Goal: Transaction & Acquisition: Book appointment/travel/reservation

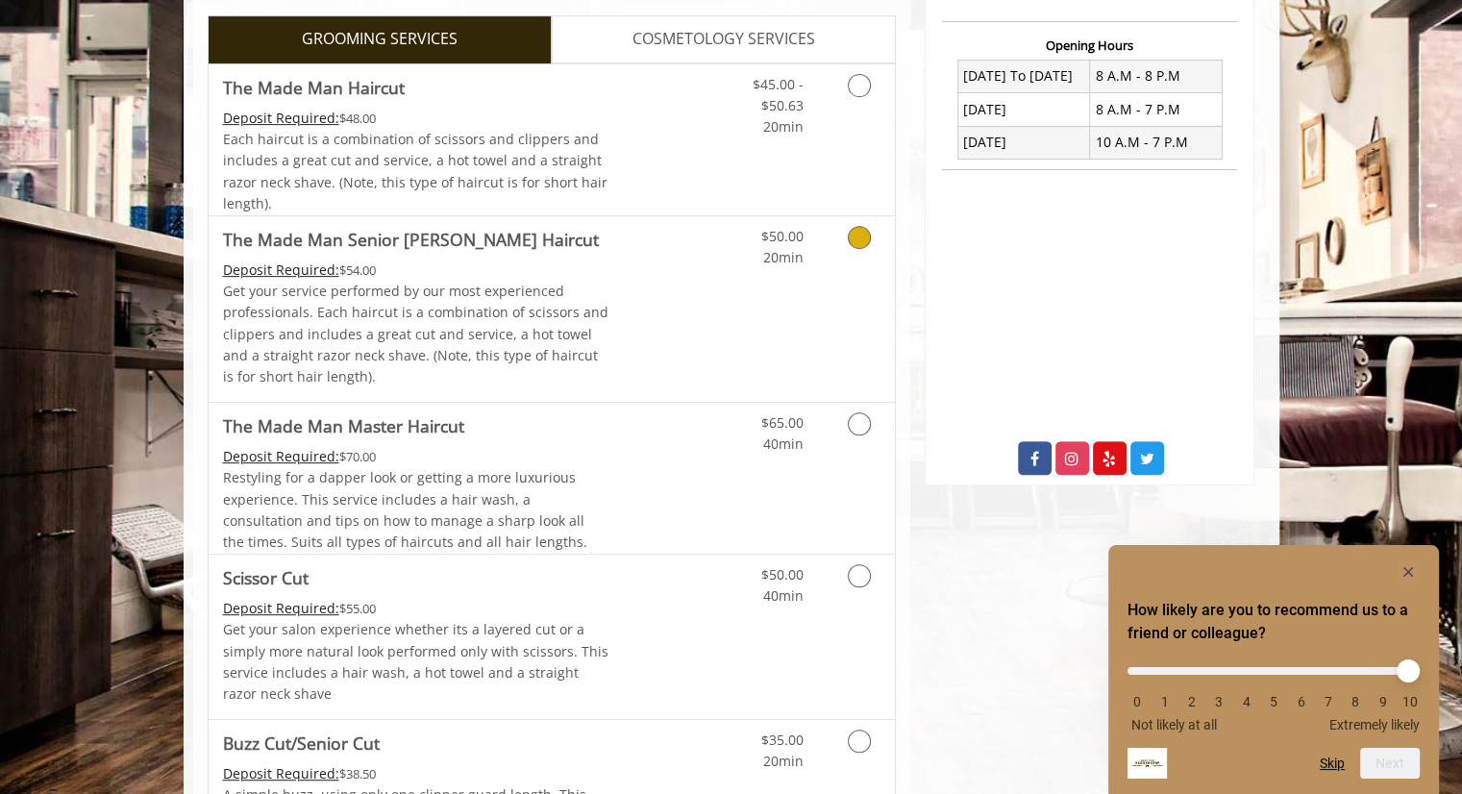
scroll to position [727, 0]
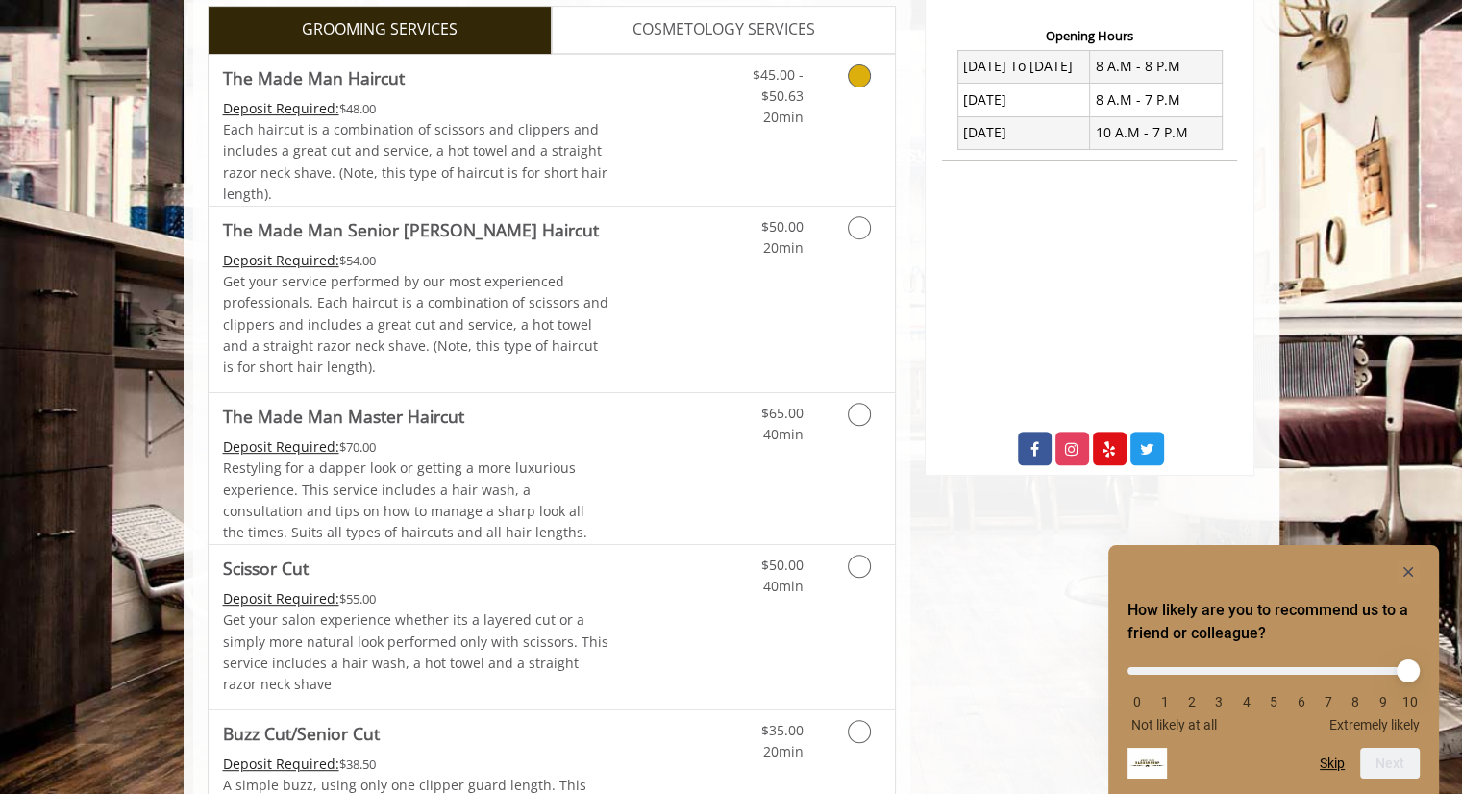
click at [861, 81] on icon "Grooming services" at bounding box center [859, 75] width 23 height 23
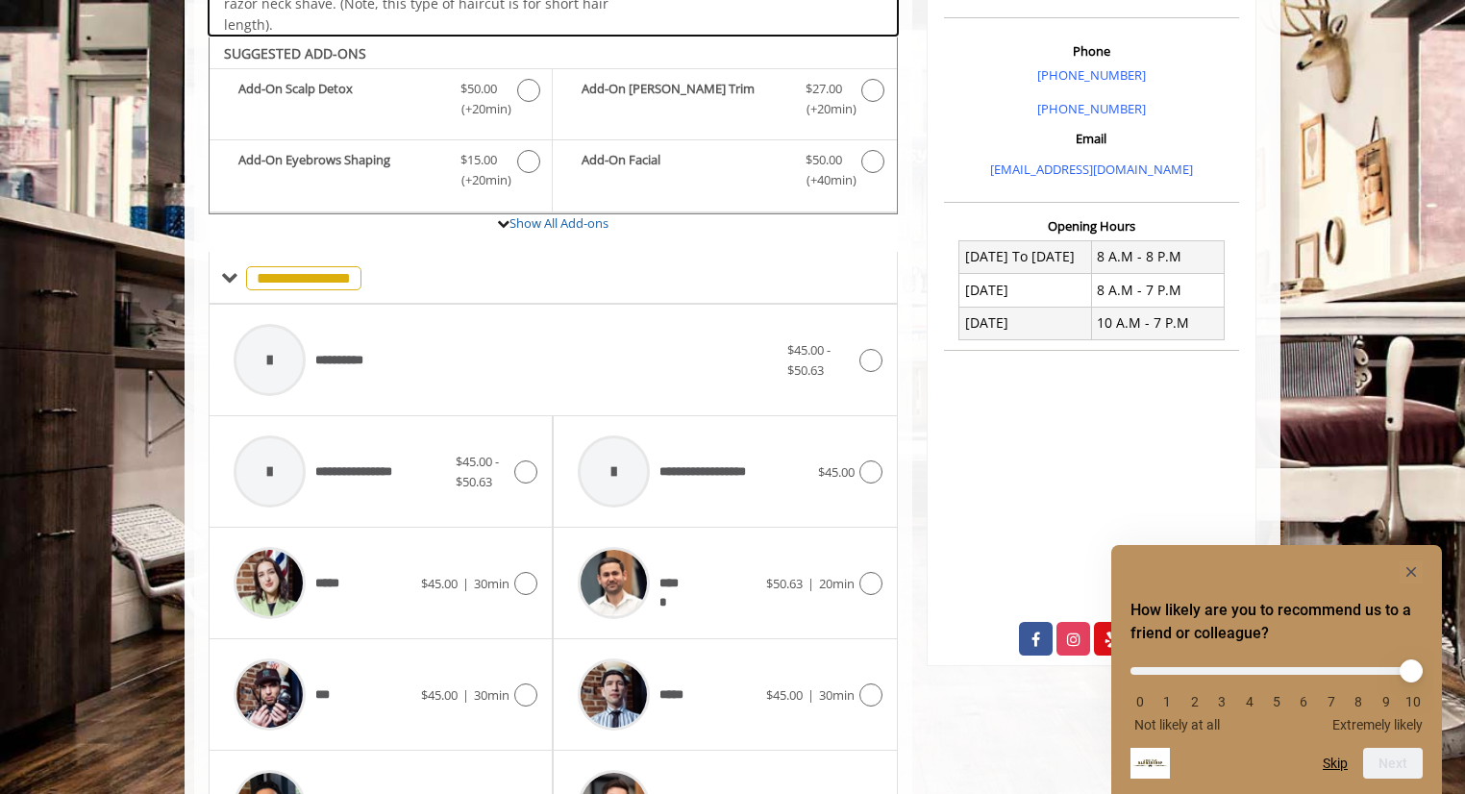
scroll to position [571, 0]
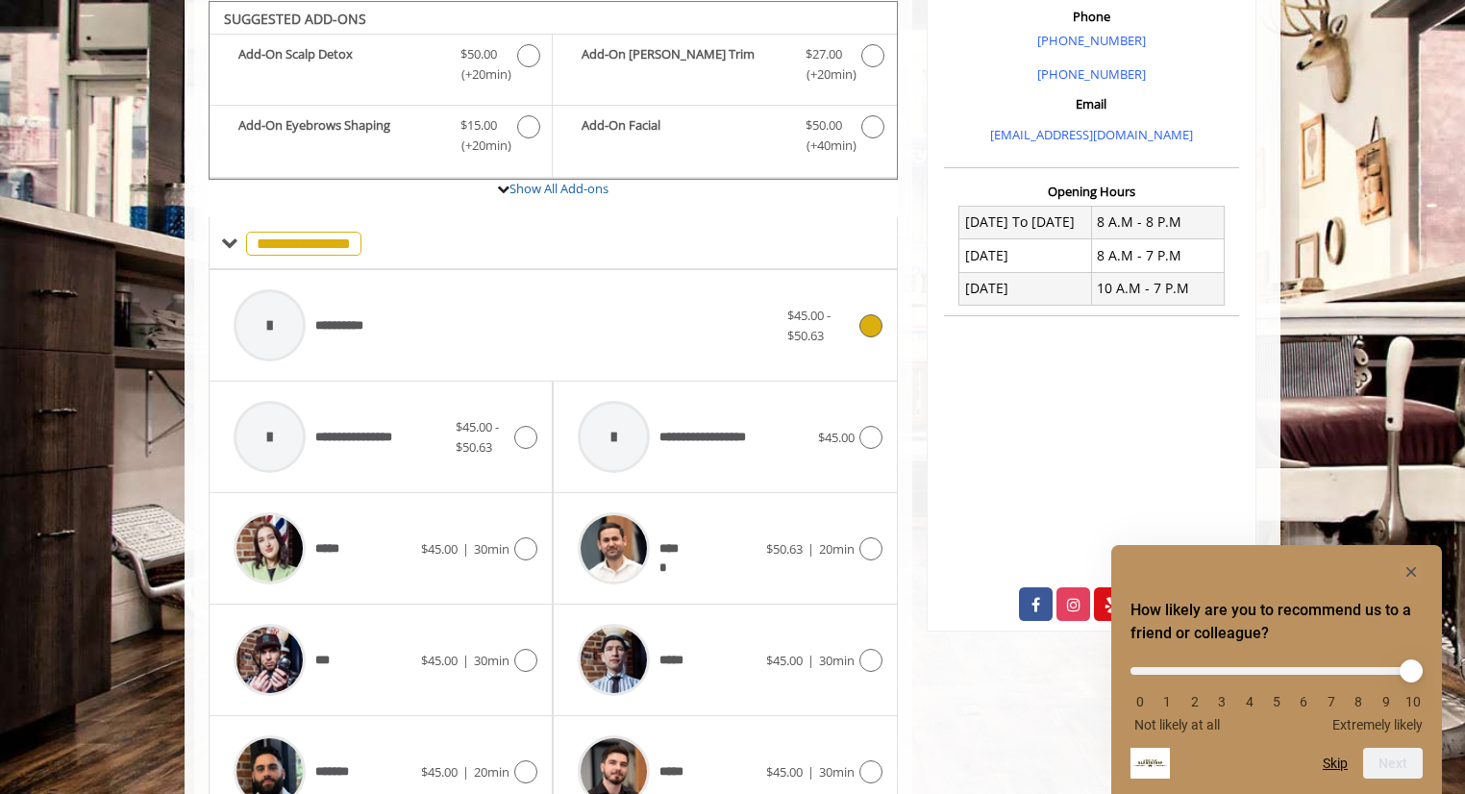
click at [871, 328] on icon at bounding box center [870, 325] width 23 height 23
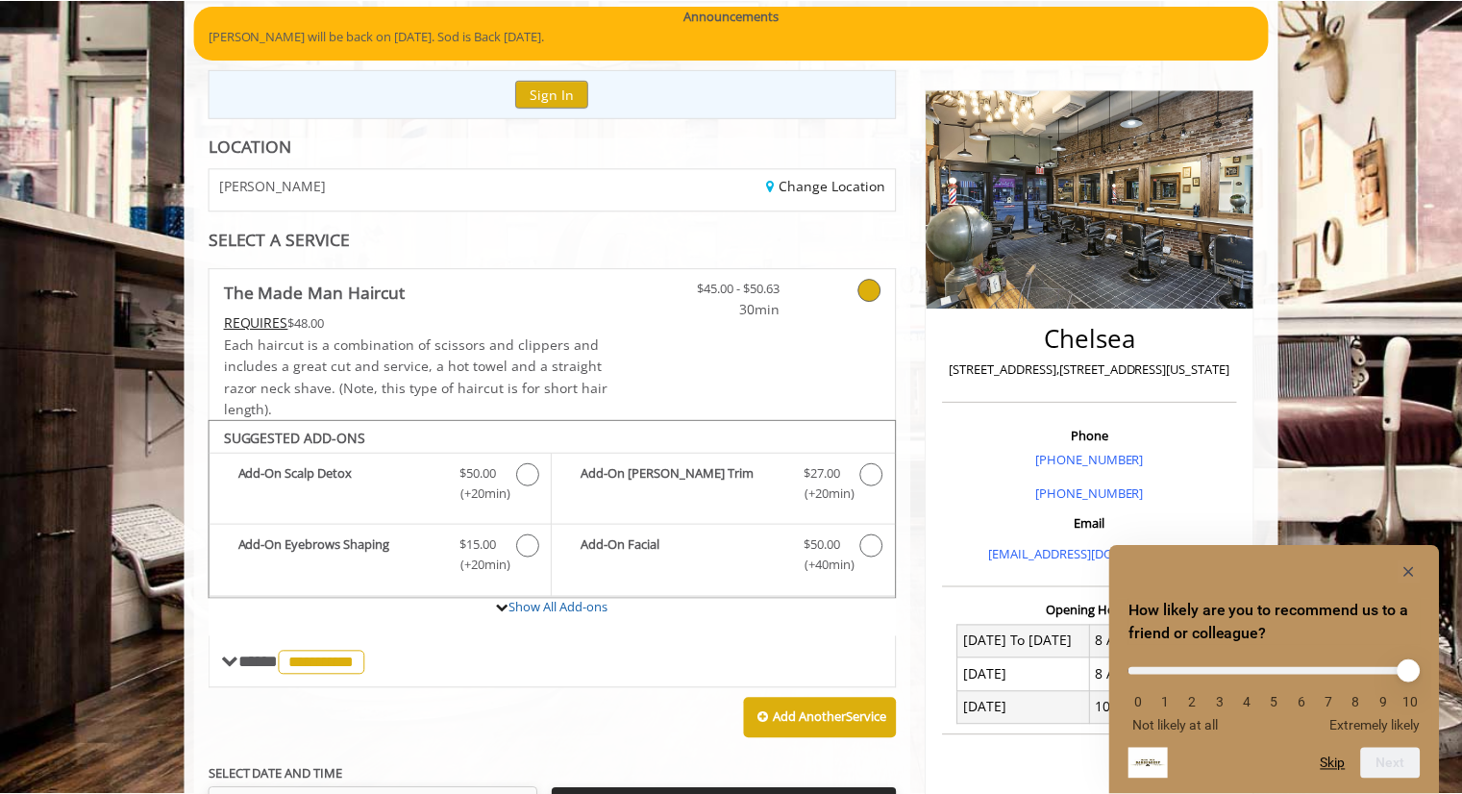
scroll to position [142, 0]
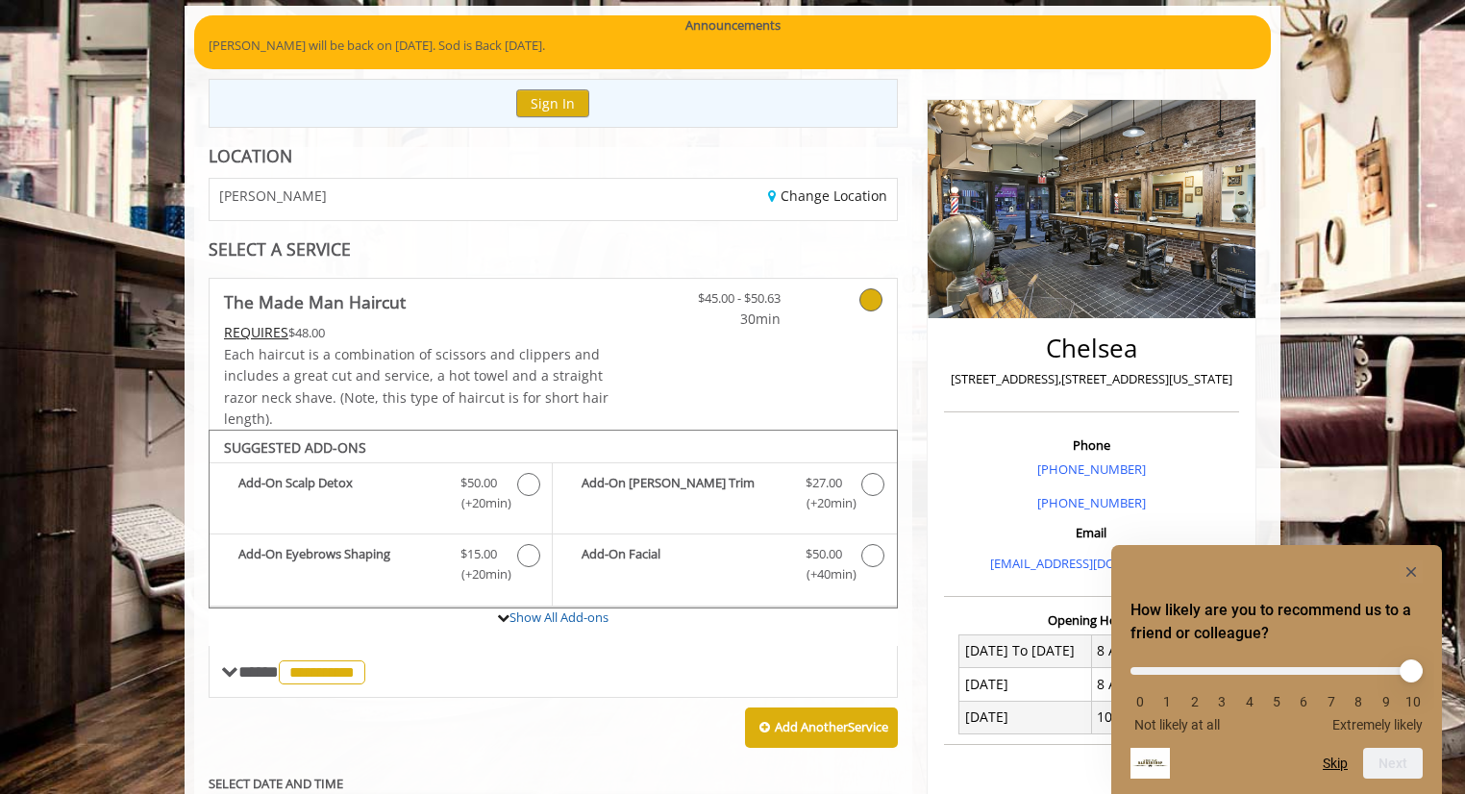
click at [251, 263] on div "**********" at bounding box center [553, 645] width 718 height 997
click at [882, 304] on div at bounding box center [846, 304] width 102 height 51
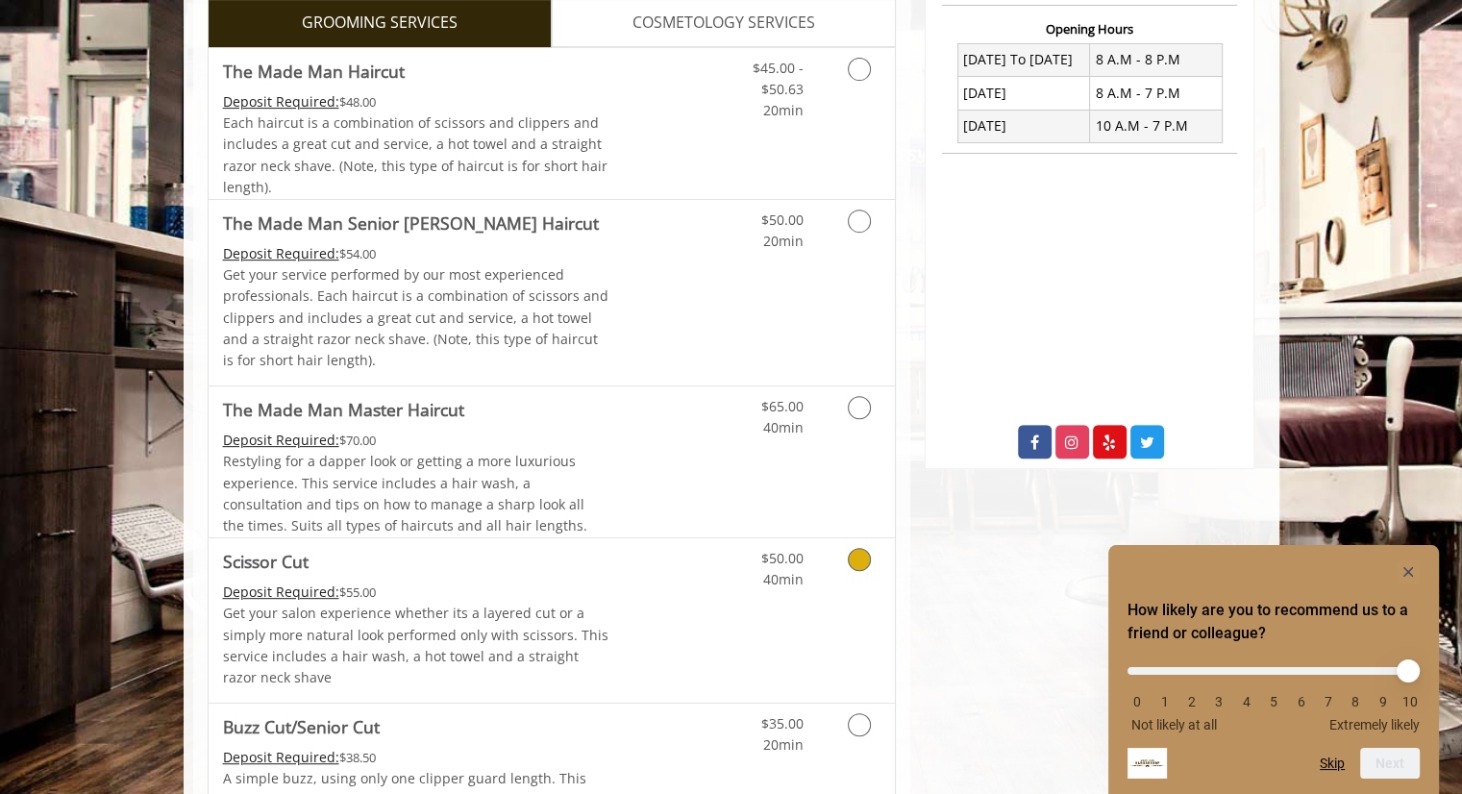
scroll to position [732, 0]
click at [860, 405] on icon "Grooming services" at bounding box center [859, 408] width 23 height 23
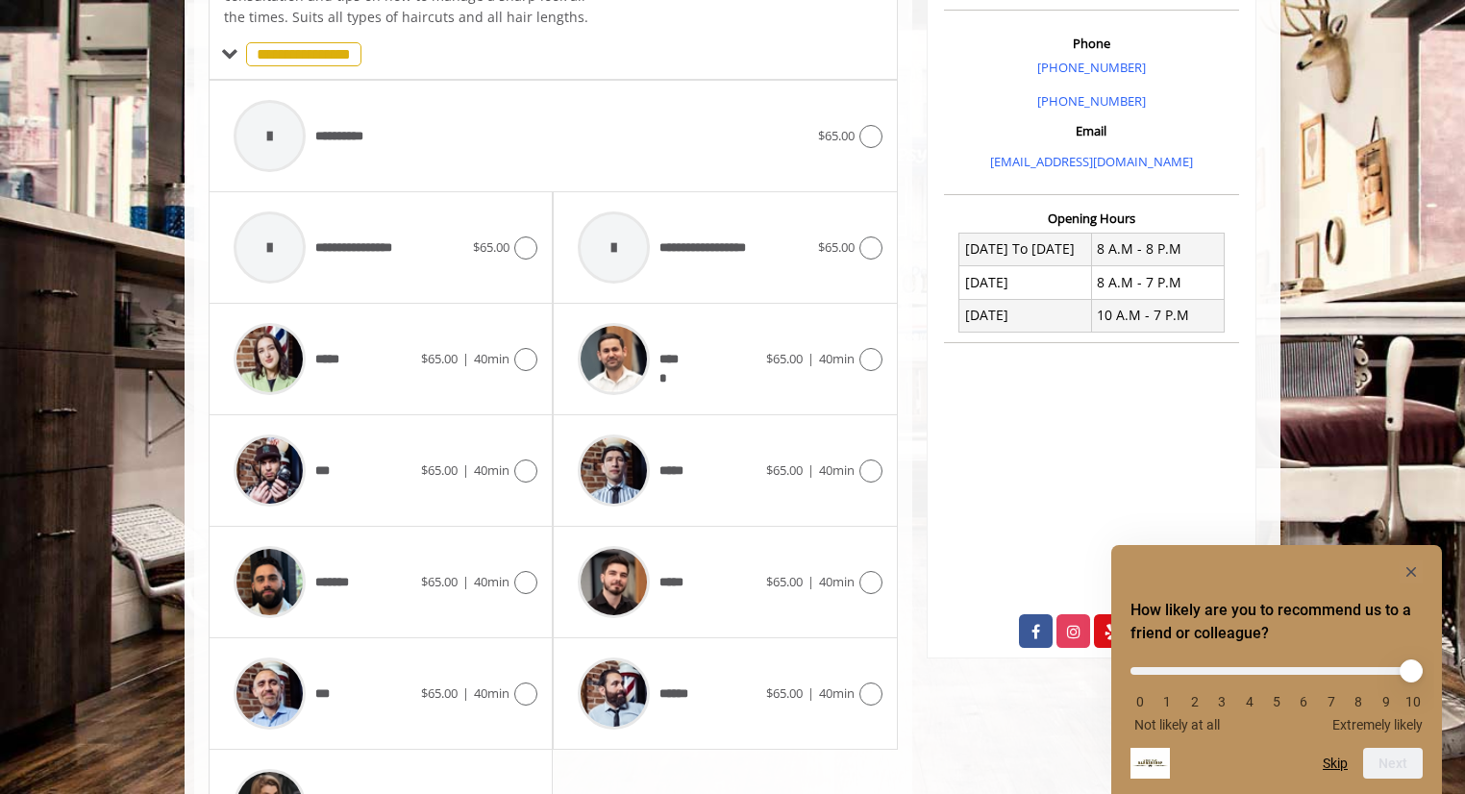
scroll to position [571, 0]
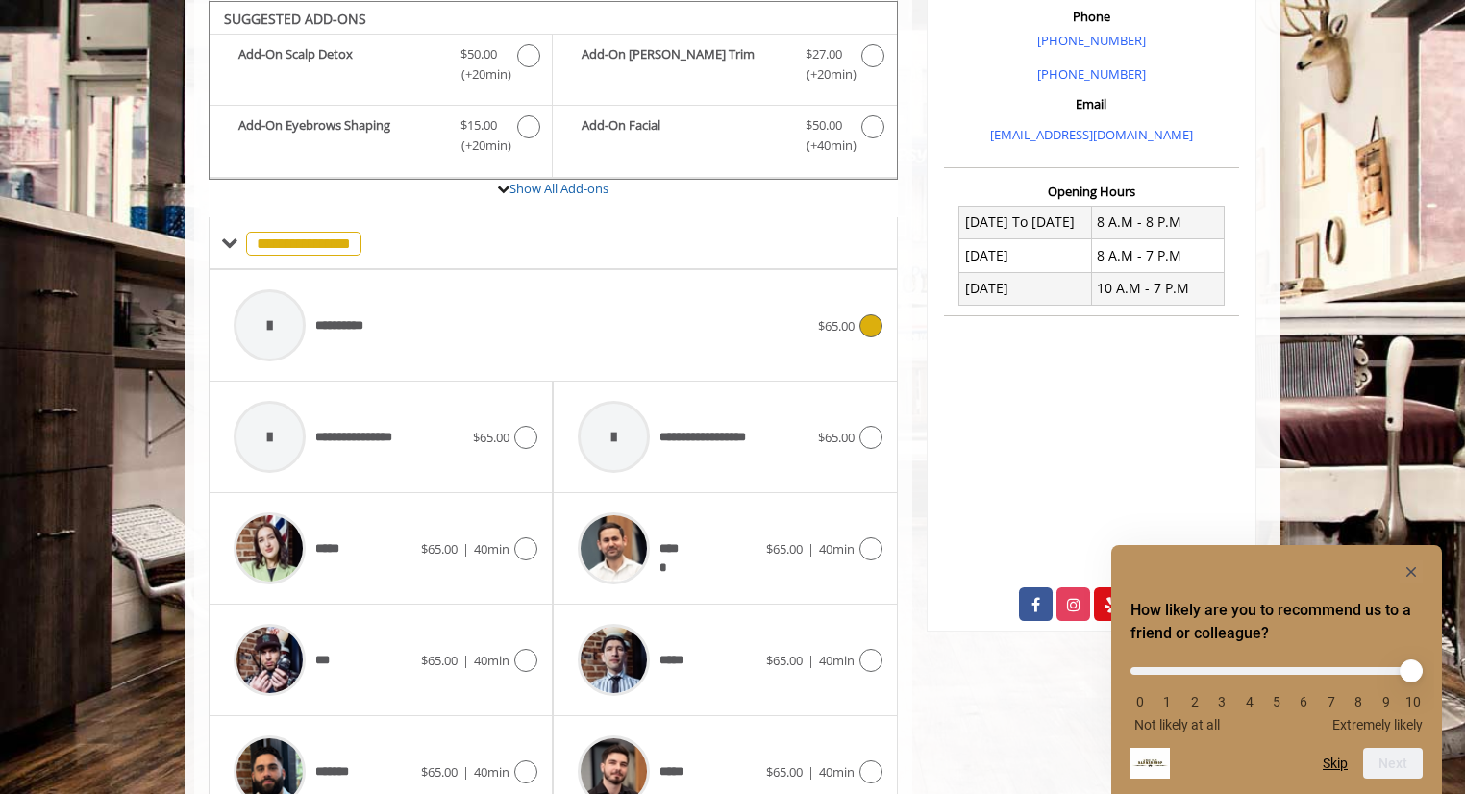
click at [862, 316] on icon at bounding box center [870, 325] width 23 height 23
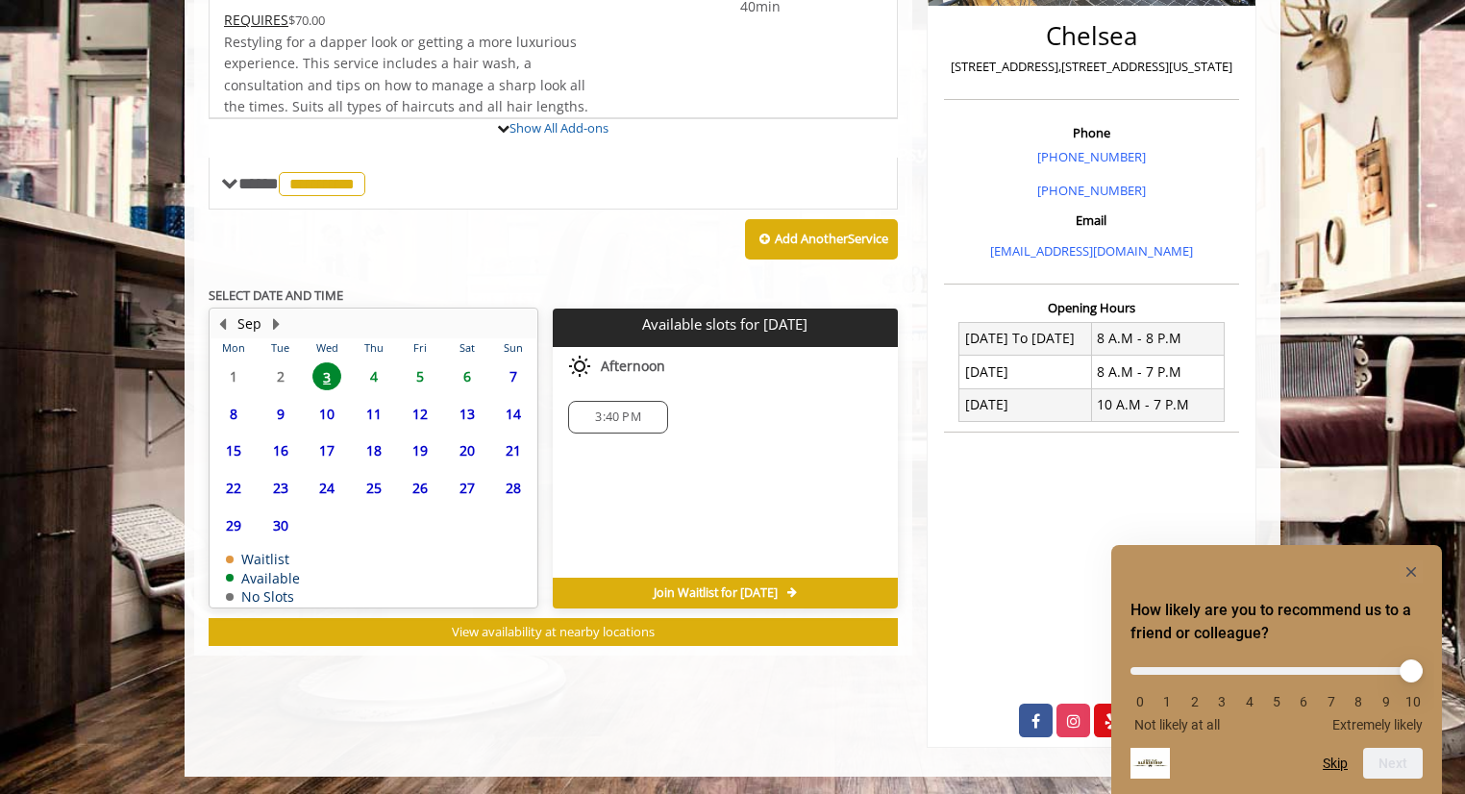
scroll to position [537, 0]
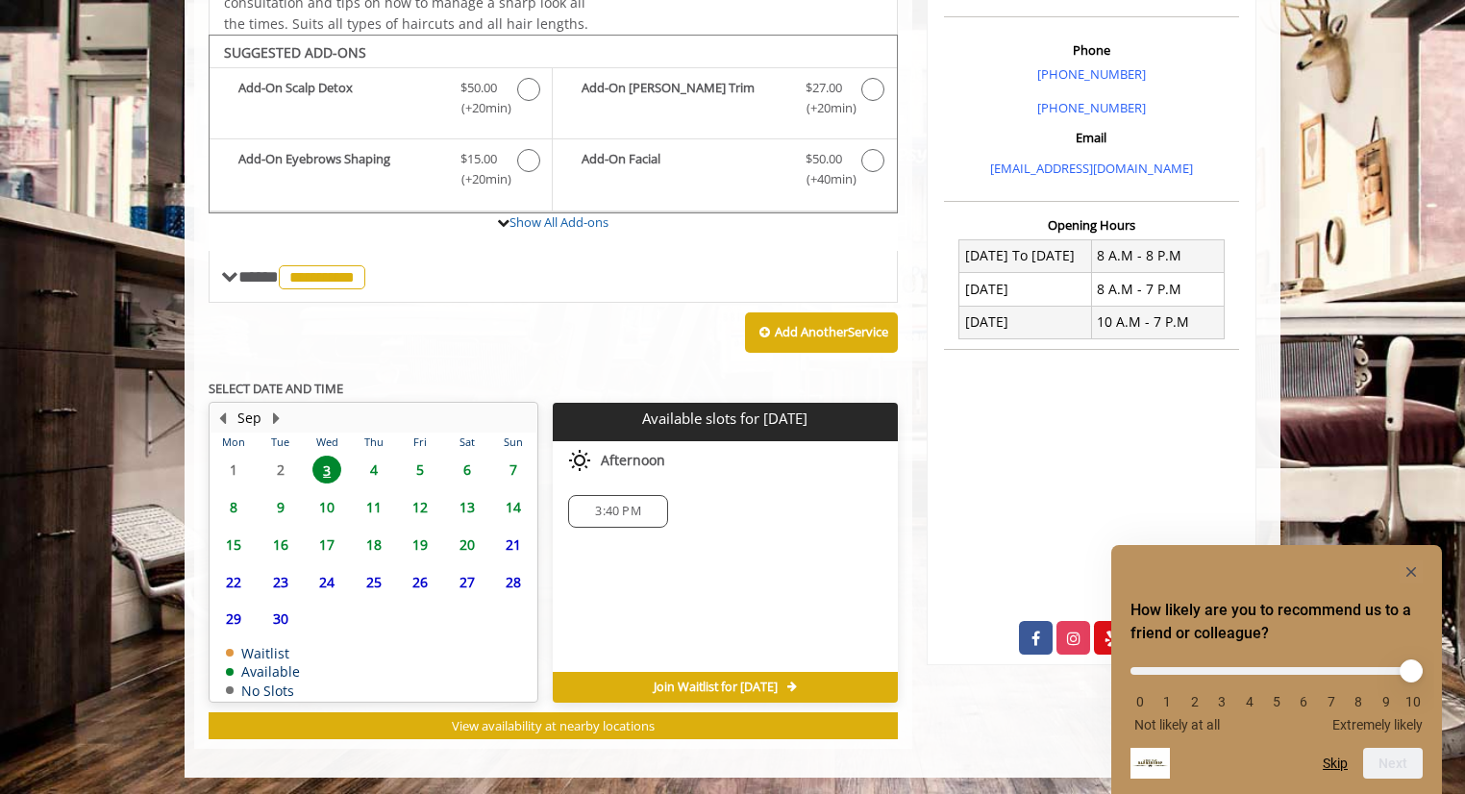
click at [606, 516] on div "3:40 PM" at bounding box center [617, 511] width 99 height 33
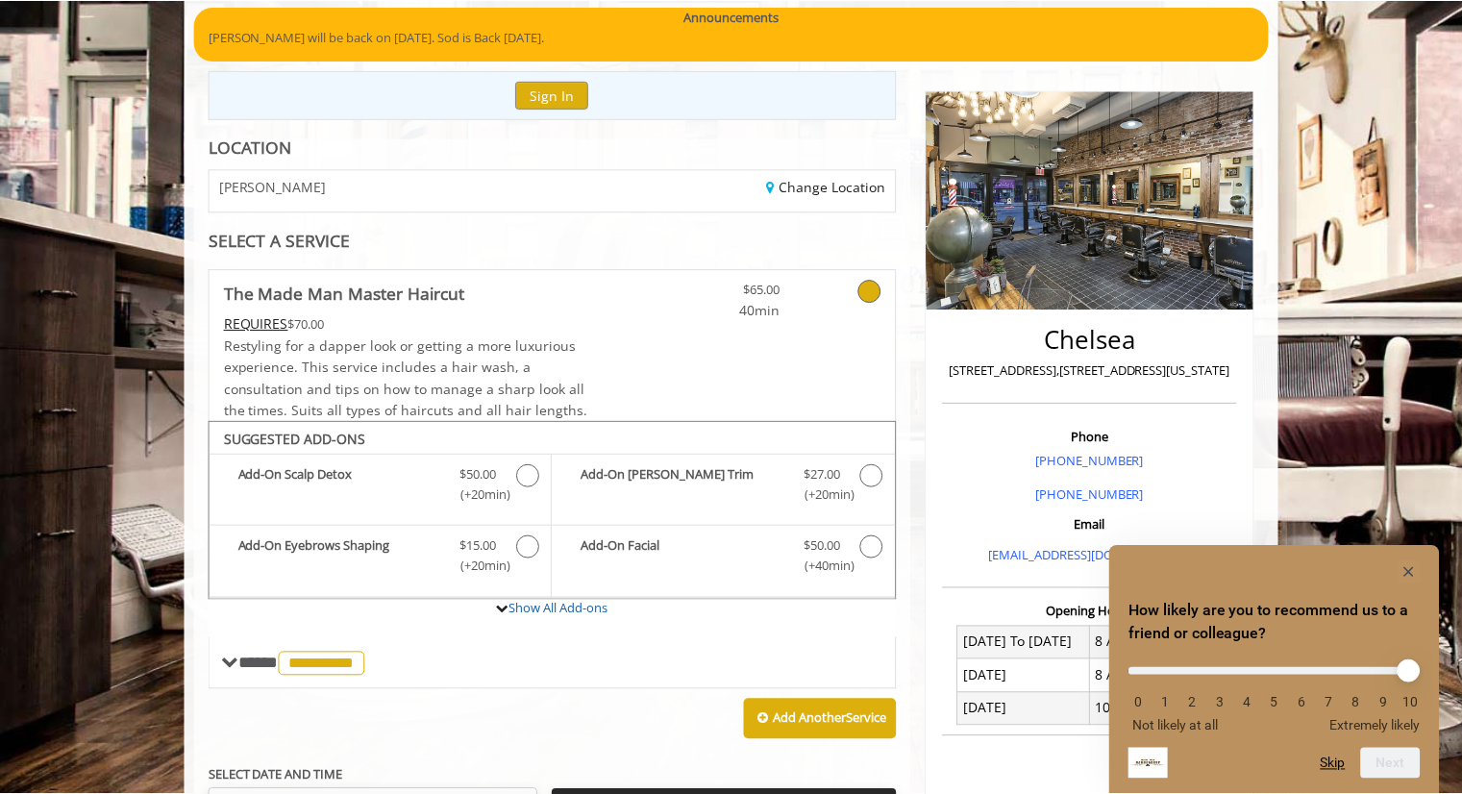
scroll to position [150, 0]
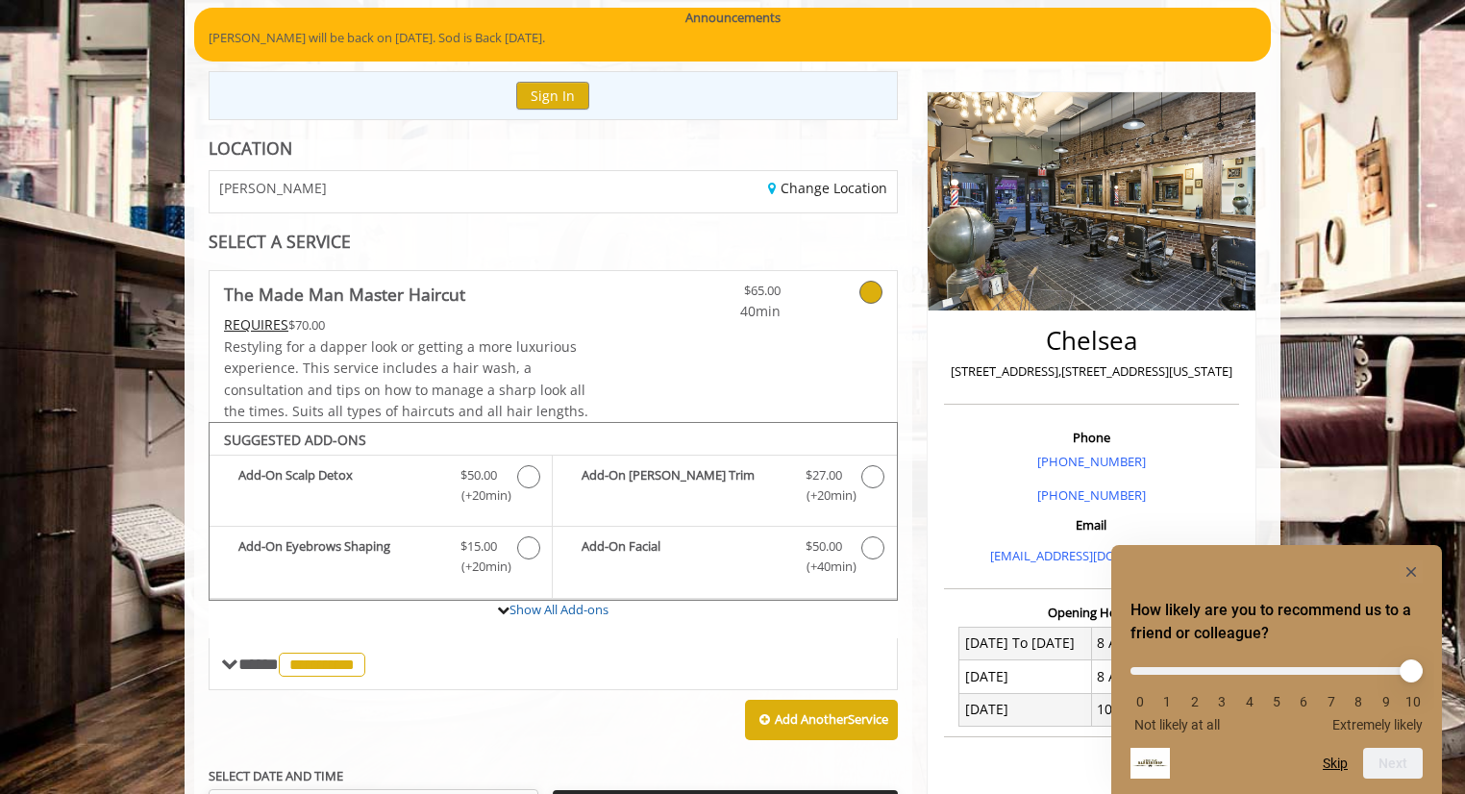
click at [869, 296] on icon at bounding box center [870, 292] width 23 height 23
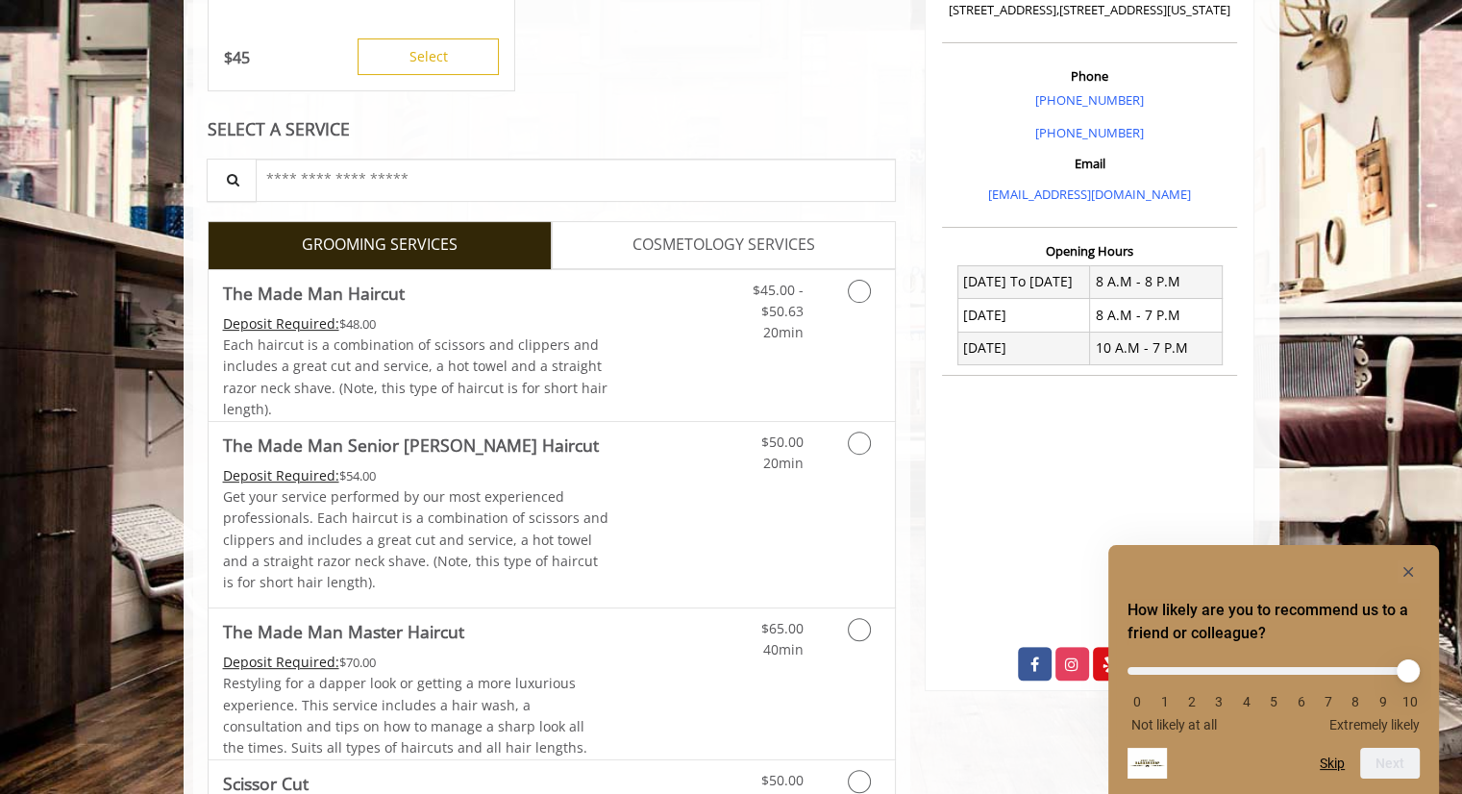
scroll to position [515, 0]
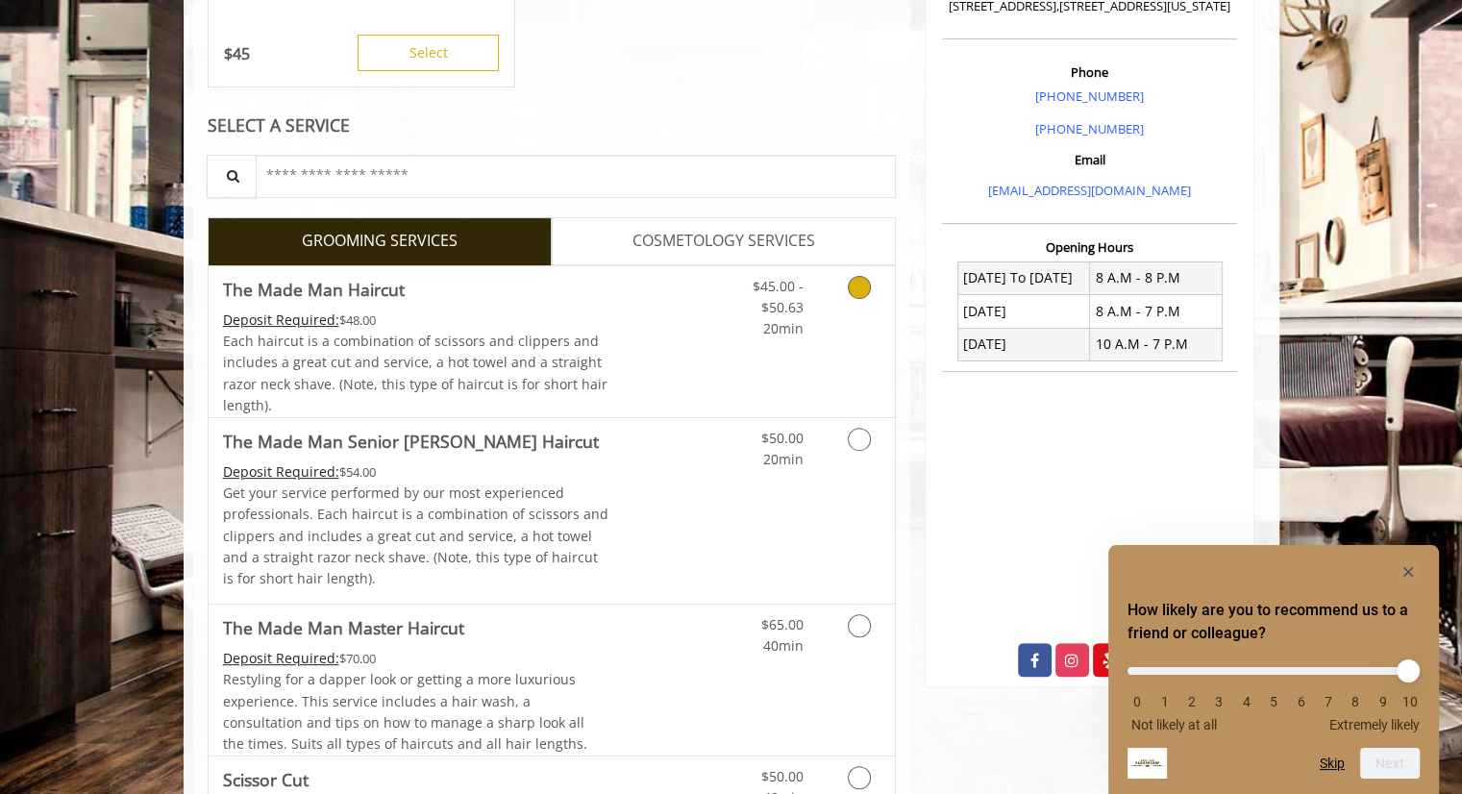
click at [867, 293] on icon "Grooming services" at bounding box center [859, 287] width 23 height 23
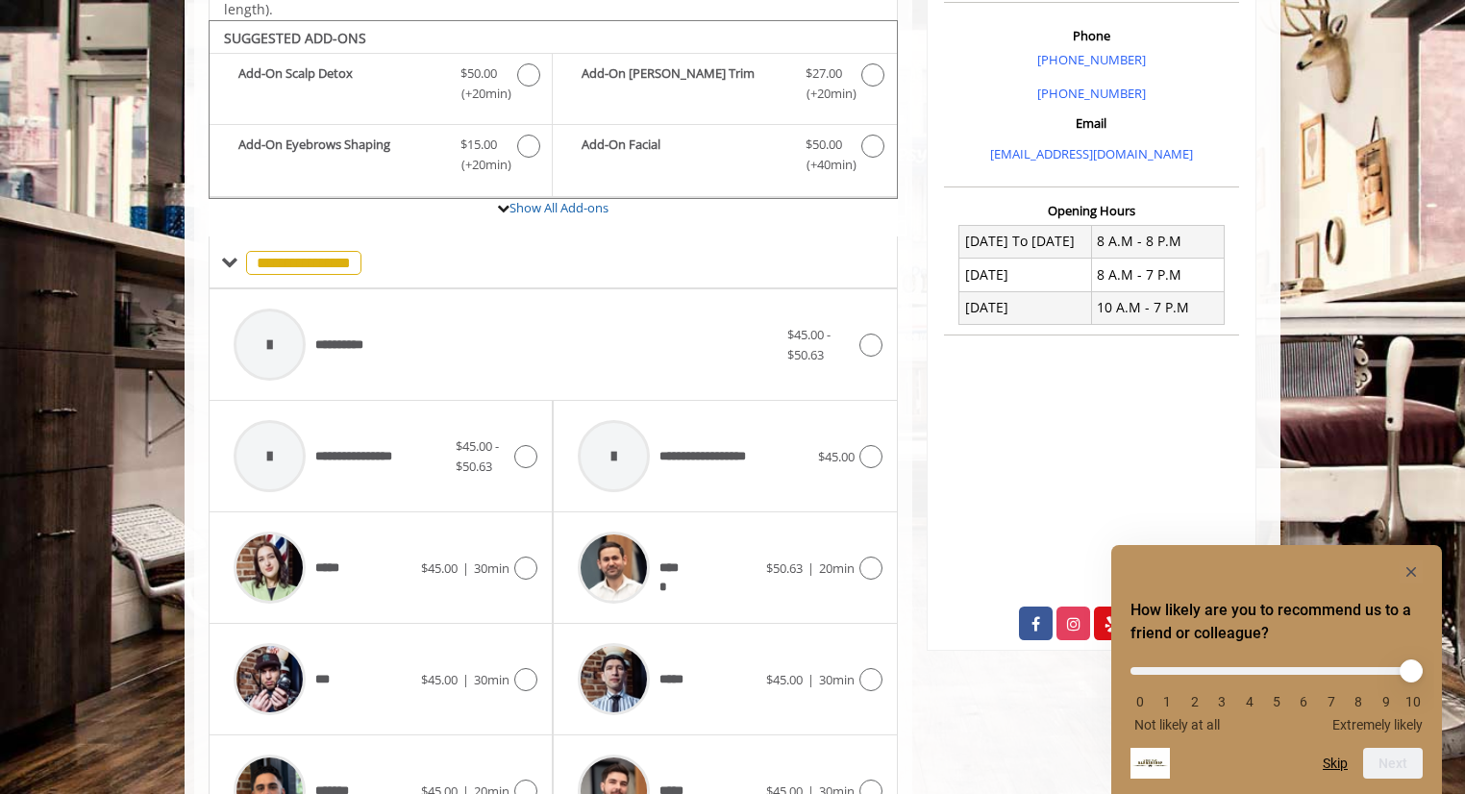
scroll to position [571, 0]
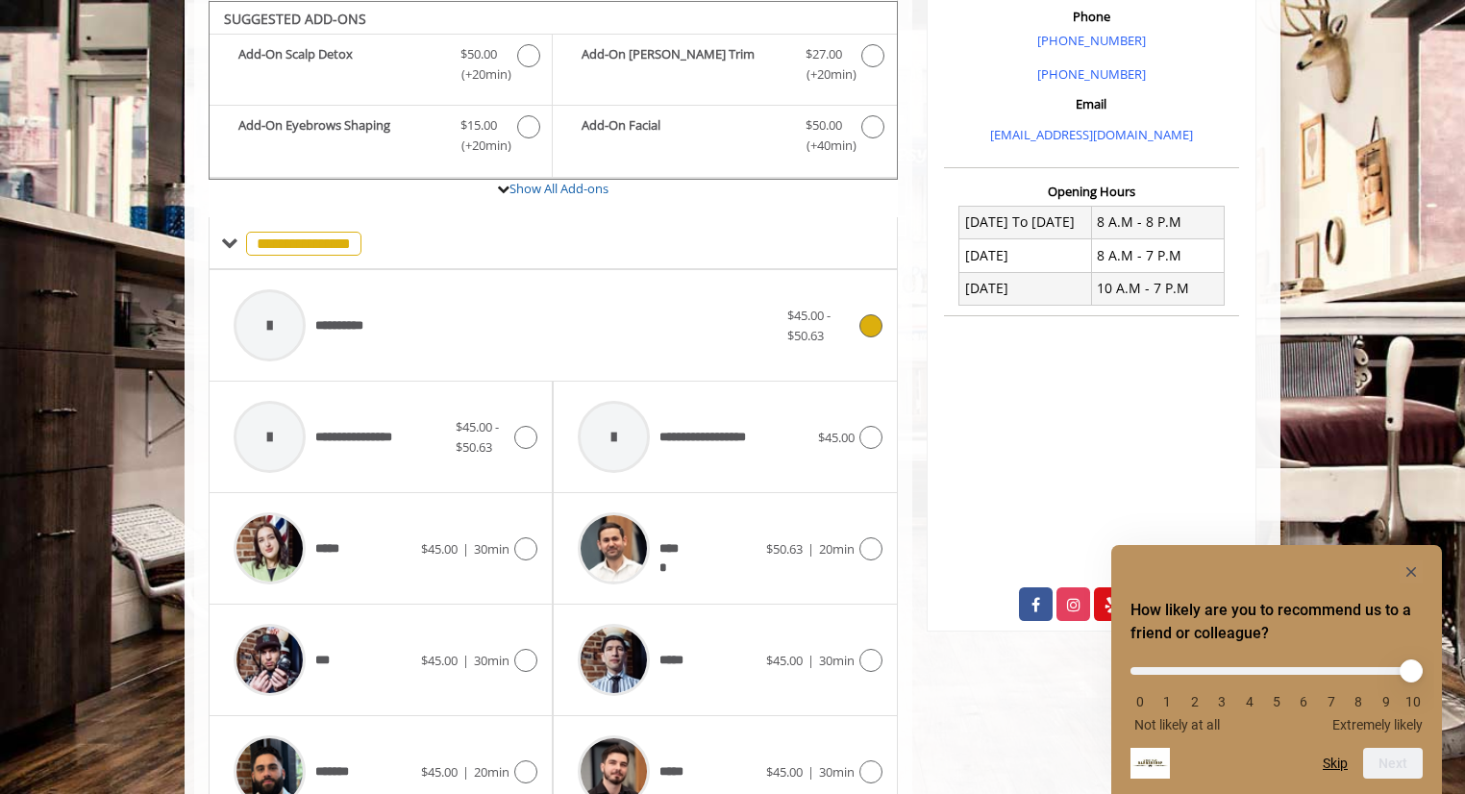
click at [863, 322] on icon at bounding box center [870, 325] width 23 height 23
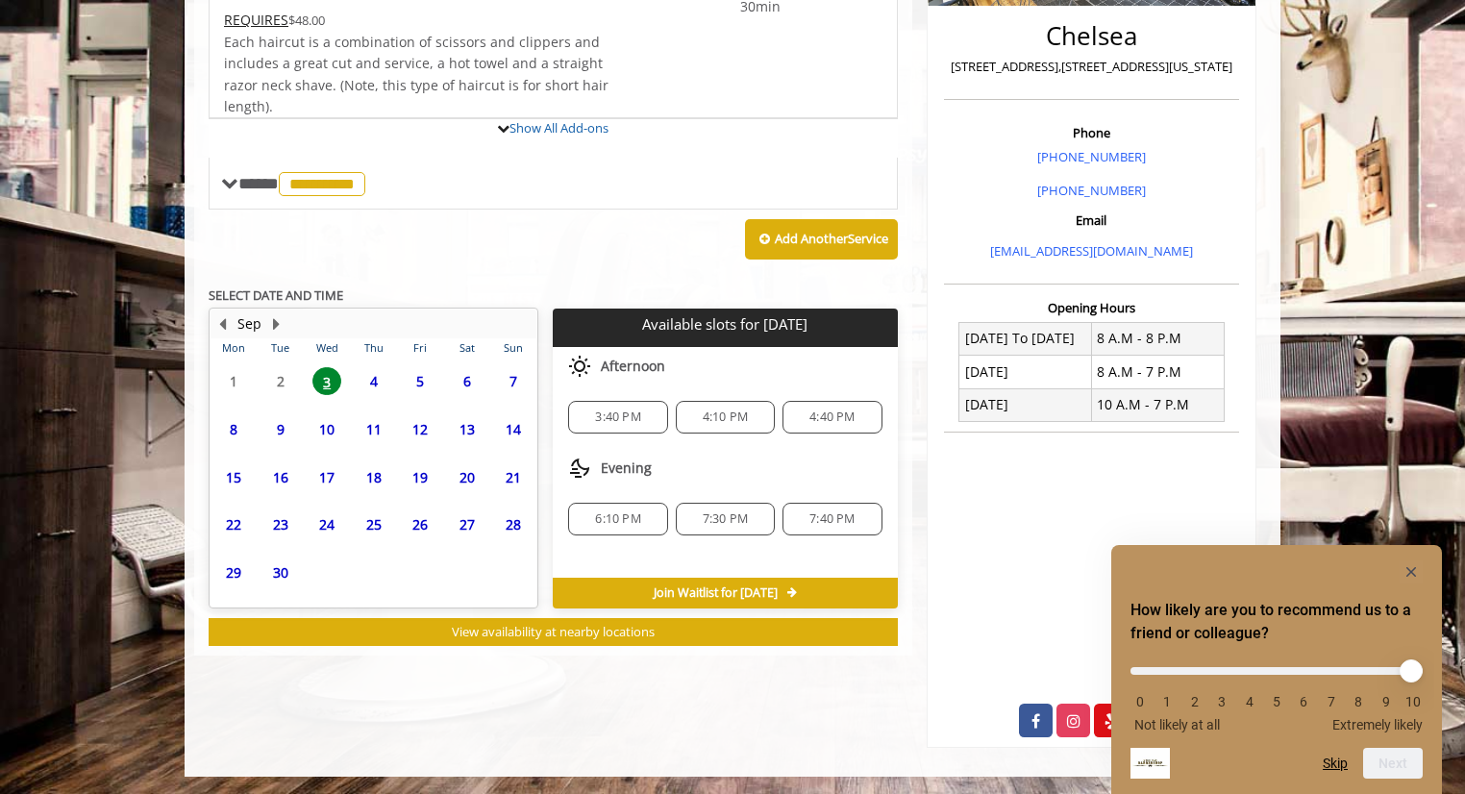
scroll to position [537, 0]
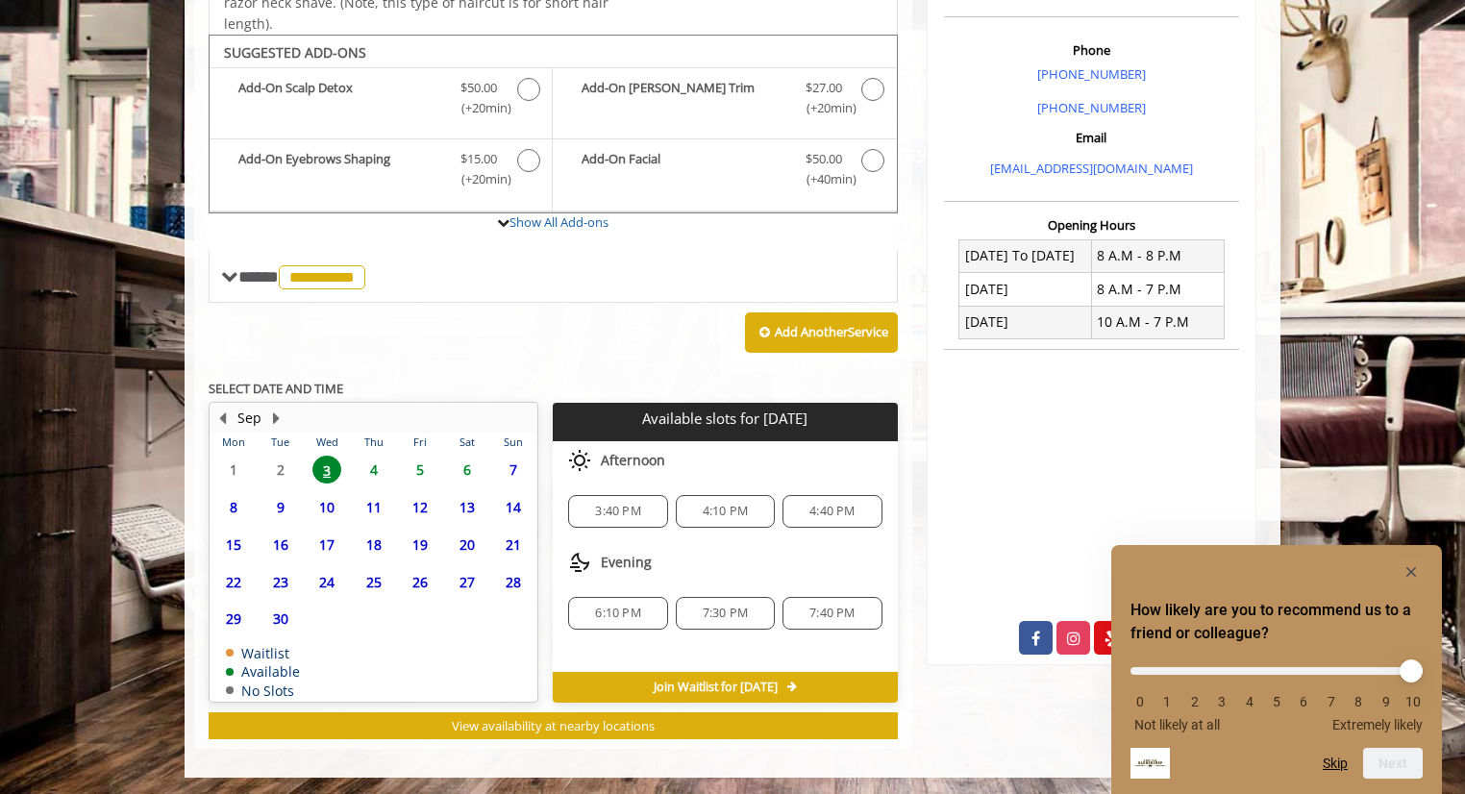
click at [642, 482] on div "3:40 PM 4:10 PM 4:40 PM" at bounding box center [725, 511] width 344 height 63
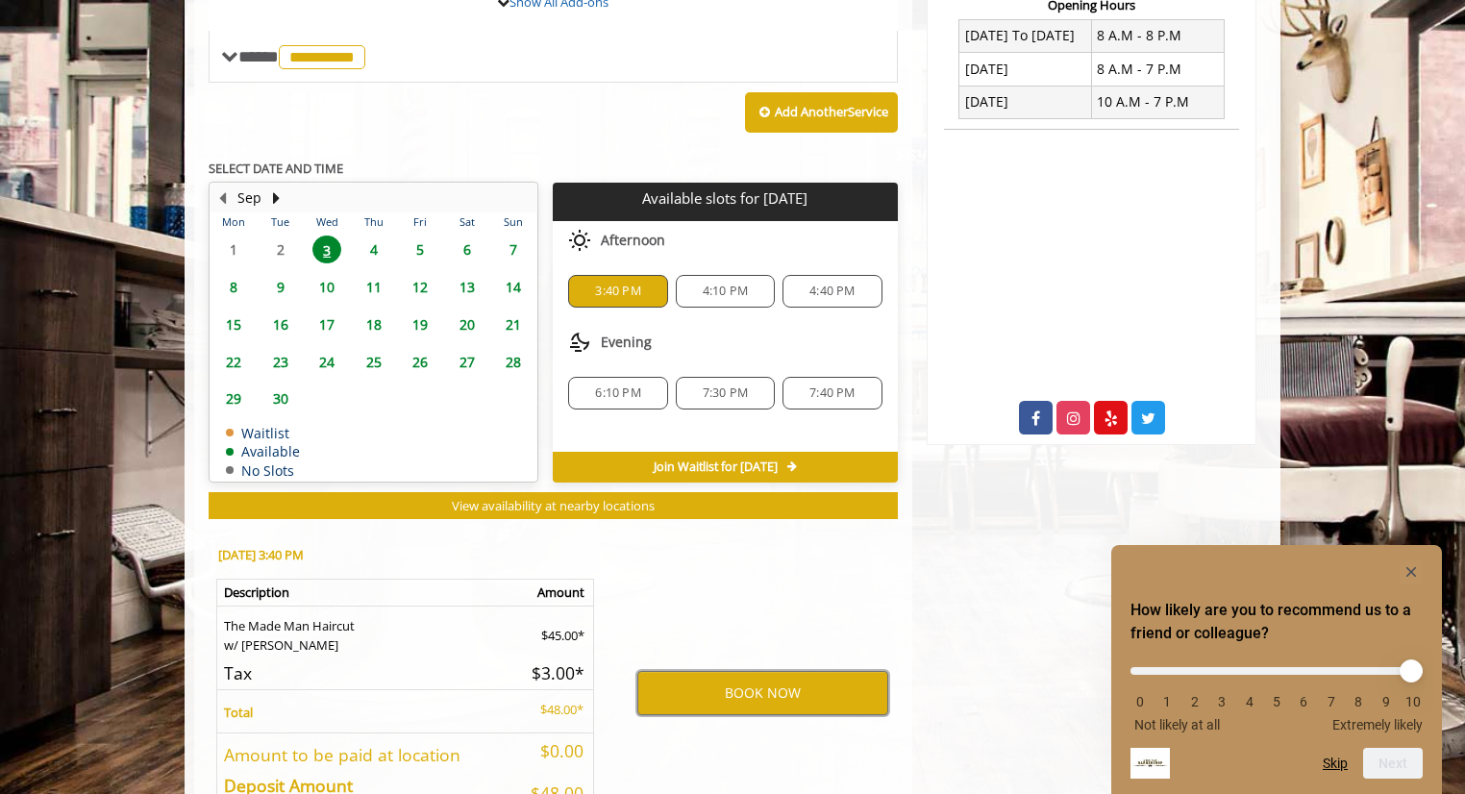
scroll to position [760, 0]
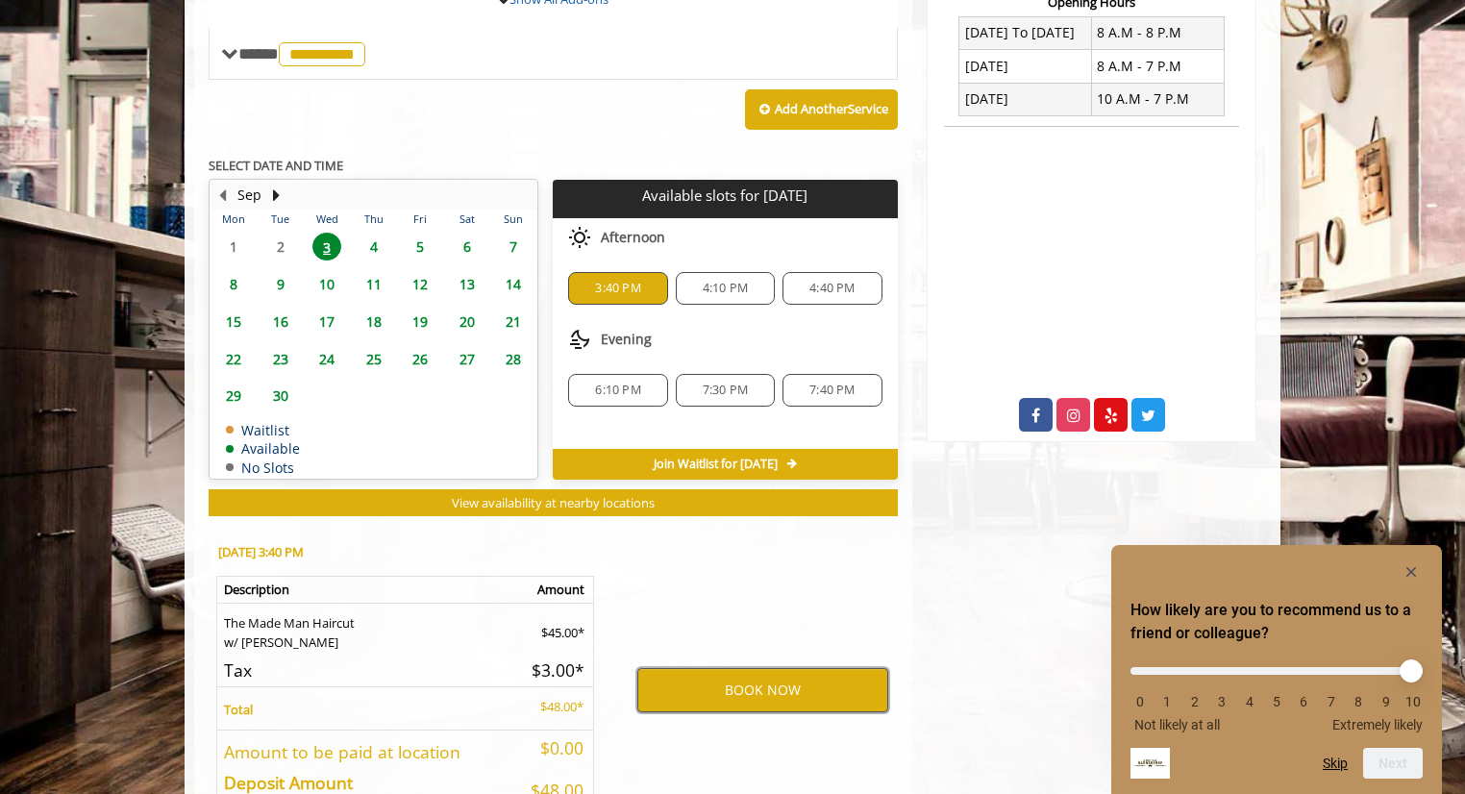
click at [764, 685] on button "BOOK NOW" at bounding box center [762, 690] width 251 height 44
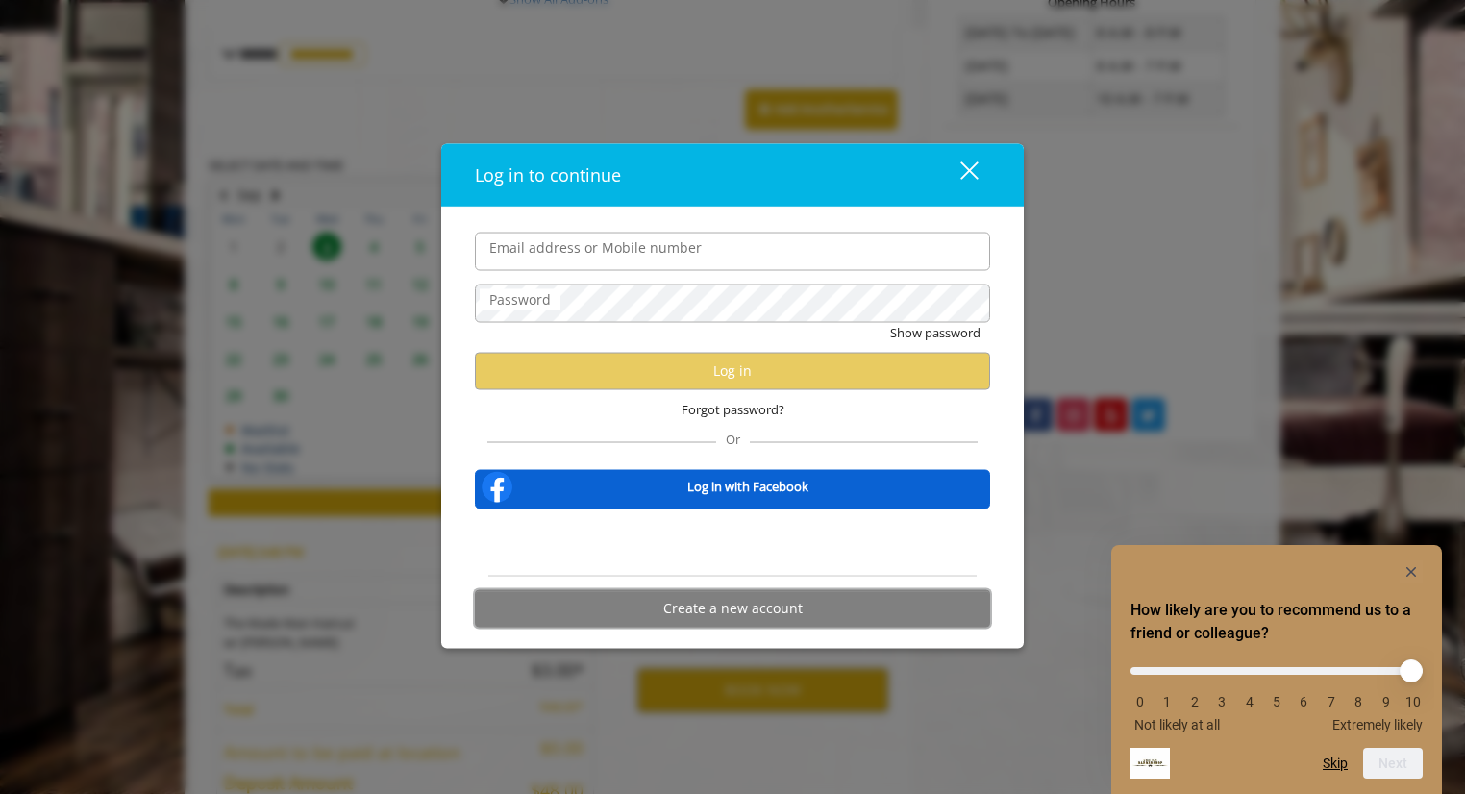
click at [728, 610] on button "Create a new account" at bounding box center [732, 607] width 515 height 37
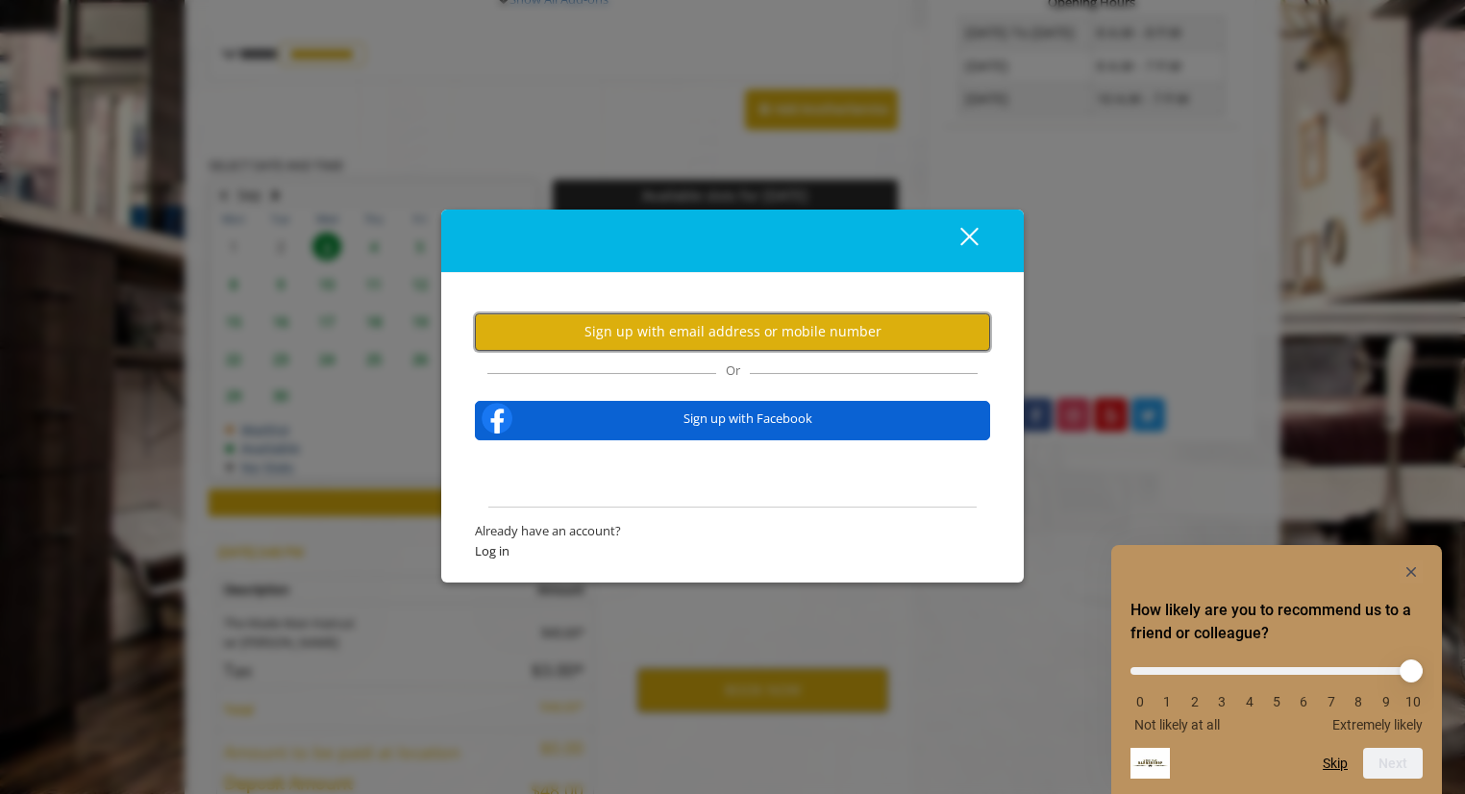
click at [734, 343] on button "Sign up with email address or mobile number" at bounding box center [732, 331] width 515 height 37
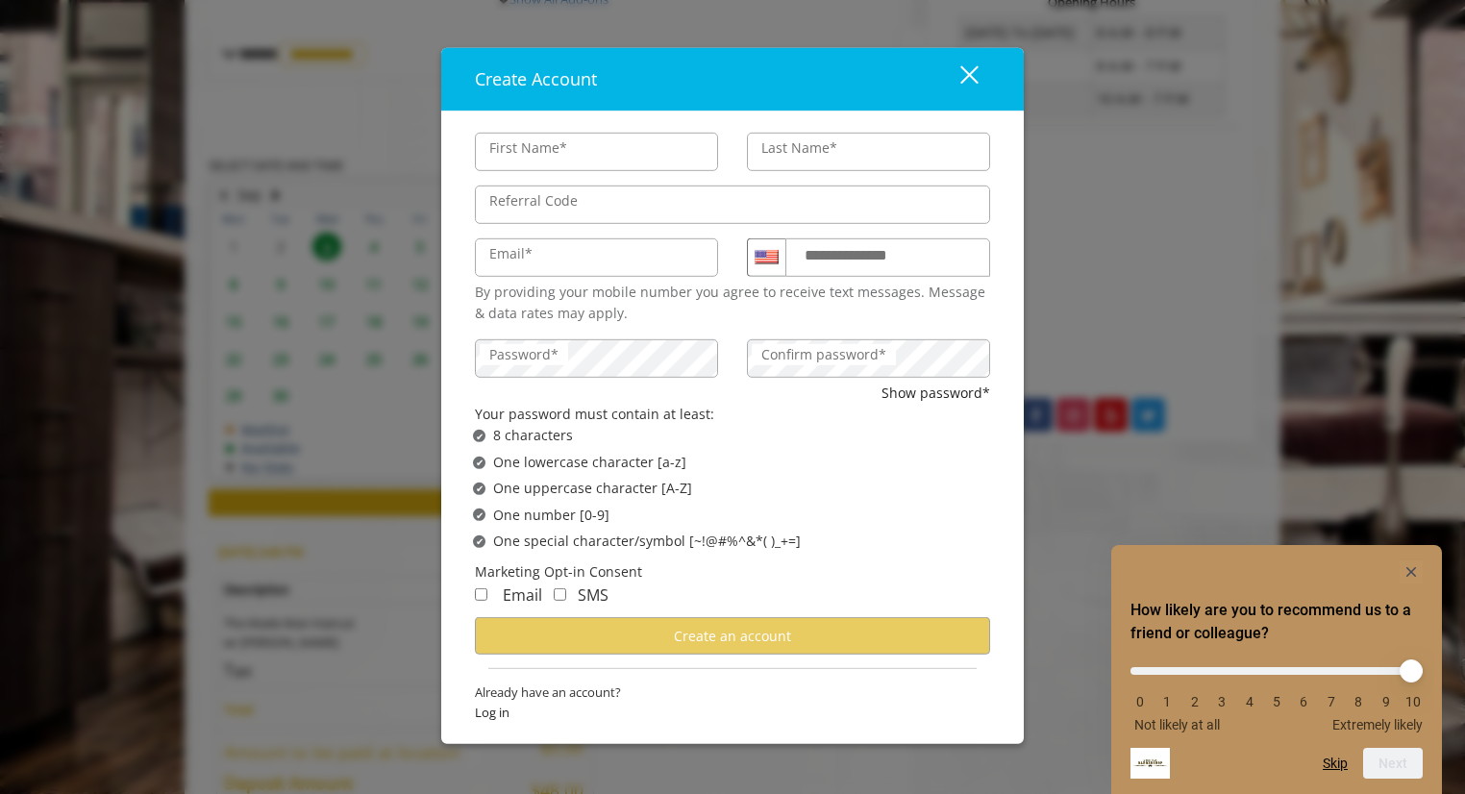
click at [583, 153] on input "First Name*" at bounding box center [596, 152] width 243 height 38
type input "*****"
type input "******"
type input "**********"
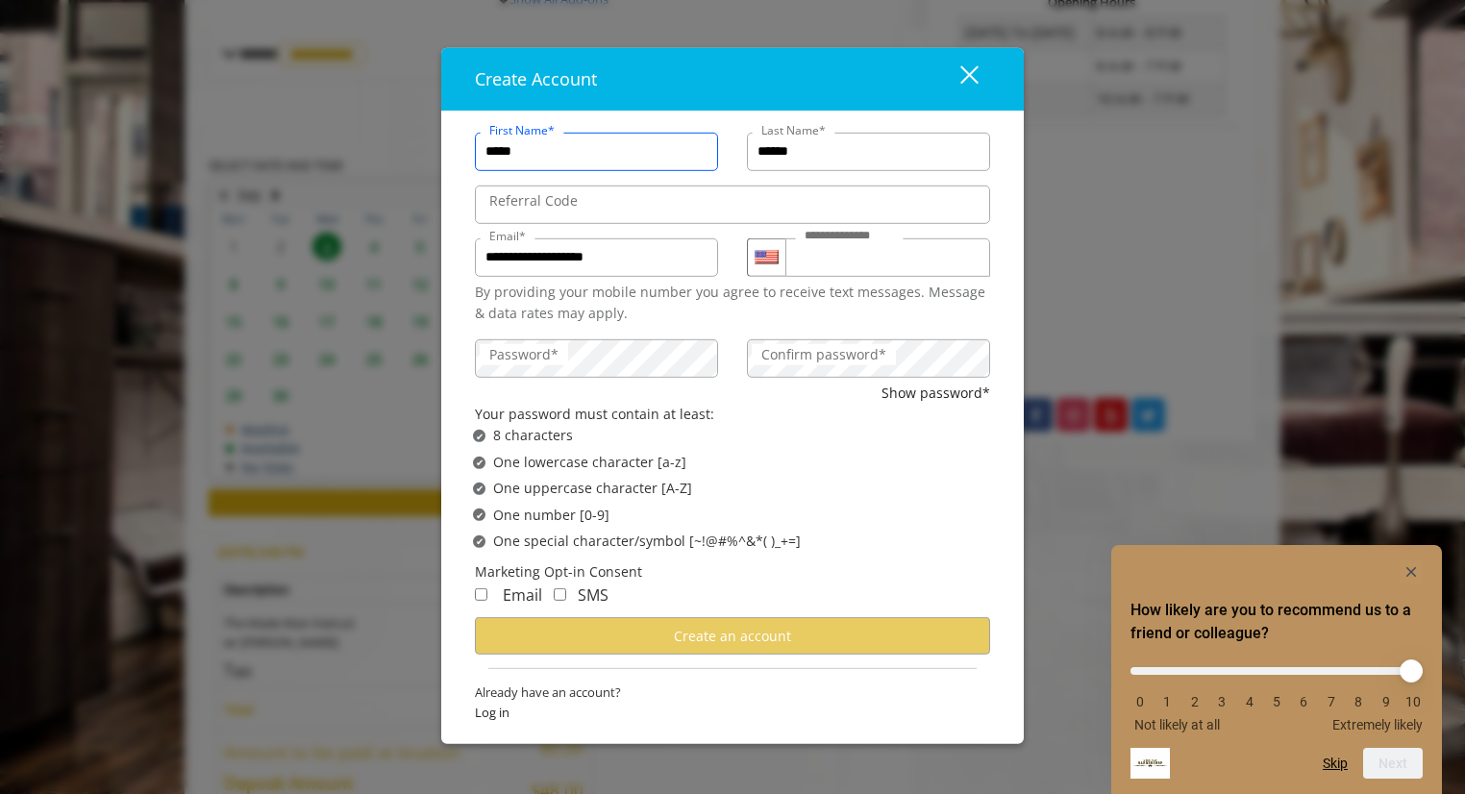
scroll to position [0, 0]
click at [814, 160] on input "******" at bounding box center [868, 152] width 243 height 38
click at [726, 235] on div "**********" at bounding box center [596, 255] width 272 height 53
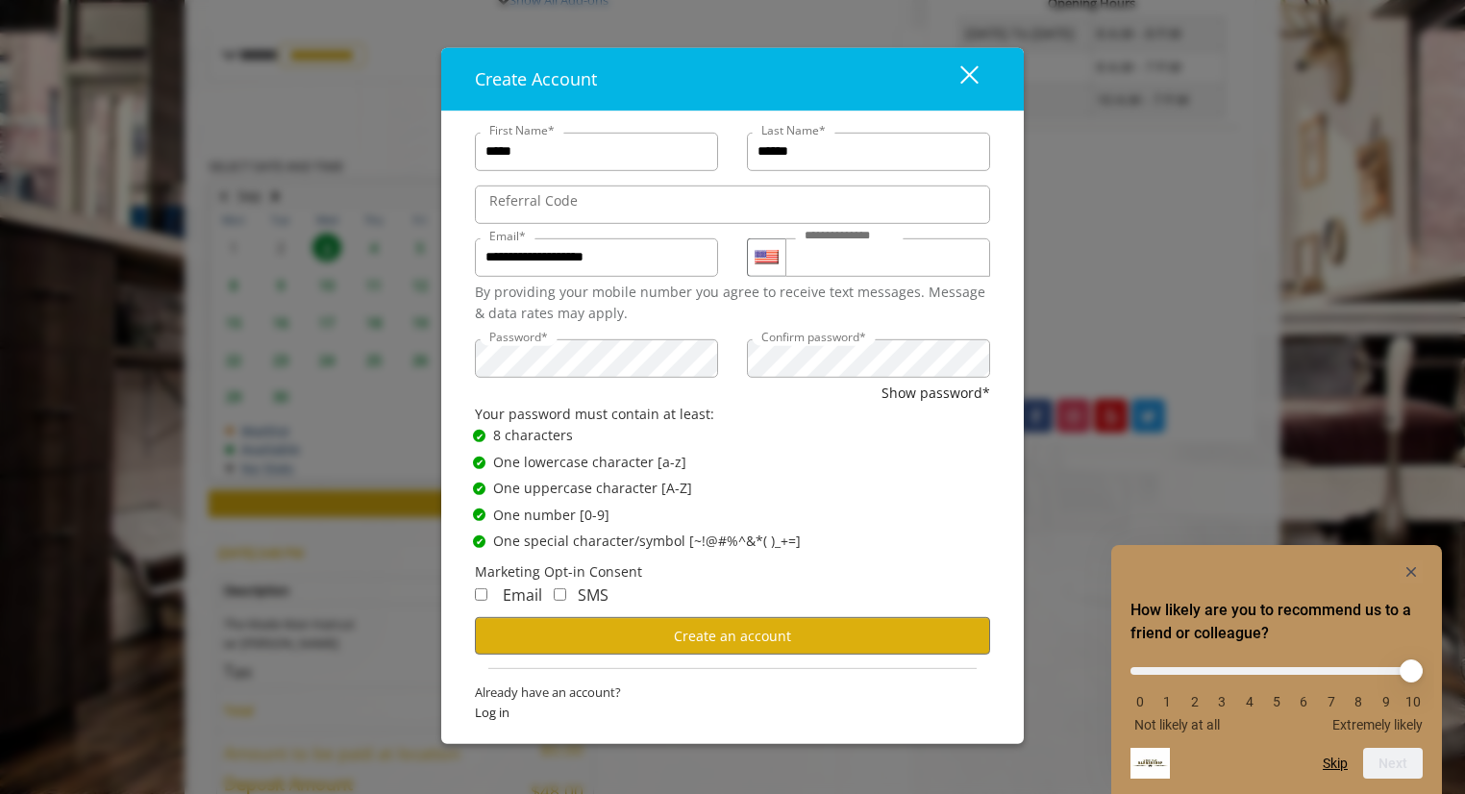
click at [491, 594] on div "Email" at bounding box center [508, 595] width 67 height 25
click at [554, 640] on button "Create an account" at bounding box center [732, 635] width 515 height 37
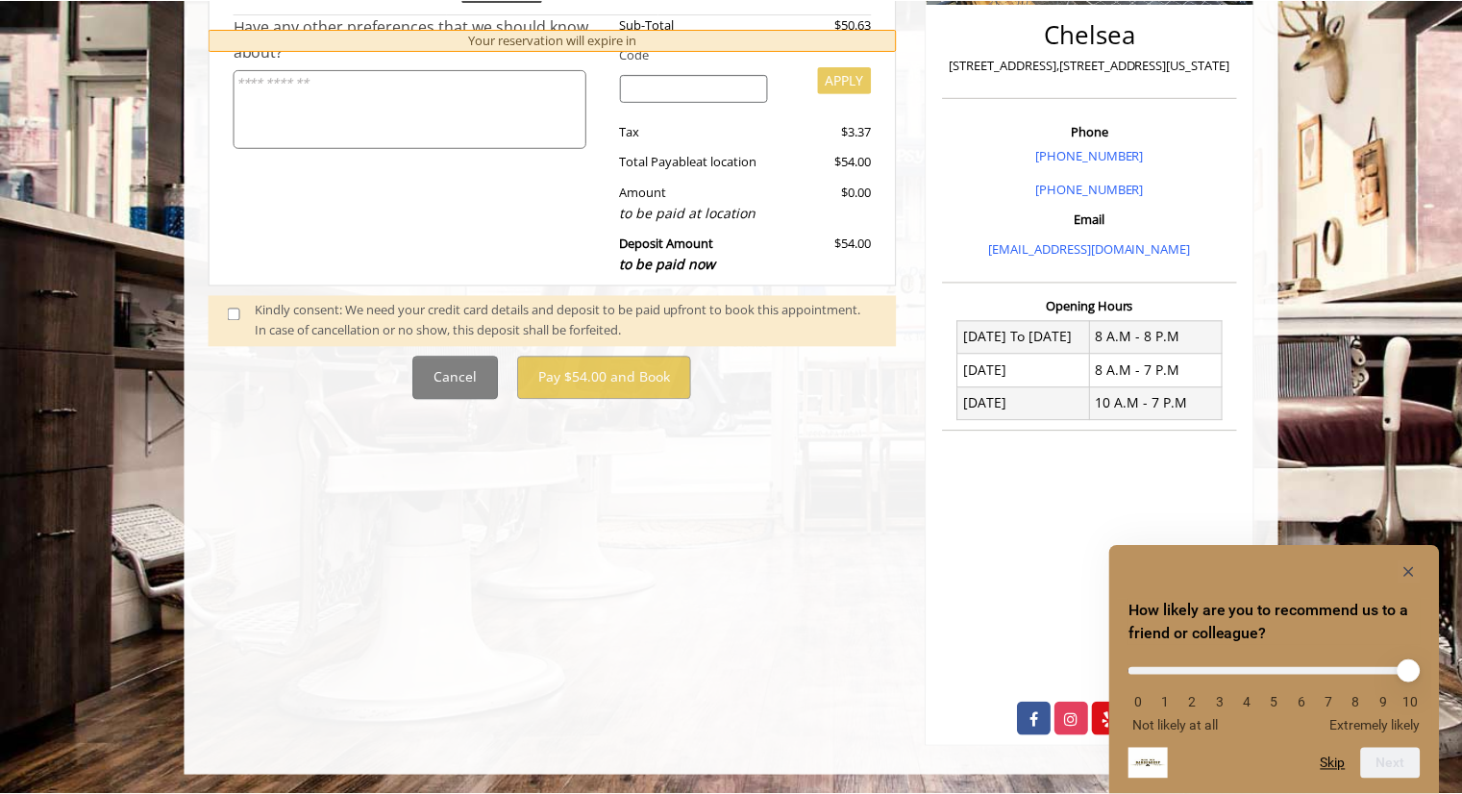
scroll to position [0, 0]
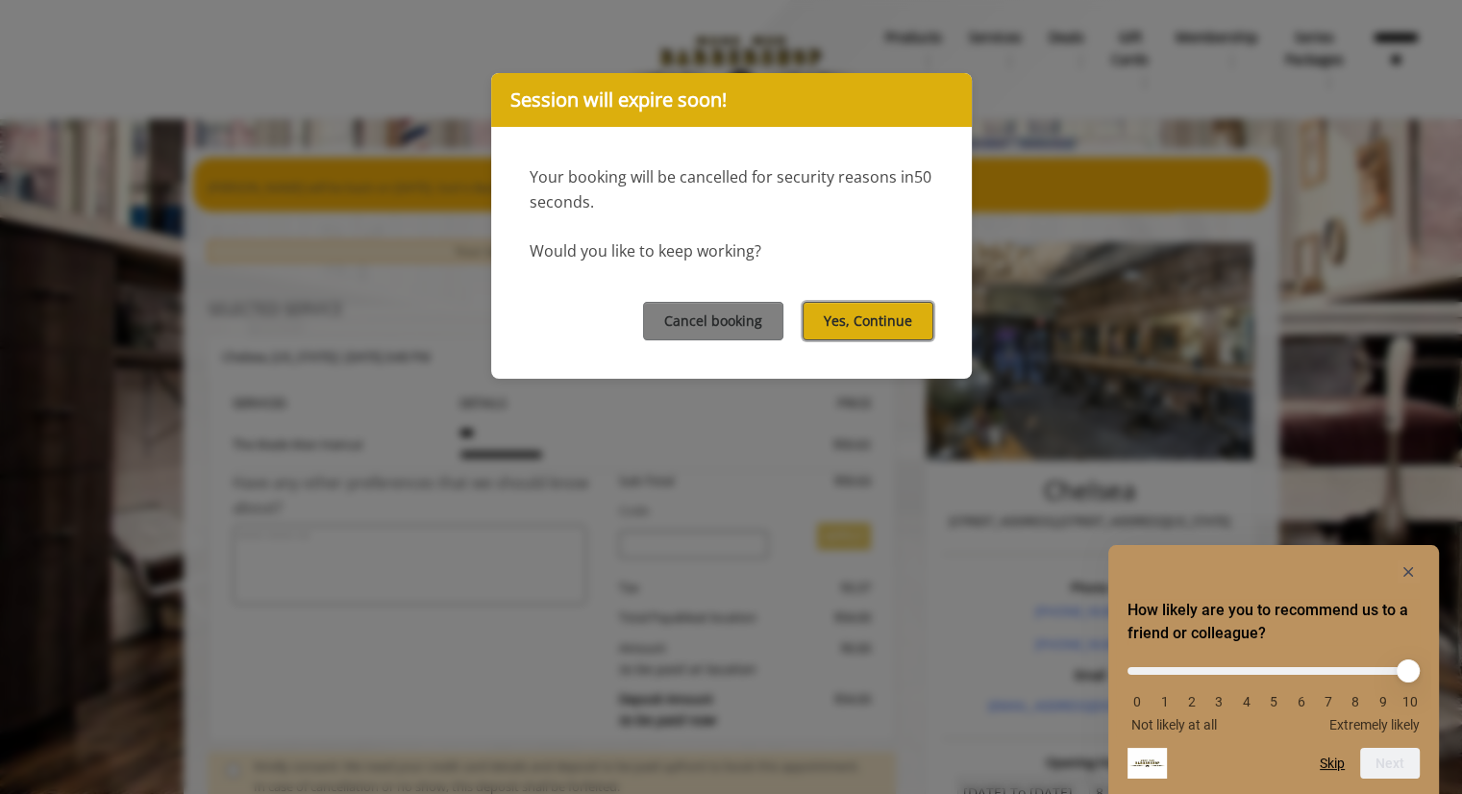
click at [855, 325] on button "Yes, Continue" at bounding box center [868, 320] width 131 height 37
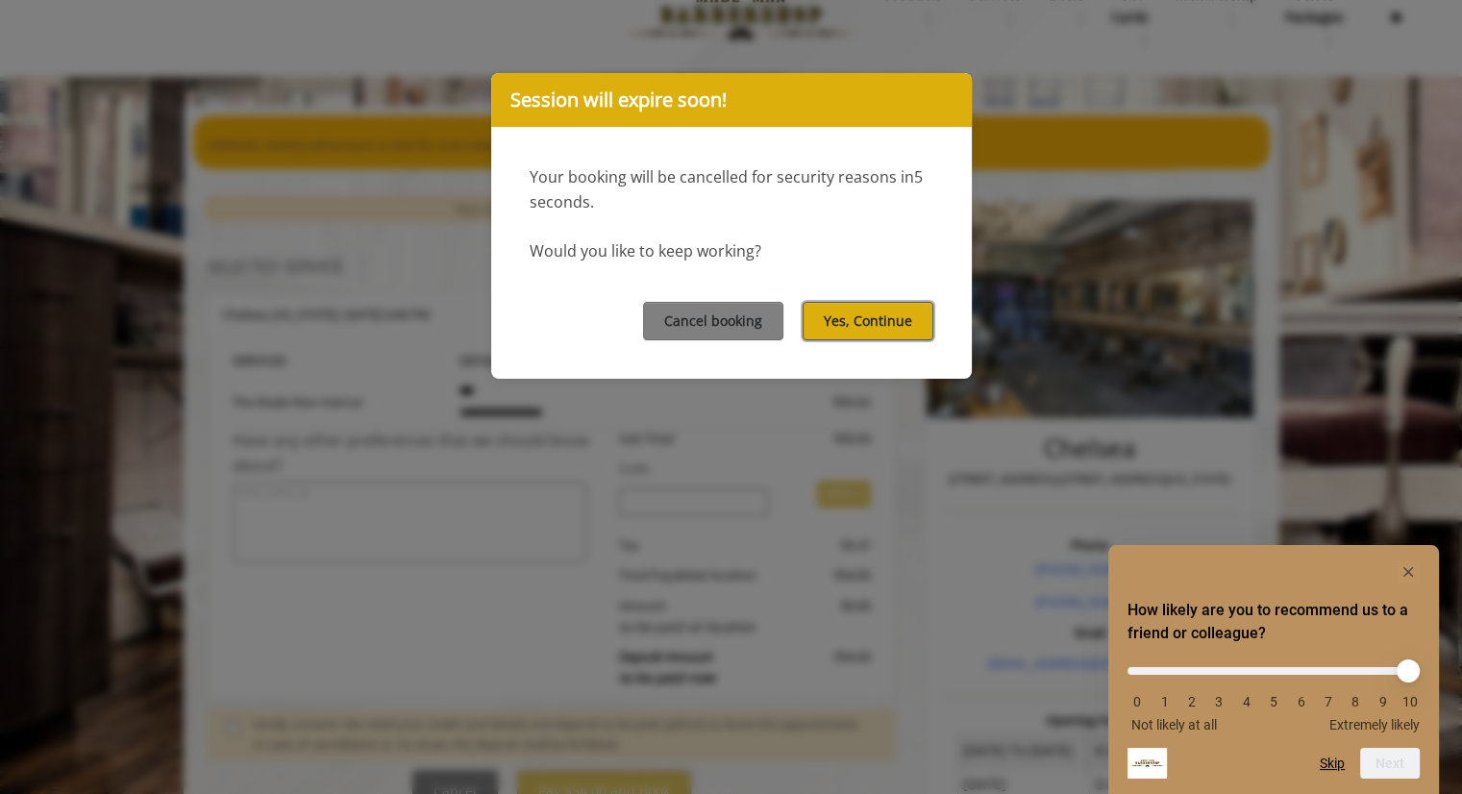
click at [871, 320] on button "Yes, Continue" at bounding box center [868, 320] width 131 height 37
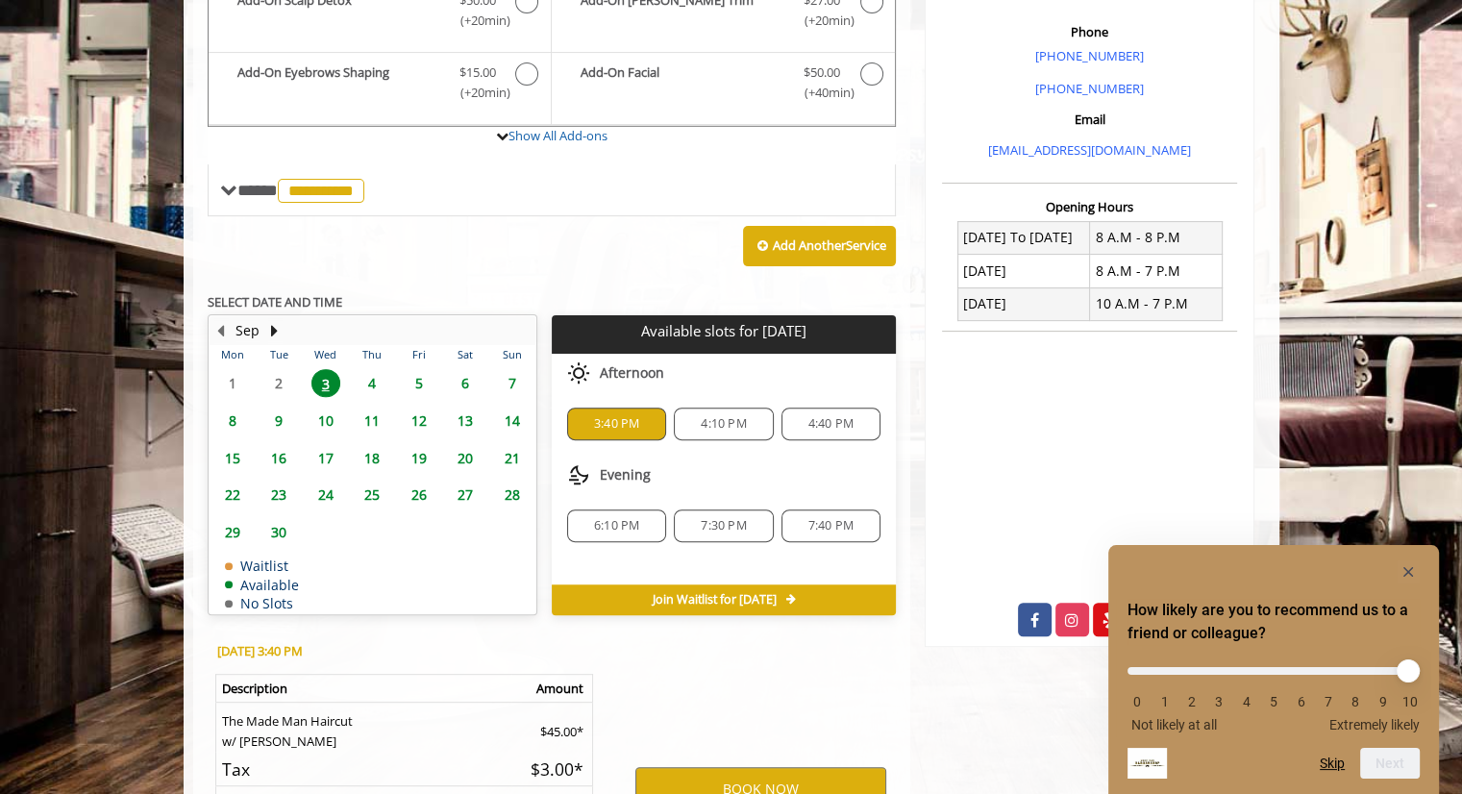
scroll to position [779, 0]
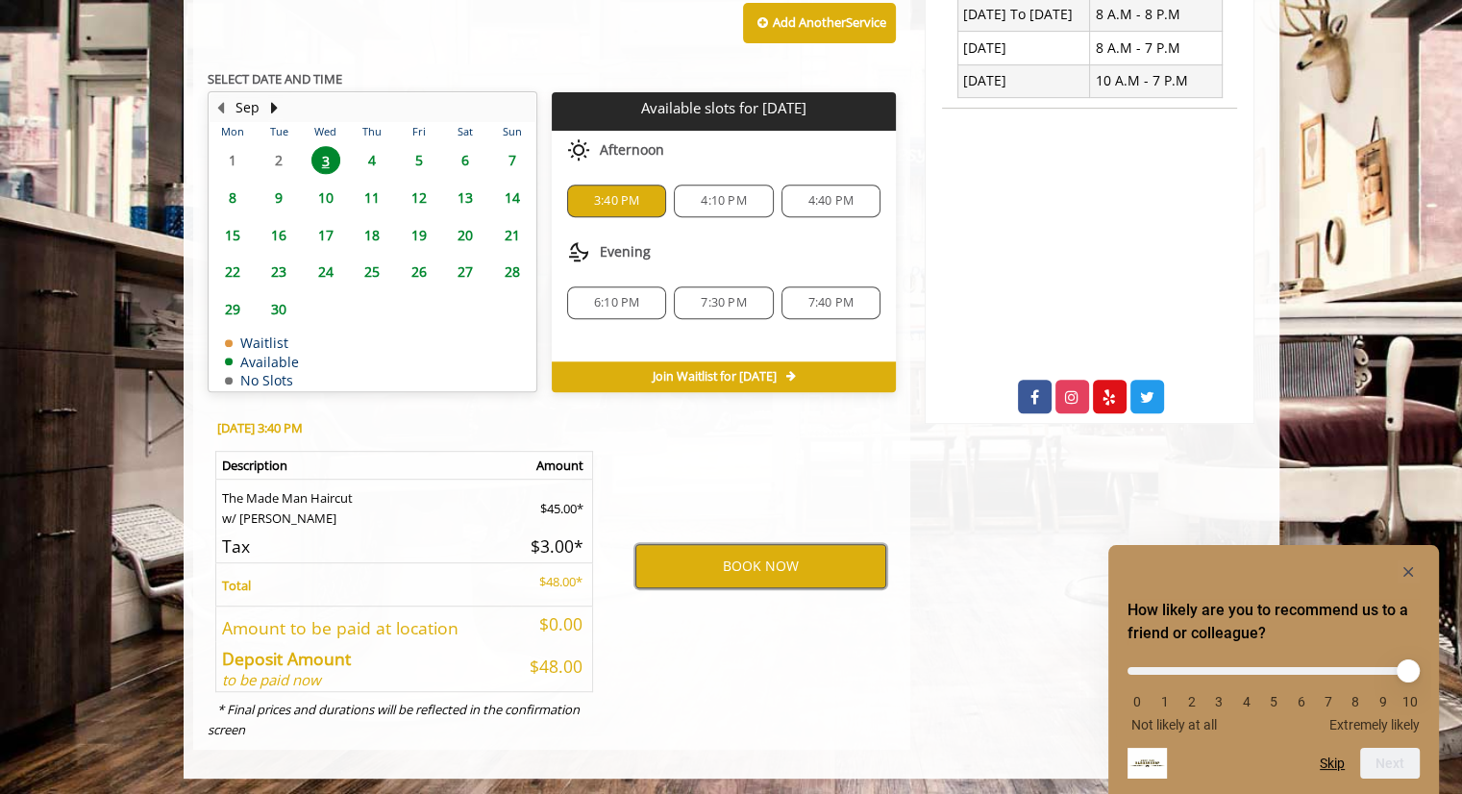
click at [727, 554] on button "BOOK NOW" at bounding box center [760, 566] width 251 height 44
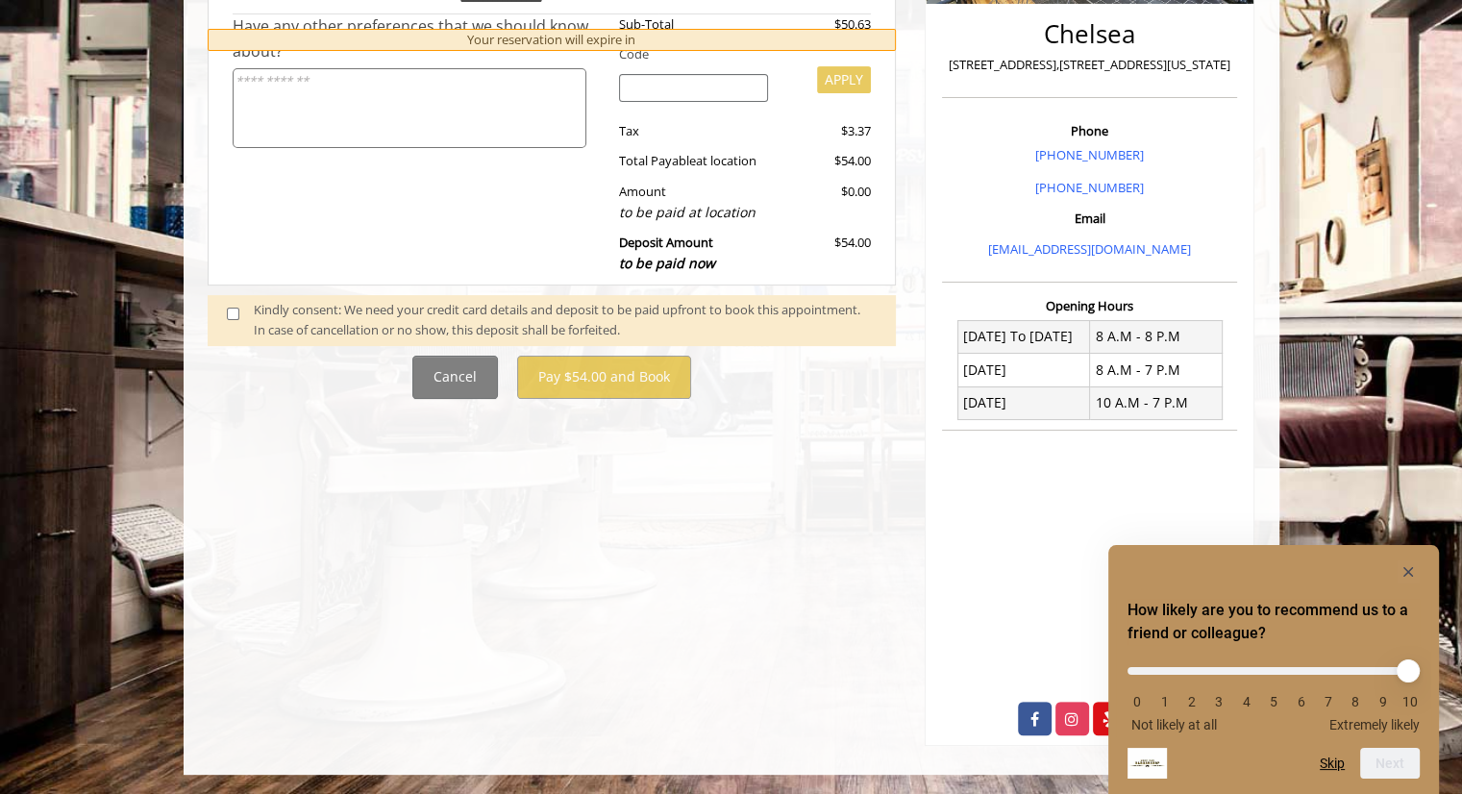
scroll to position [0, 0]
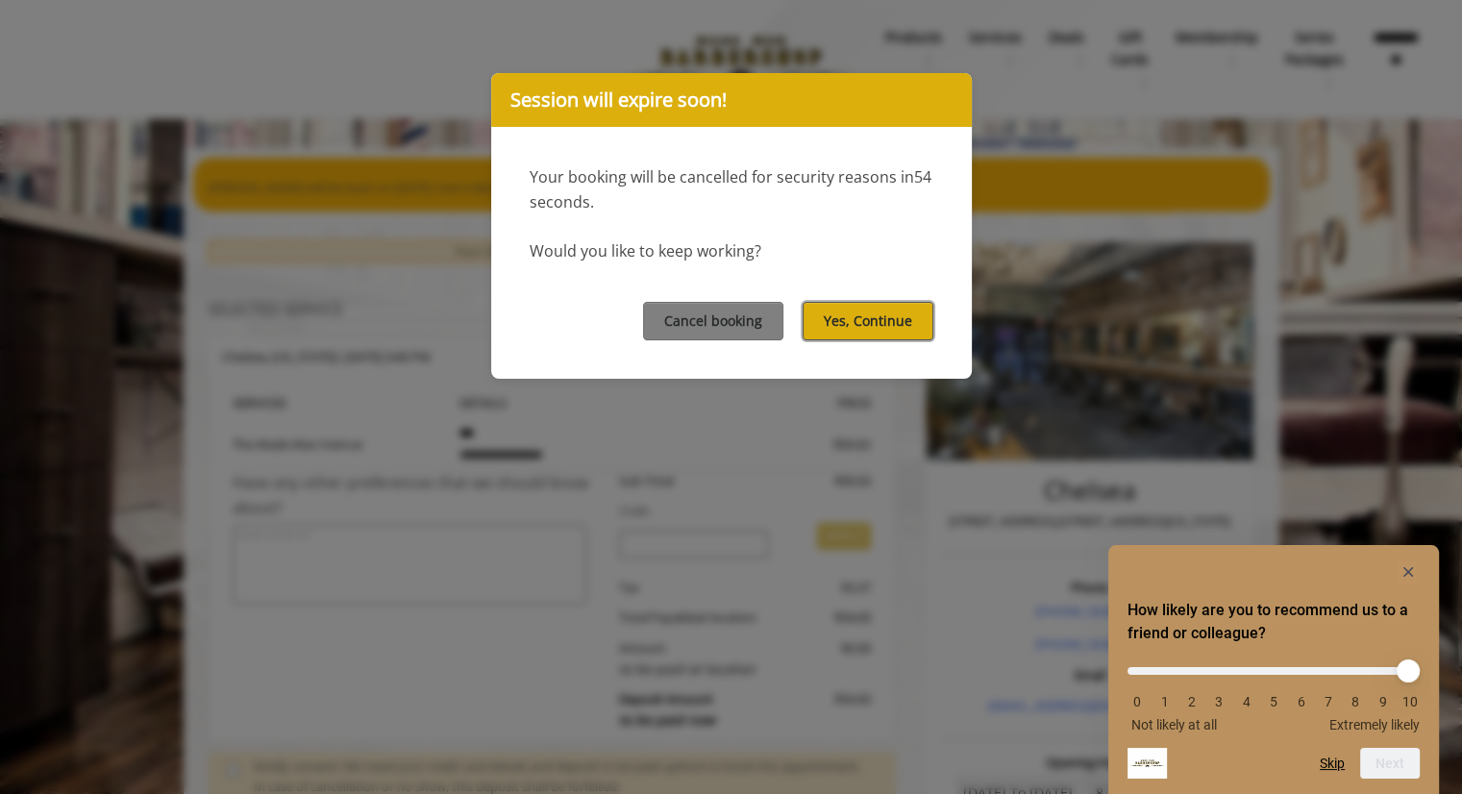
click at [865, 321] on button "Yes, Continue" at bounding box center [868, 320] width 131 height 37
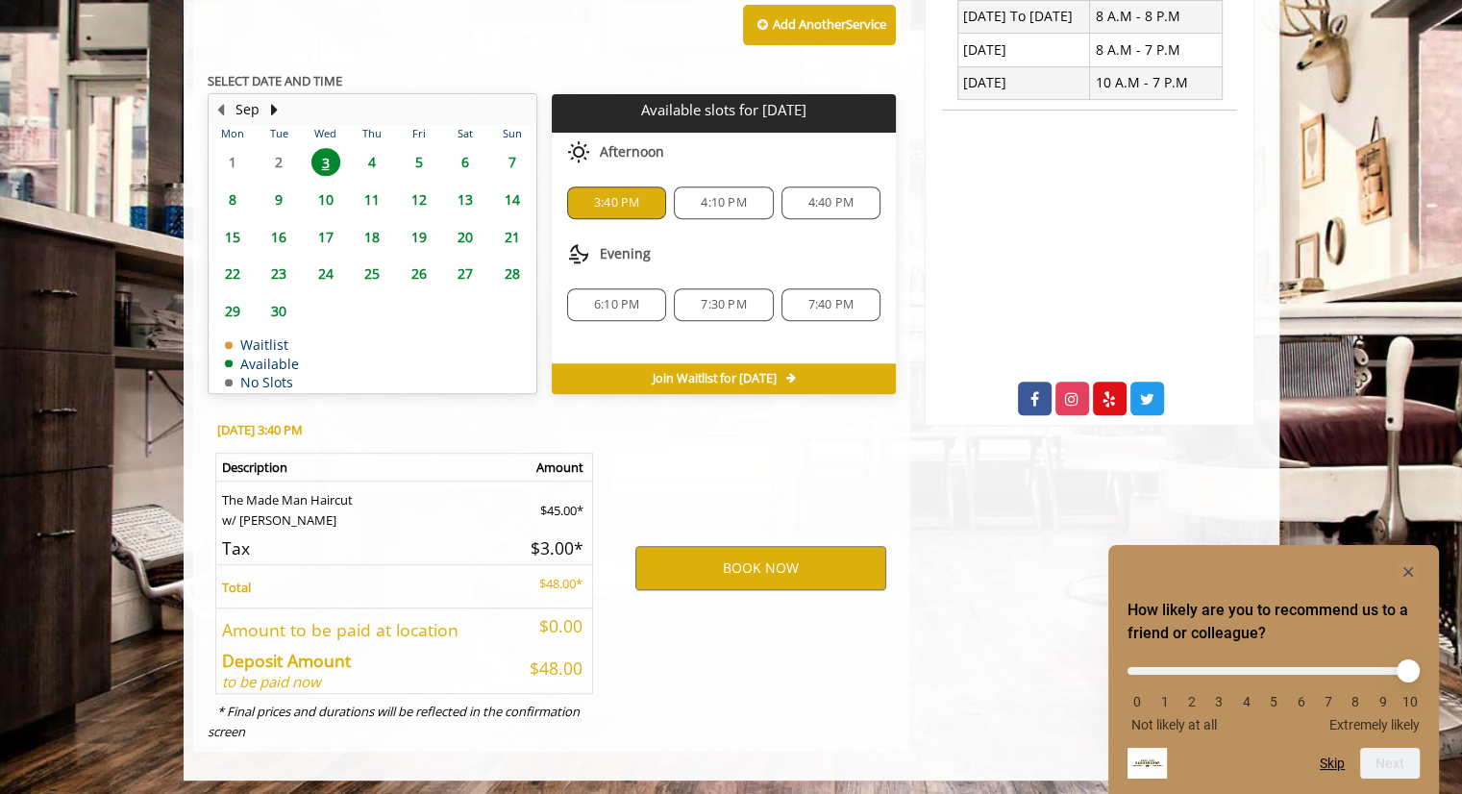
scroll to position [779, 0]
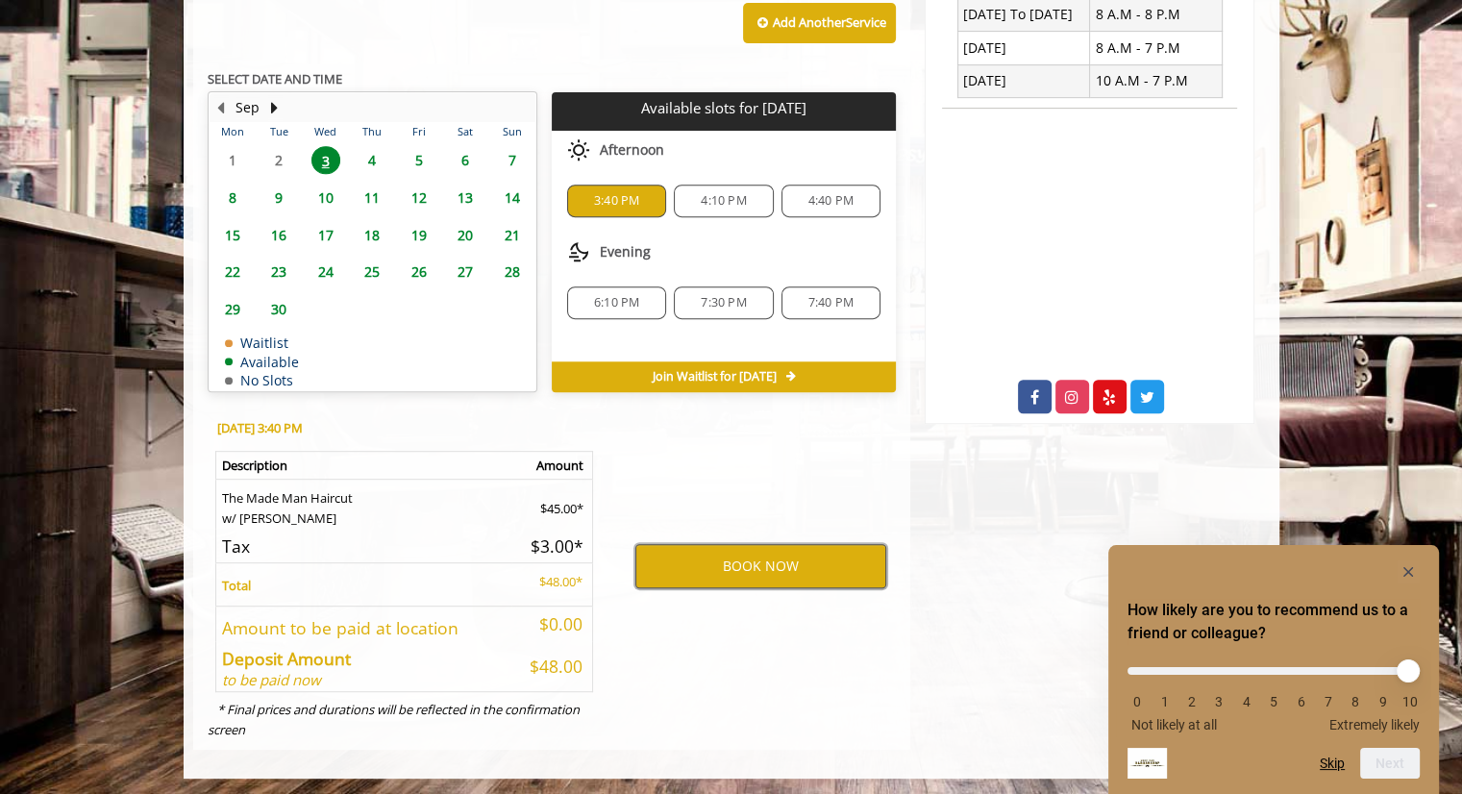
click at [696, 573] on button "BOOK NOW" at bounding box center [760, 566] width 251 height 44
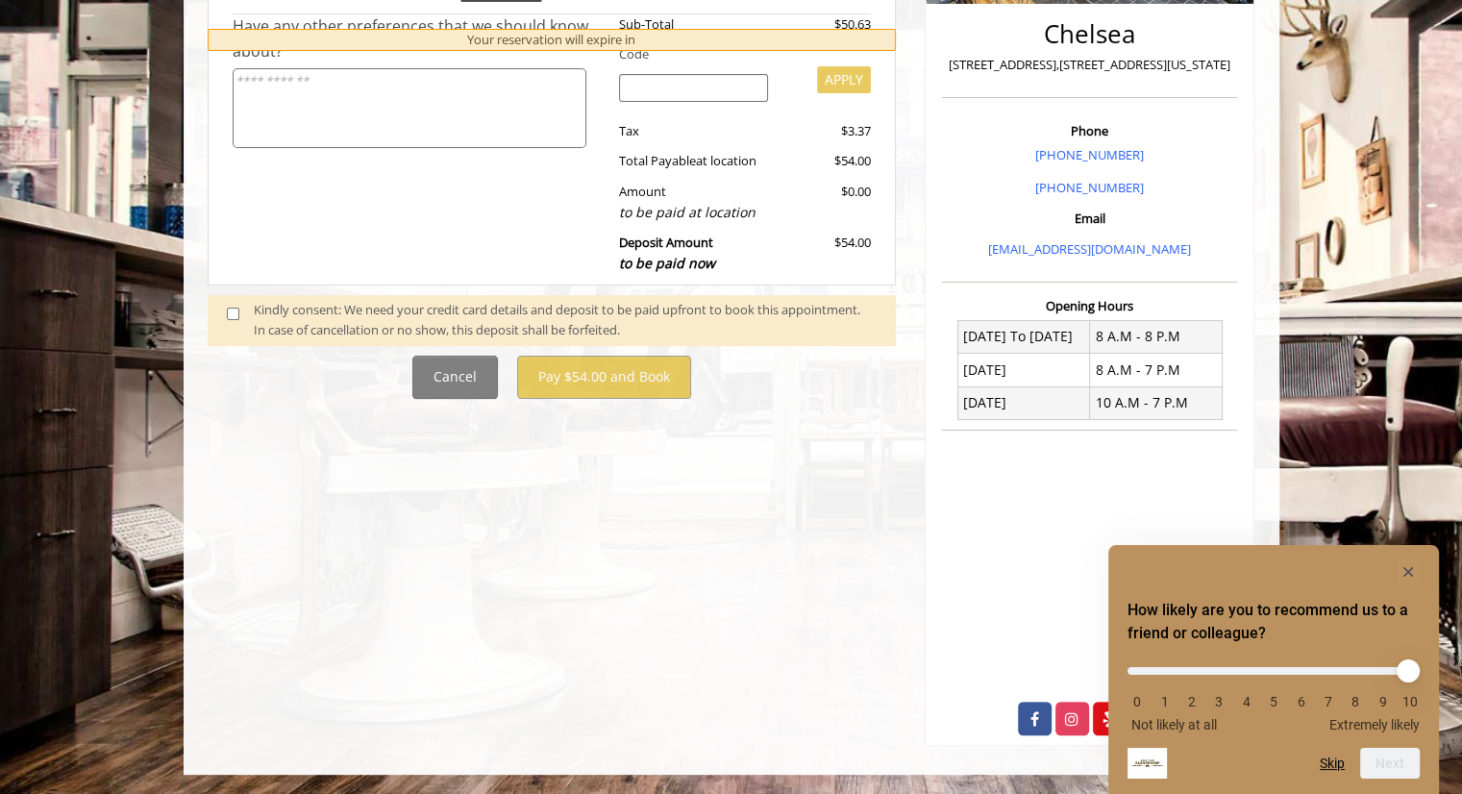
scroll to position [0, 0]
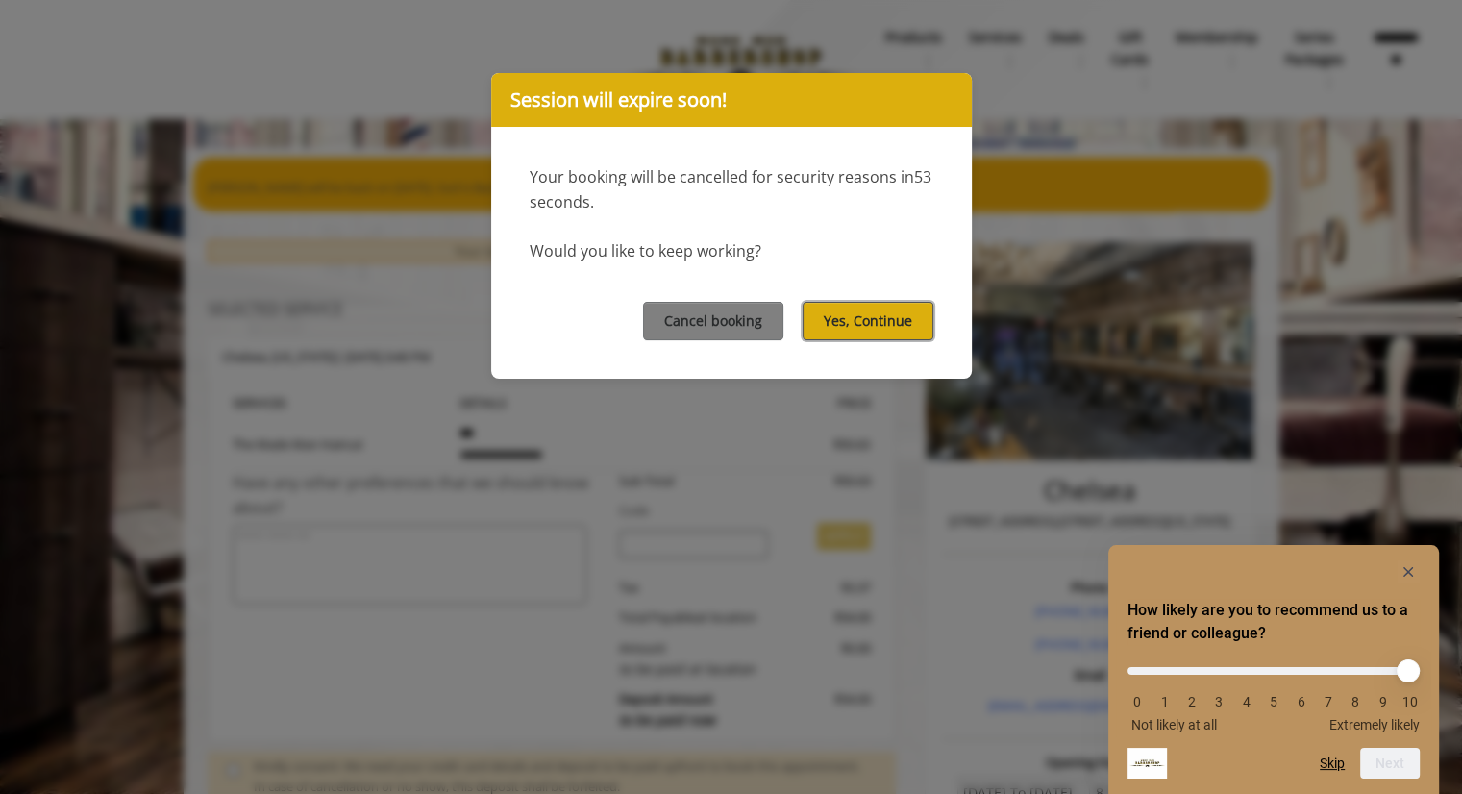
click at [846, 313] on button "Yes, Continue" at bounding box center [868, 320] width 131 height 37
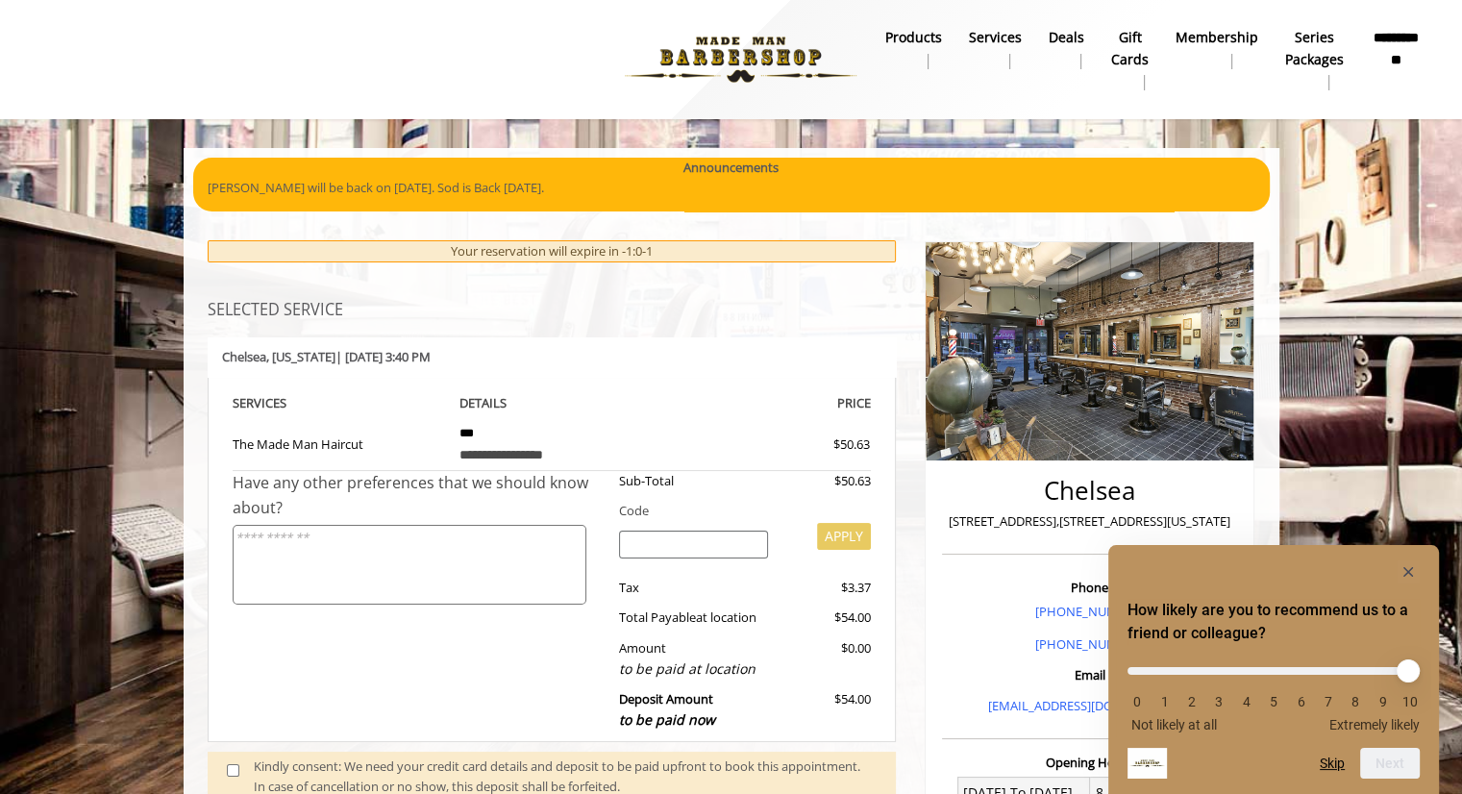
scroll to position [113, 0]
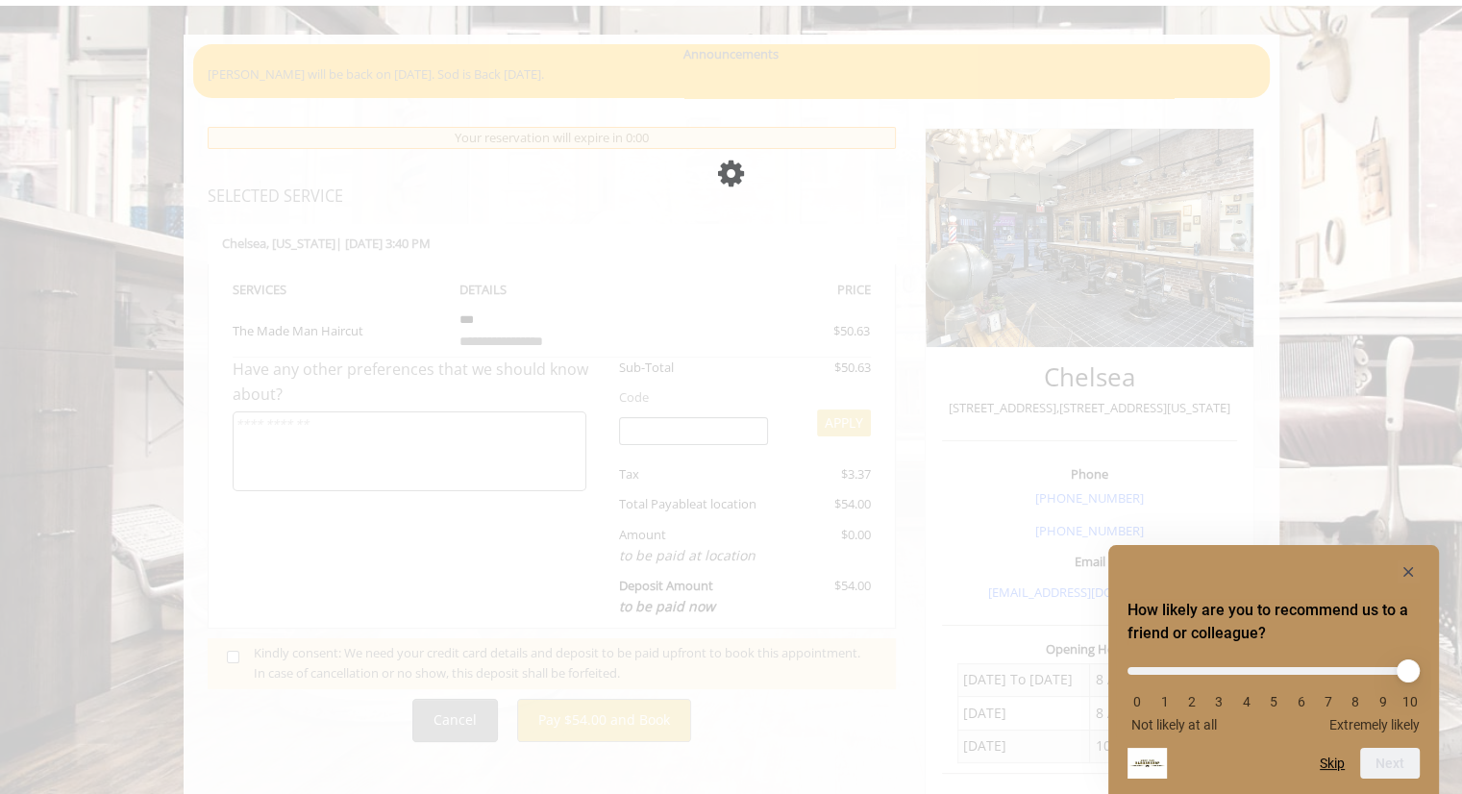
click at [235, 651] on div "Please wait page is Loading" at bounding box center [731, 397] width 1462 height 794
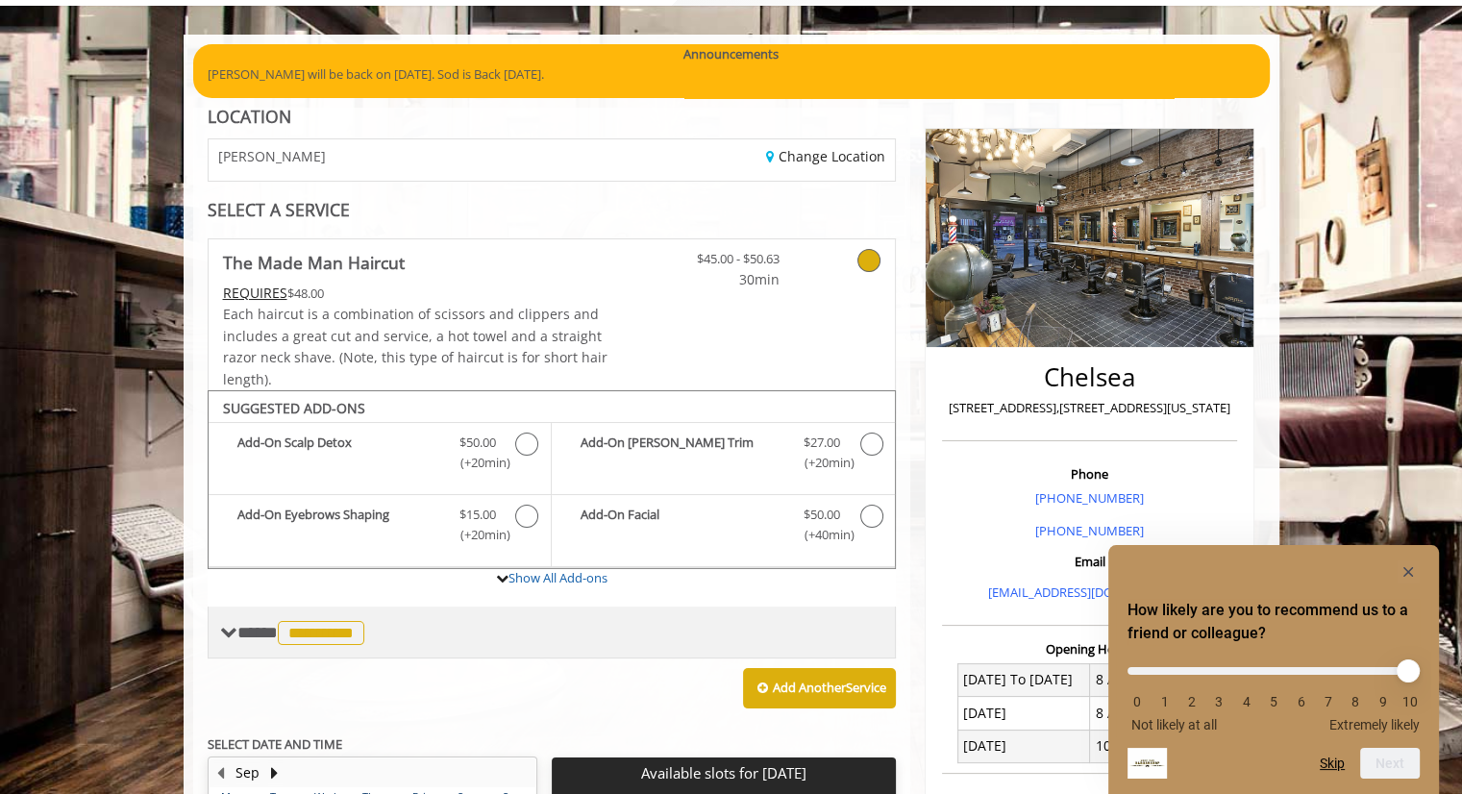
click at [238, 639] on span "**********" at bounding box center [303, 632] width 132 height 17
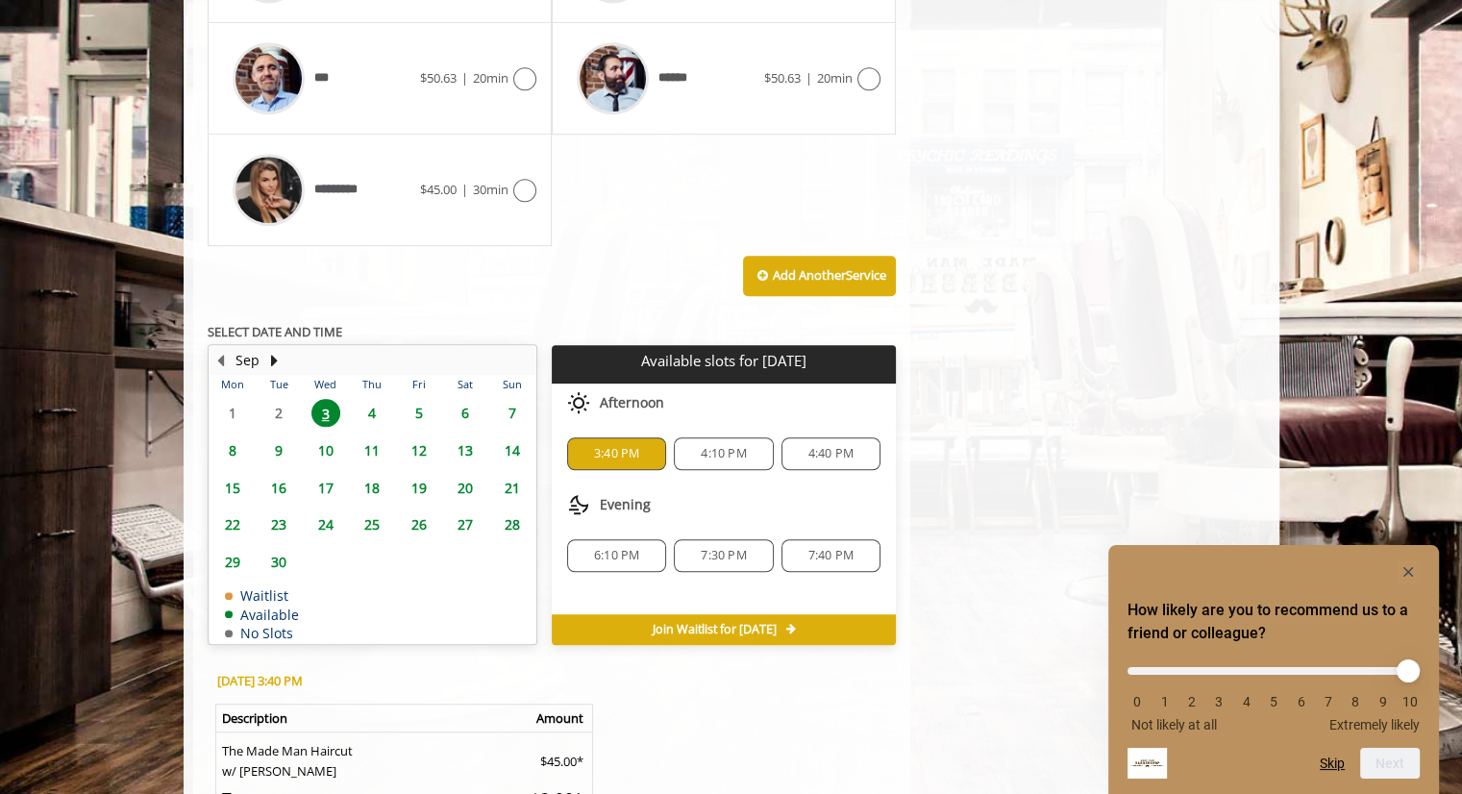
scroll to position [1360, 0]
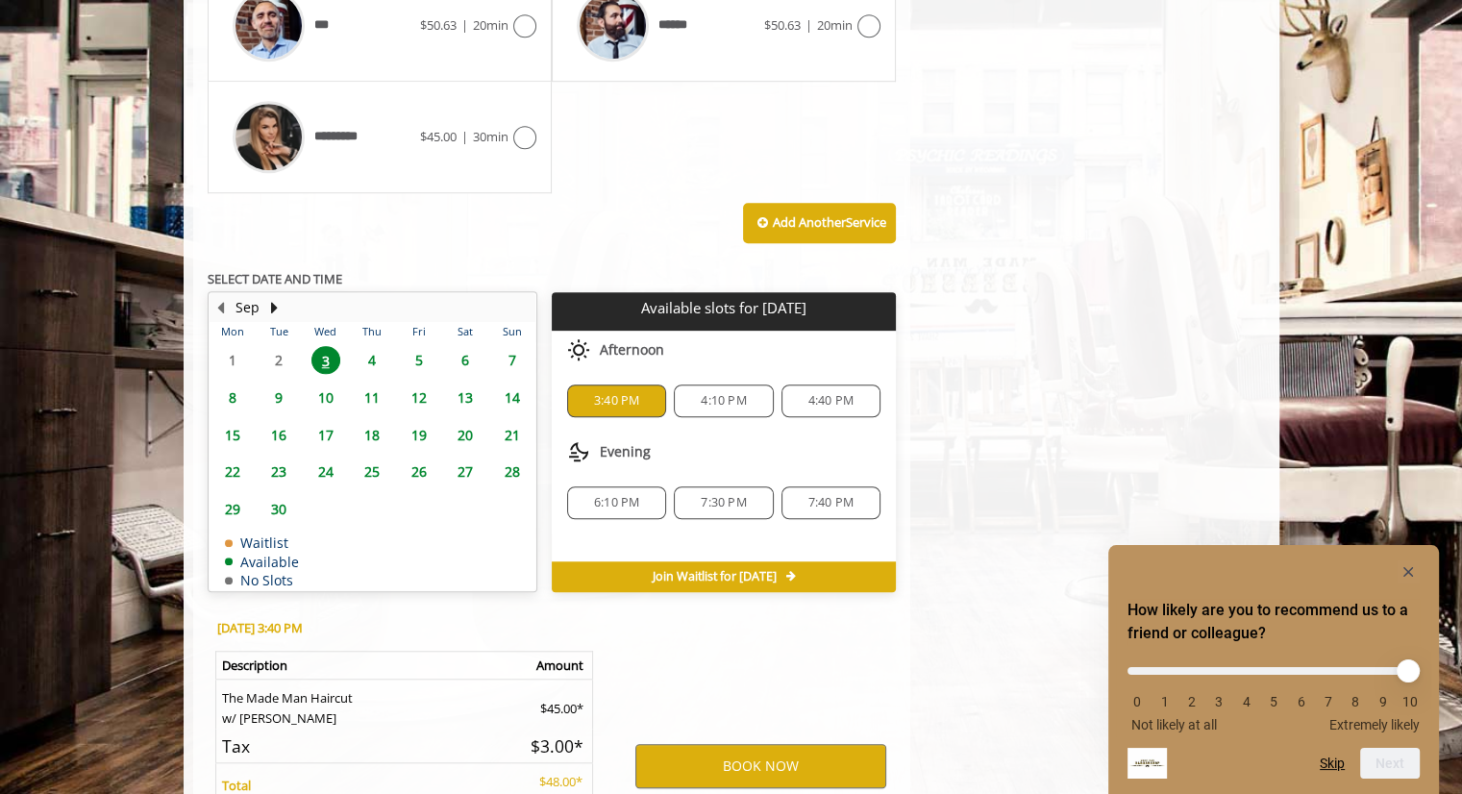
click at [609, 393] on span "3:40 PM" at bounding box center [616, 400] width 45 height 15
click at [777, 774] on button "BOOK NOW" at bounding box center [760, 766] width 251 height 44
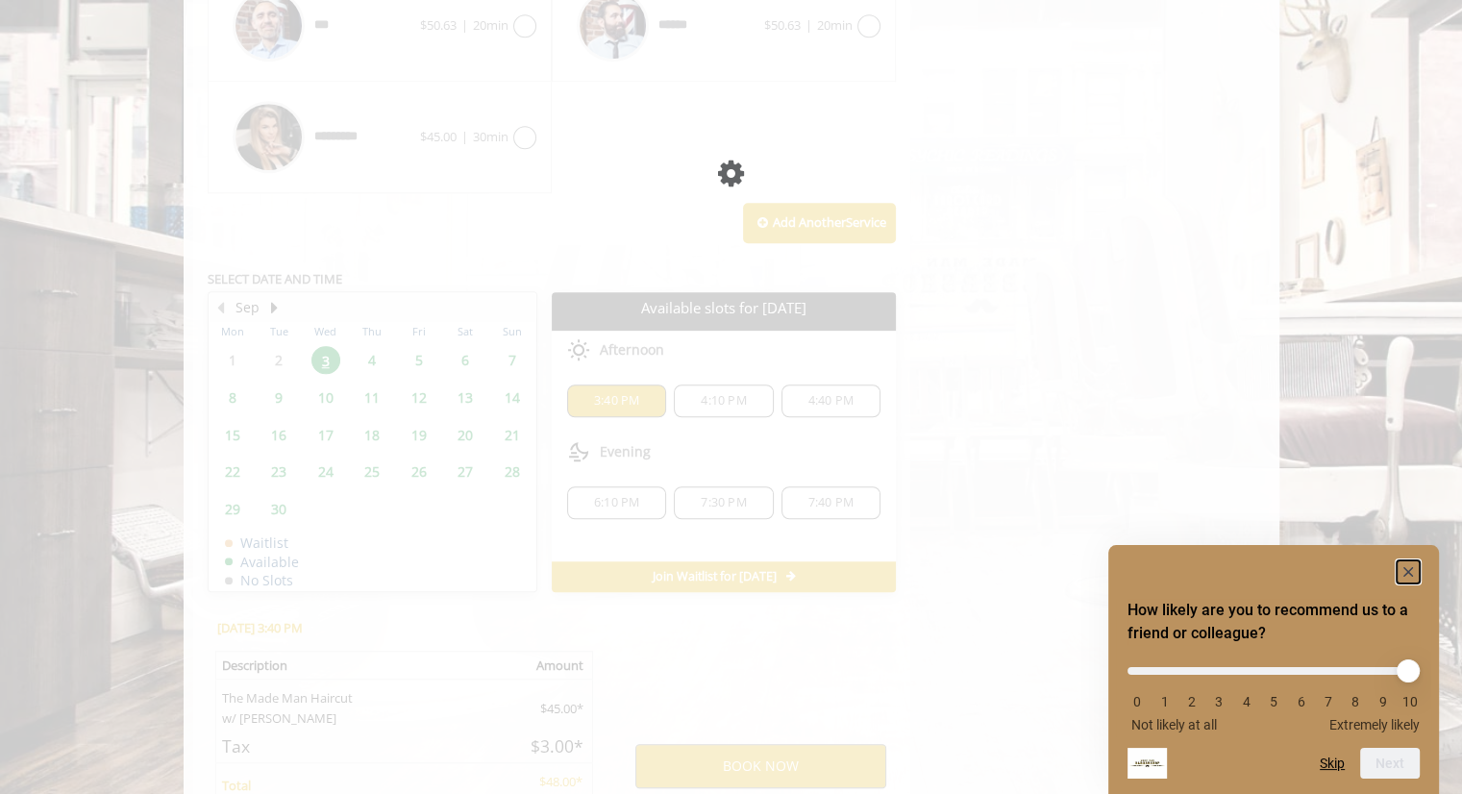
click at [1407, 560] on rect "Hide survey" at bounding box center [1408, 571] width 23 height 23
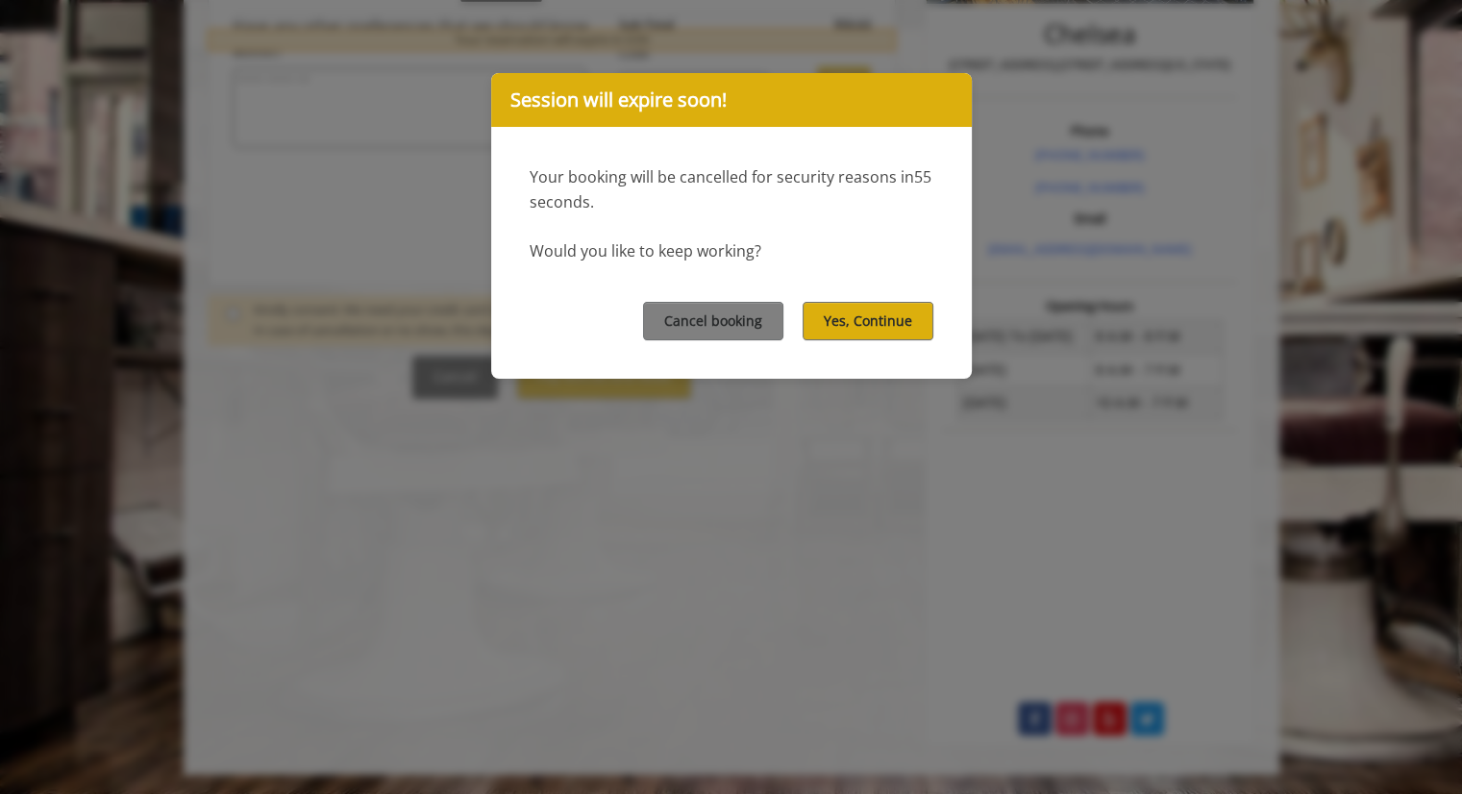
scroll to position [0, 0]
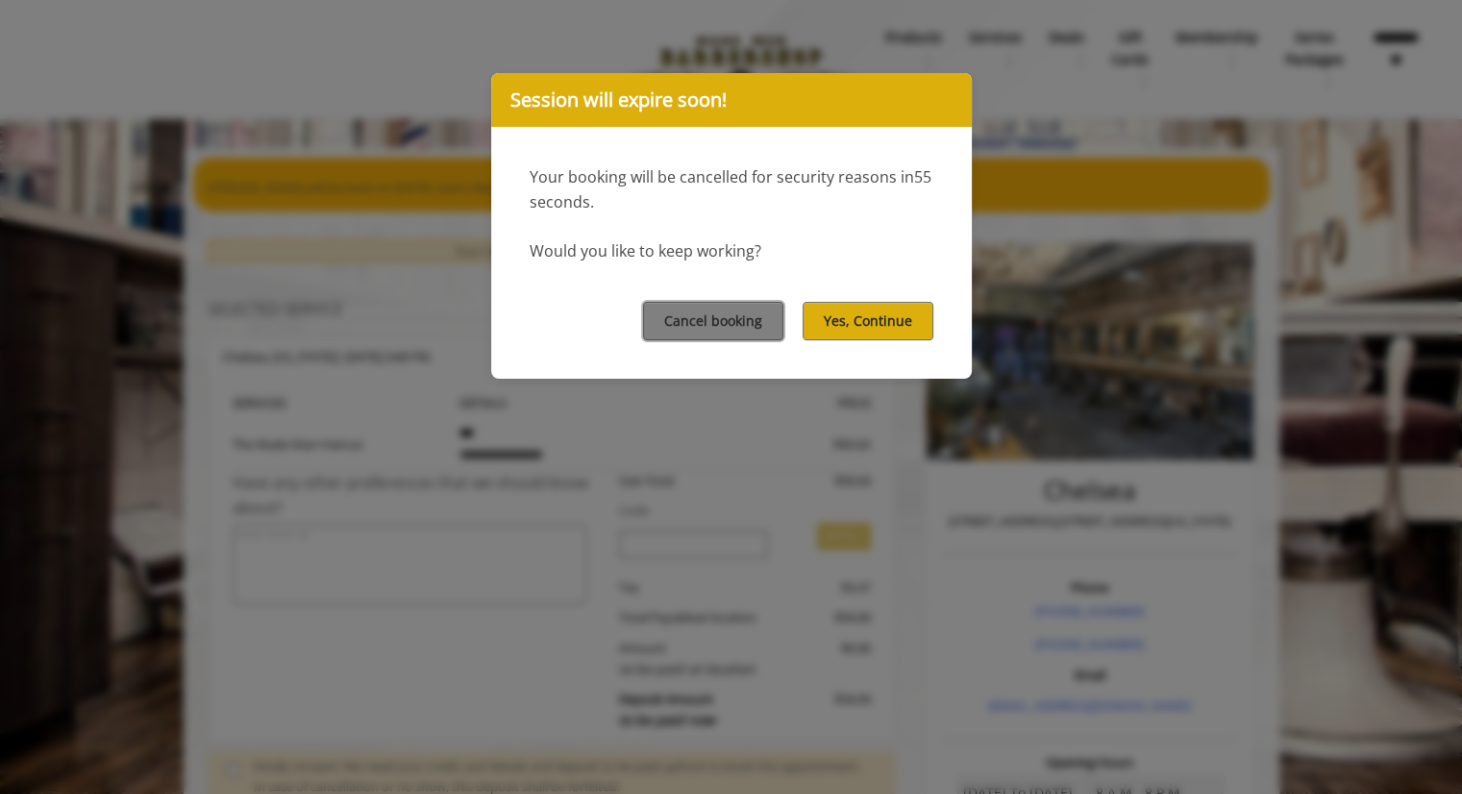
click at [705, 321] on button "Cancel booking" at bounding box center [713, 320] width 140 height 37
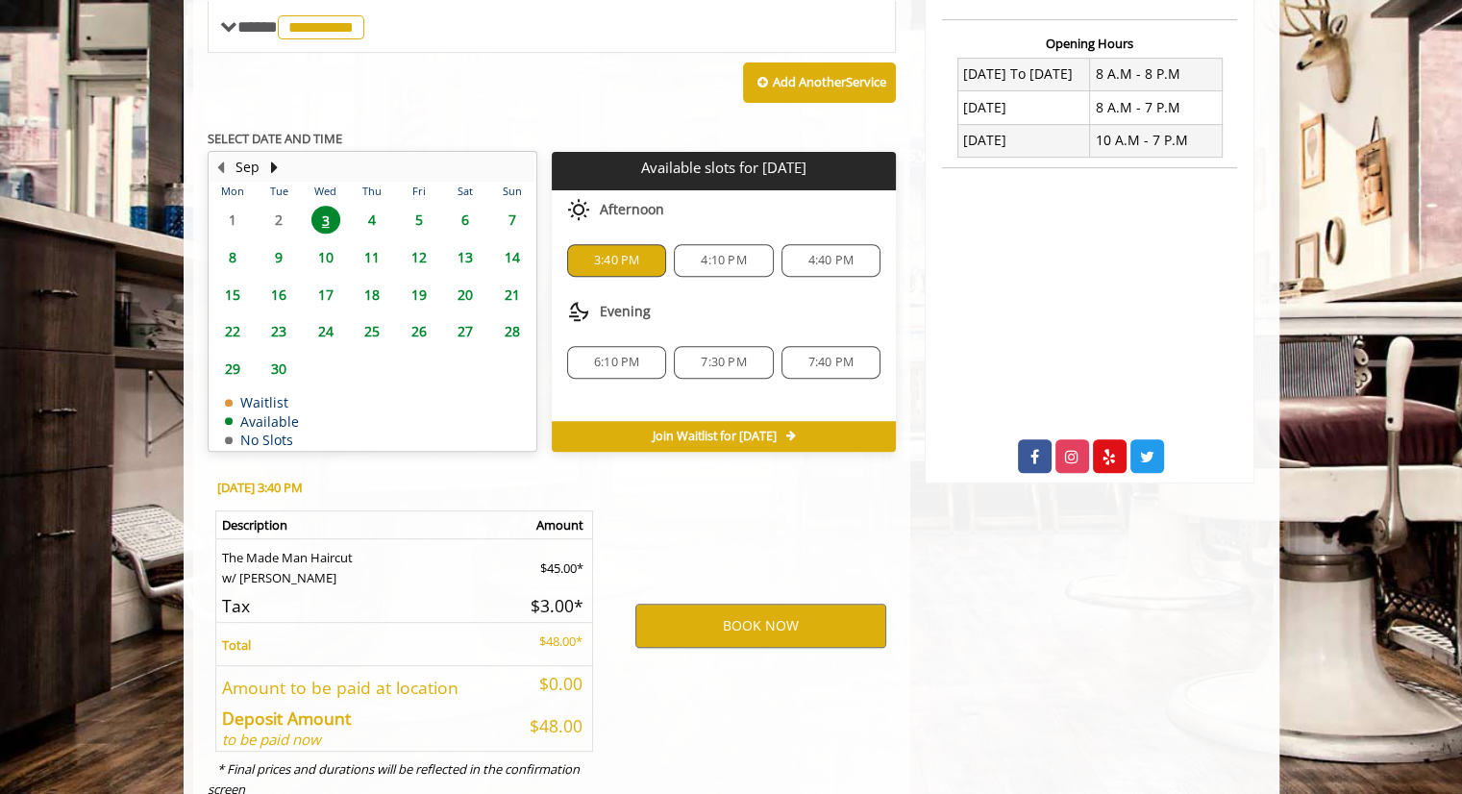
scroll to position [719, 0]
click at [723, 253] on span "4:10 PM" at bounding box center [723, 260] width 45 height 15
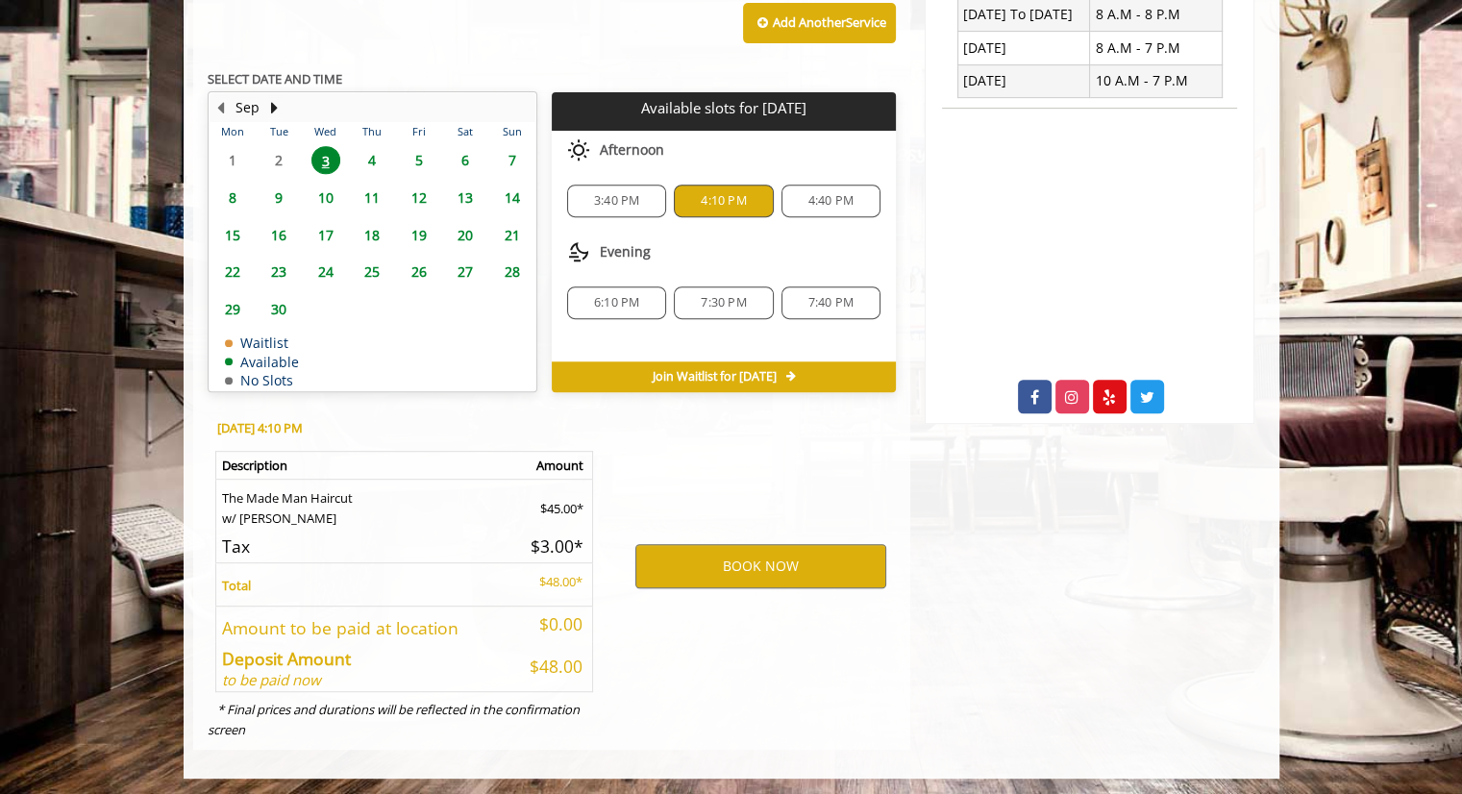
click at [617, 197] on span "3:40 PM" at bounding box center [616, 200] width 45 height 15
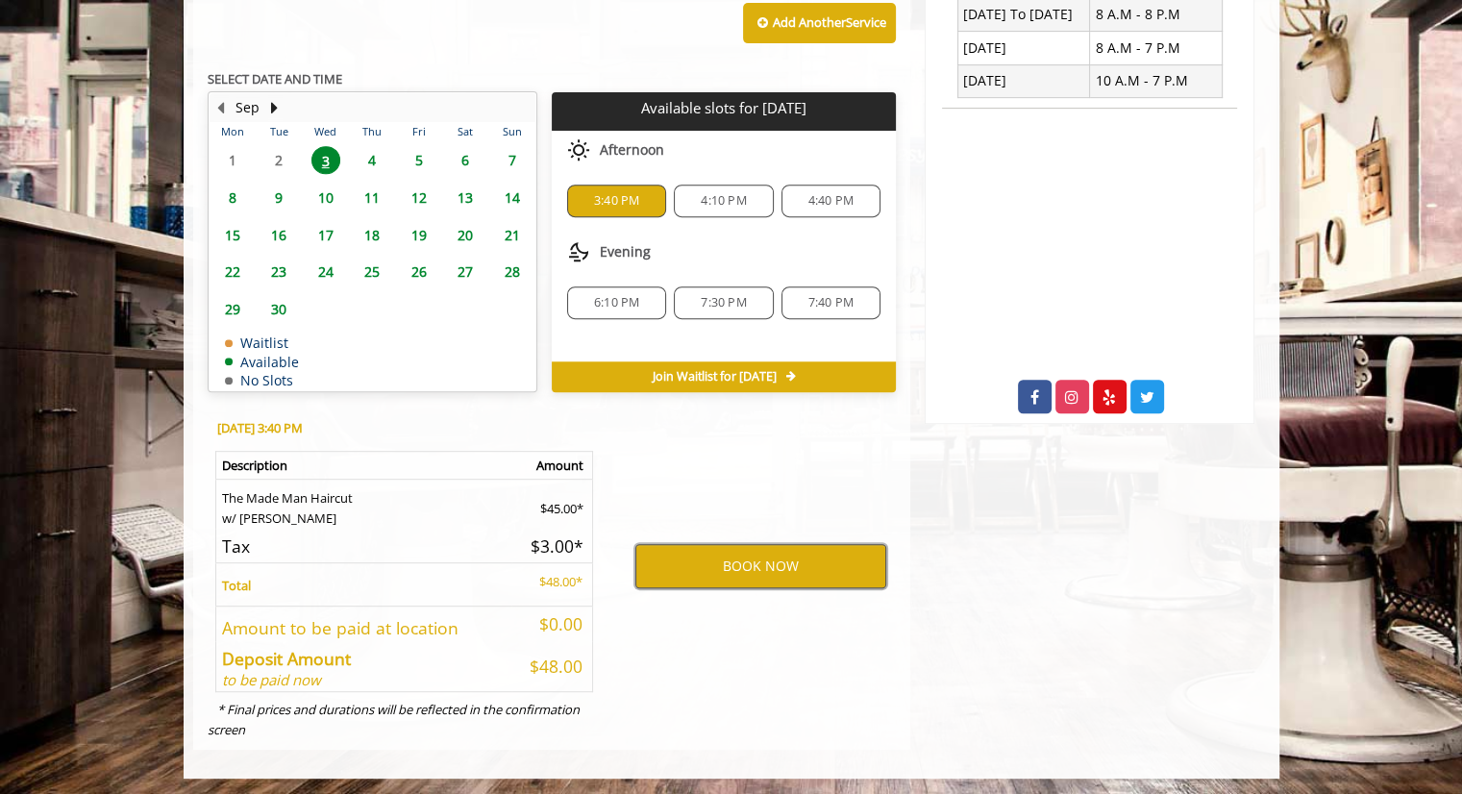
click at [711, 550] on button "BOOK NOW" at bounding box center [760, 566] width 251 height 44
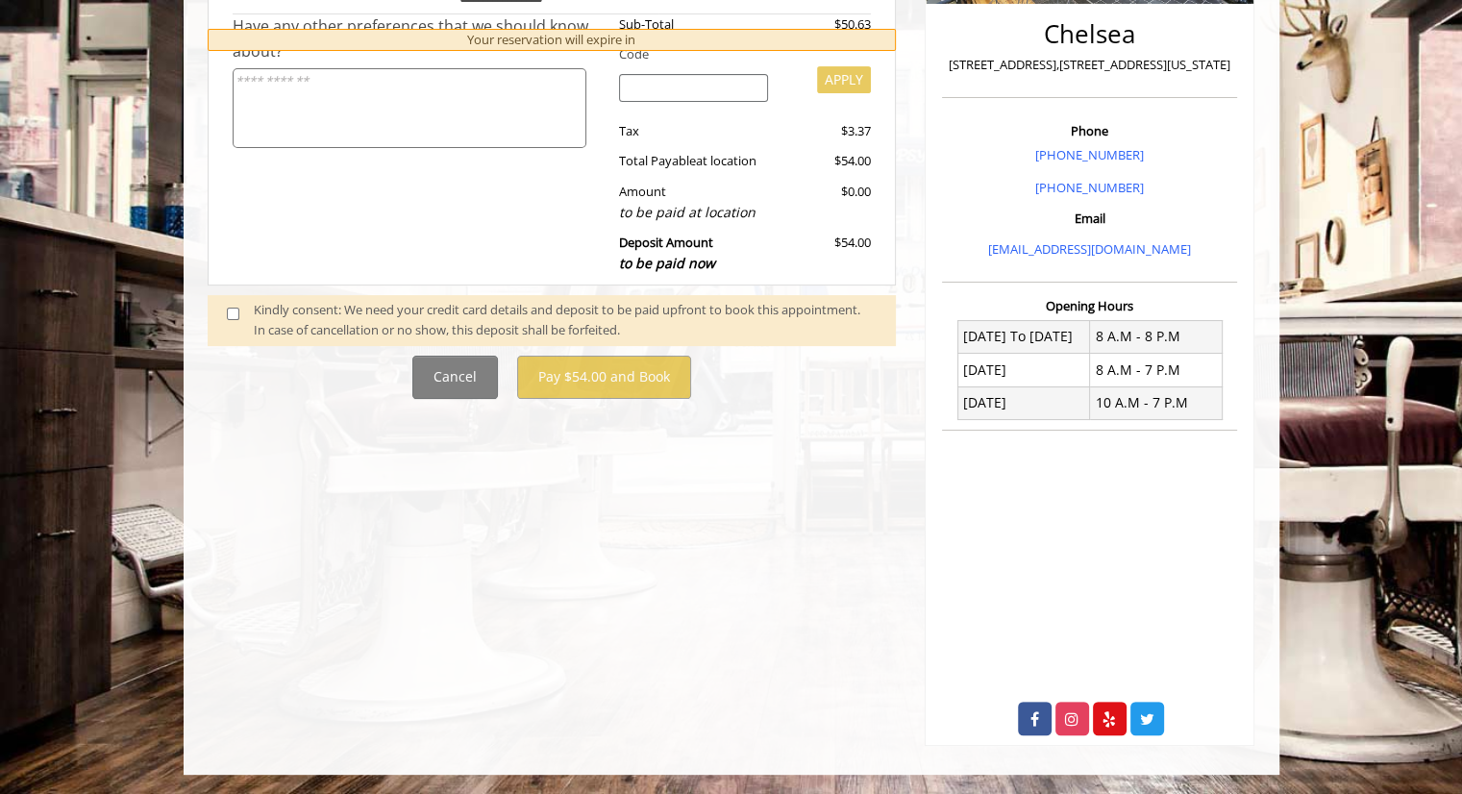
scroll to position [0, 0]
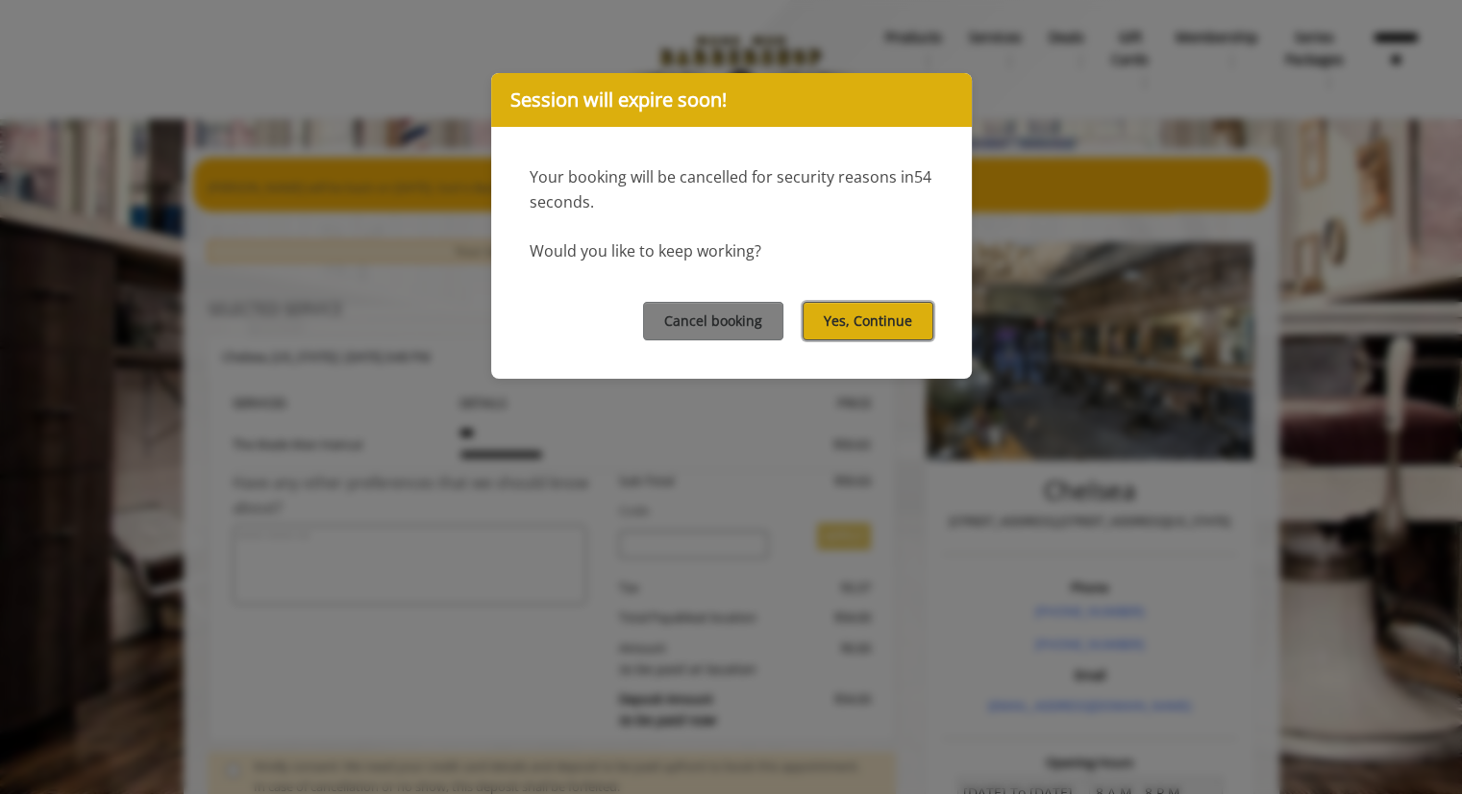
click at [891, 314] on button "Yes, Continue" at bounding box center [868, 320] width 131 height 37
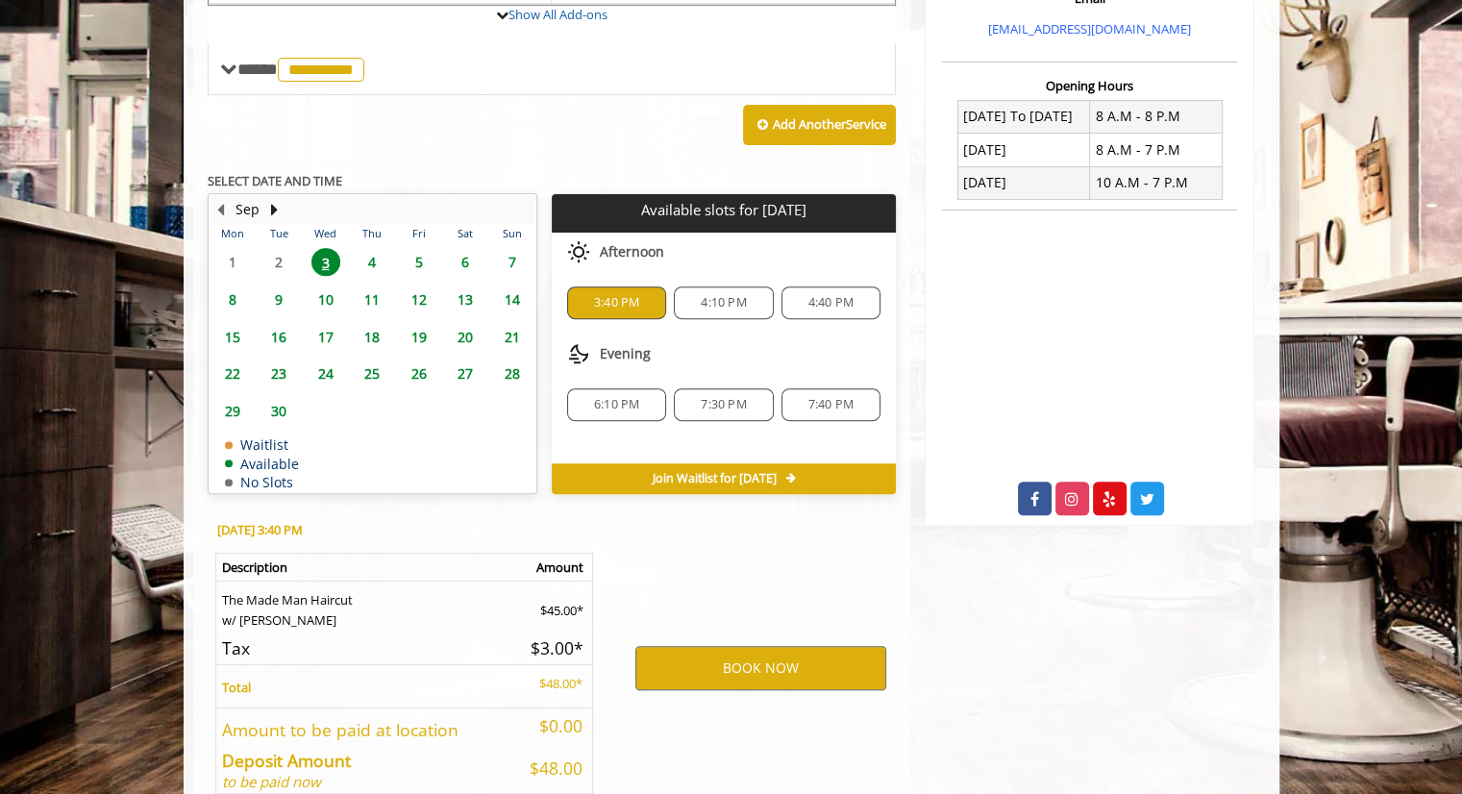
scroll to position [679, 0]
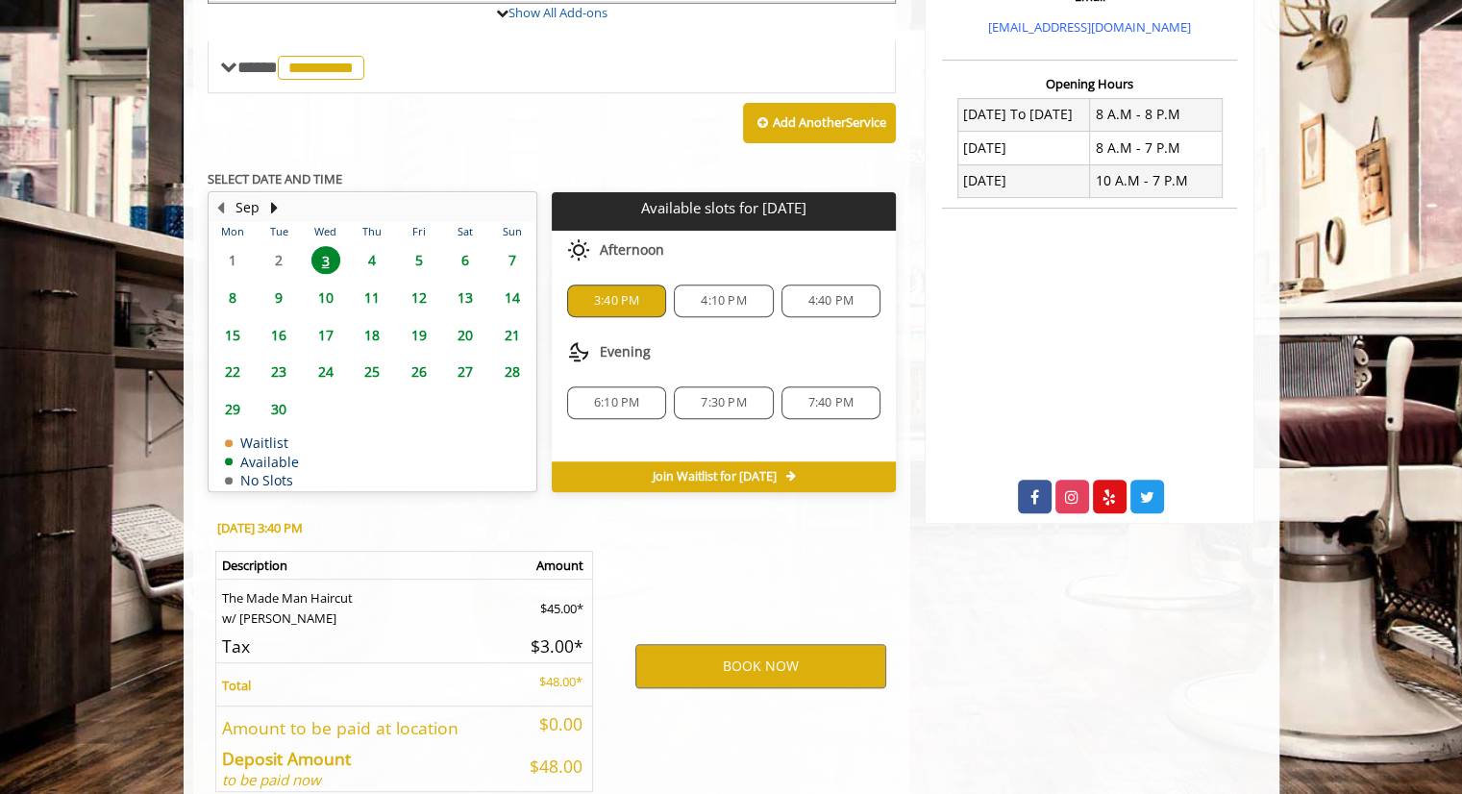
click at [794, 502] on div "BOOK NOW" at bounding box center [760, 666] width 299 height 328
click at [738, 311] on div "4:10 PM" at bounding box center [723, 301] width 99 height 33
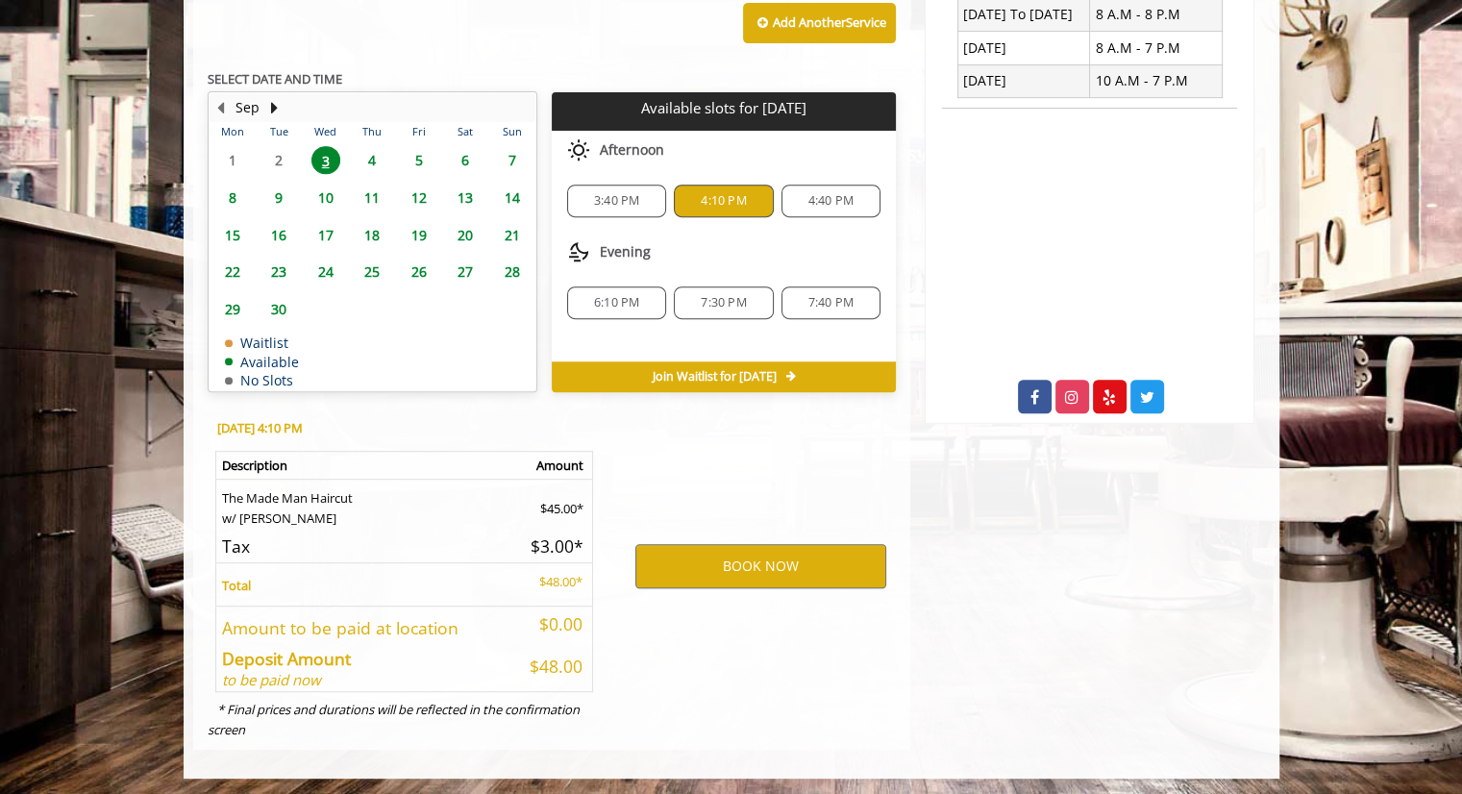
click at [819, 204] on span "4:40 PM" at bounding box center [830, 200] width 45 height 15
click at [618, 275] on div "6:10 PM 7:30 PM 7:40 PM" at bounding box center [724, 302] width 344 height 63
click at [616, 307] on span "6:10 PM" at bounding box center [616, 302] width 45 height 15
click at [722, 306] on span "7:30 PM" at bounding box center [723, 302] width 45 height 15
click at [838, 295] on span "7:40 PM" at bounding box center [830, 302] width 45 height 15
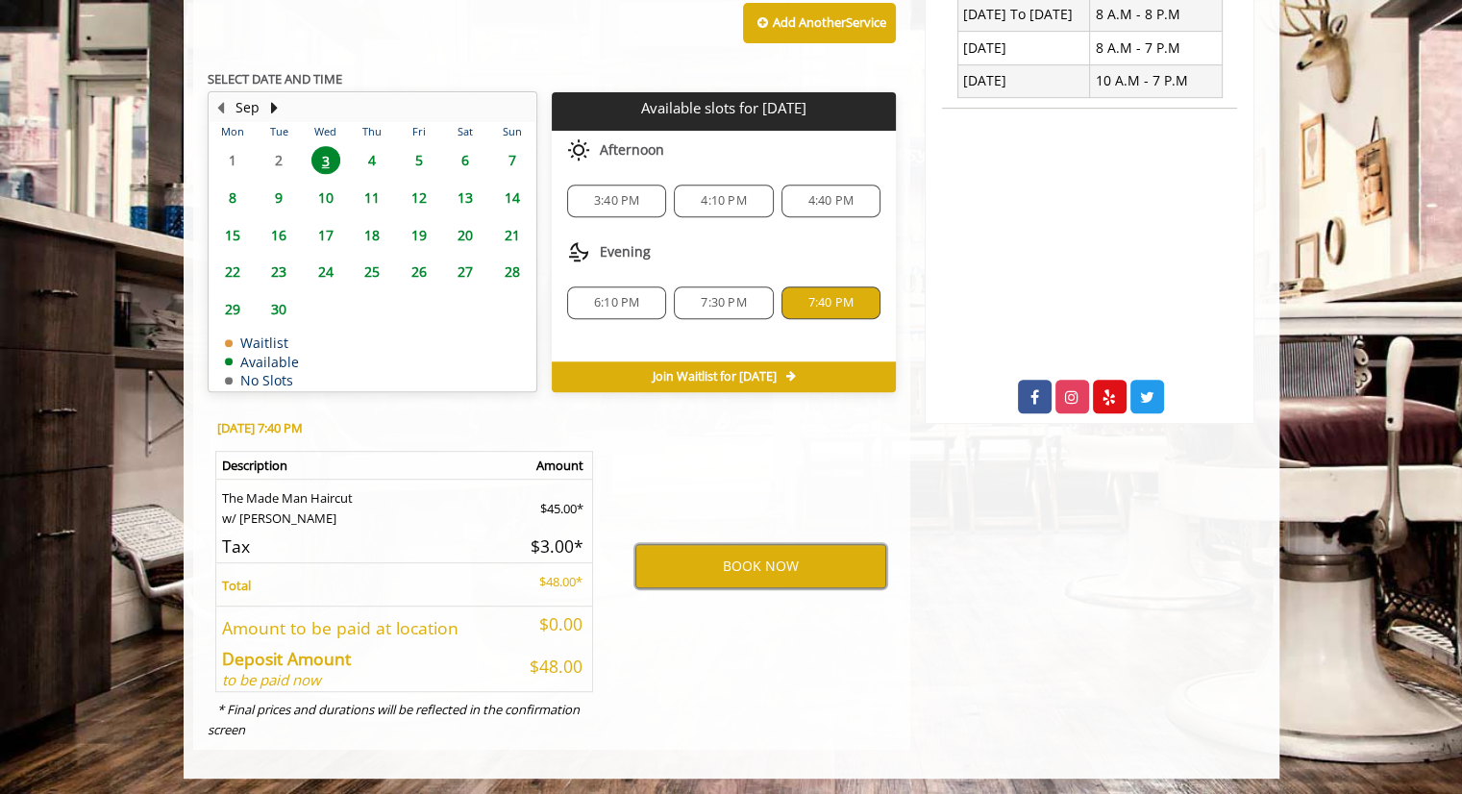
click at [624, 195] on span "3:40 PM" at bounding box center [616, 200] width 45 height 15
click at [371, 154] on span "4" at bounding box center [372, 160] width 29 height 28
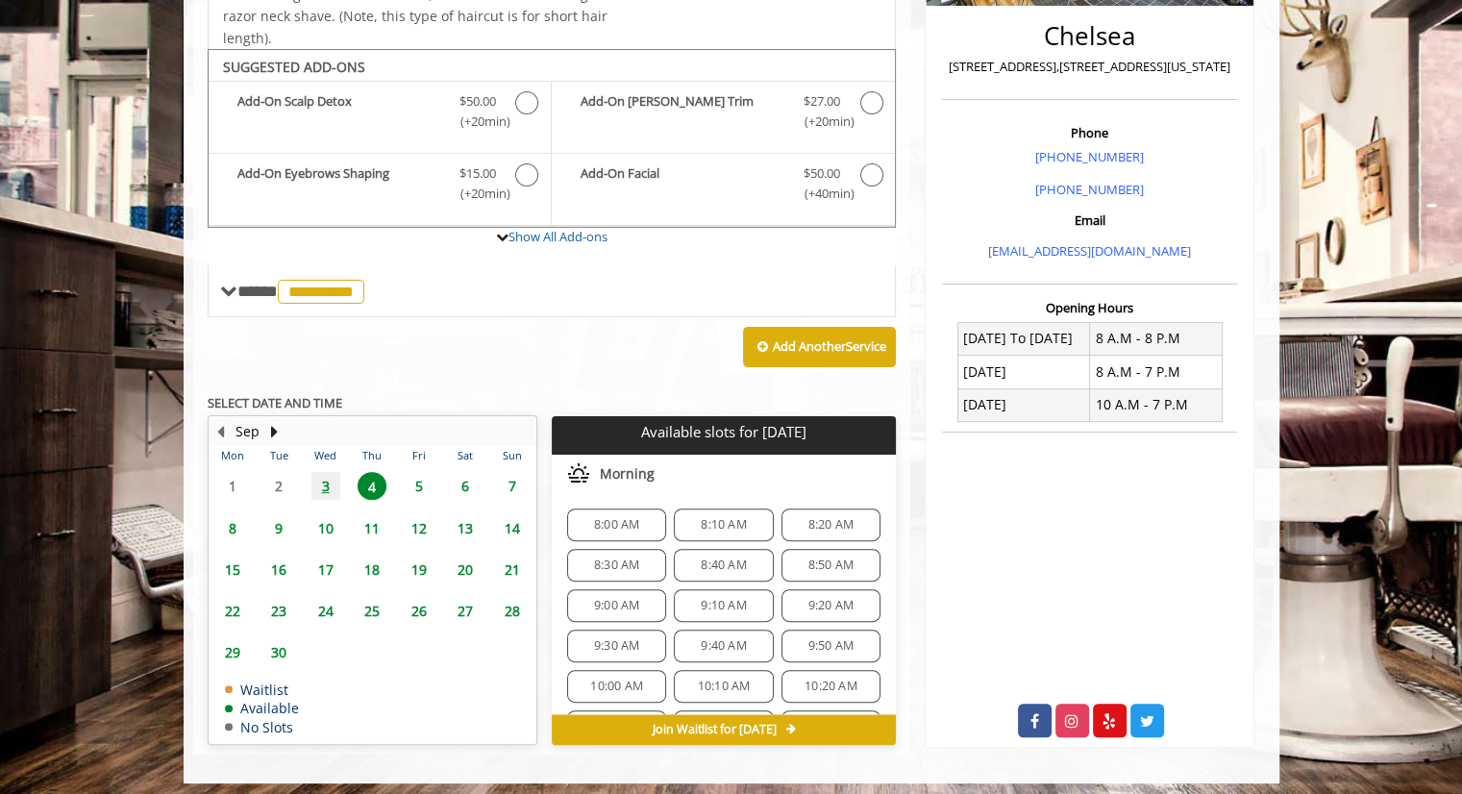
scroll to position [461, 0]
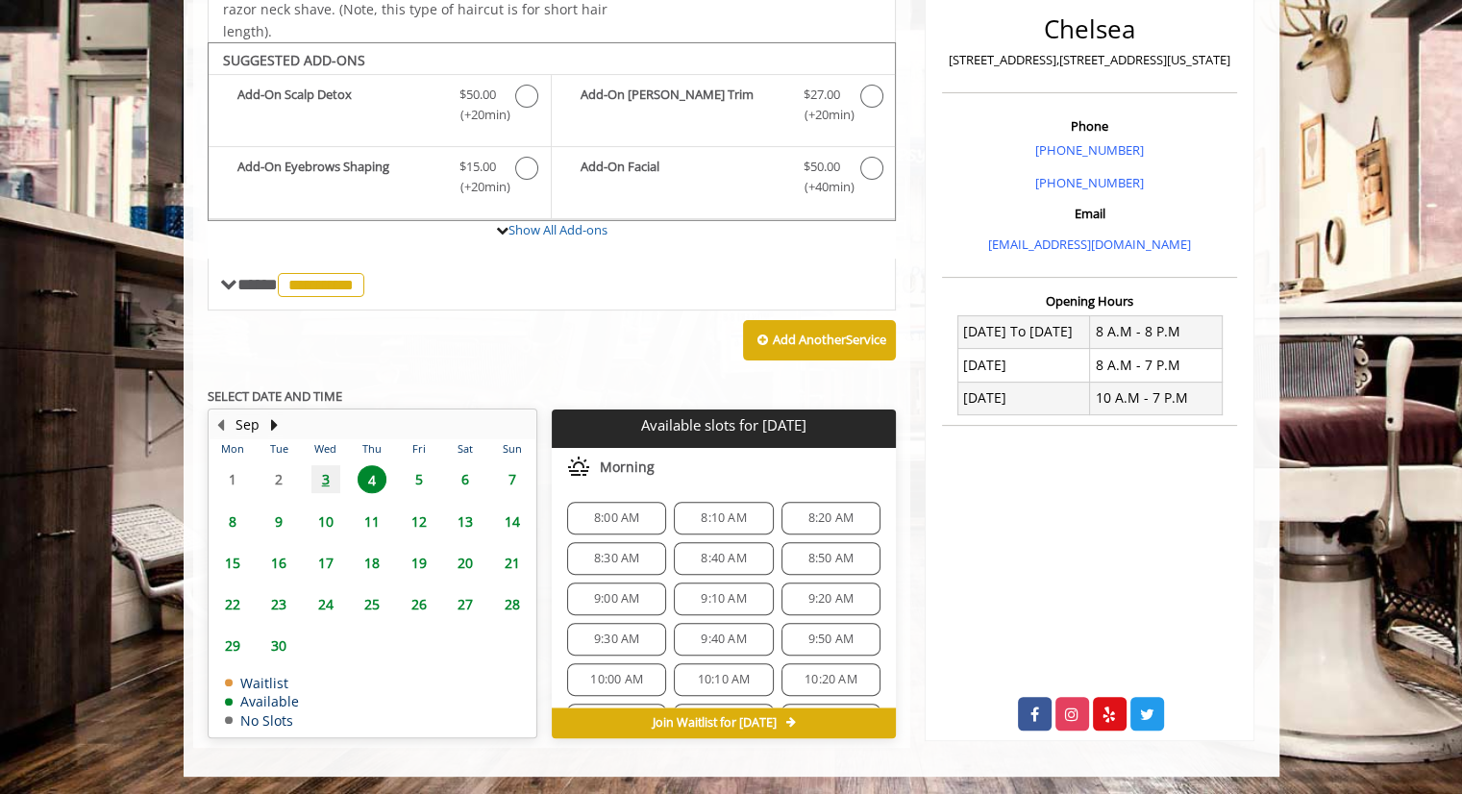
click at [583, 514] on span "8:00 AM" at bounding box center [617, 517] width 82 height 15
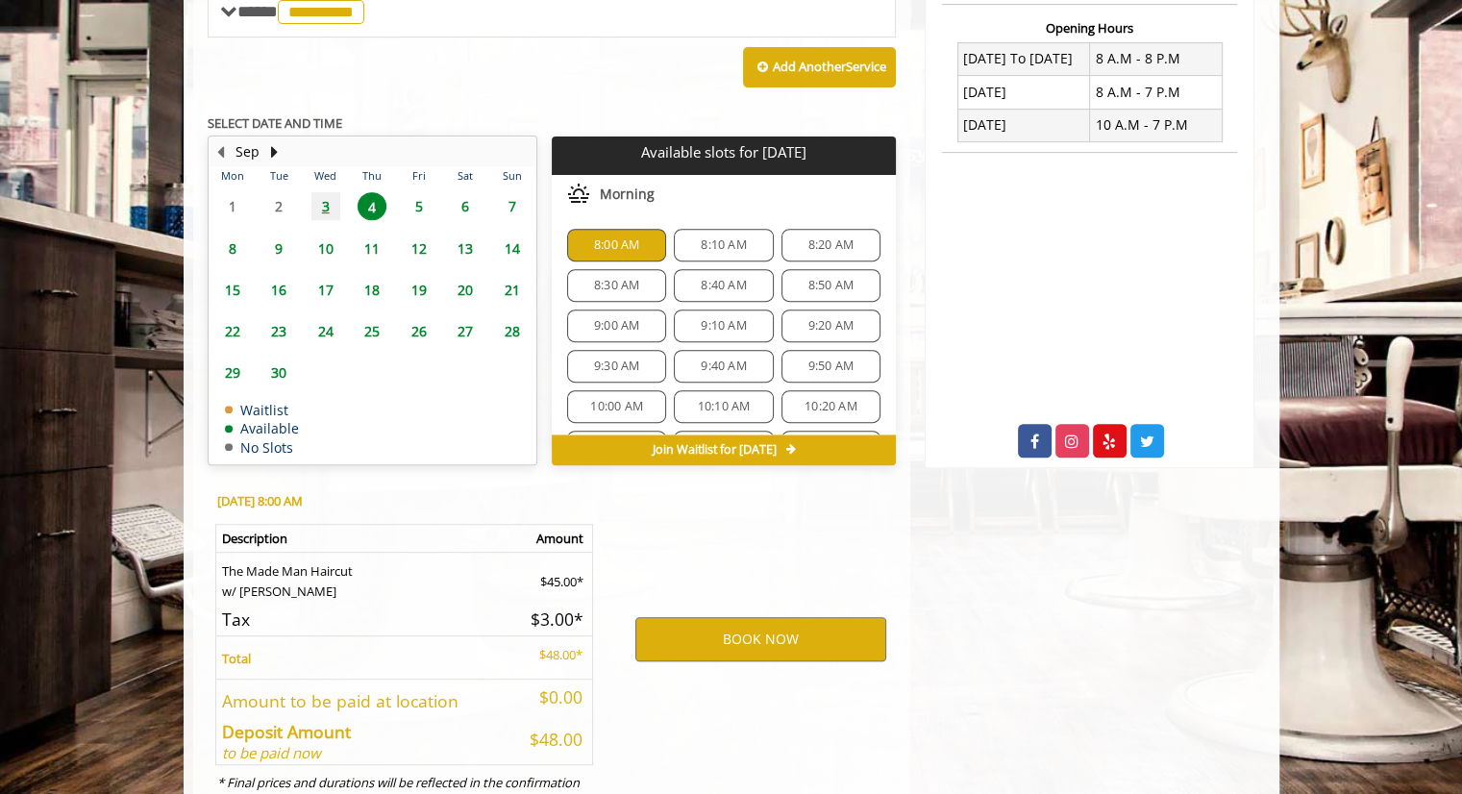
scroll to position [807, 0]
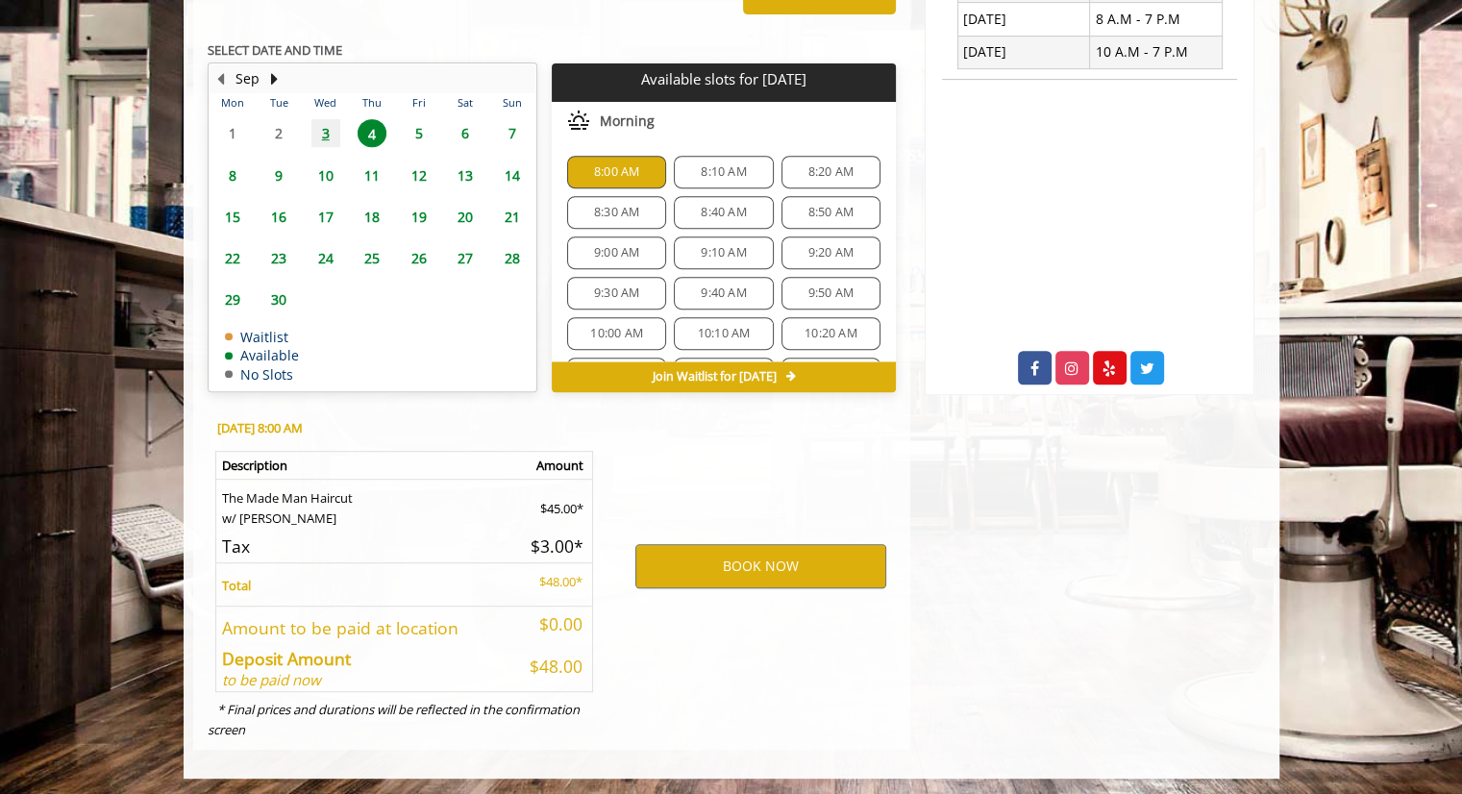
click at [608, 174] on span "8:00 AM" at bounding box center [616, 171] width 45 height 15
click at [311, 115] on td "3" at bounding box center [325, 132] width 46 height 41
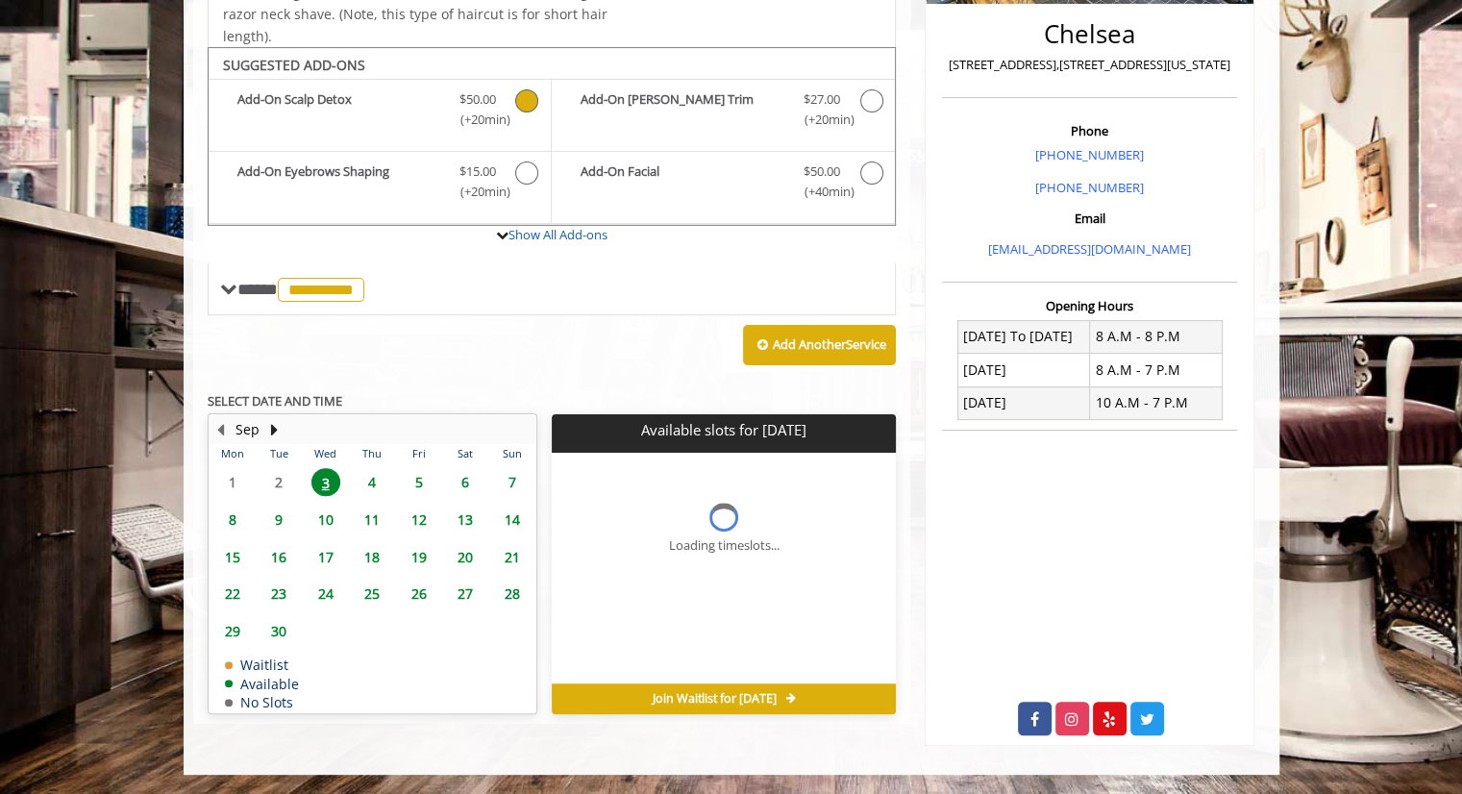
scroll to position [455, 0]
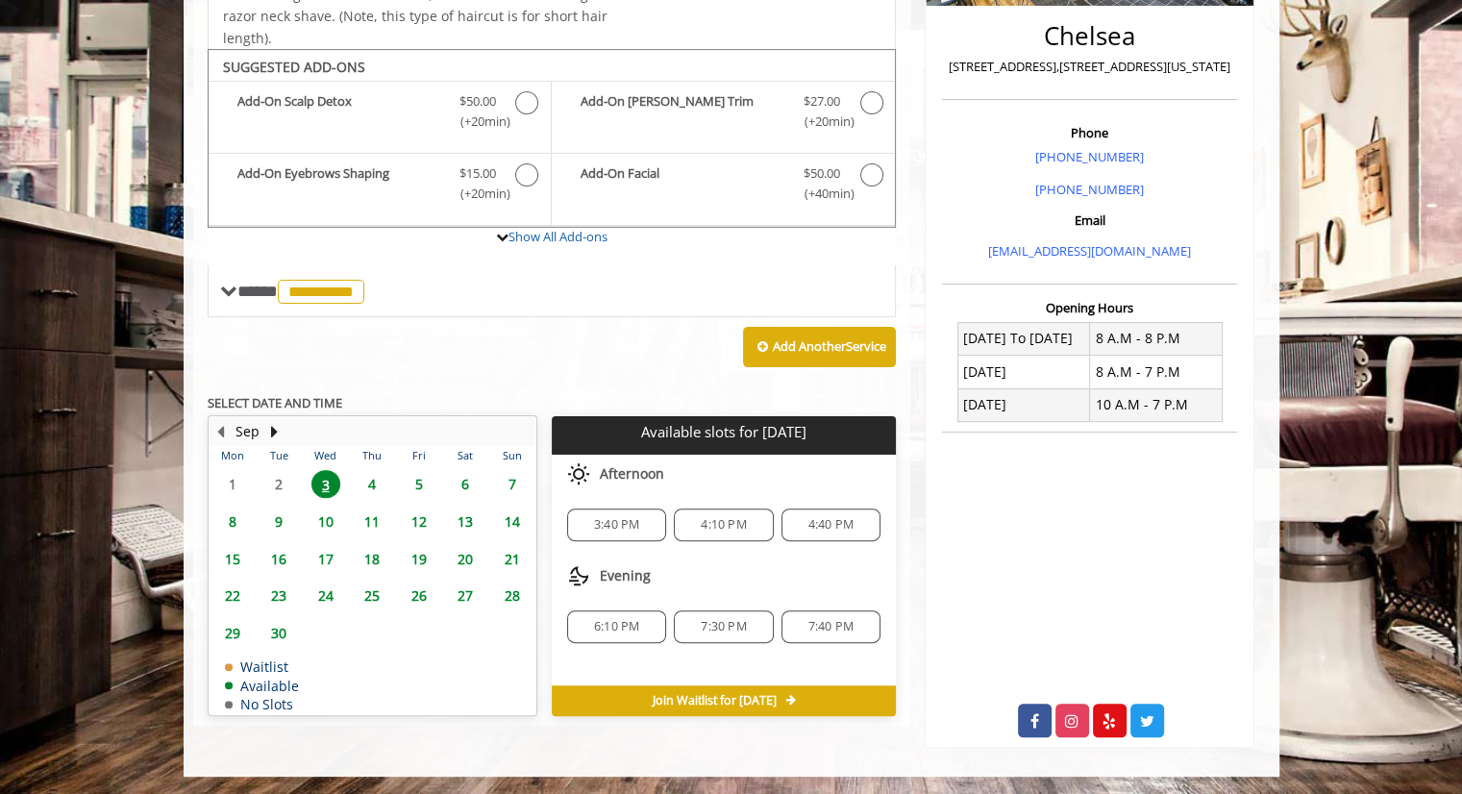
click at [623, 508] on div "3:40 PM" at bounding box center [616, 524] width 99 height 33
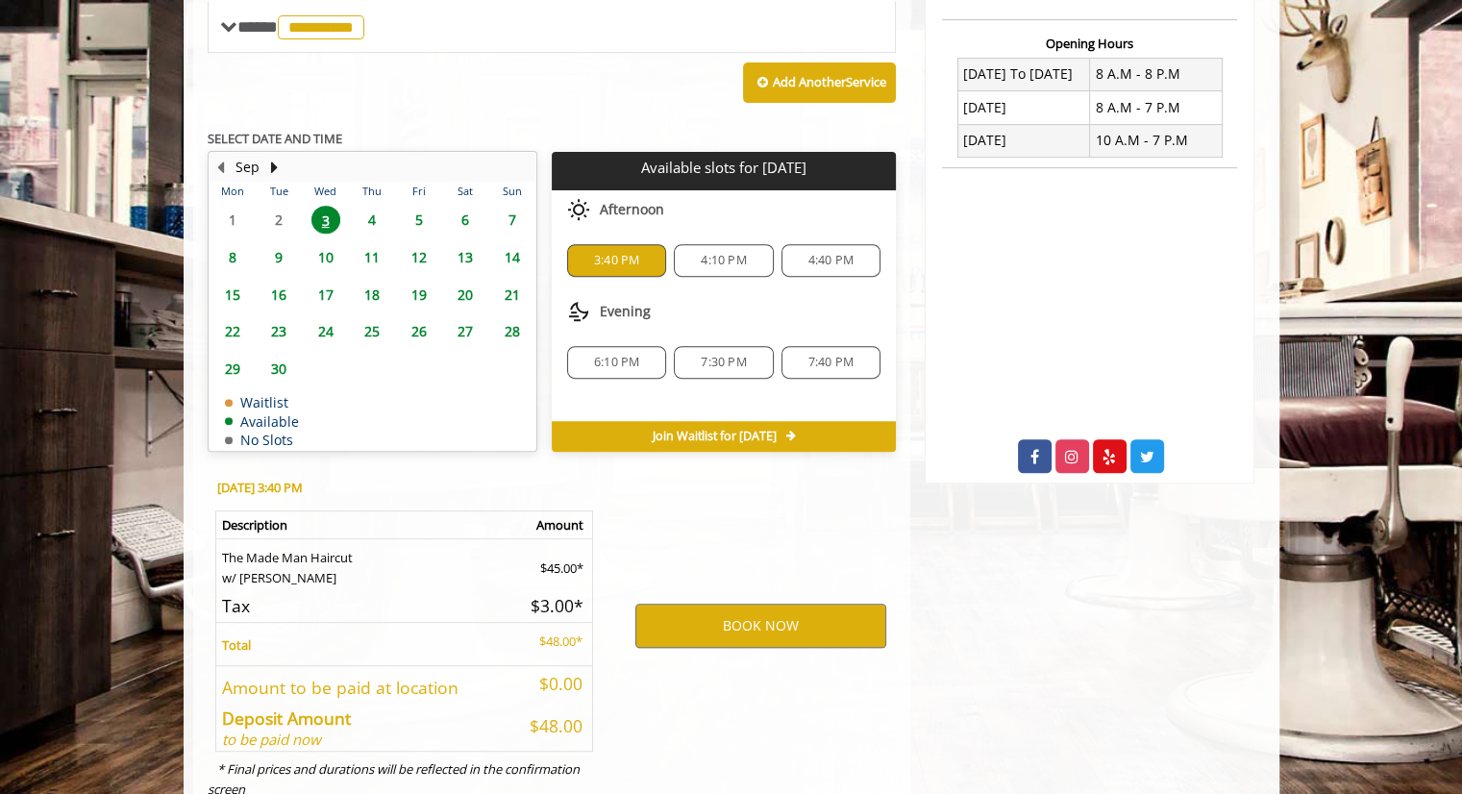
scroll to position [779, 0]
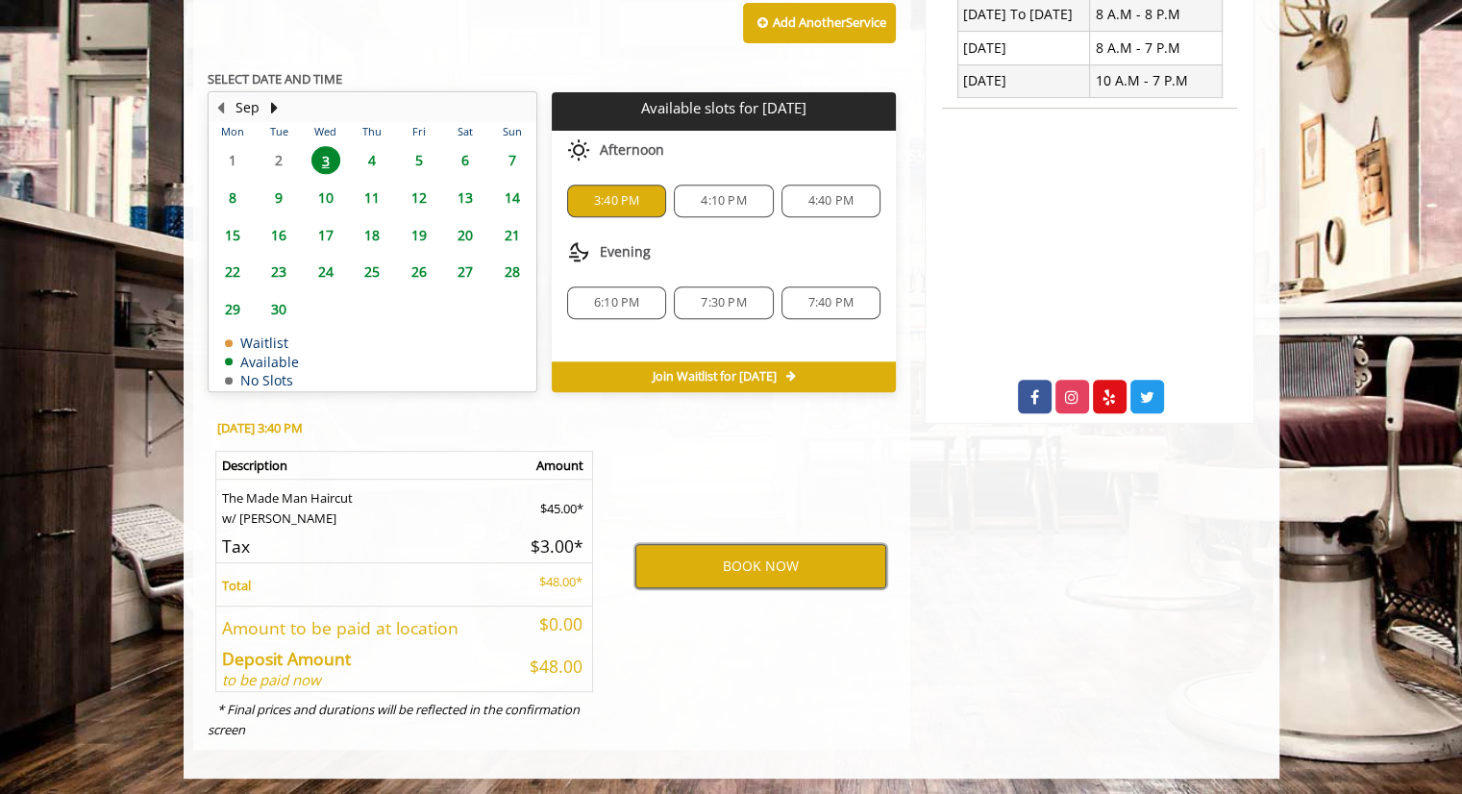
click at [644, 550] on button "BOOK NOW" at bounding box center [760, 566] width 251 height 44
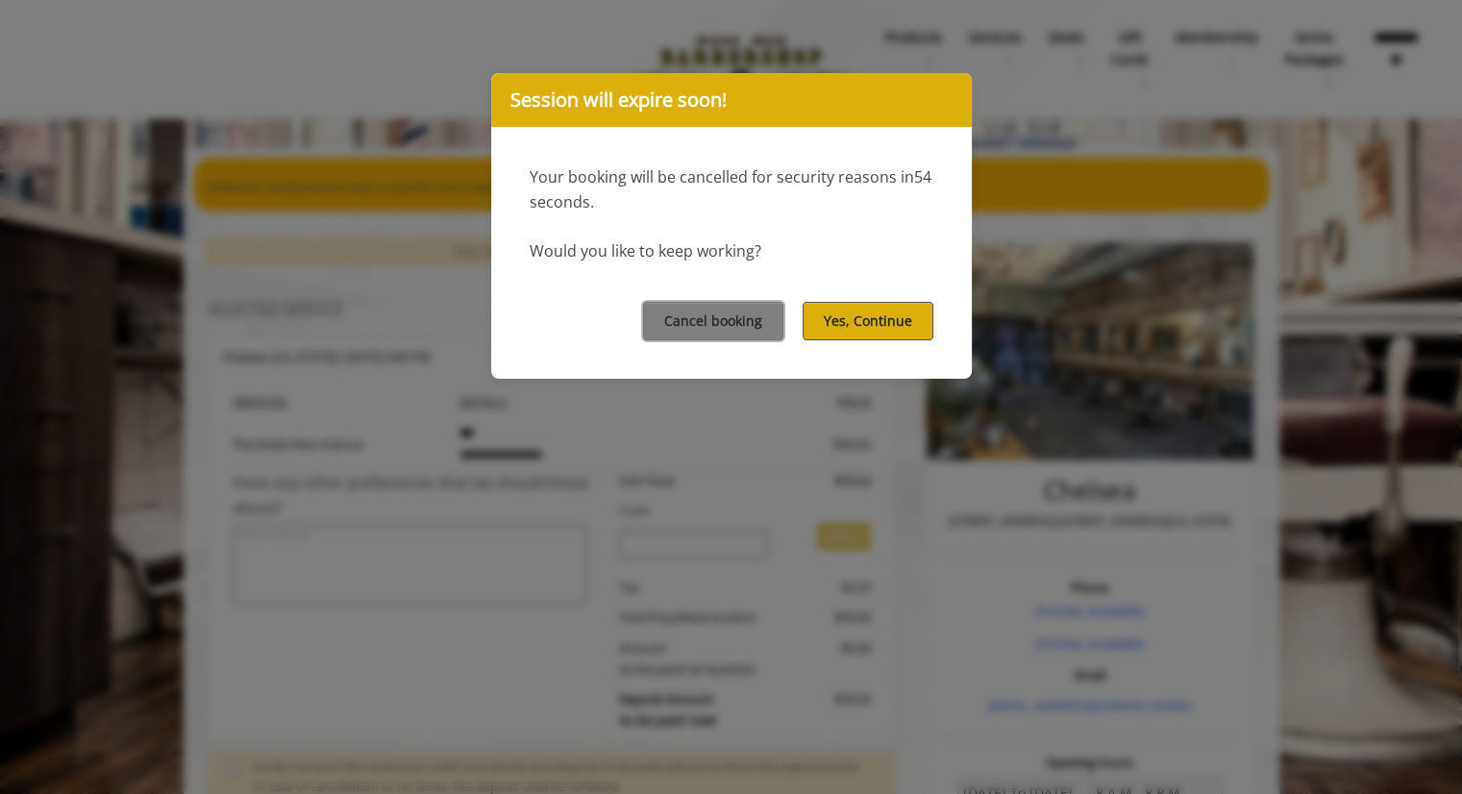
scroll to position [0, 0]
select select "***"
click at [877, 316] on button "Yes, Continue" at bounding box center [868, 320] width 131 height 37
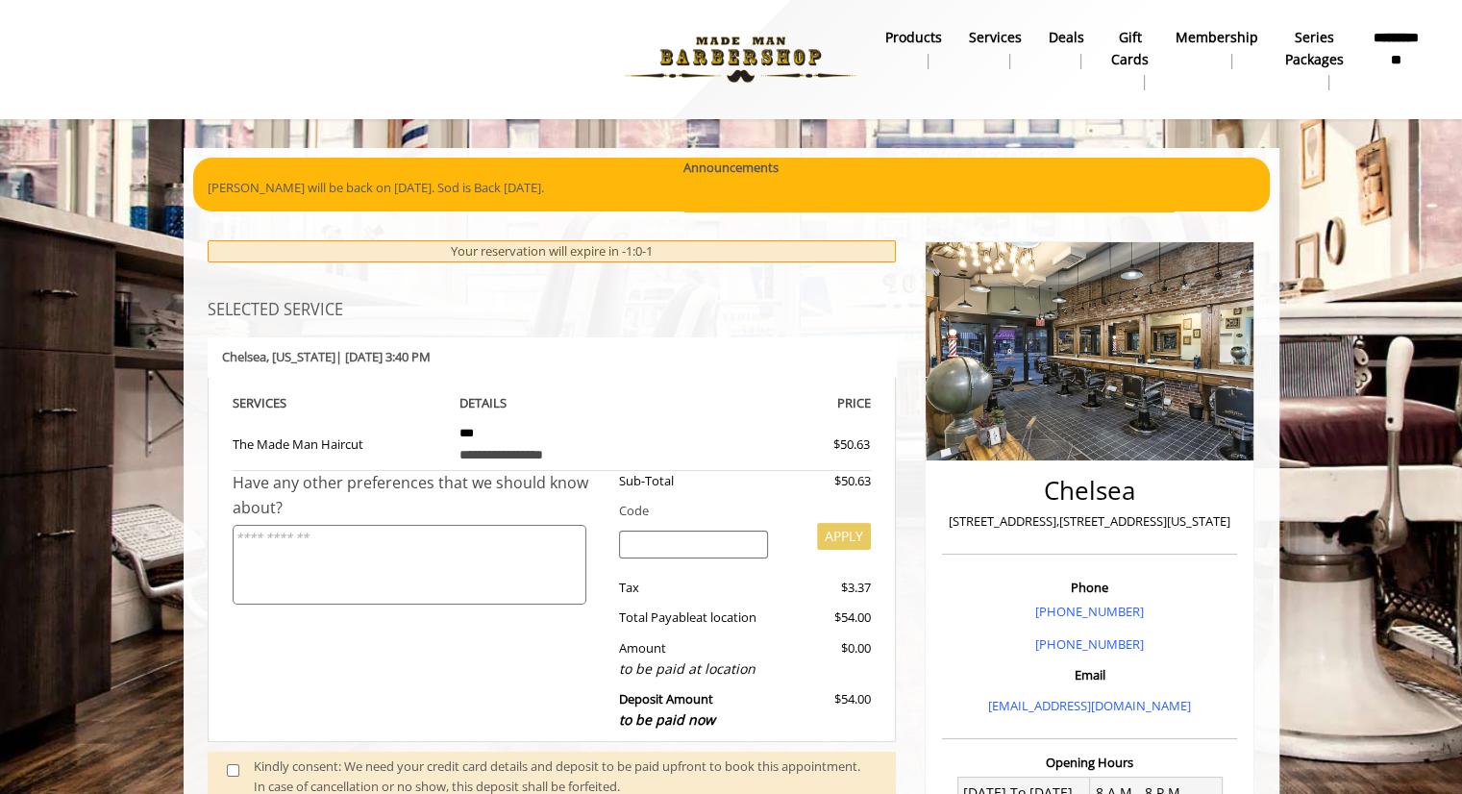
click at [877, 316] on h3 "SELECTED SERVICE" at bounding box center [552, 310] width 689 height 17
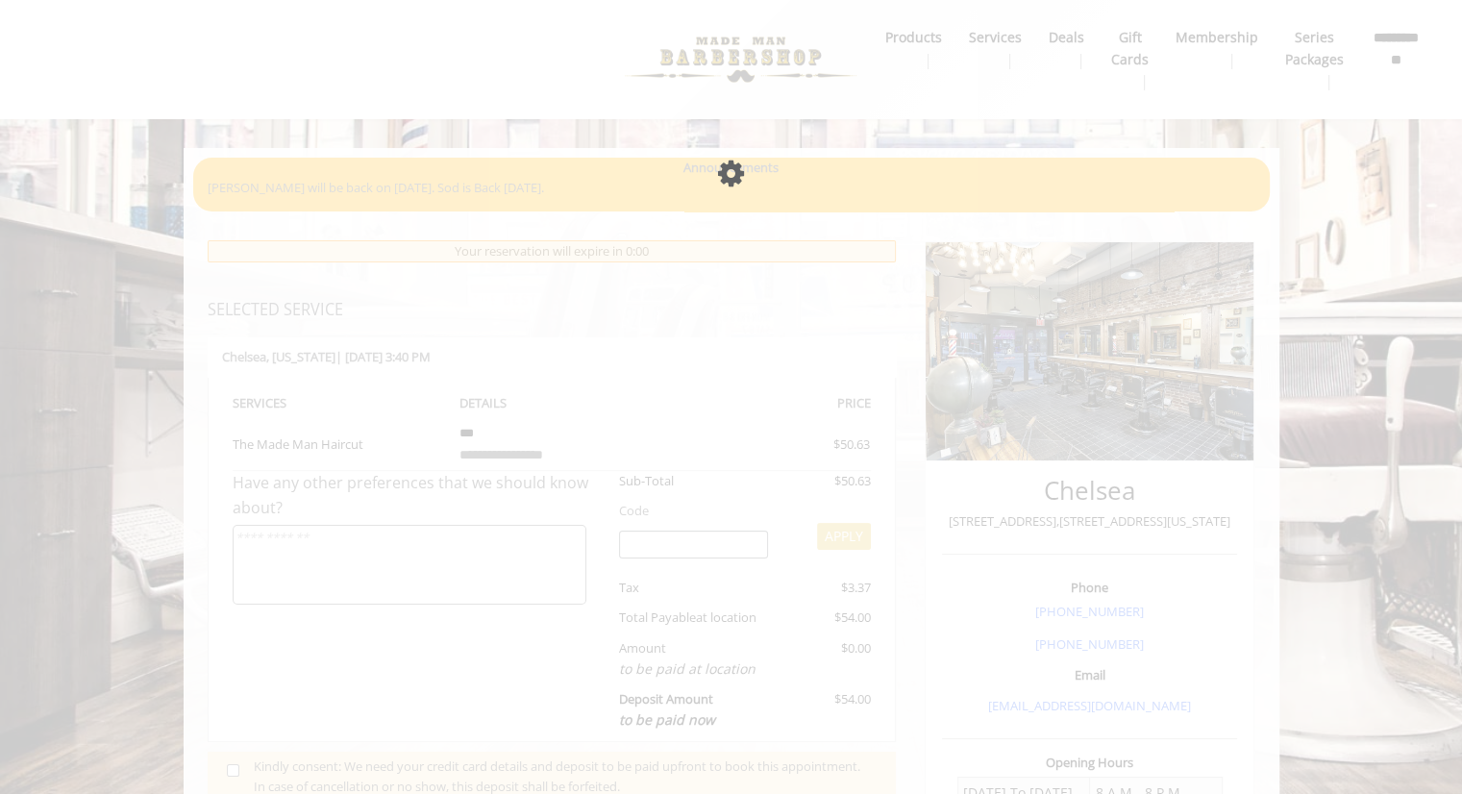
scroll to position [165, 0]
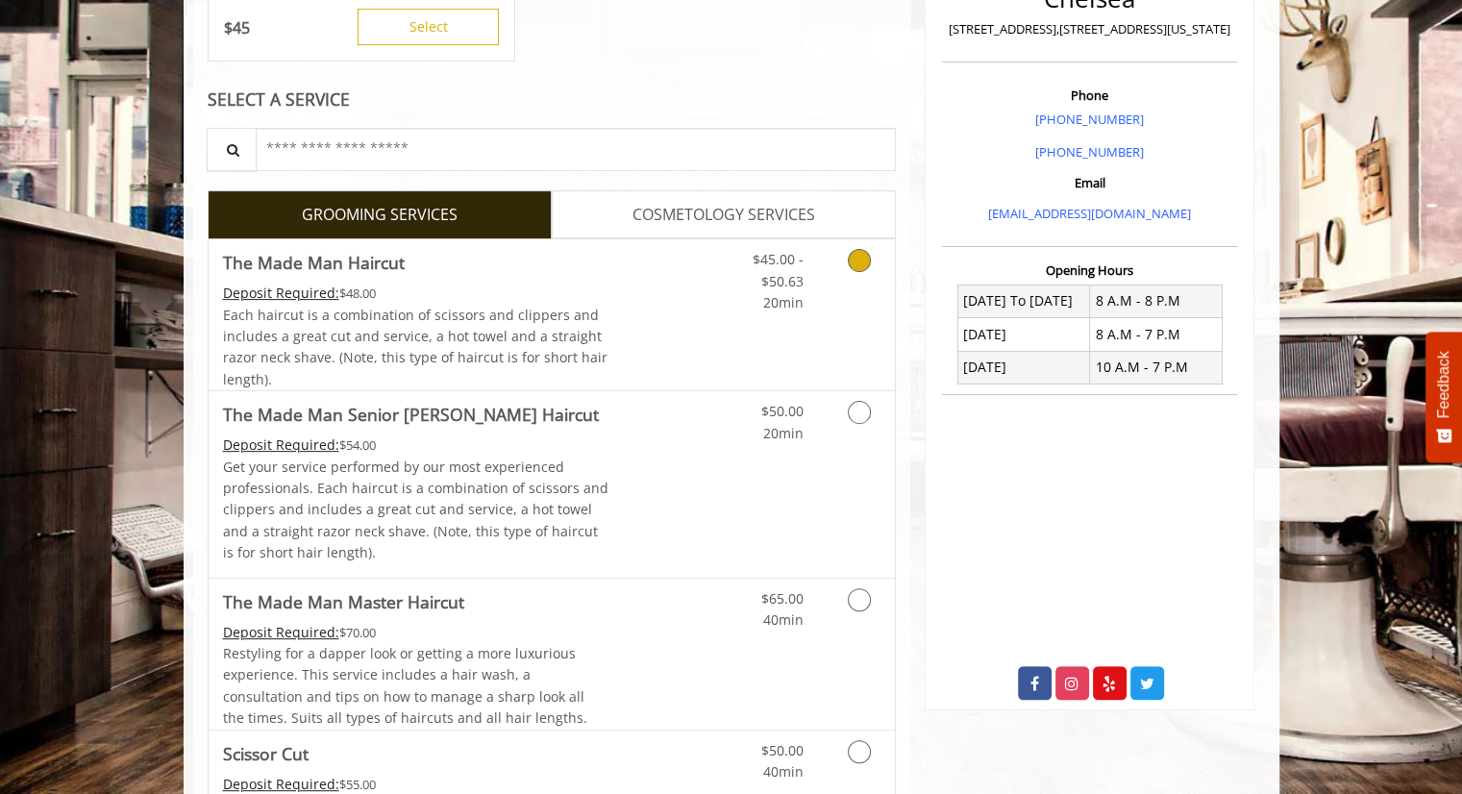
scroll to position [615, 0]
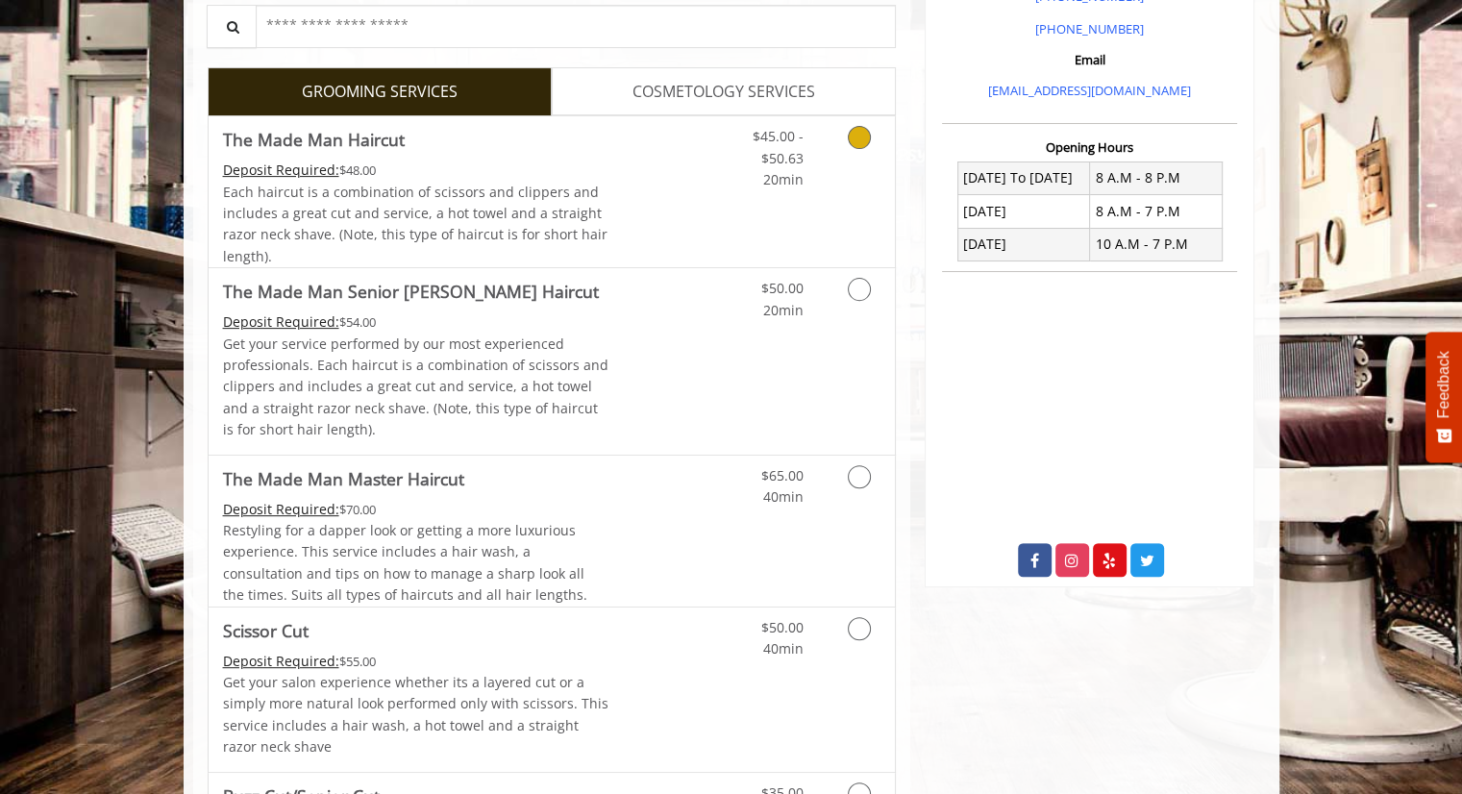
click at [855, 136] on icon "Grooming services" at bounding box center [859, 137] width 23 height 23
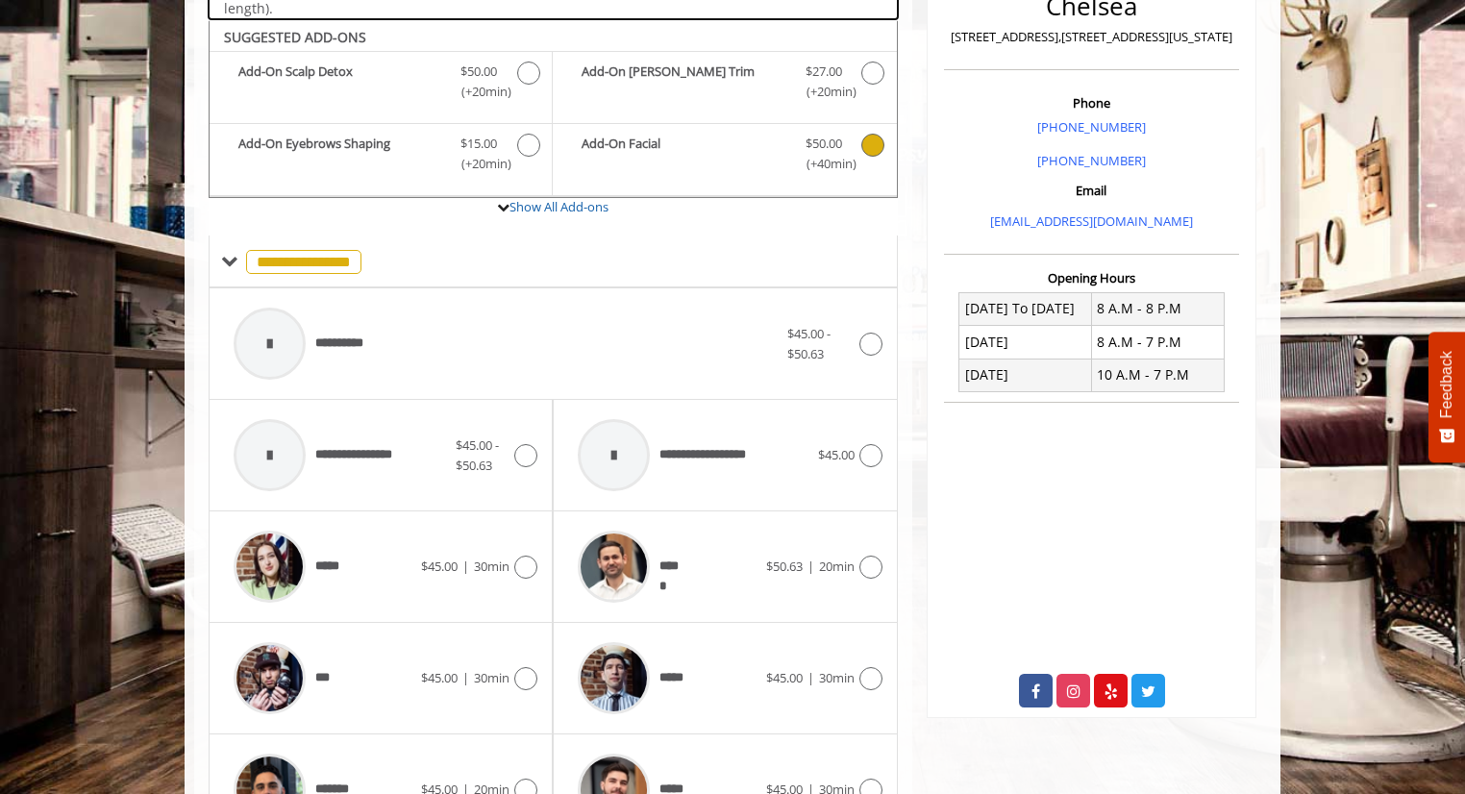
scroll to position [504, 0]
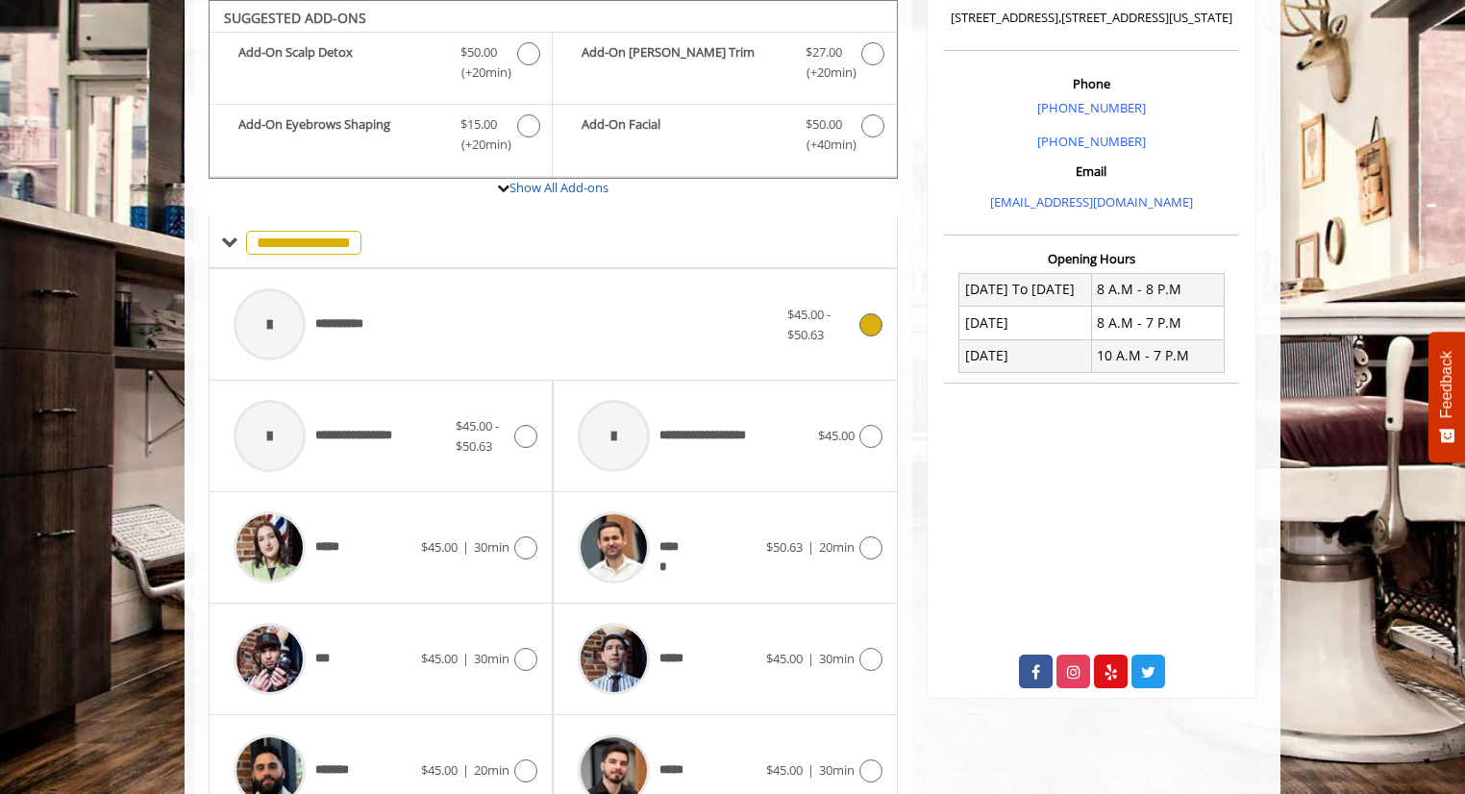
click at [874, 320] on icon at bounding box center [870, 324] width 23 height 23
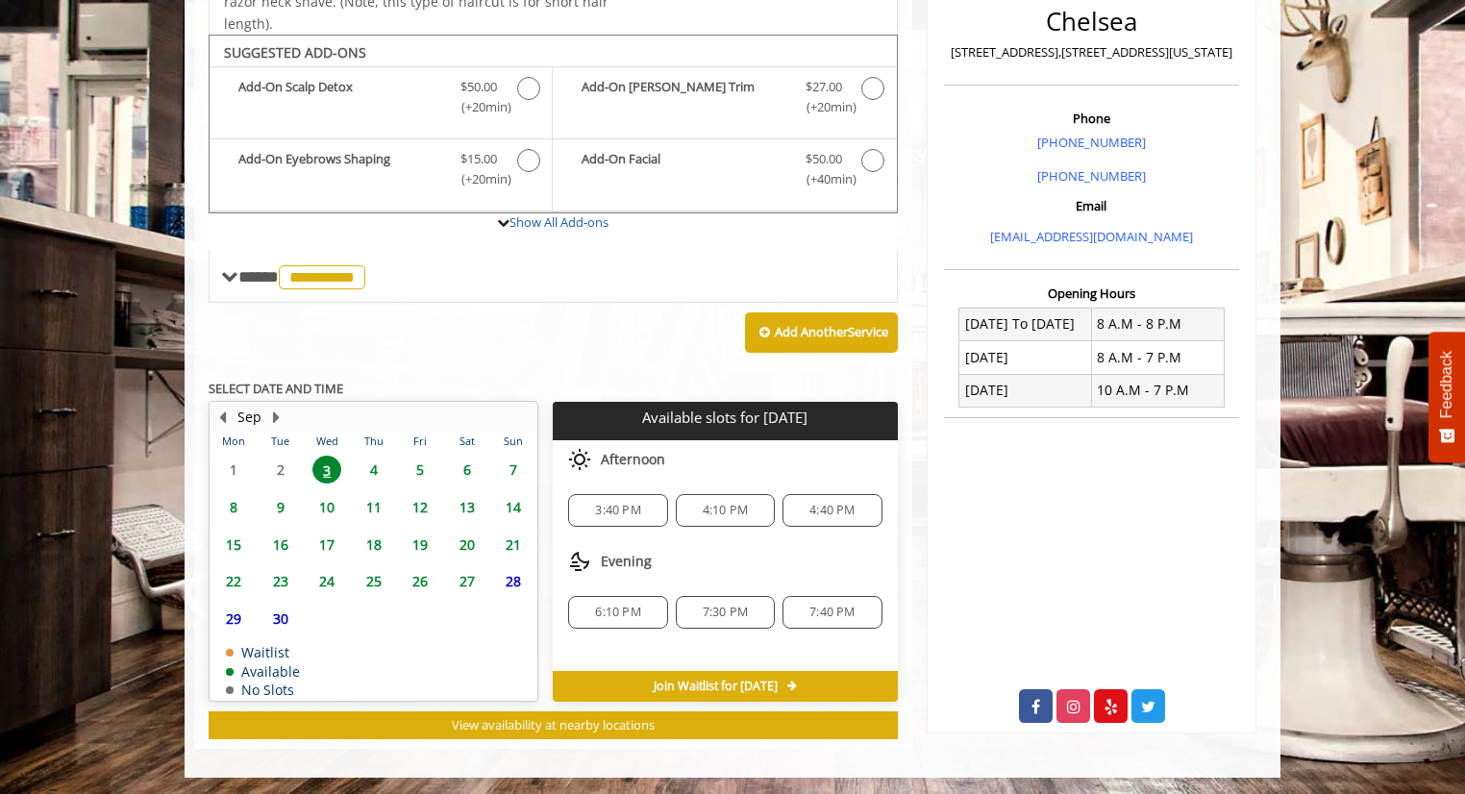
scroll to position [469, 0]
click at [613, 510] on span "3:40 PM" at bounding box center [617, 510] width 45 height 15
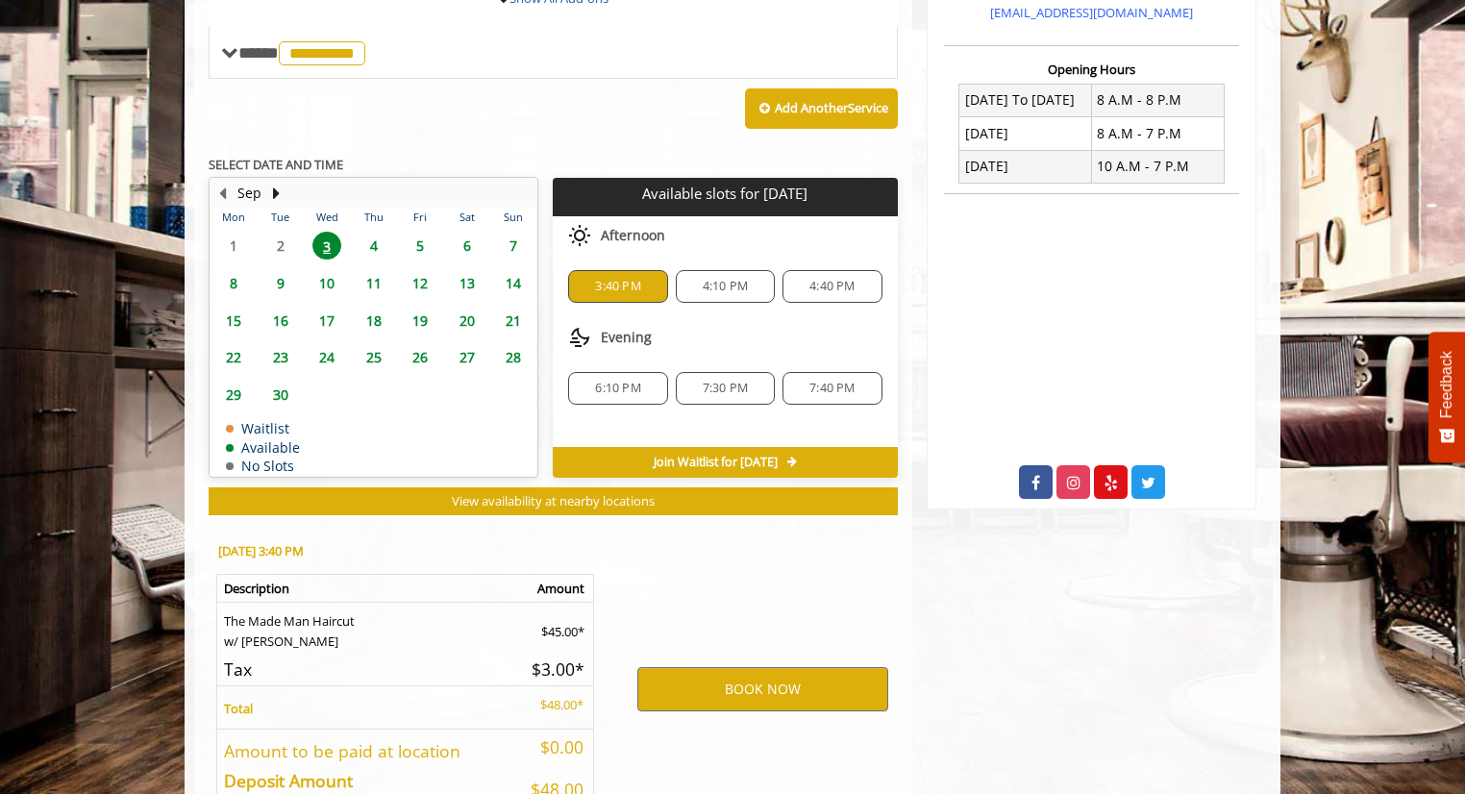
scroll to position [815, 0]
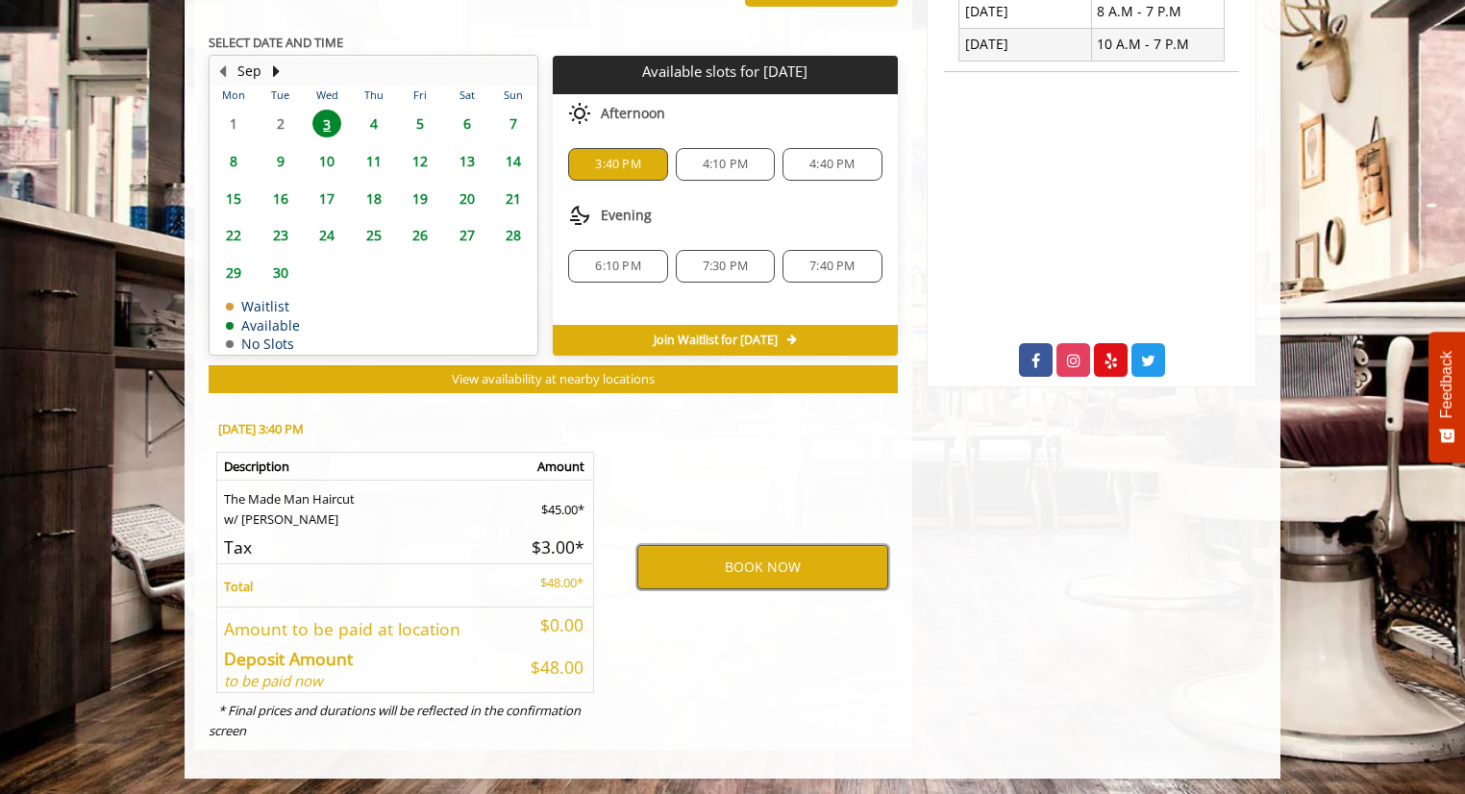
click at [713, 571] on button "BOOK NOW" at bounding box center [762, 567] width 251 height 44
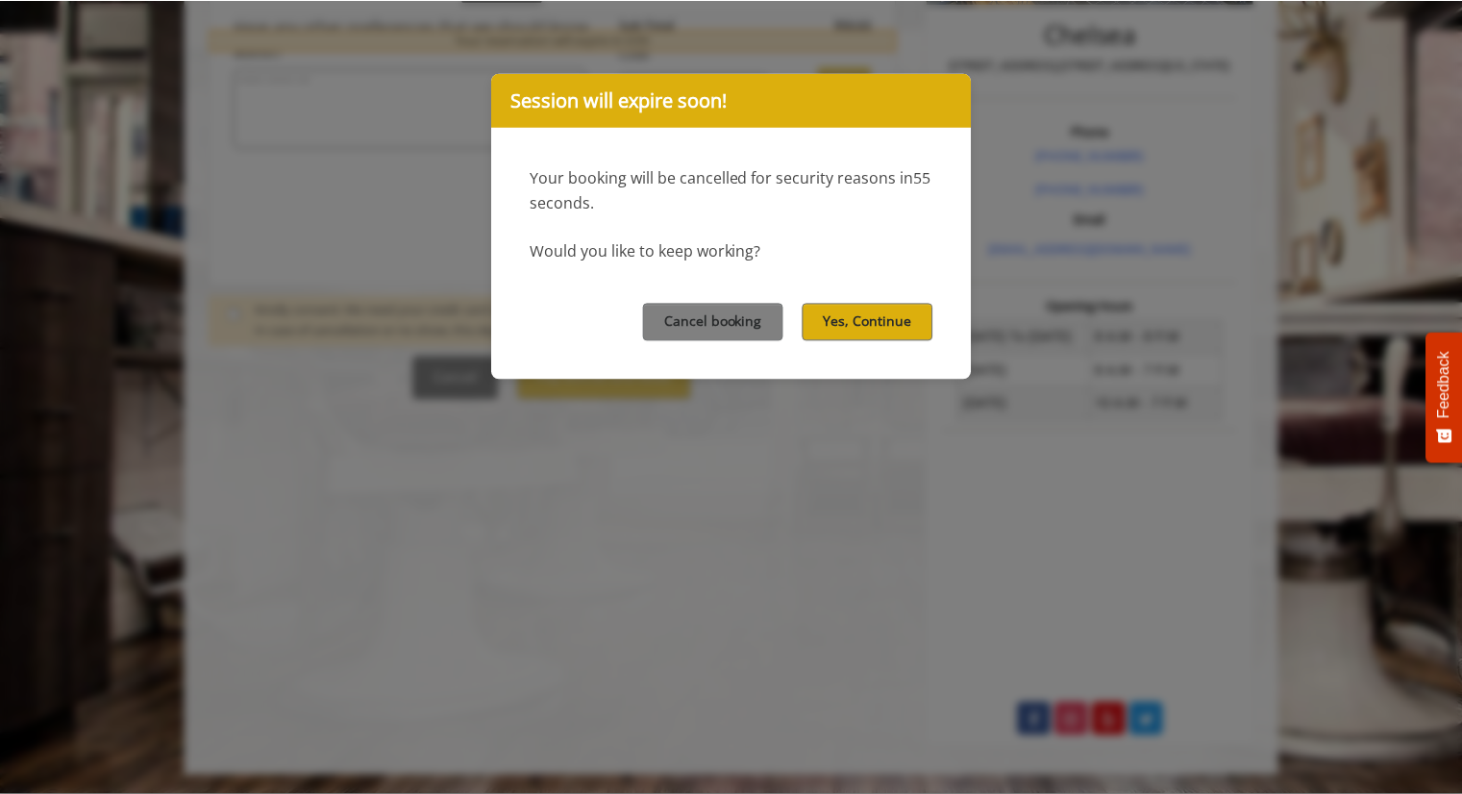
scroll to position [0, 0]
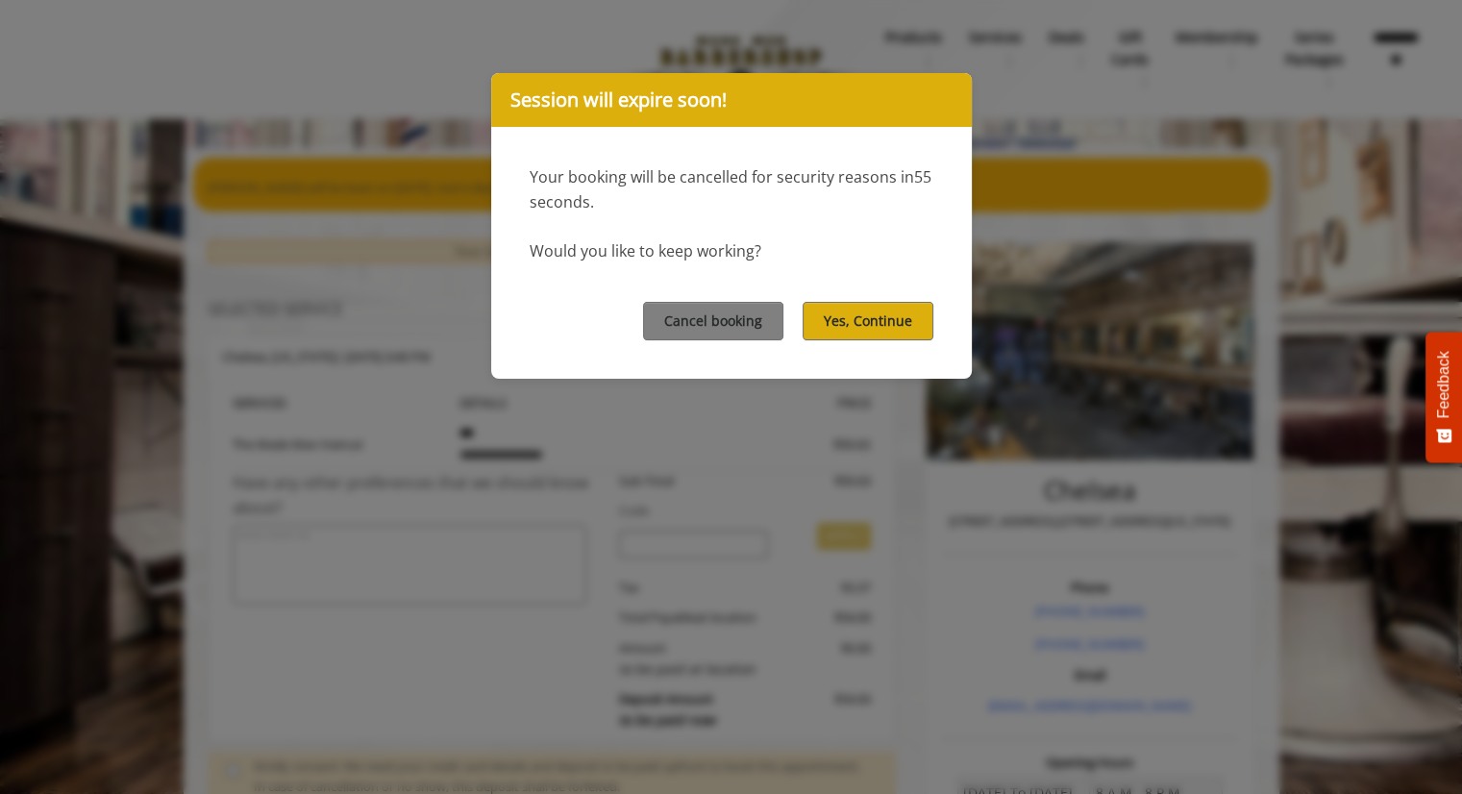
click at [830, 298] on div "Cancel booking Yes, Continue" at bounding box center [731, 320] width 481 height 114
click at [834, 319] on button "Yes, Continue" at bounding box center [868, 320] width 131 height 37
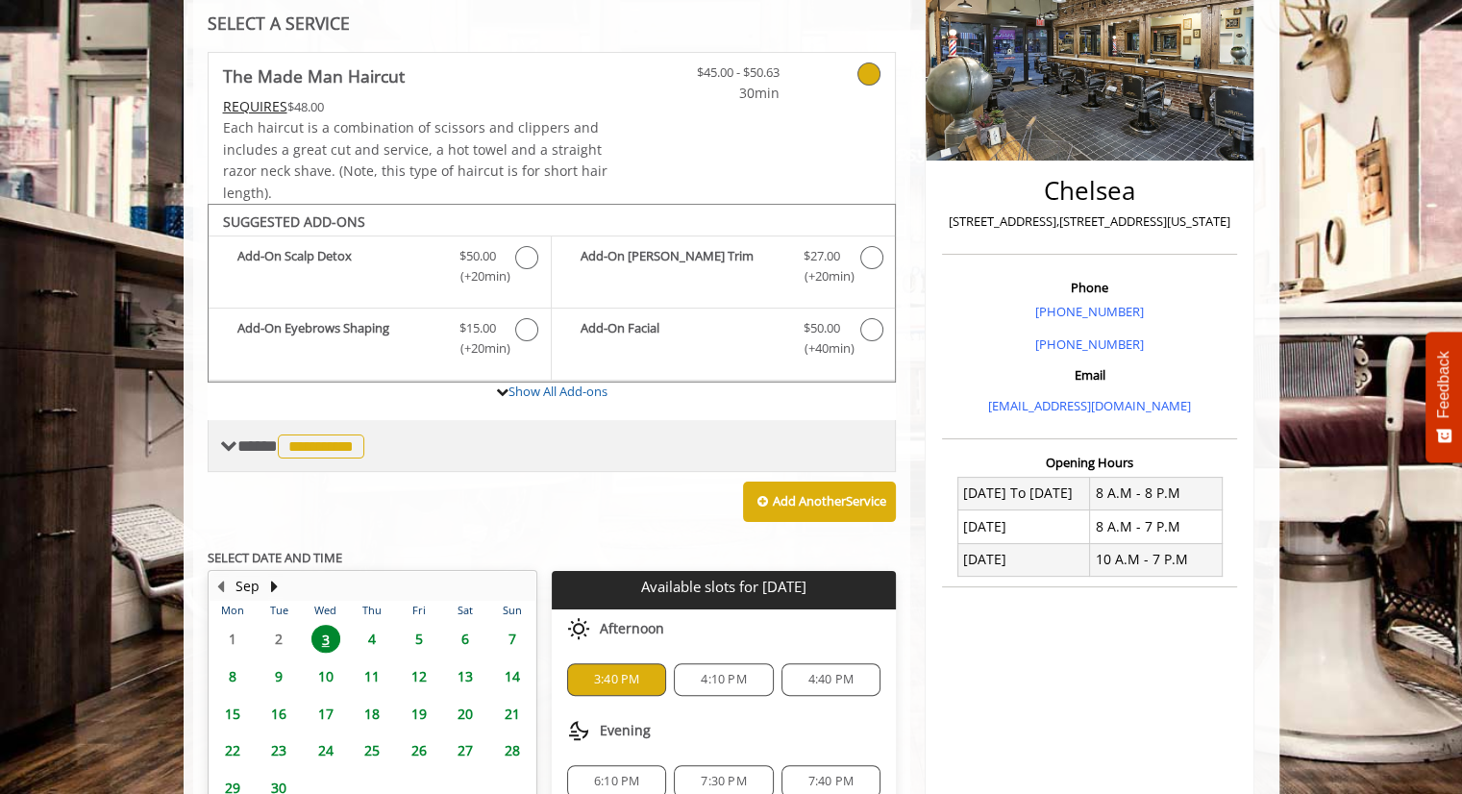
scroll to position [302, 0]
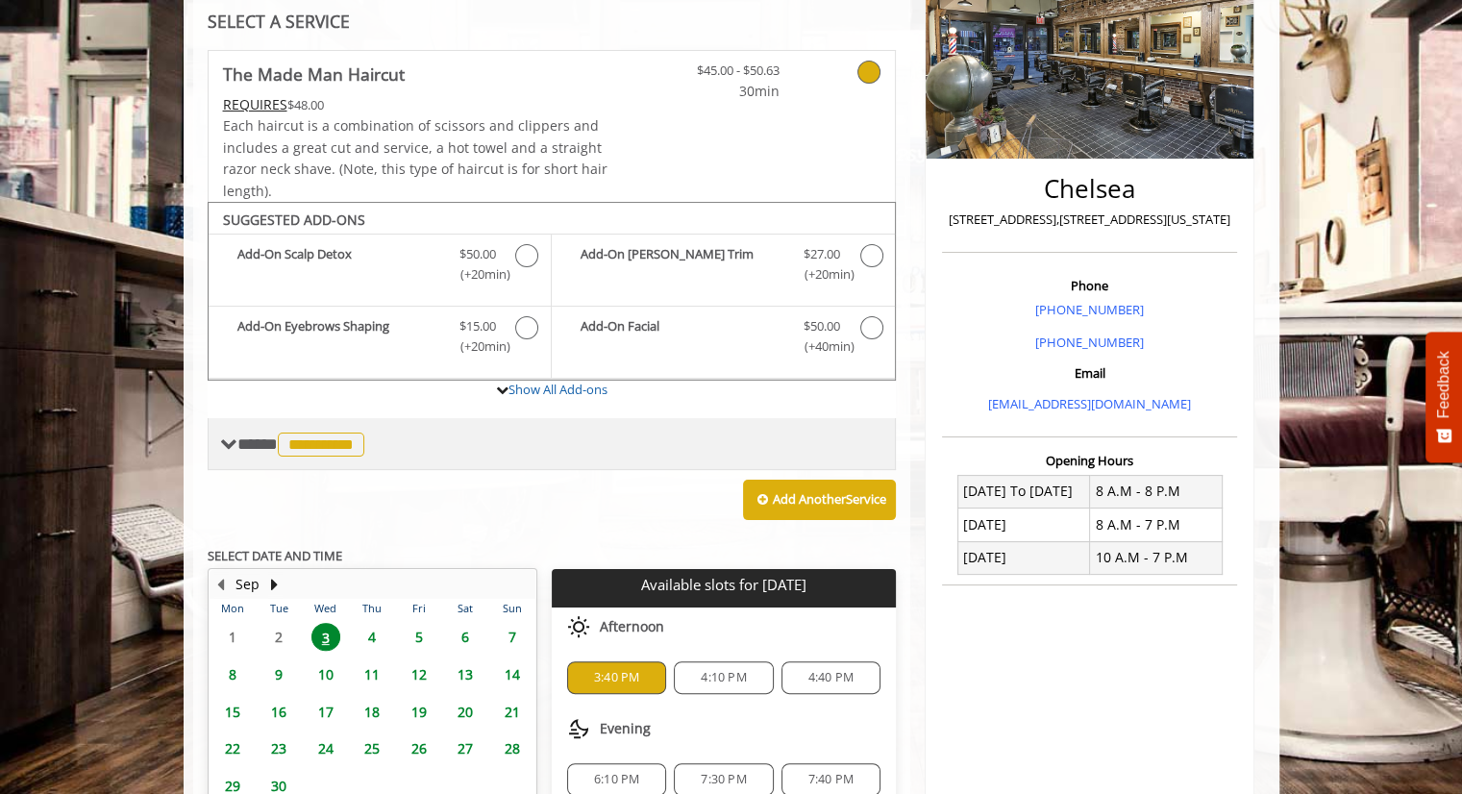
click at [340, 441] on span "**********" at bounding box center [321, 445] width 87 height 24
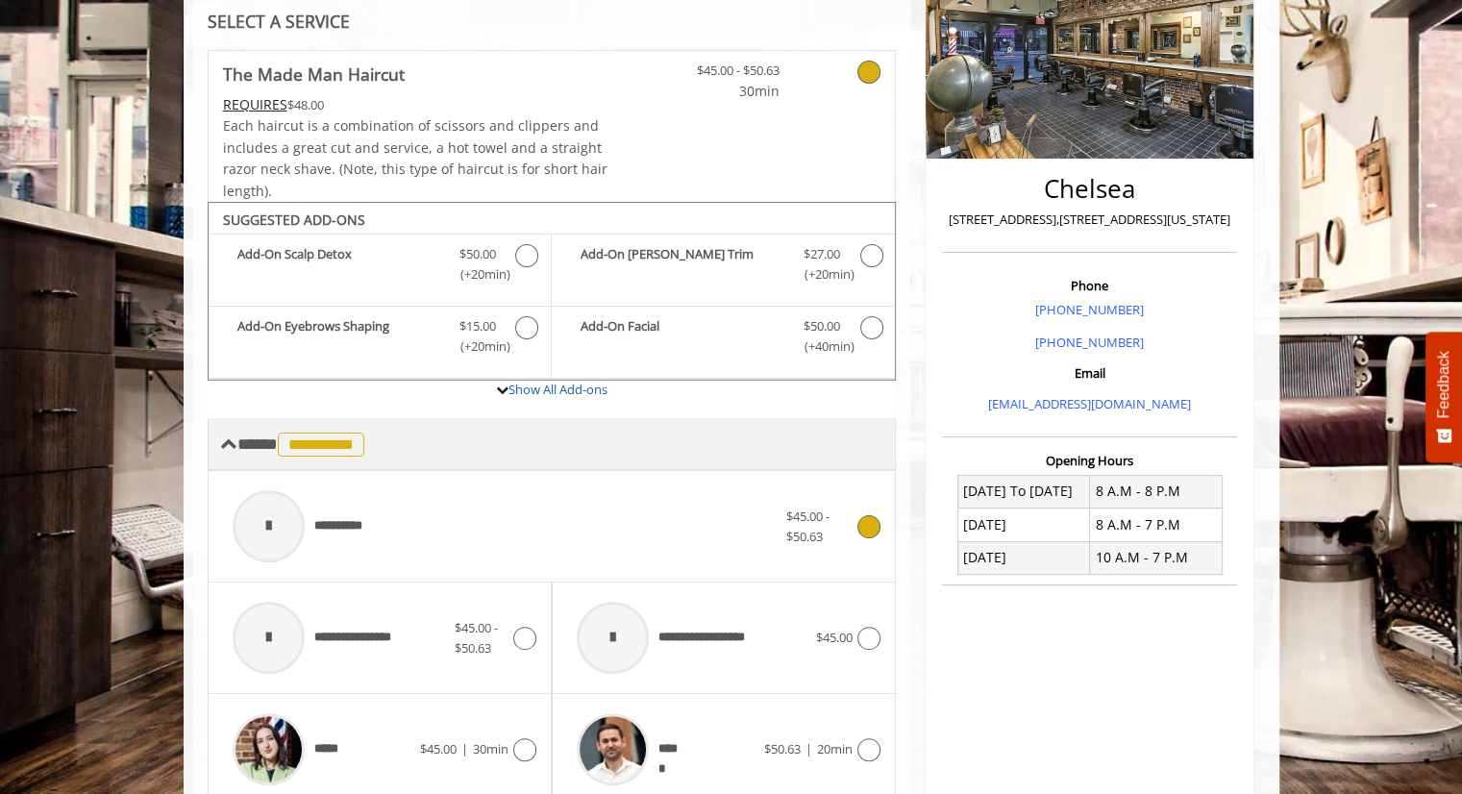
click at [340, 441] on span "**********" at bounding box center [321, 445] width 87 height 24
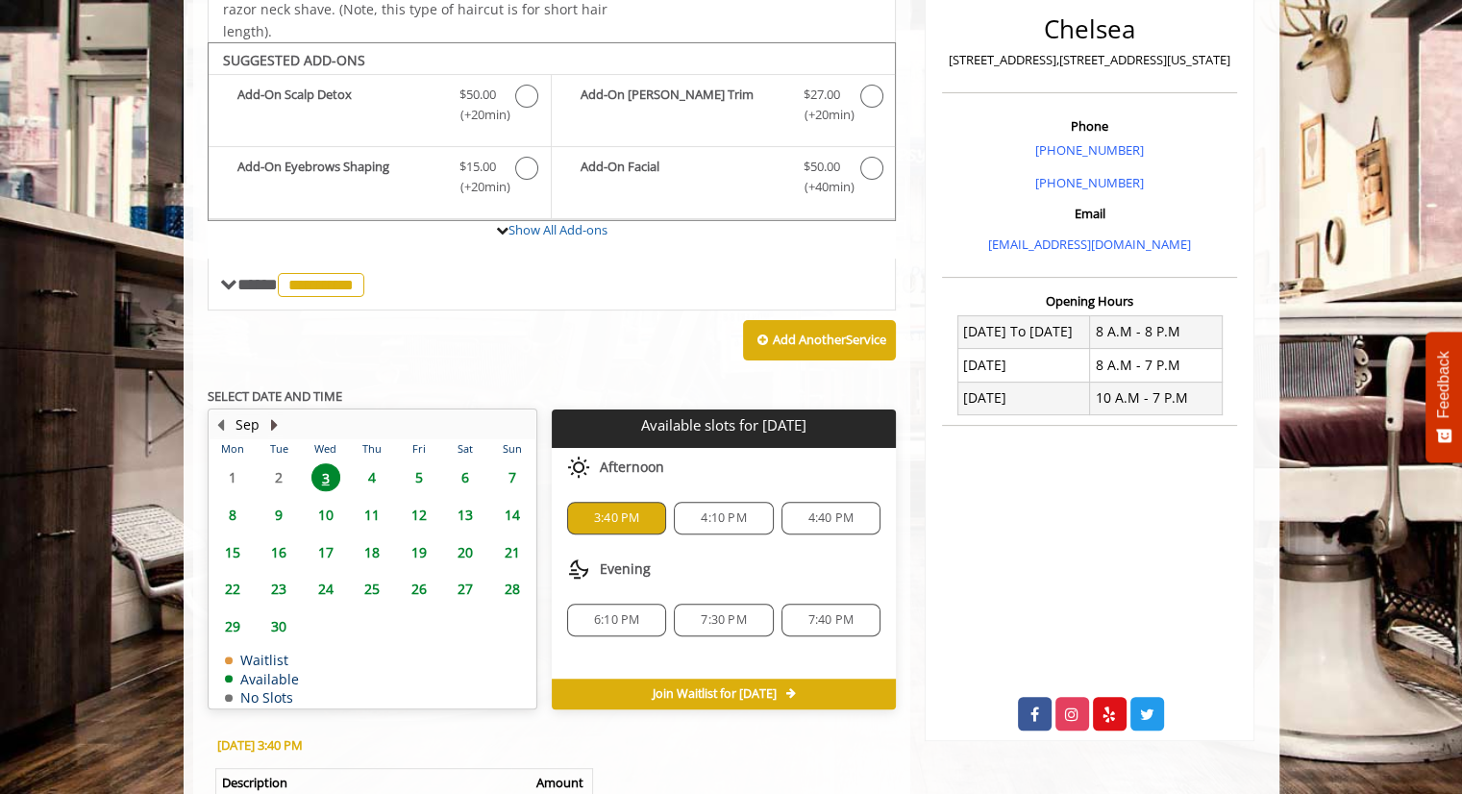
click at [277, 416] on button "Next Month" at bounding box center [274, 424] width 15 height 21
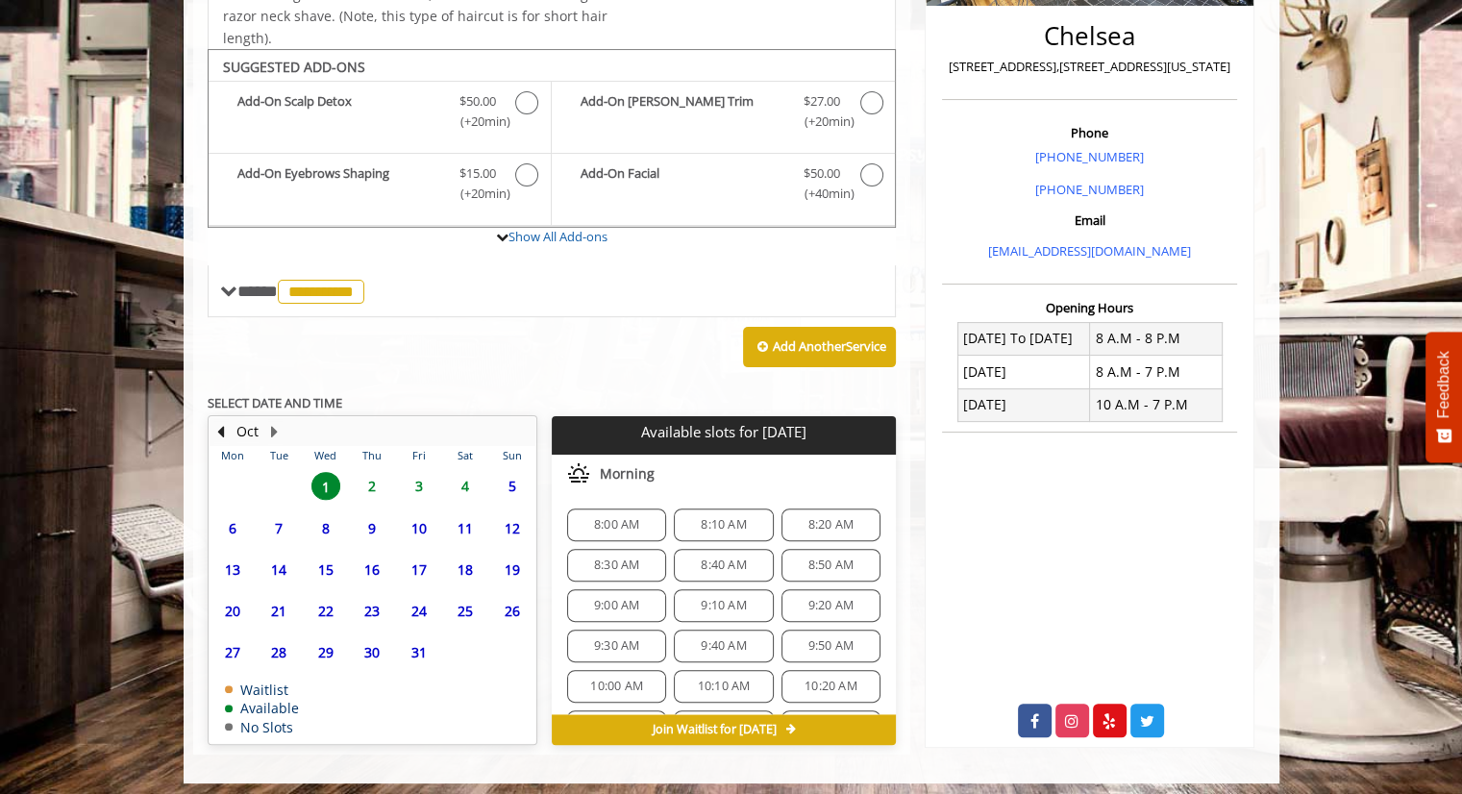
scroll to position [461, 0]
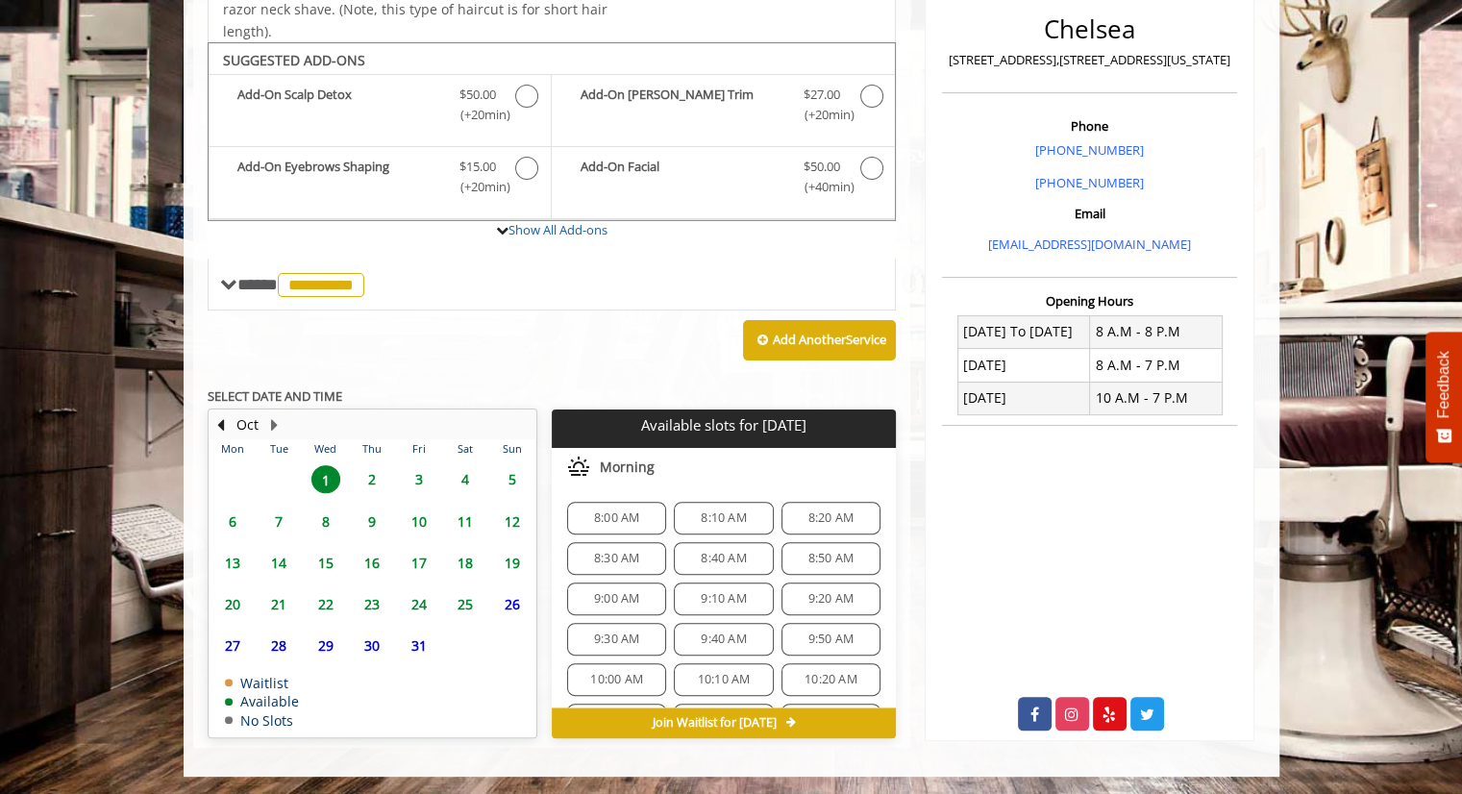
click at [329, 601] on span "22" at bounding box center [325, 604] width 29 height 28
click at [607, 514] on span "8:00 AM" at bounding box center [616, 517] width 45 height 15
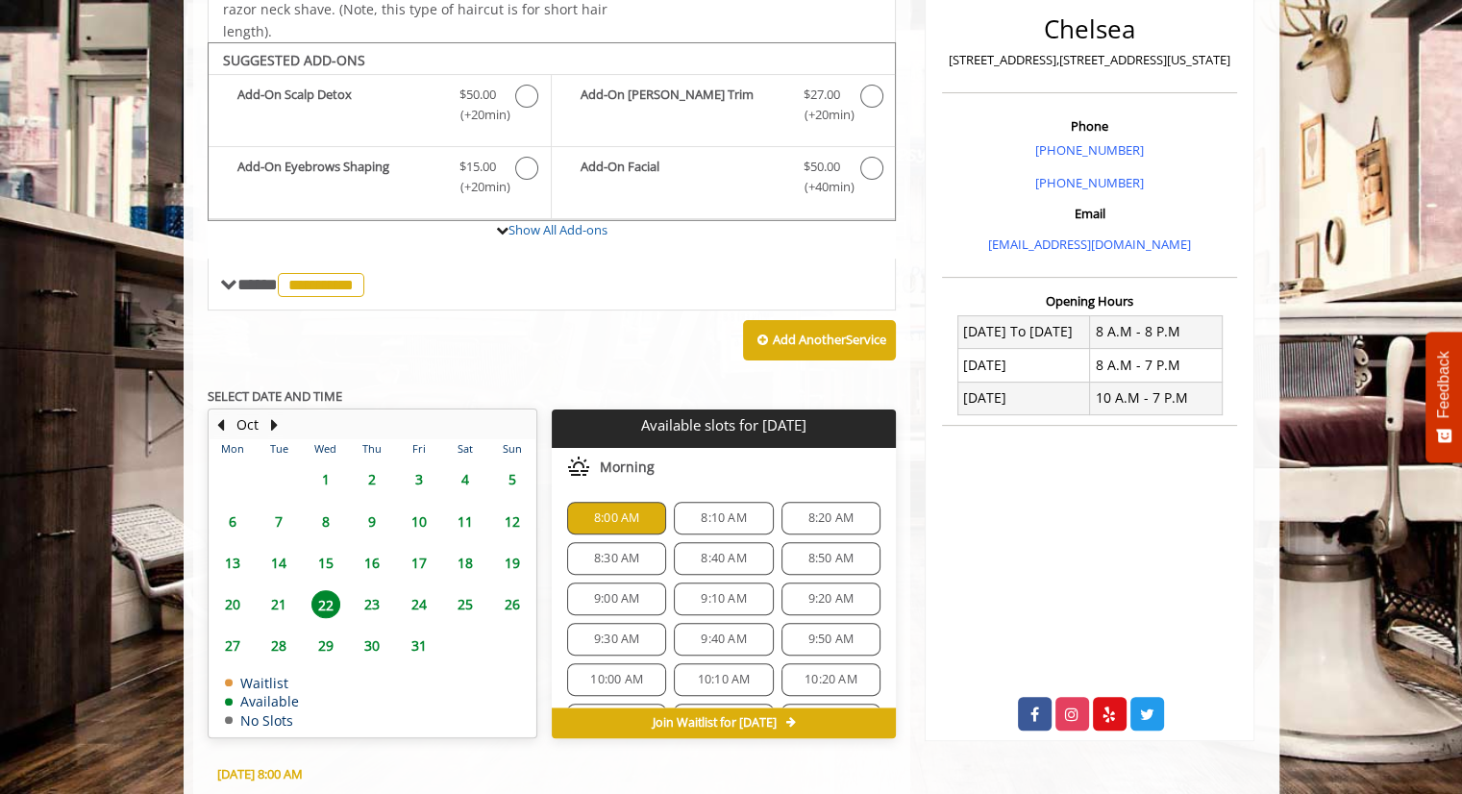
scroll to position [807, 0]
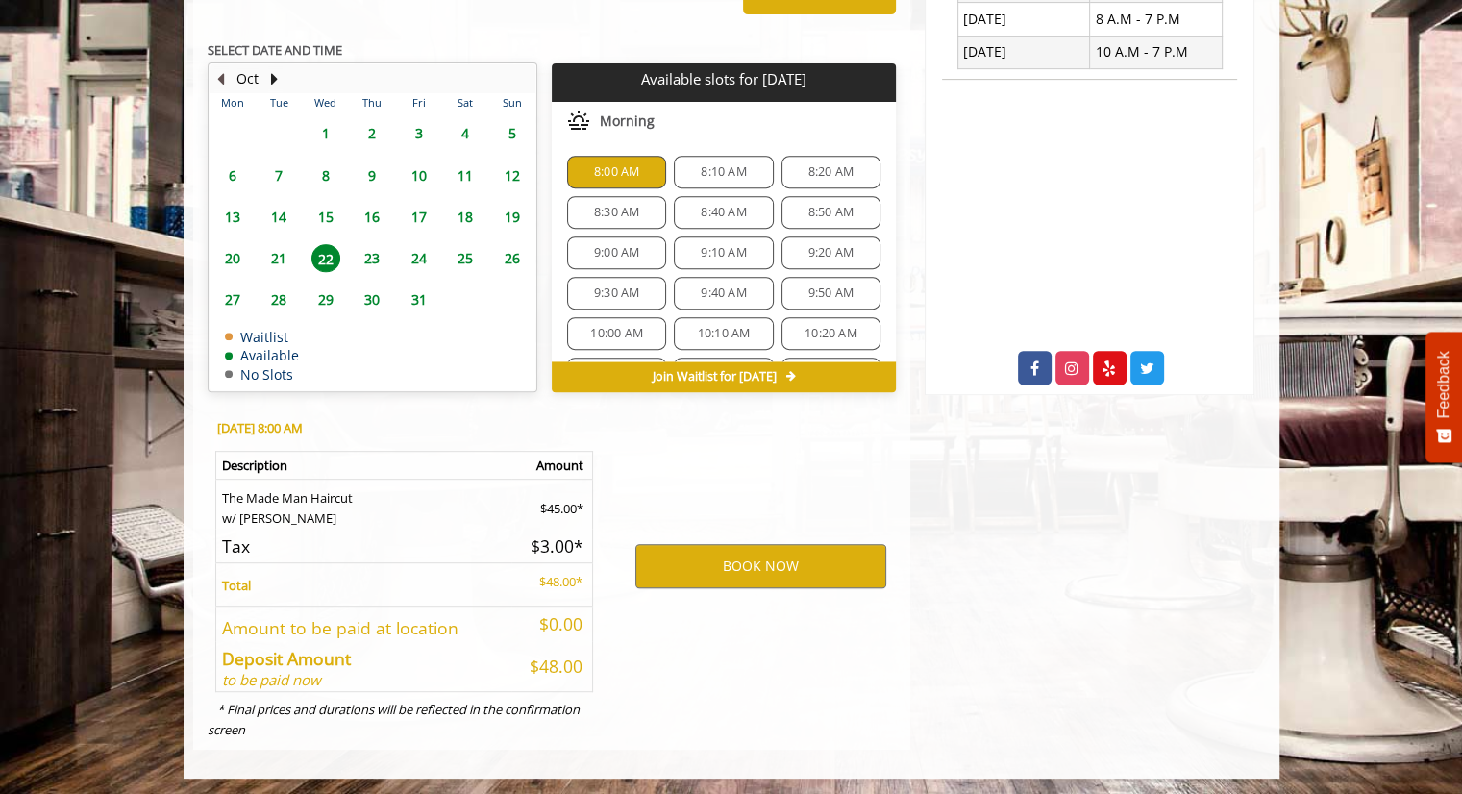
click at [223, 74] on button "Previous Month" at bounding box center [220, 78] width 15 height 21
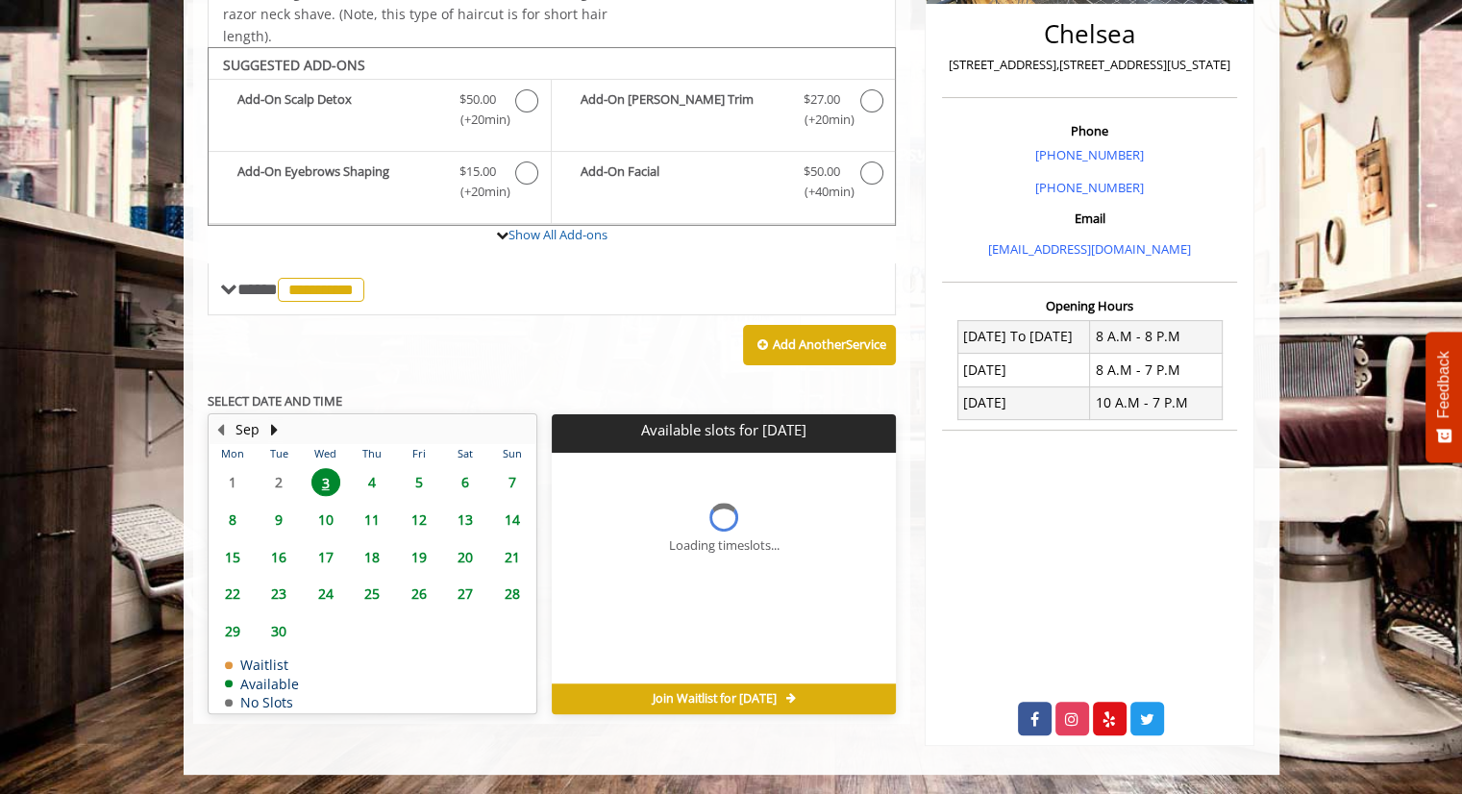
scroll to position [455, 0]
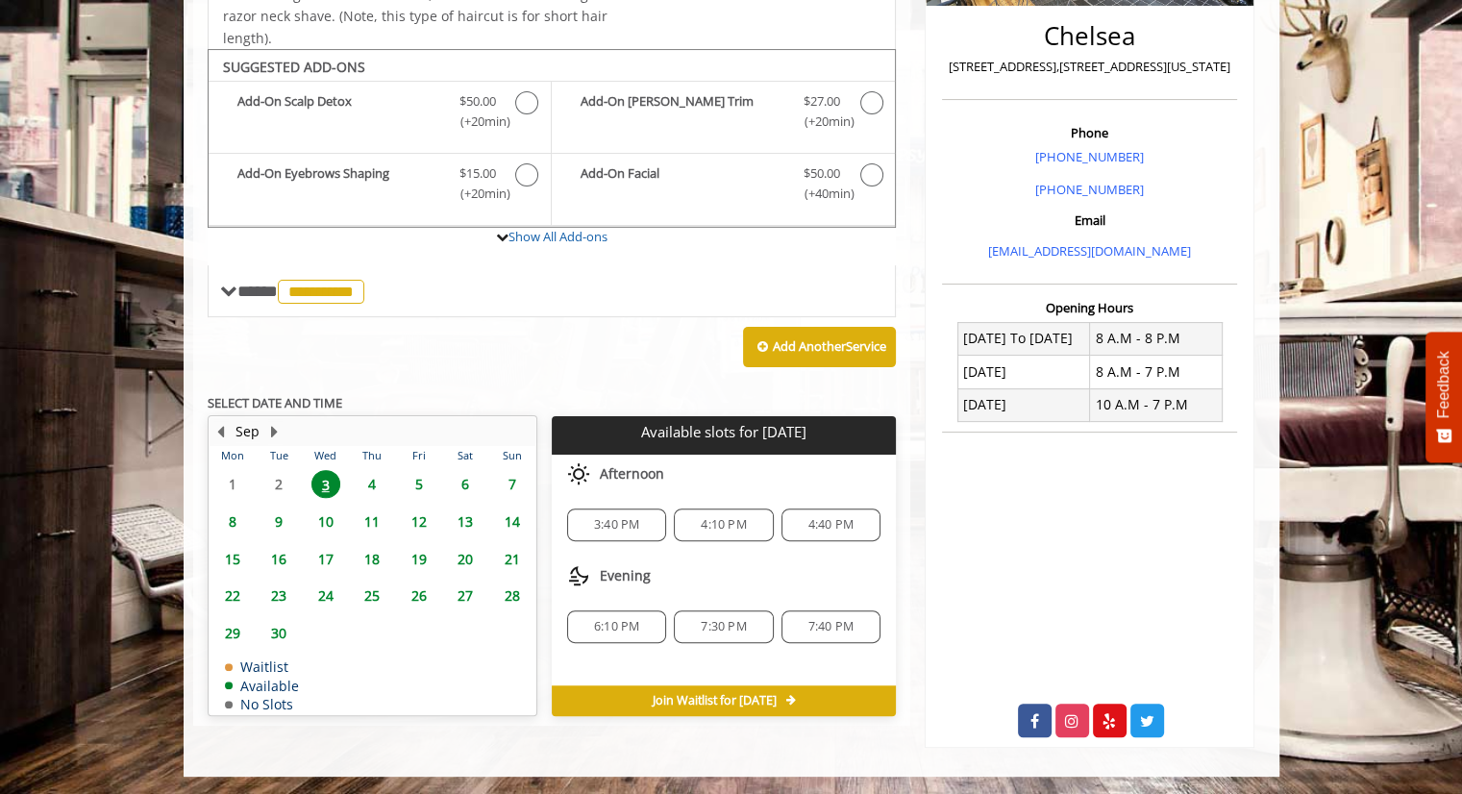
click at [620, 528] on span "3:40 PM" at bounding box center [616, 524] width 45 height 15
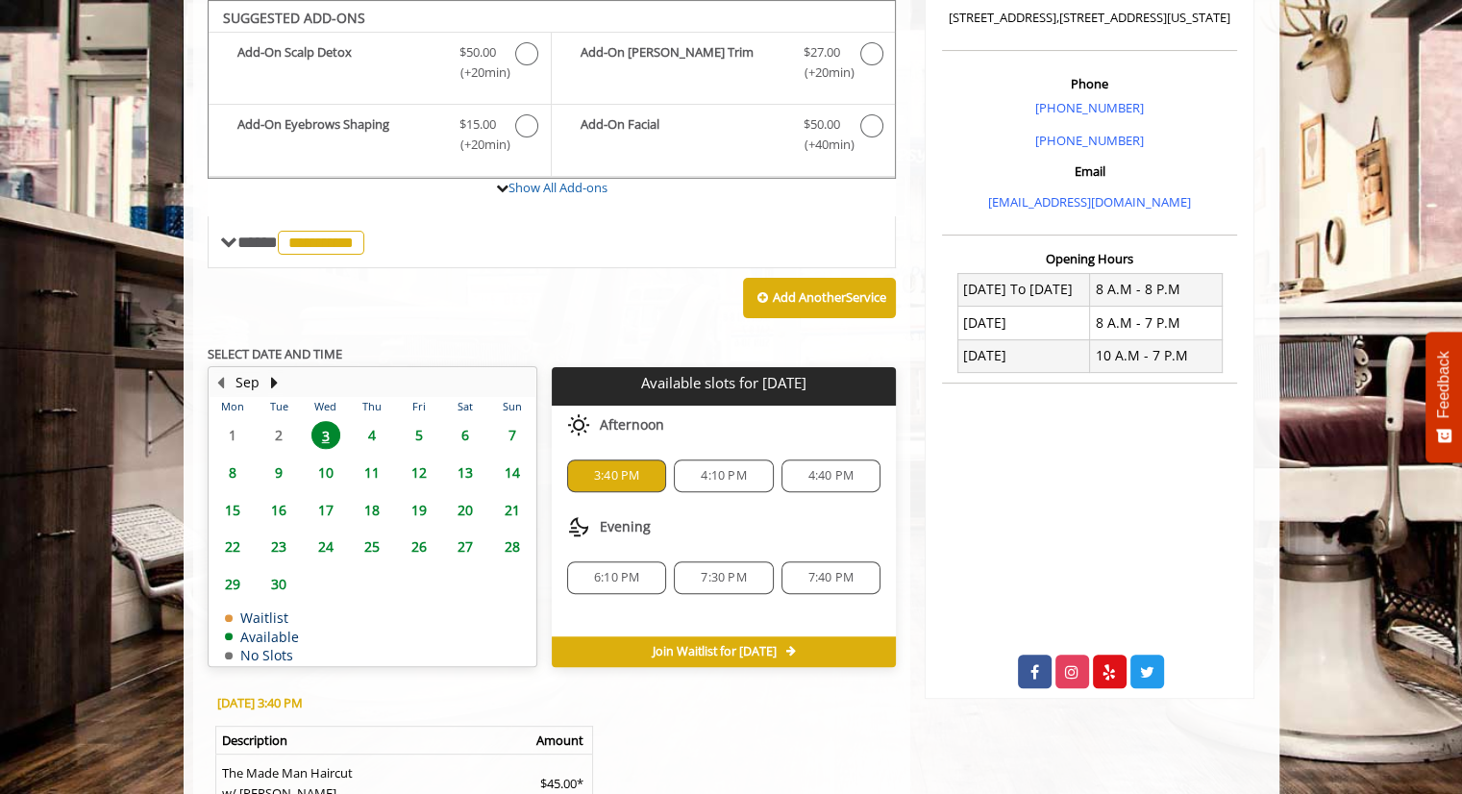
scroll to position [779, 0]
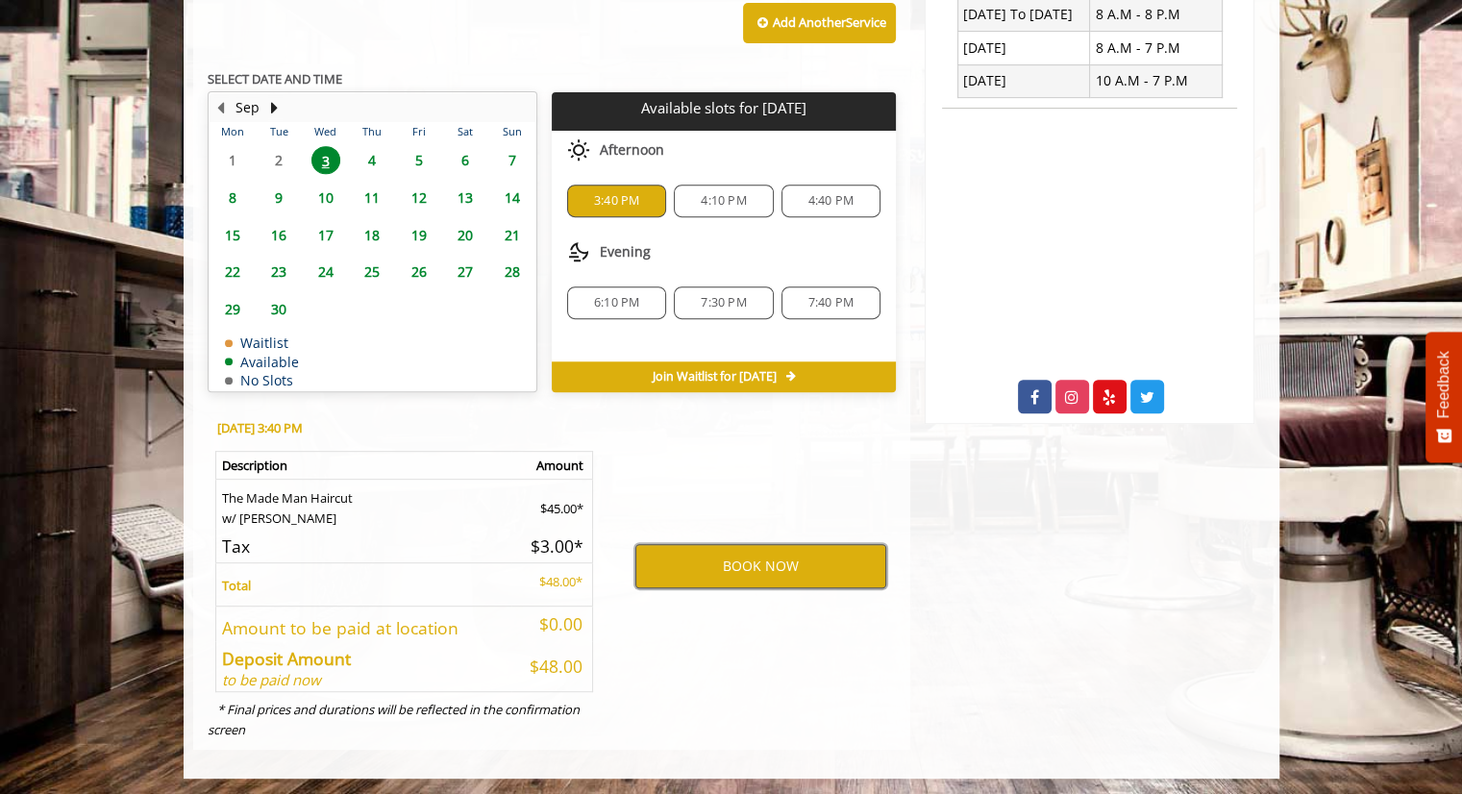
click at [703, 574] on button "BOOK NOW" at bounding box center [760, 566] width 251 height 44
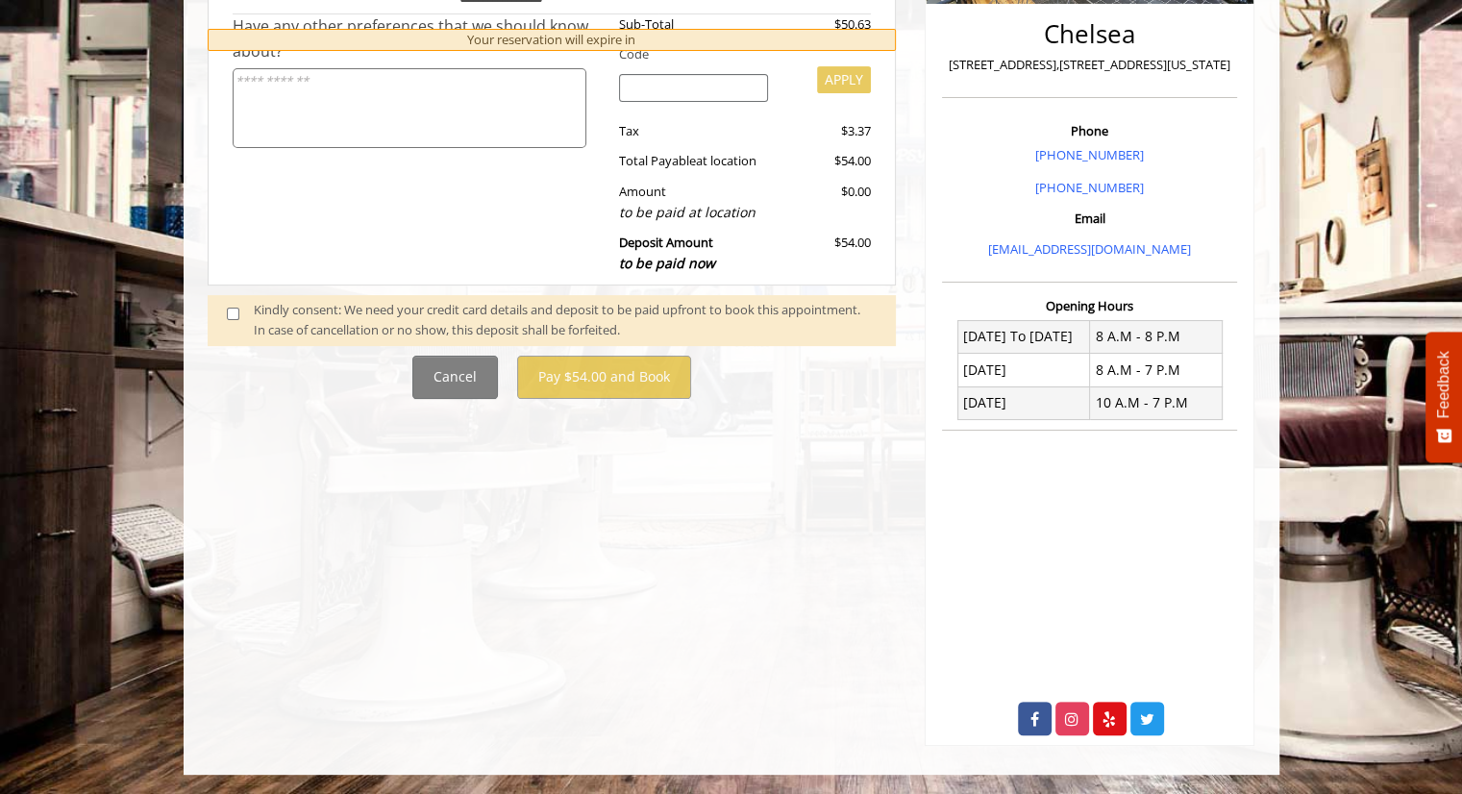
scroll to position [0, 0]
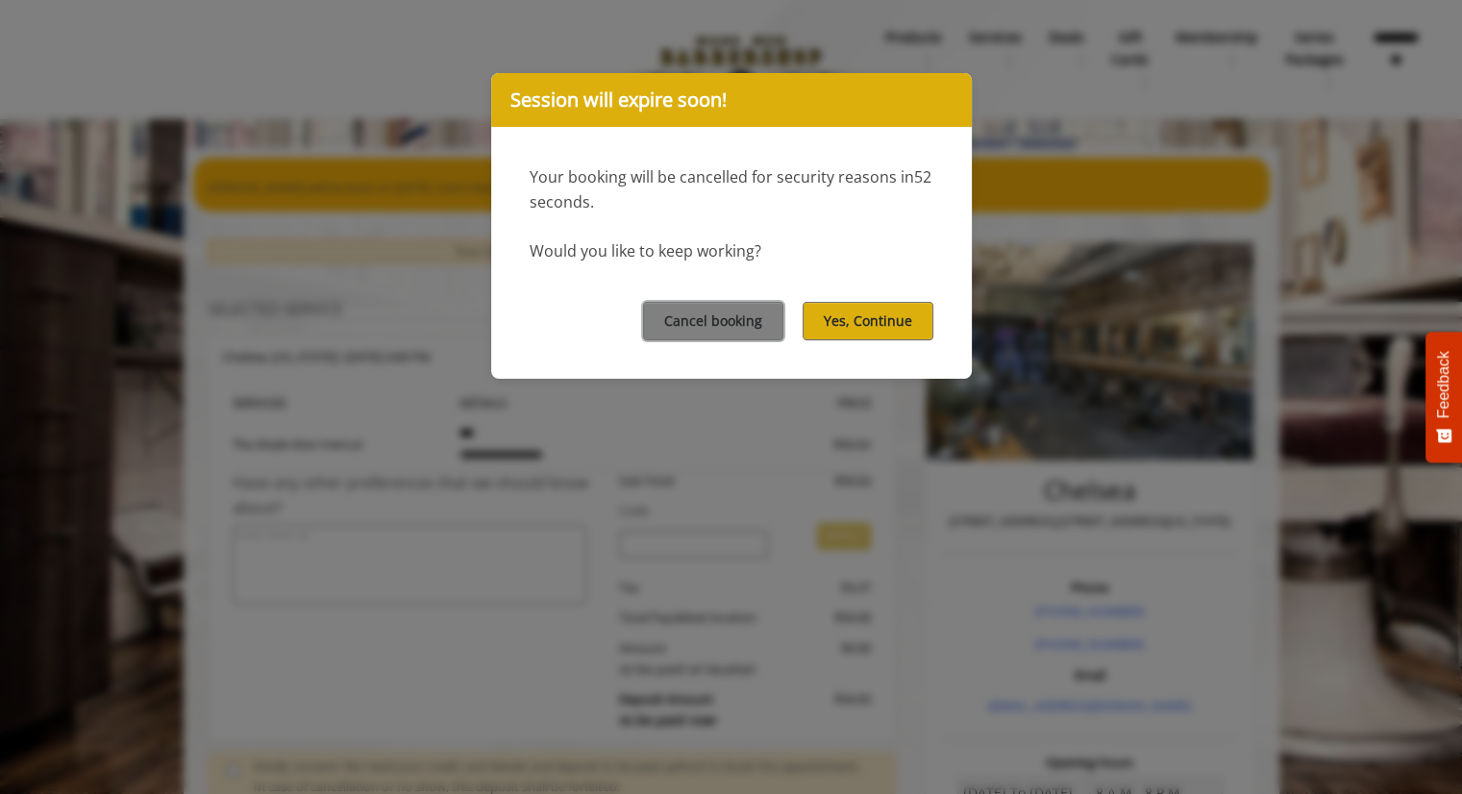
click at [748, 293] on div "Cancel booking Yes, Continue" at bounding box center [731, 320] width 481 height 114
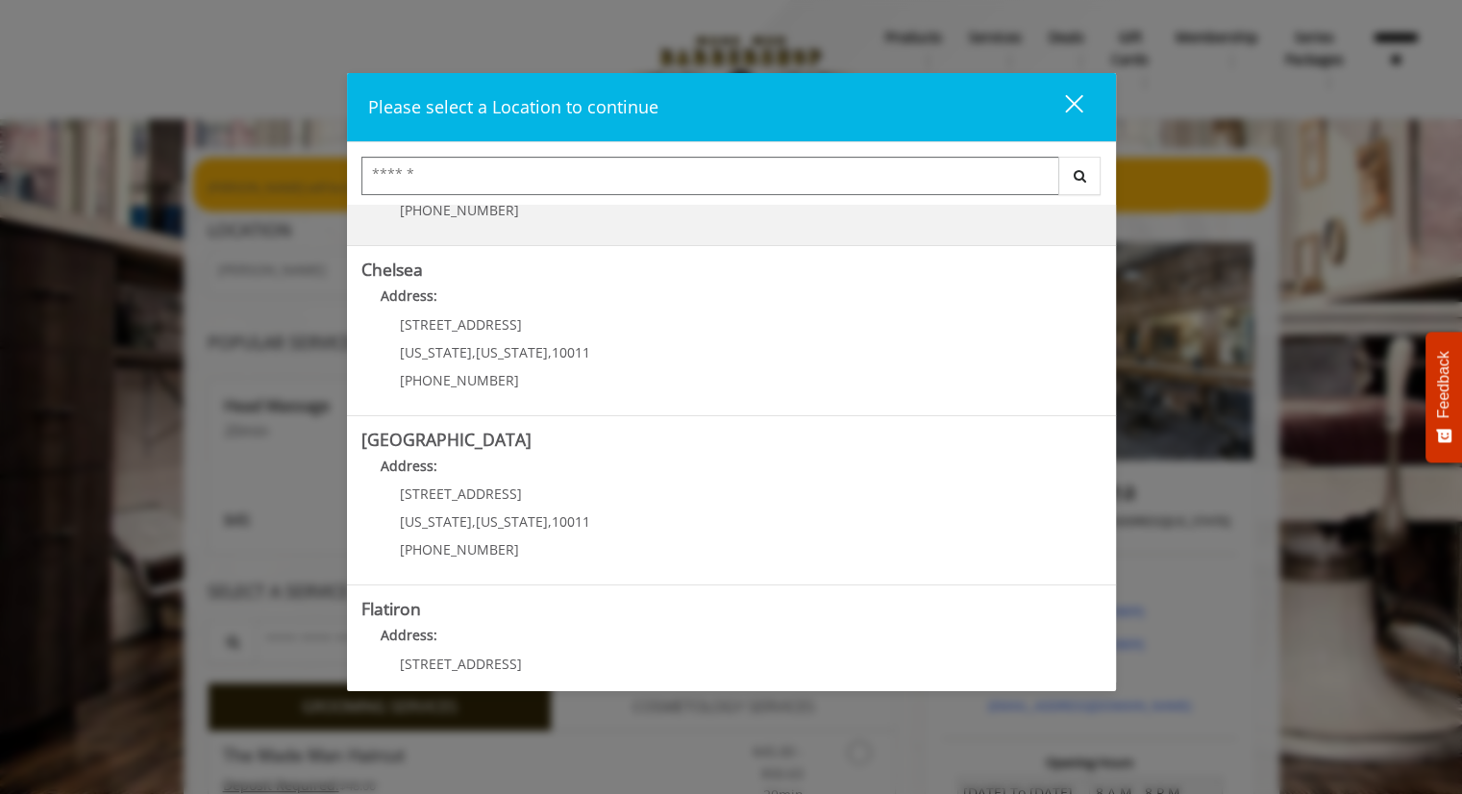
scroll to position [130, 0]
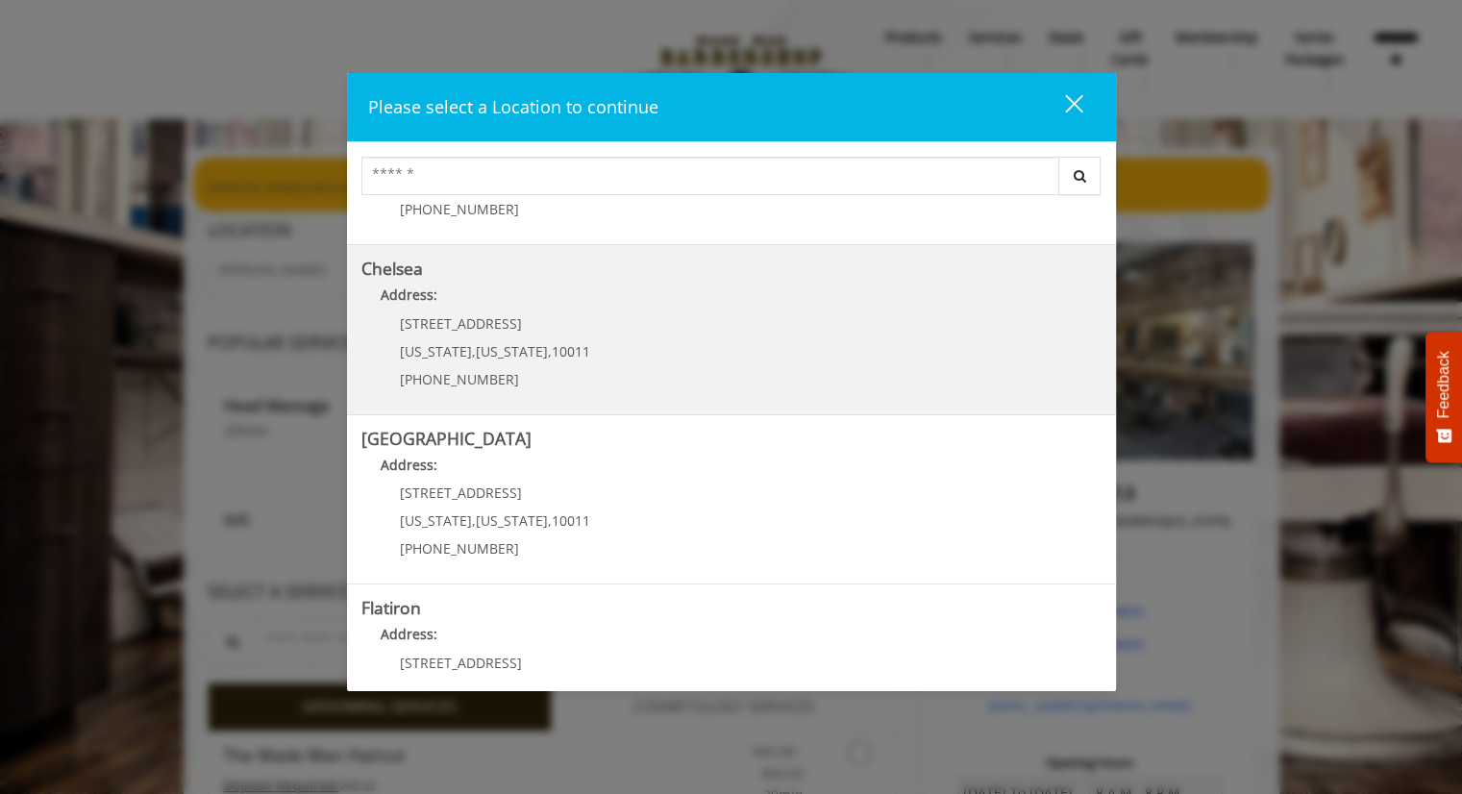
click at [646, 352] on link "Chelsea Address: 169/170 W 23rd St New York , New York , 10011 (917) 639-3902" at bounding box center [731, 330] width 740 height 140
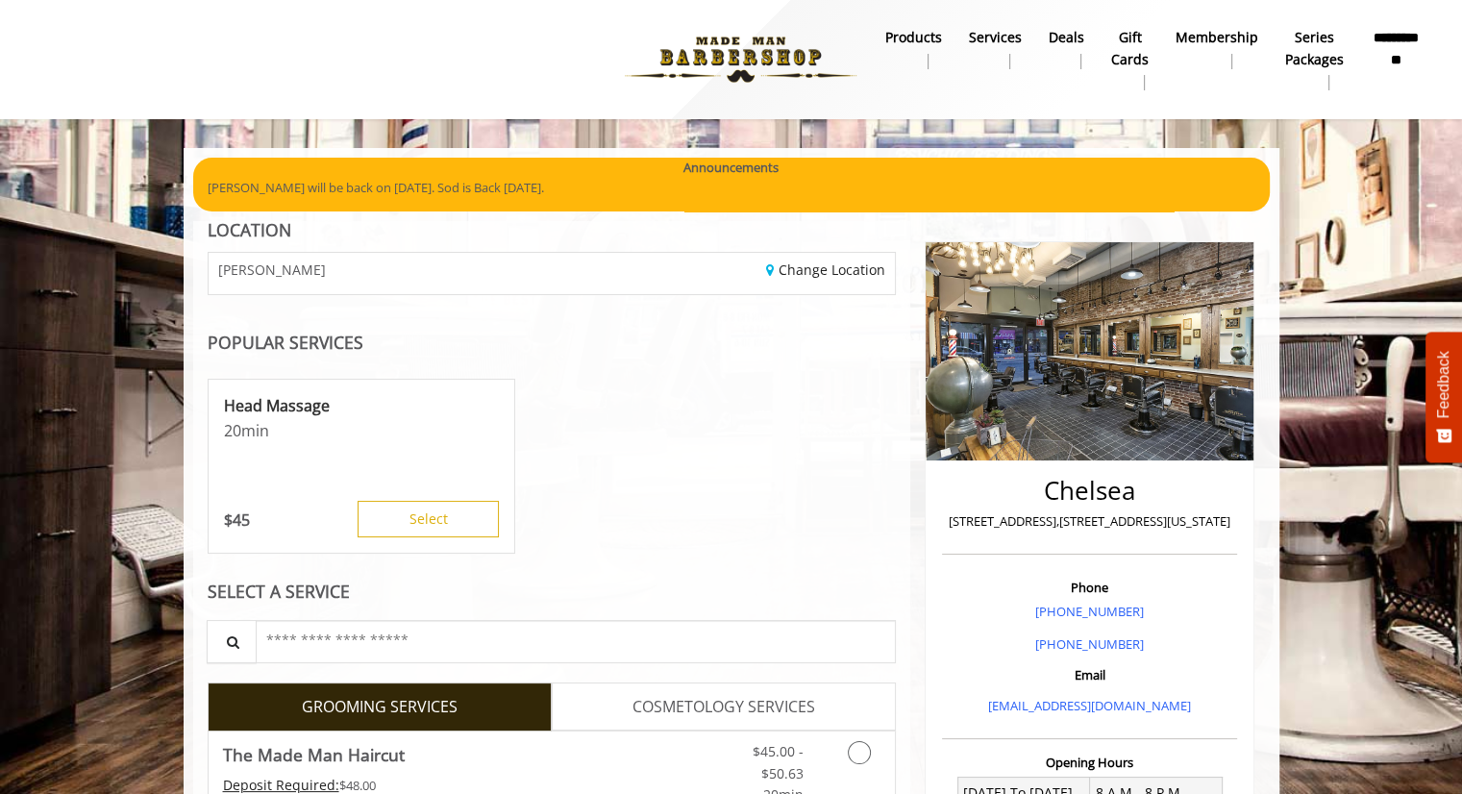
scroll to position [150, 0]
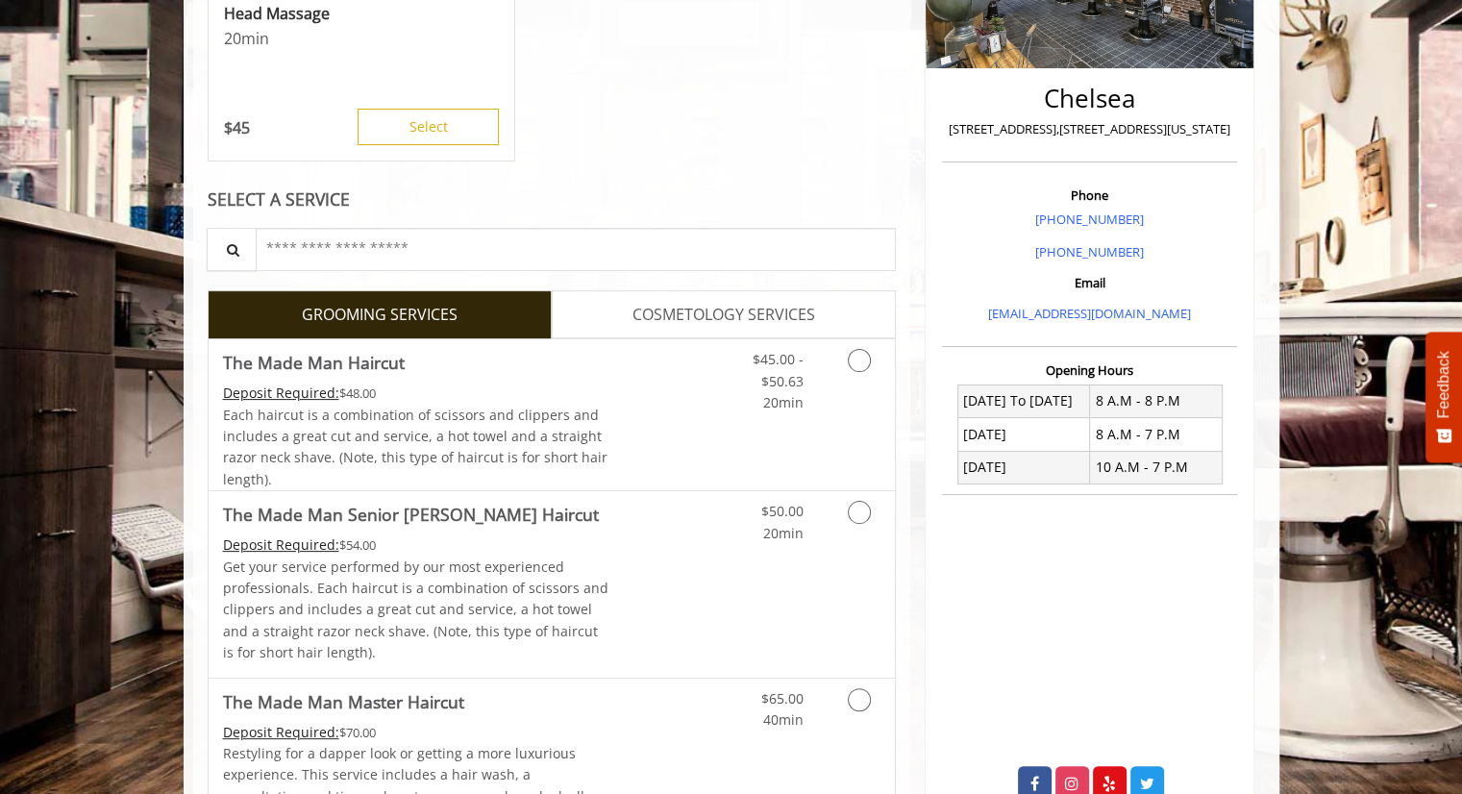
scroll to position [396, 0]
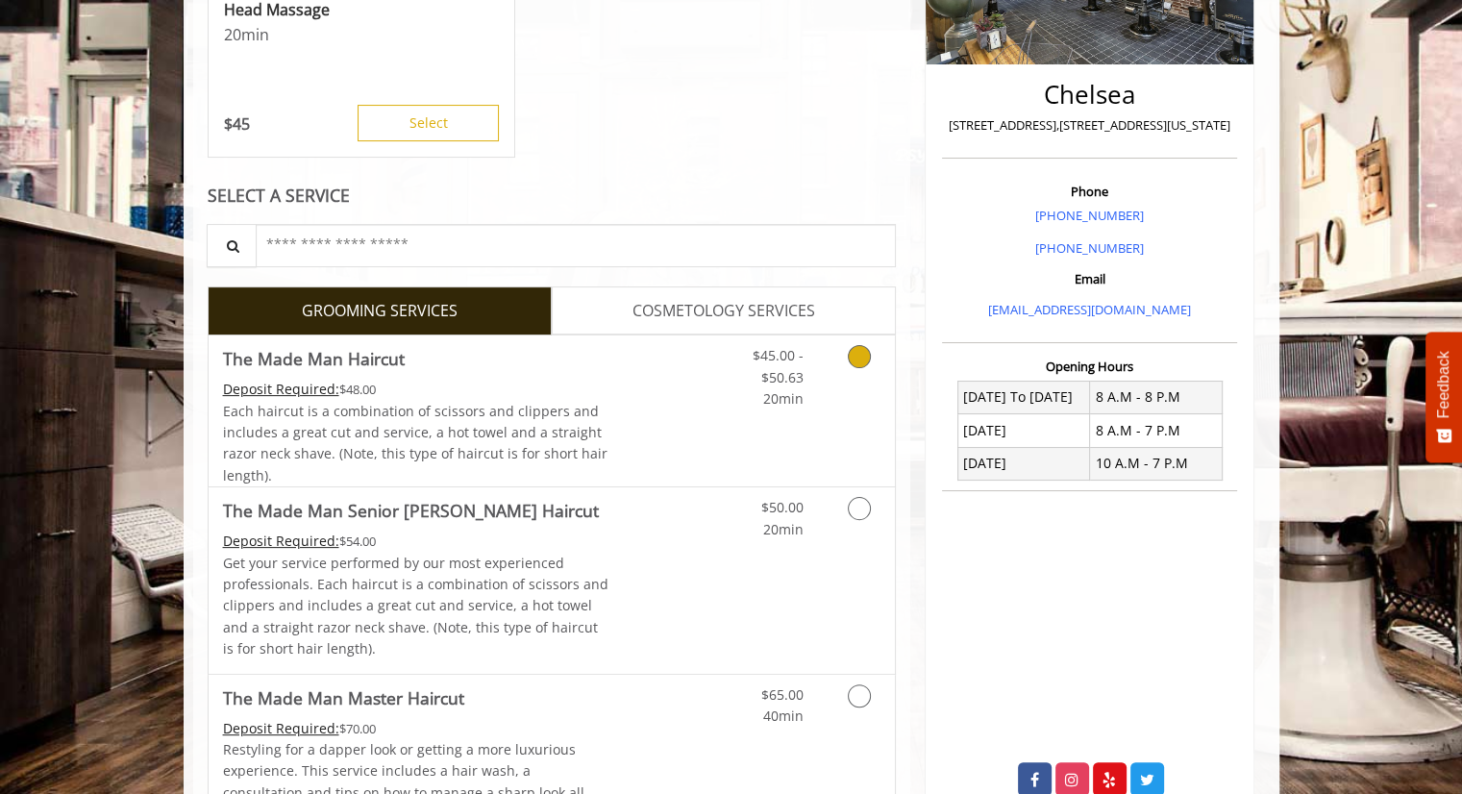
click at [856, 359] on icon "Grooming services" at bounding box center [859, 356] width 23 height 23
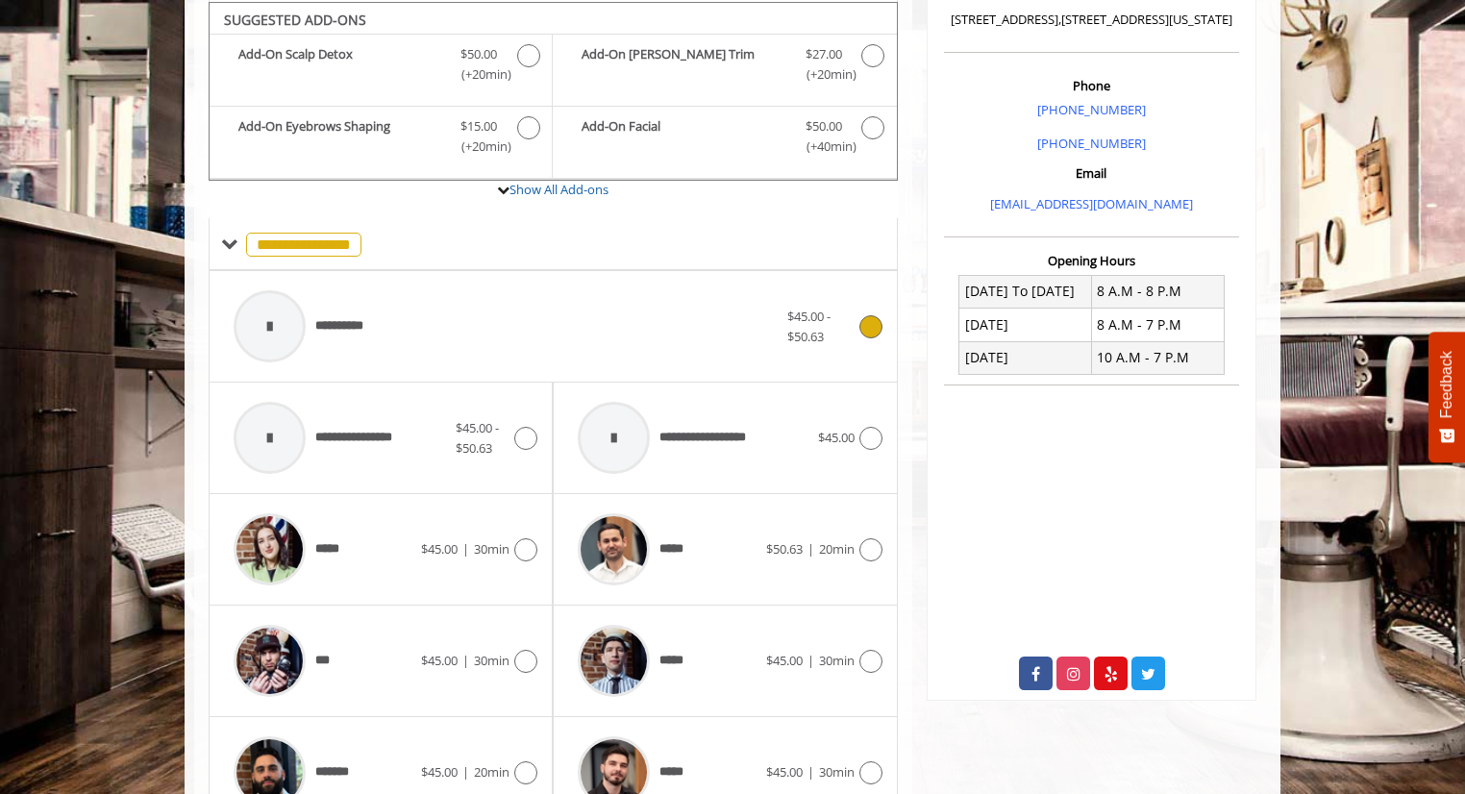
scroll to position [504, 0]
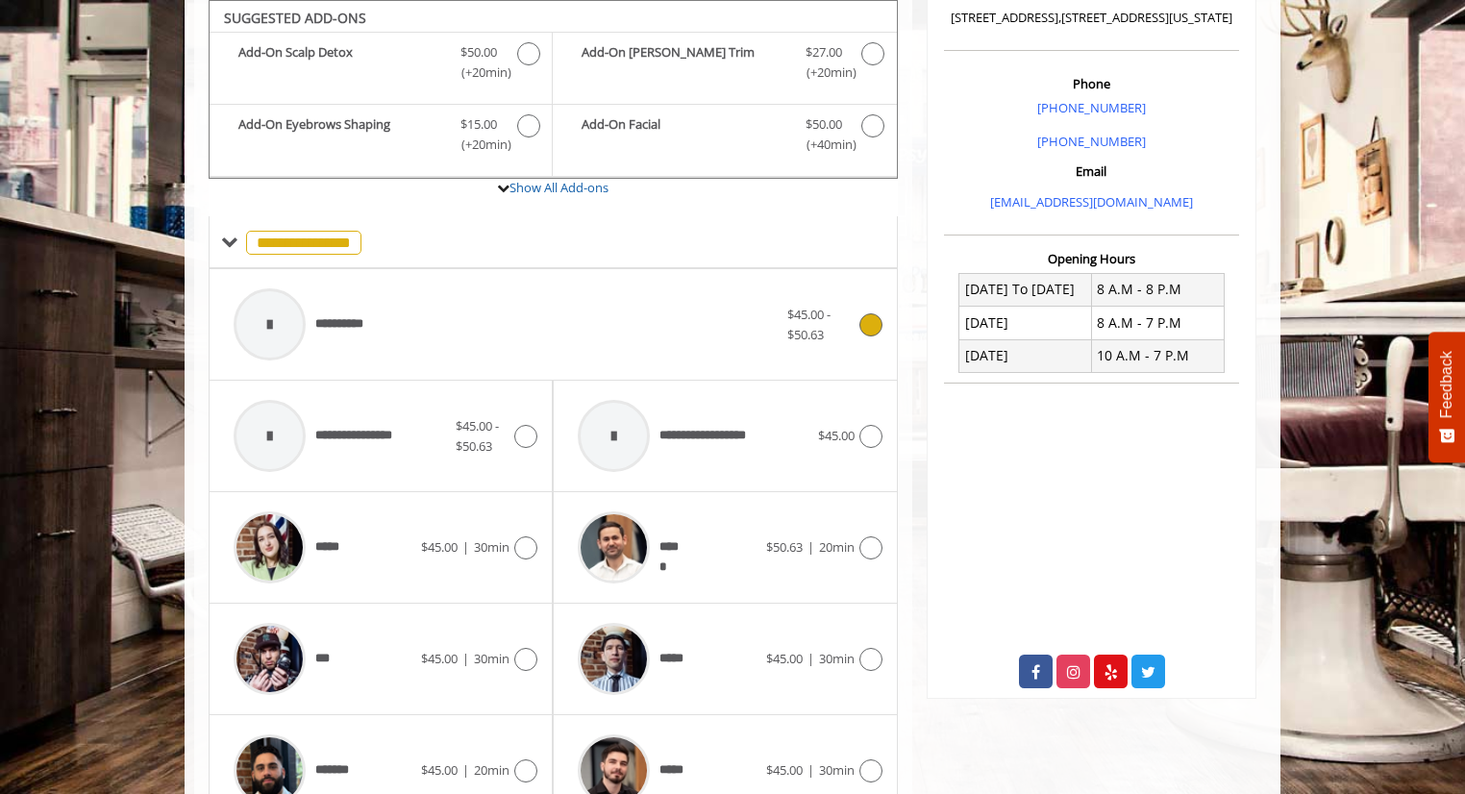
click at [865, 318] on icon at bounding box center [870, 324] width 23 height 23
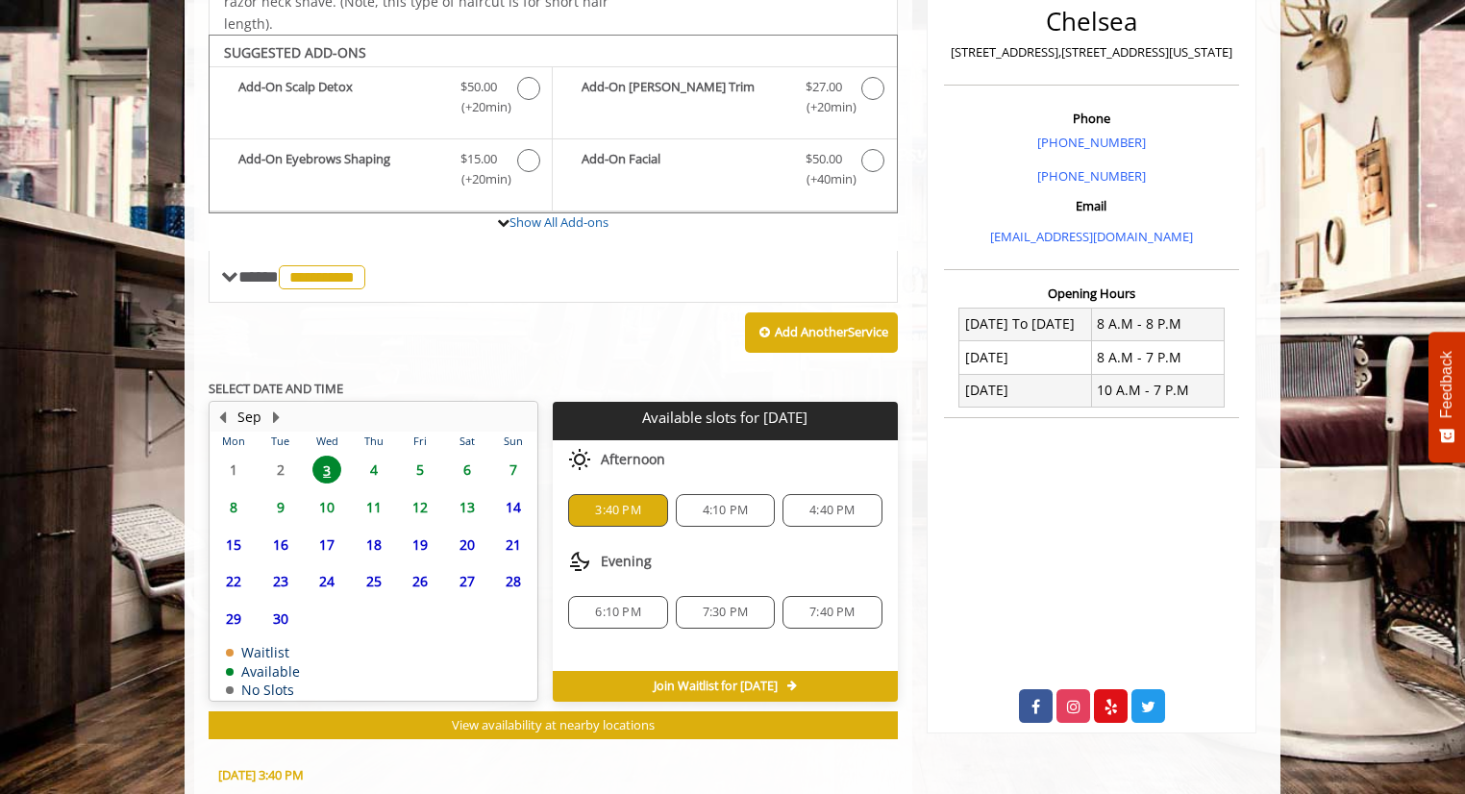
scroll to position [815, 0]
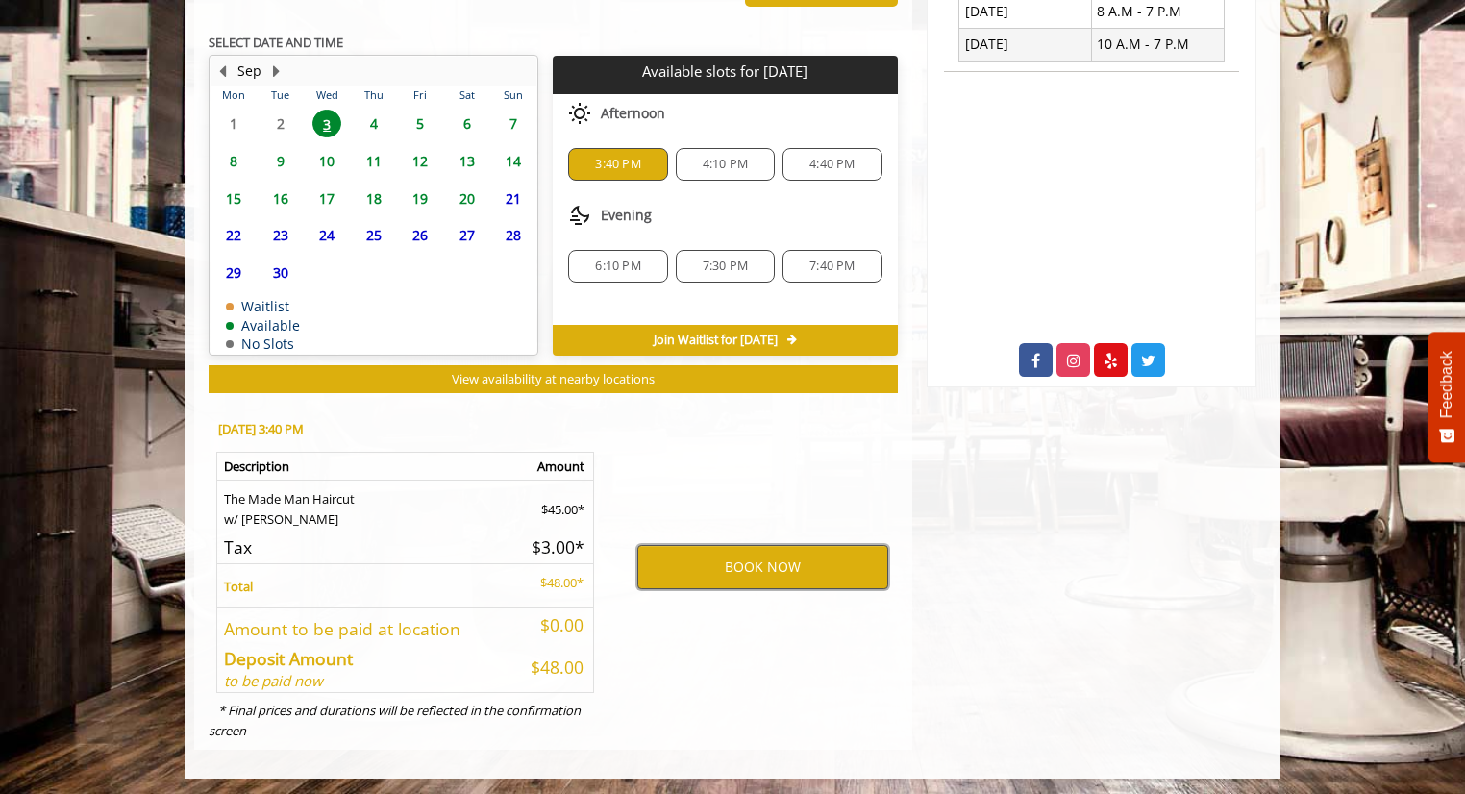
click at [715, 574] on button "BOOK NOW" at bounding box center [762, 567] width 251 height 44
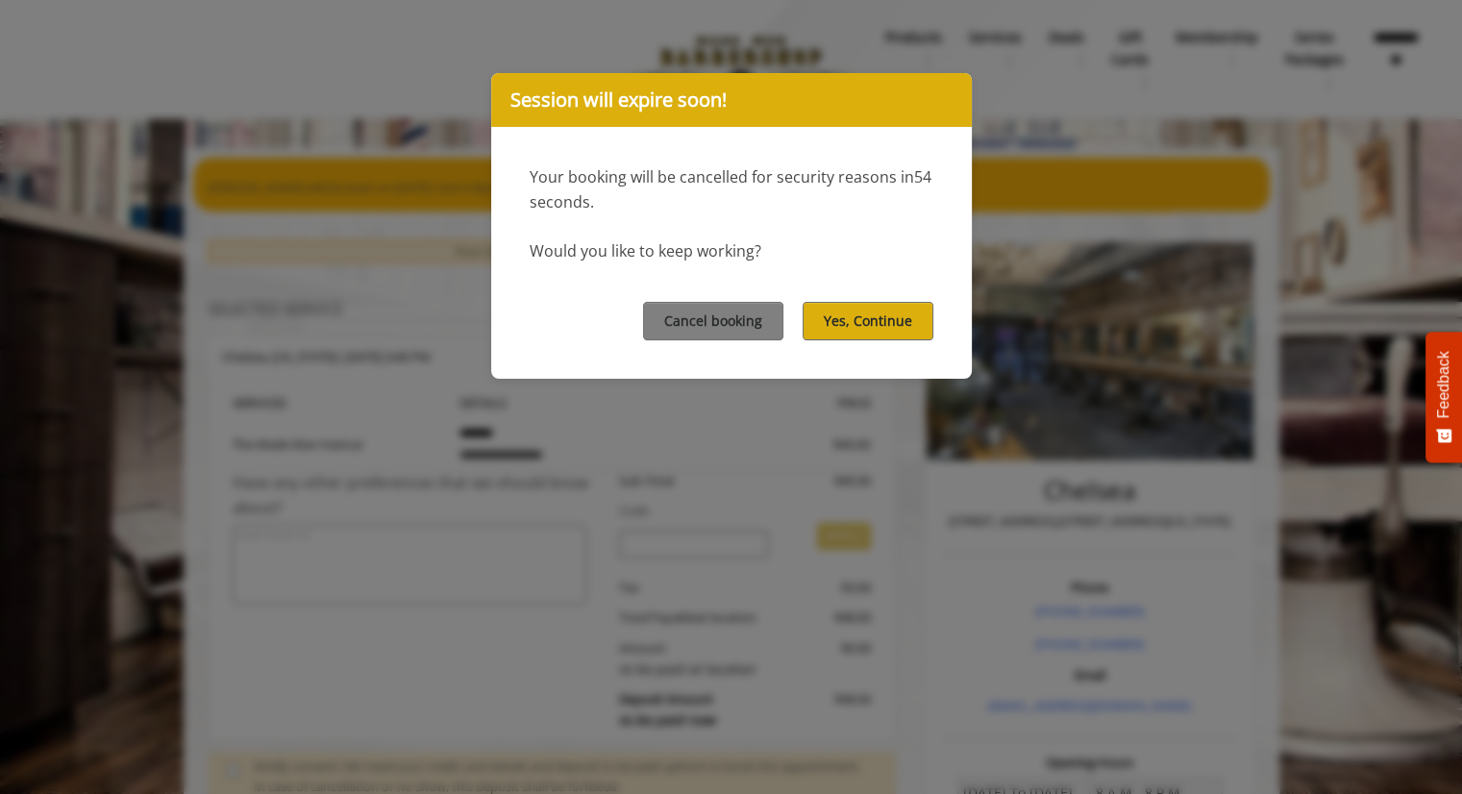
scroll to position [455, 0]
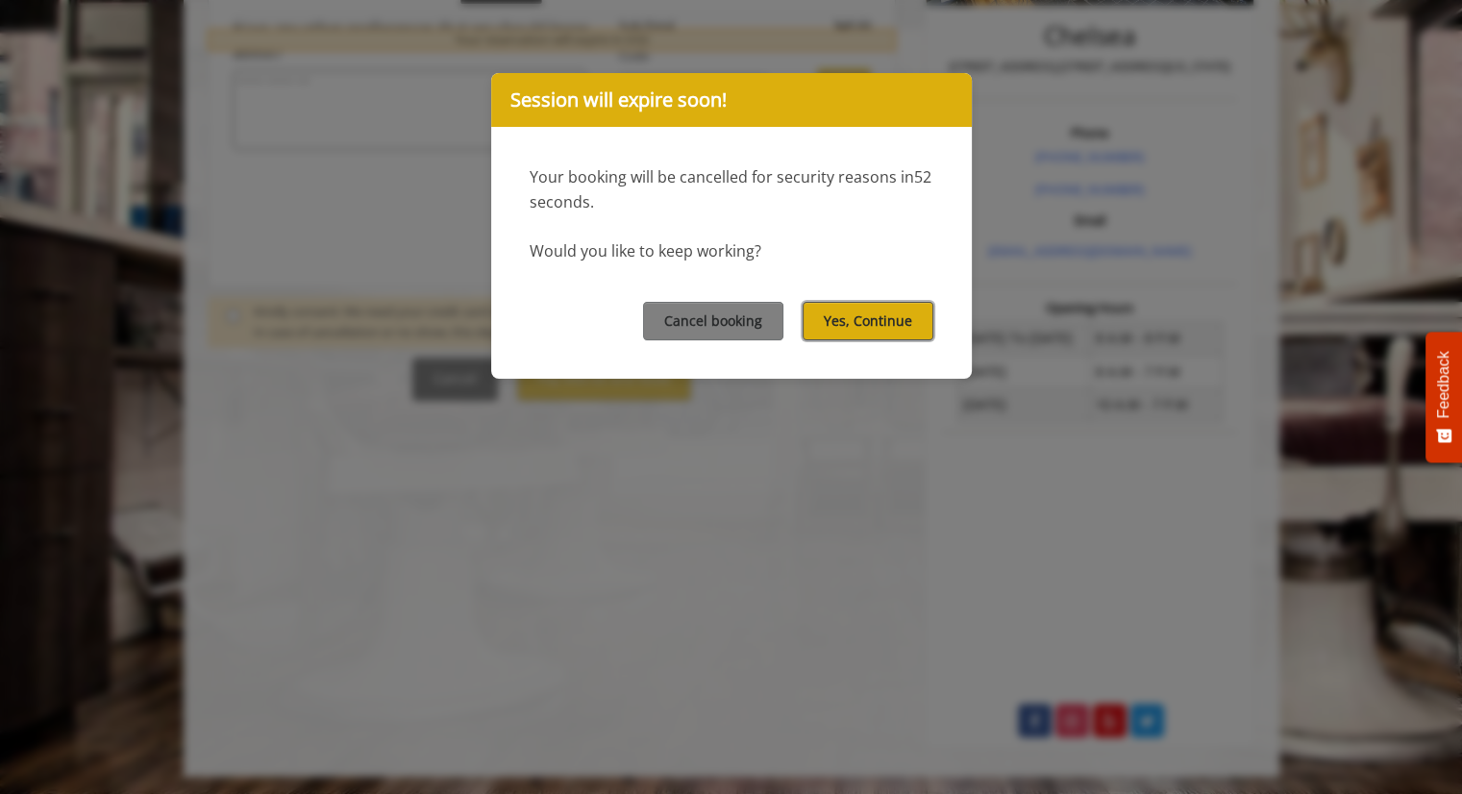
click at [842, 310] on button "Yes, Continue" at bounding box center [868, 320] width 131 height 37
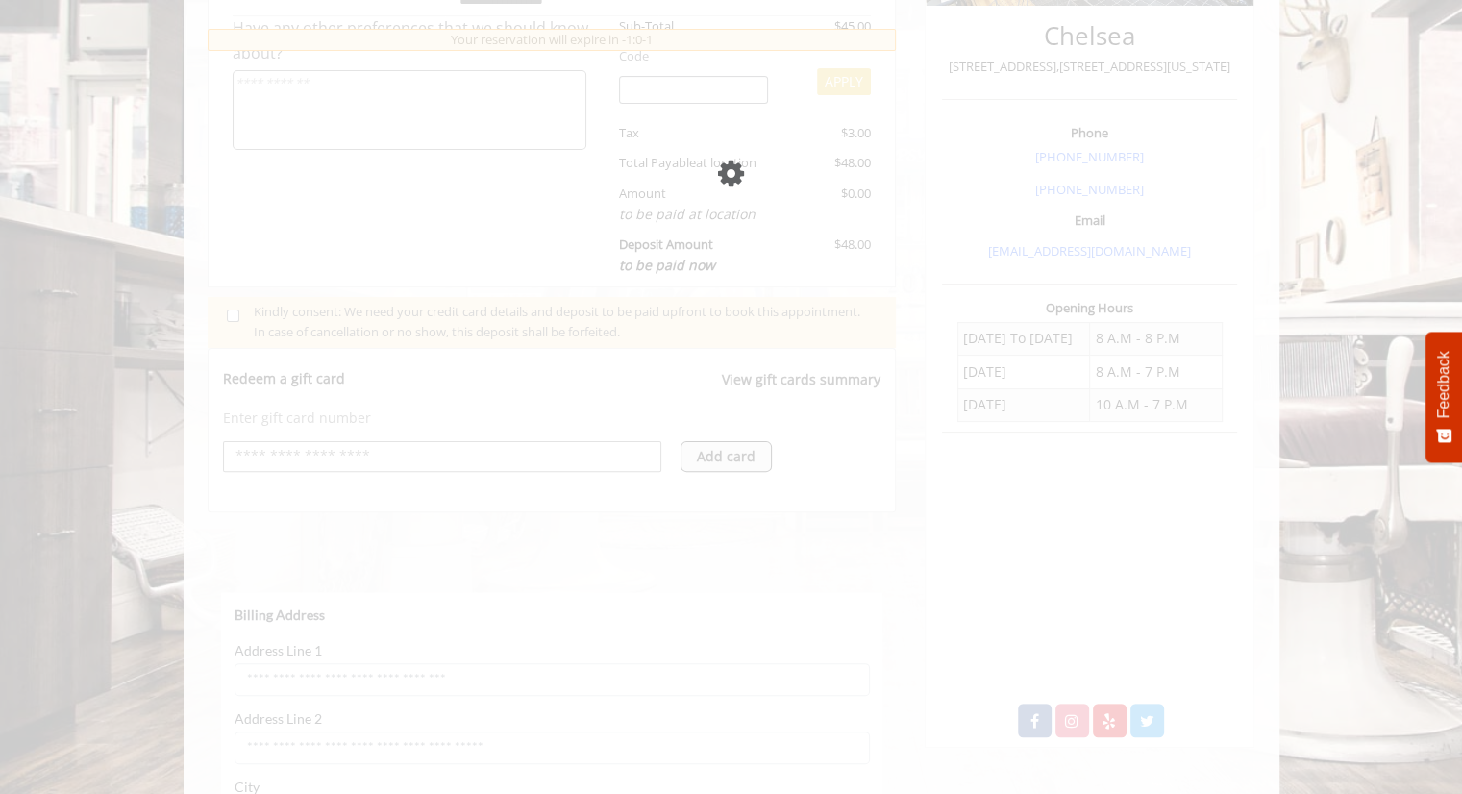
scroll to position [0, 0]
select select "***"
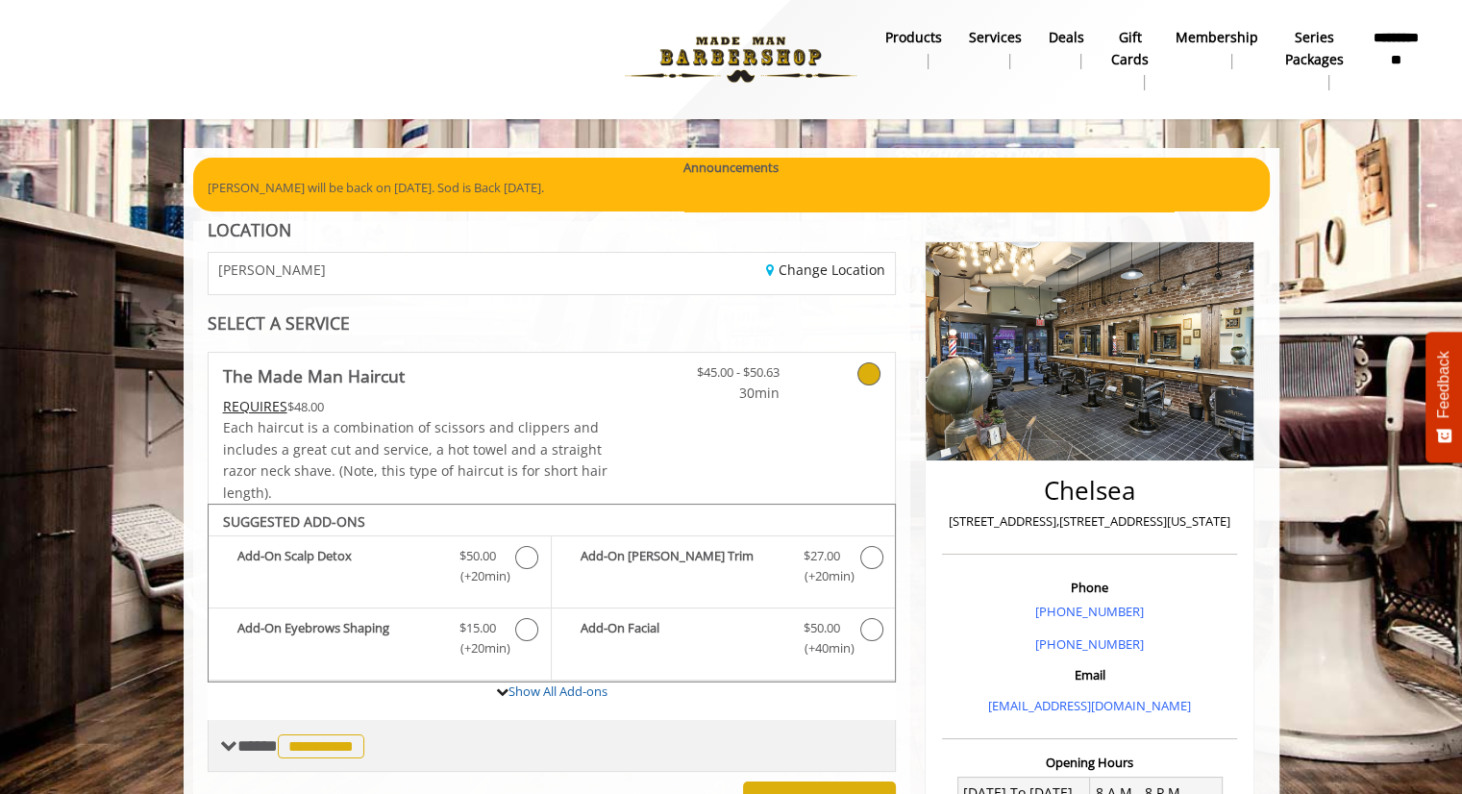
click at [226, 742] on span at bounding box center [228, 745] width 17 height 17
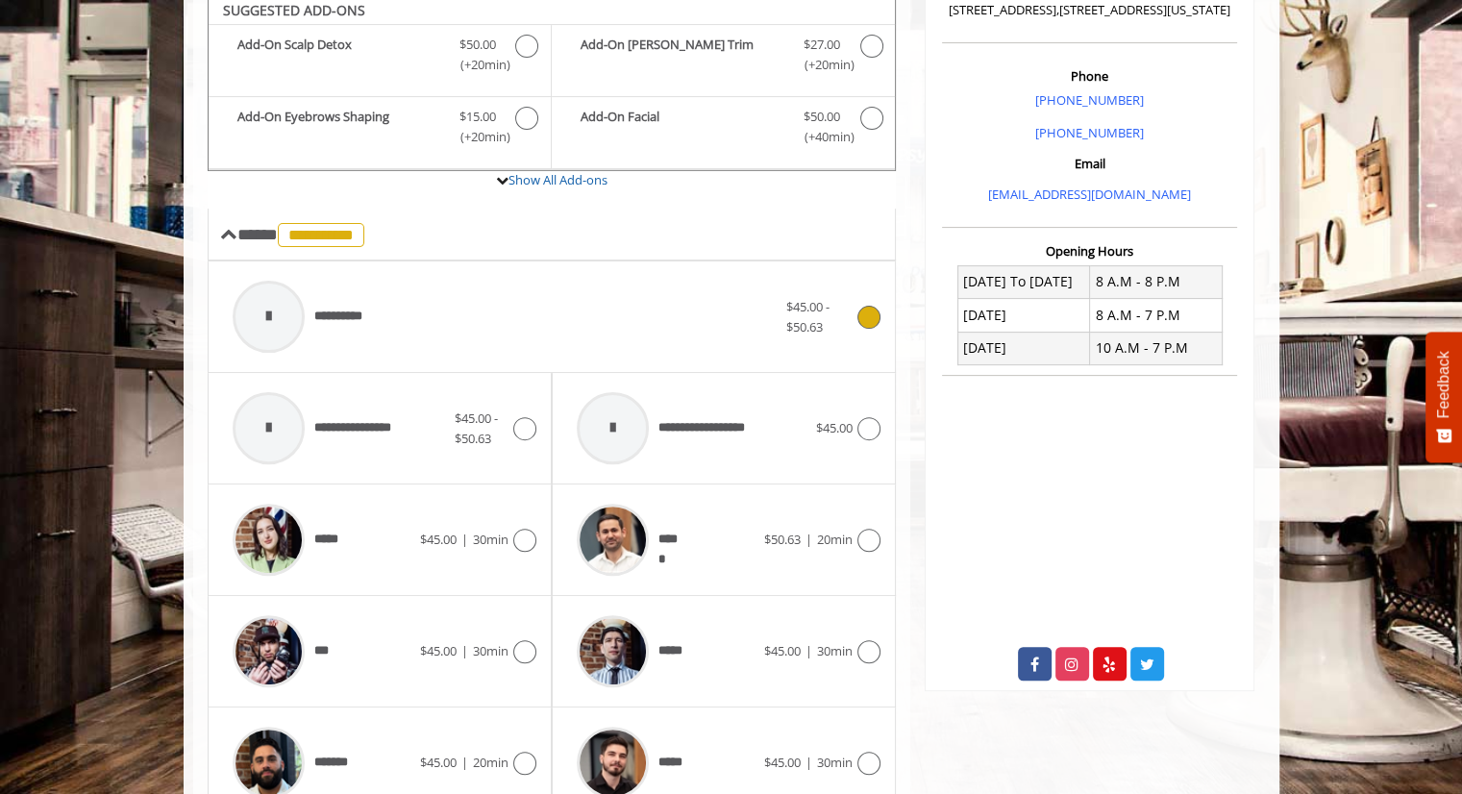
scroll to position [527, 0]
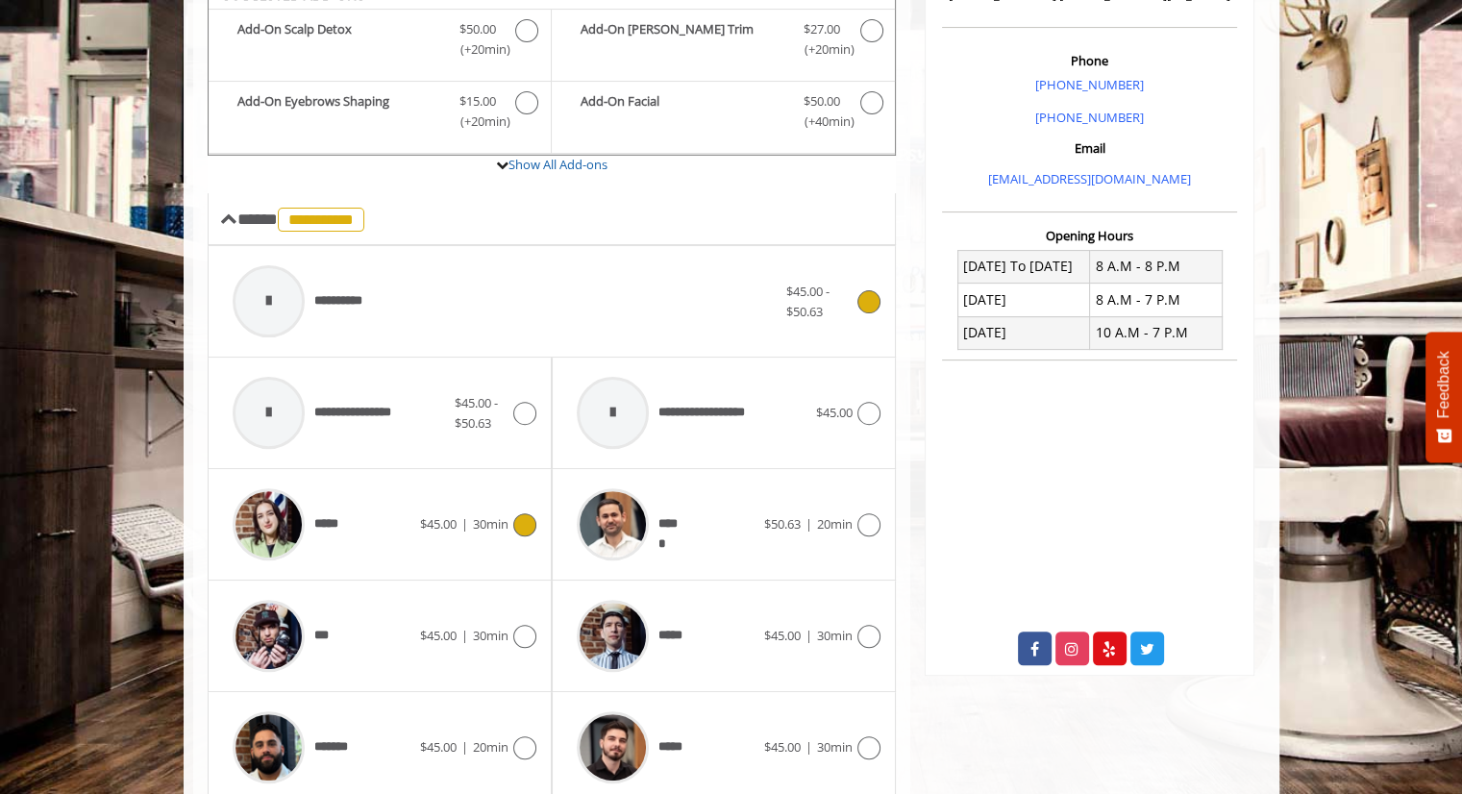
click at [523, 519] on icon at bounding box center [524, 524] width 23 height 23
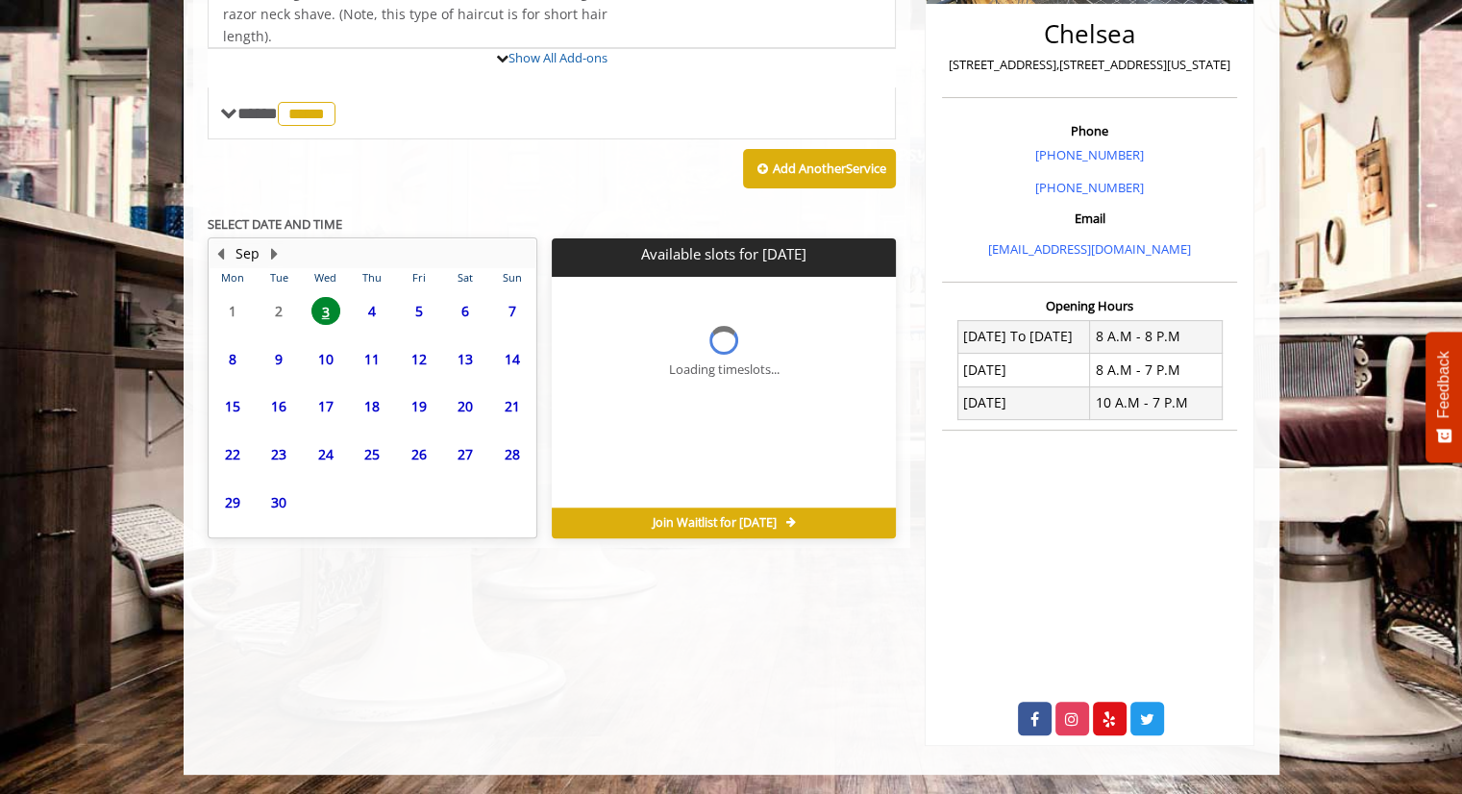
scroll to position [455, 0]
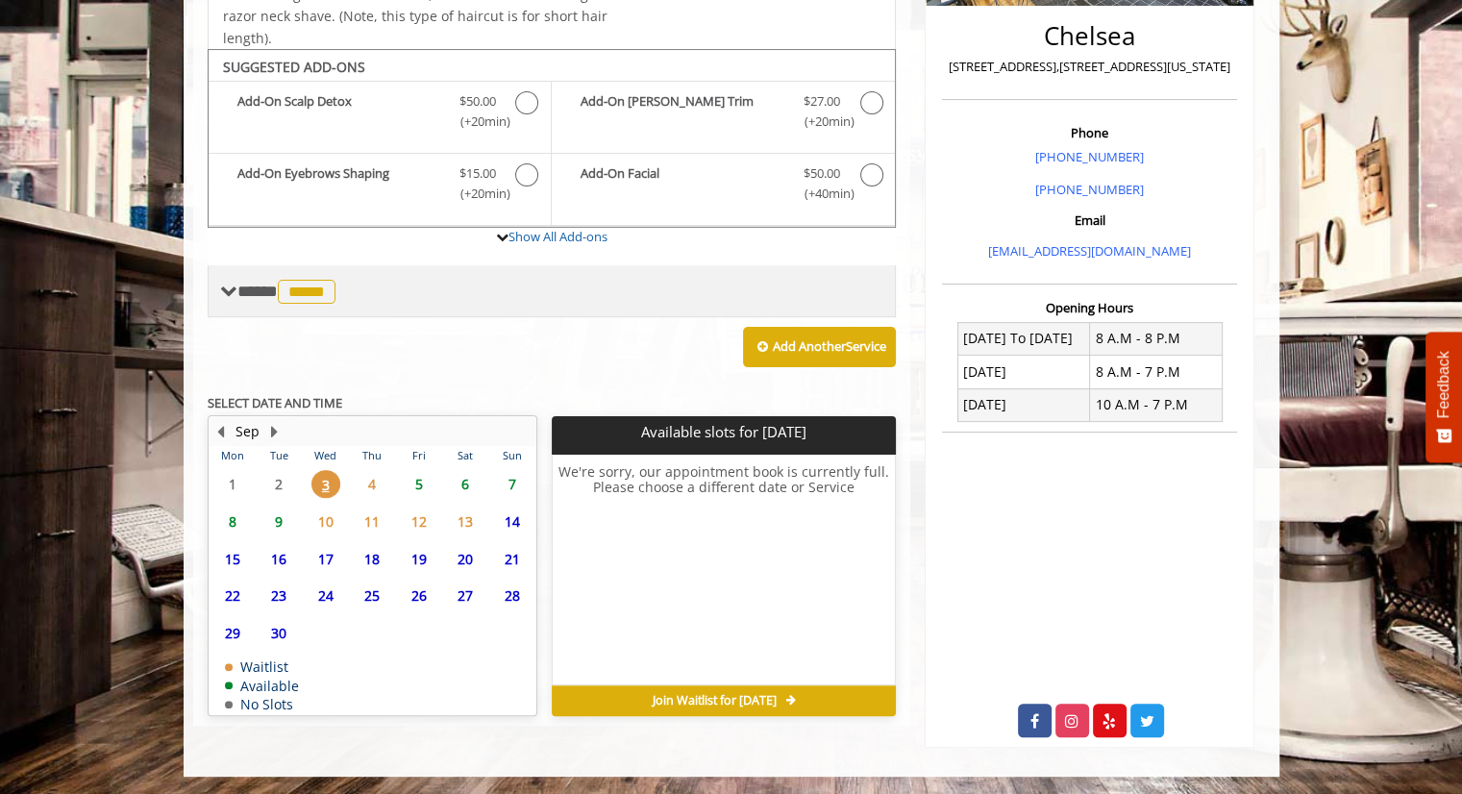
click at [327, 280] on span "*****" at bounding box center [307, 292] width 58 height 24
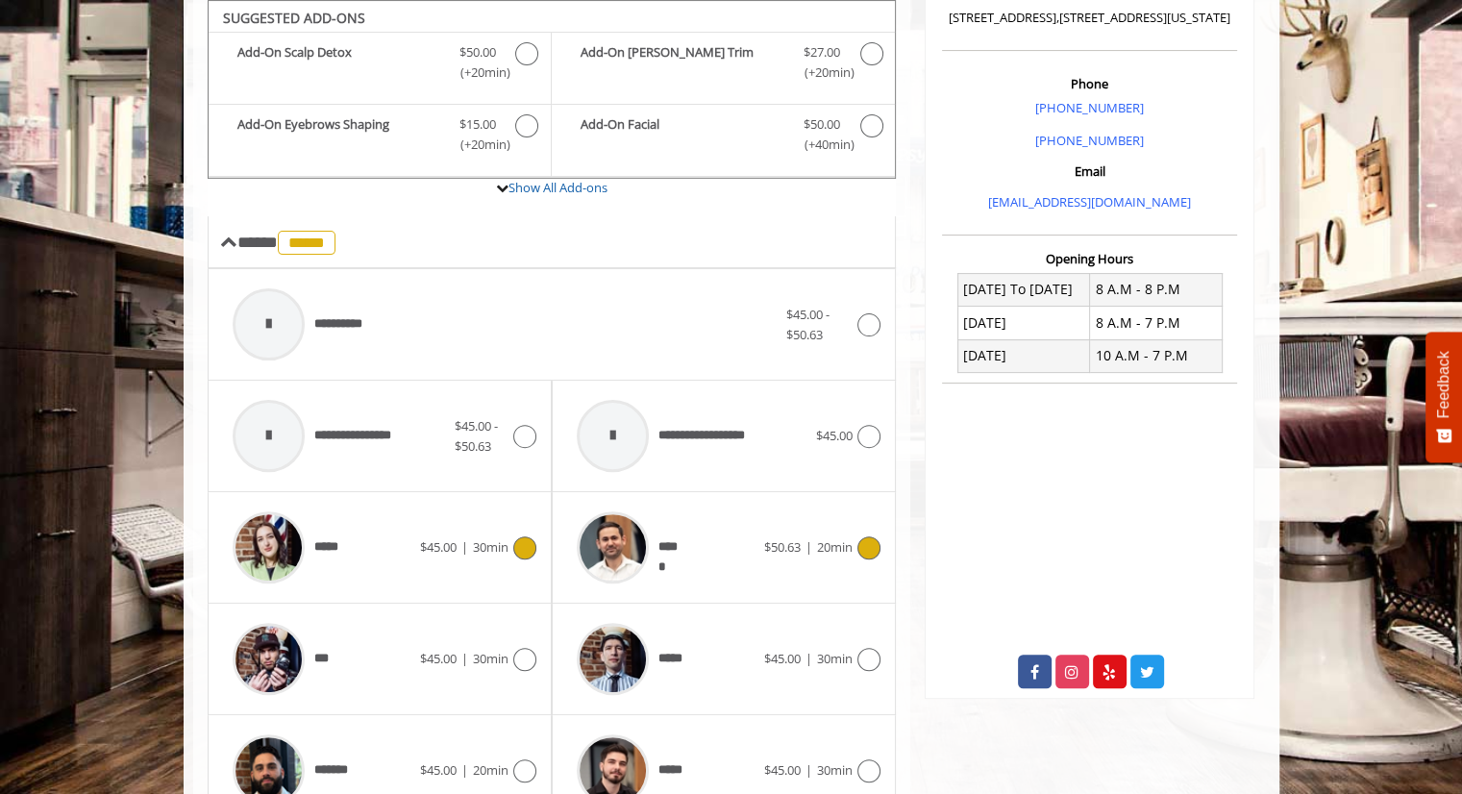
click at [854, 539] on div at bounding box center [867, 547] width 28 height 23
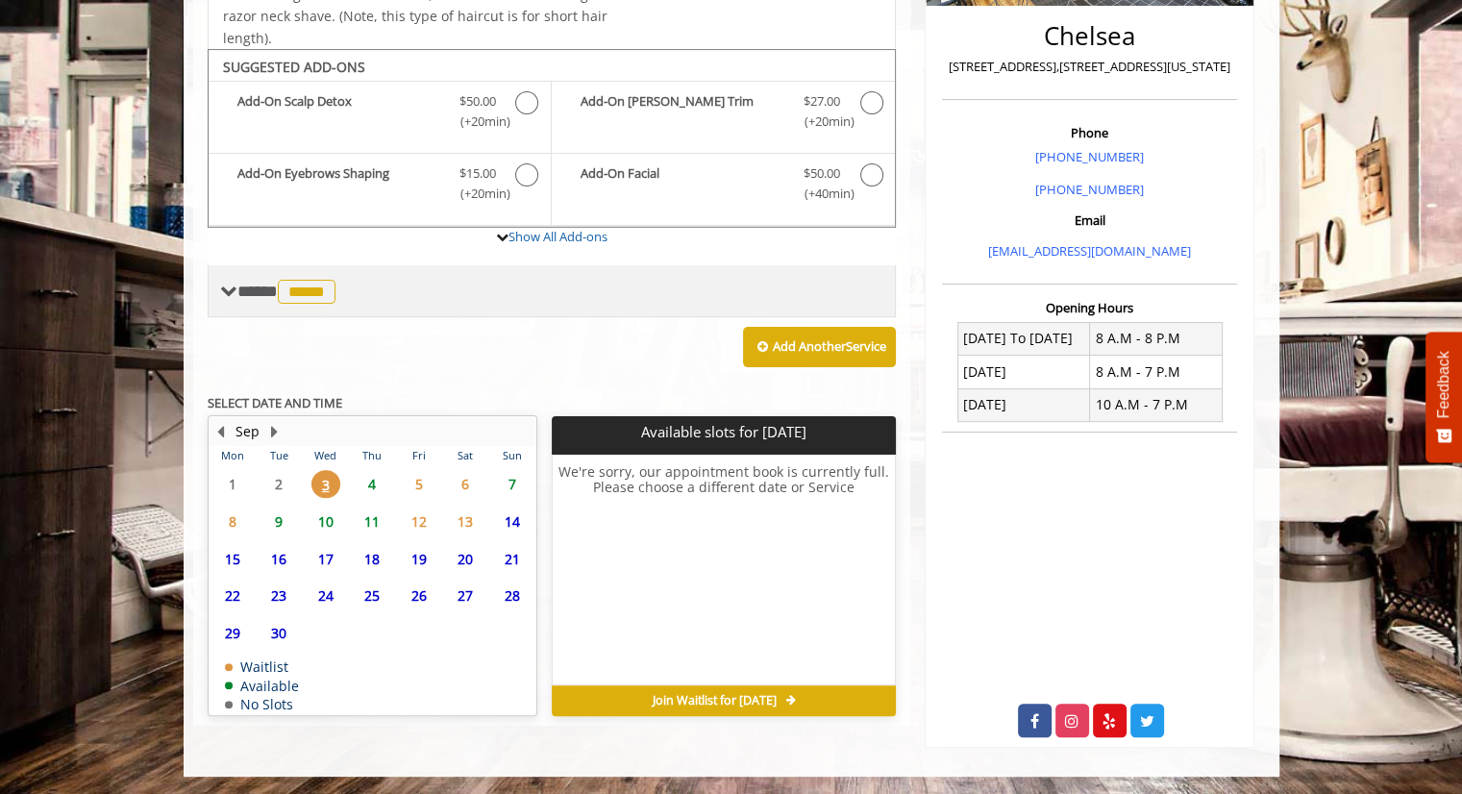
click at [312, 289] on span "*****" at bounding box center [307, 292] width 58 height 24
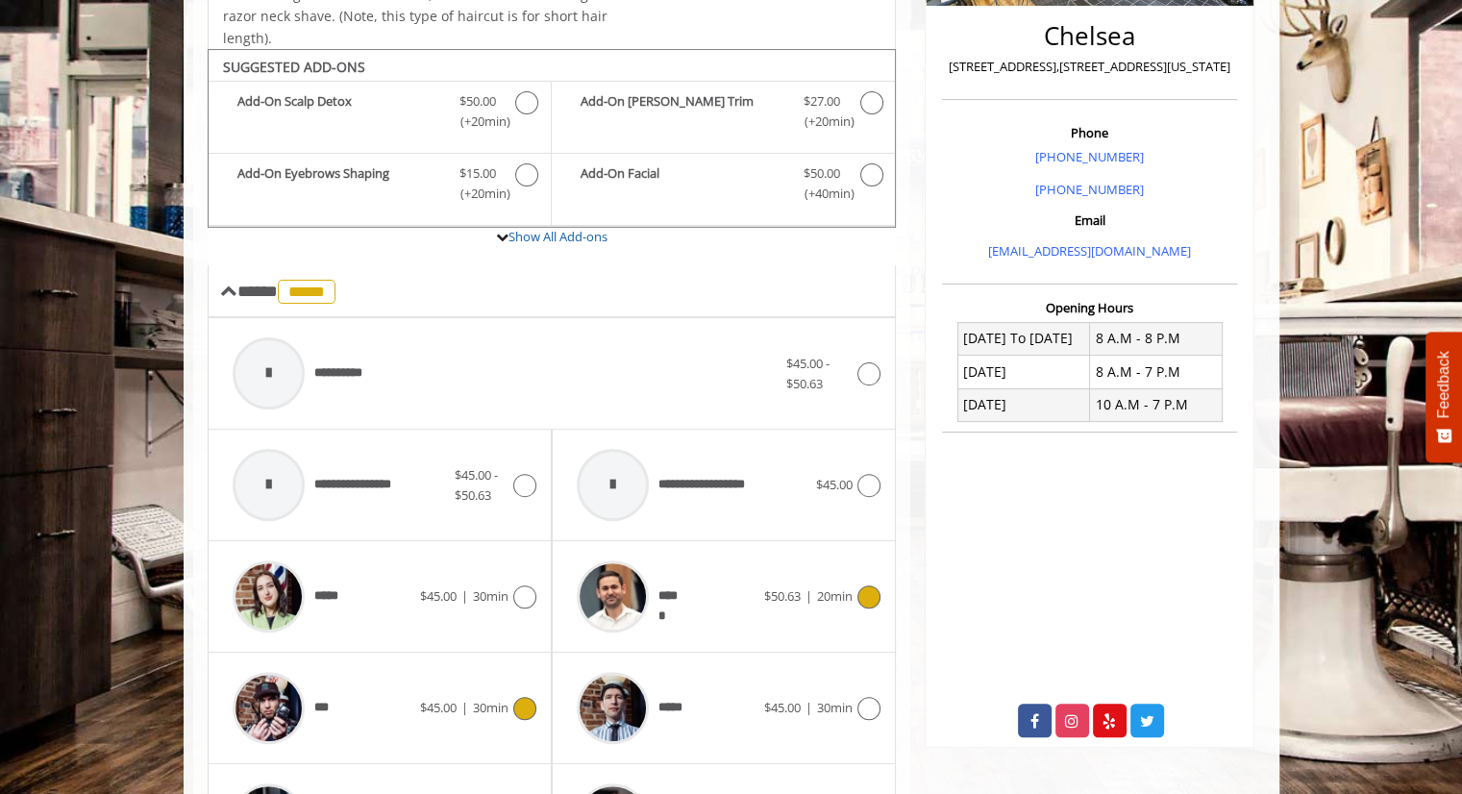
click at [508, 691] on div "*** $45.00 | 30min" at bounding box center [379, 707] width 313 height 91
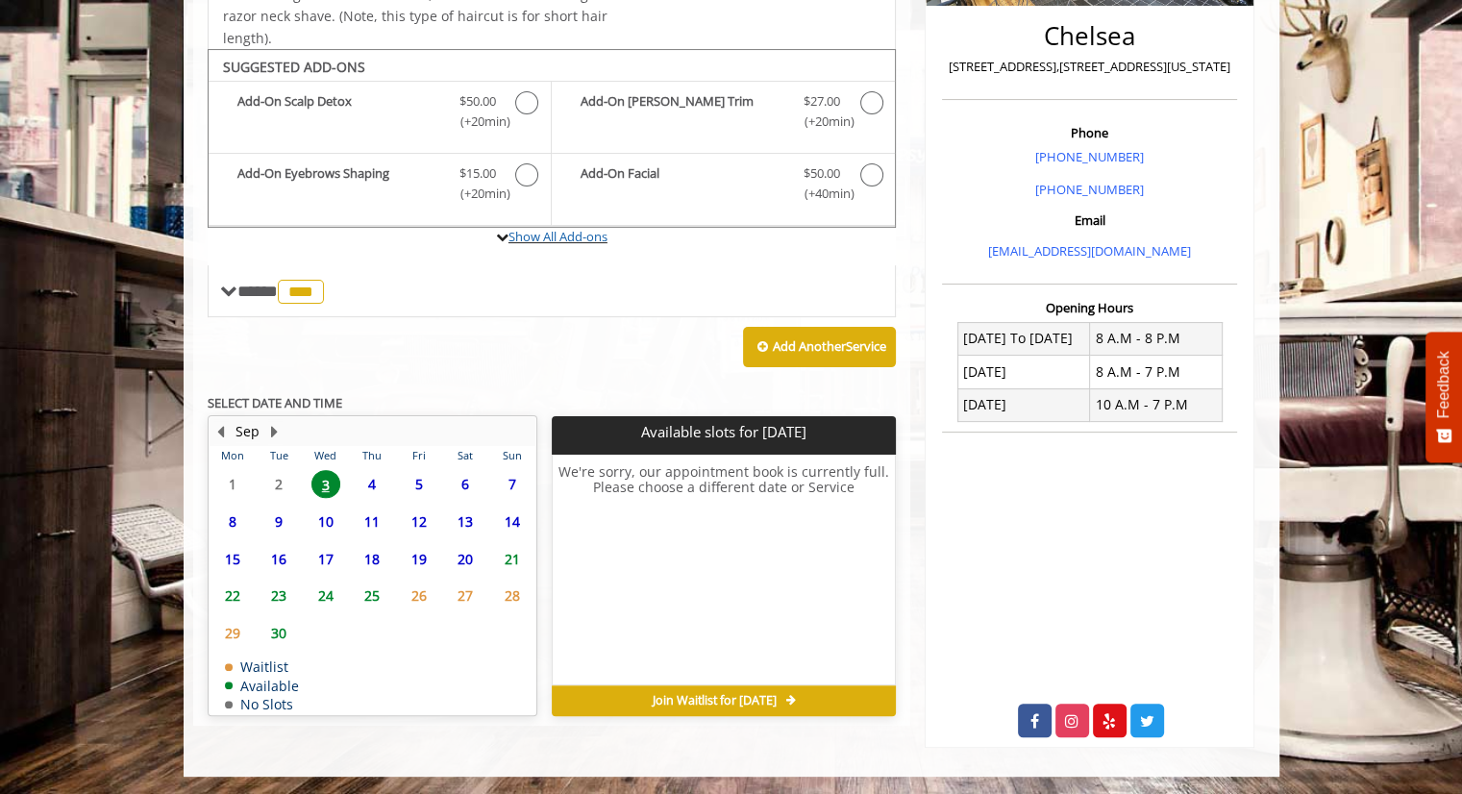
click at [351, 254] on label "Show All Add-ons" at bounding box center [552, 247] width 689 height 38
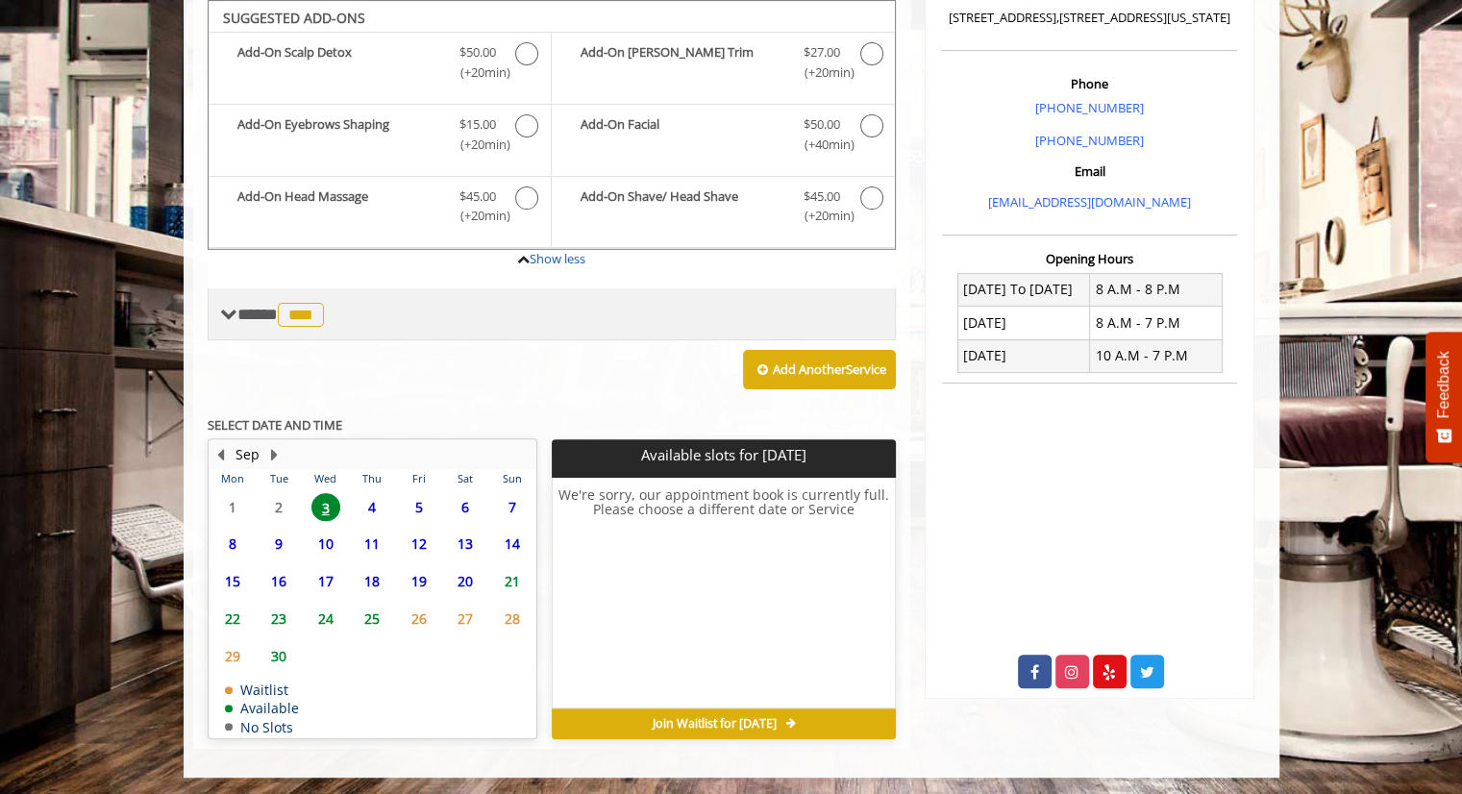
click at [310, 303] on span "***" at bounding box center [301, 315] width 46 height 24
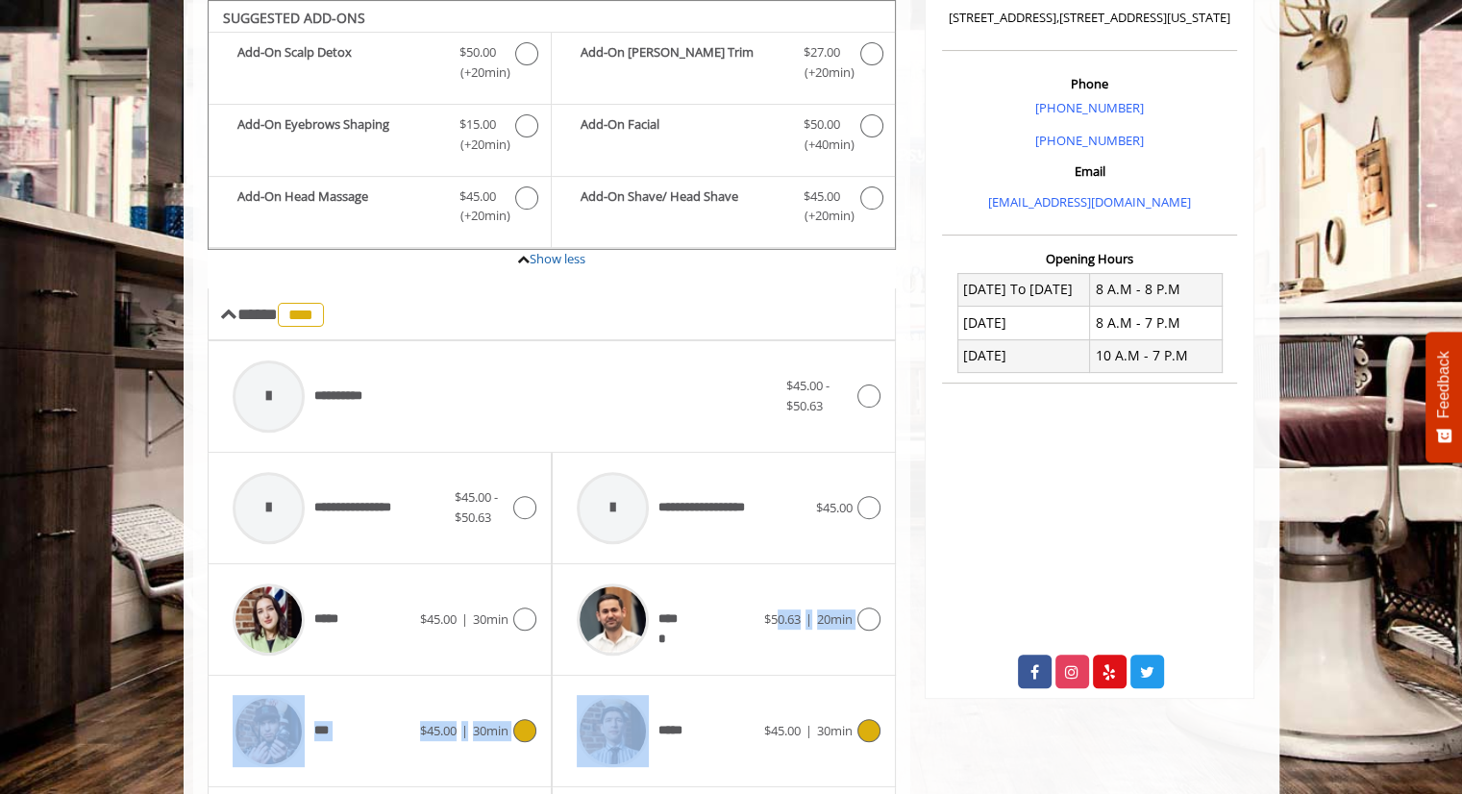
drag, startPoint x: 776, startPoint y: 630, endPoint x: 745, endPoint y: 712, distance: 88.2
click at [745, 712] on div "**********" at bounding box center [552, 731] width 689 height 781
click at [734, 724] on div "*****" at bounding box center [665, 730] width 197 height 91
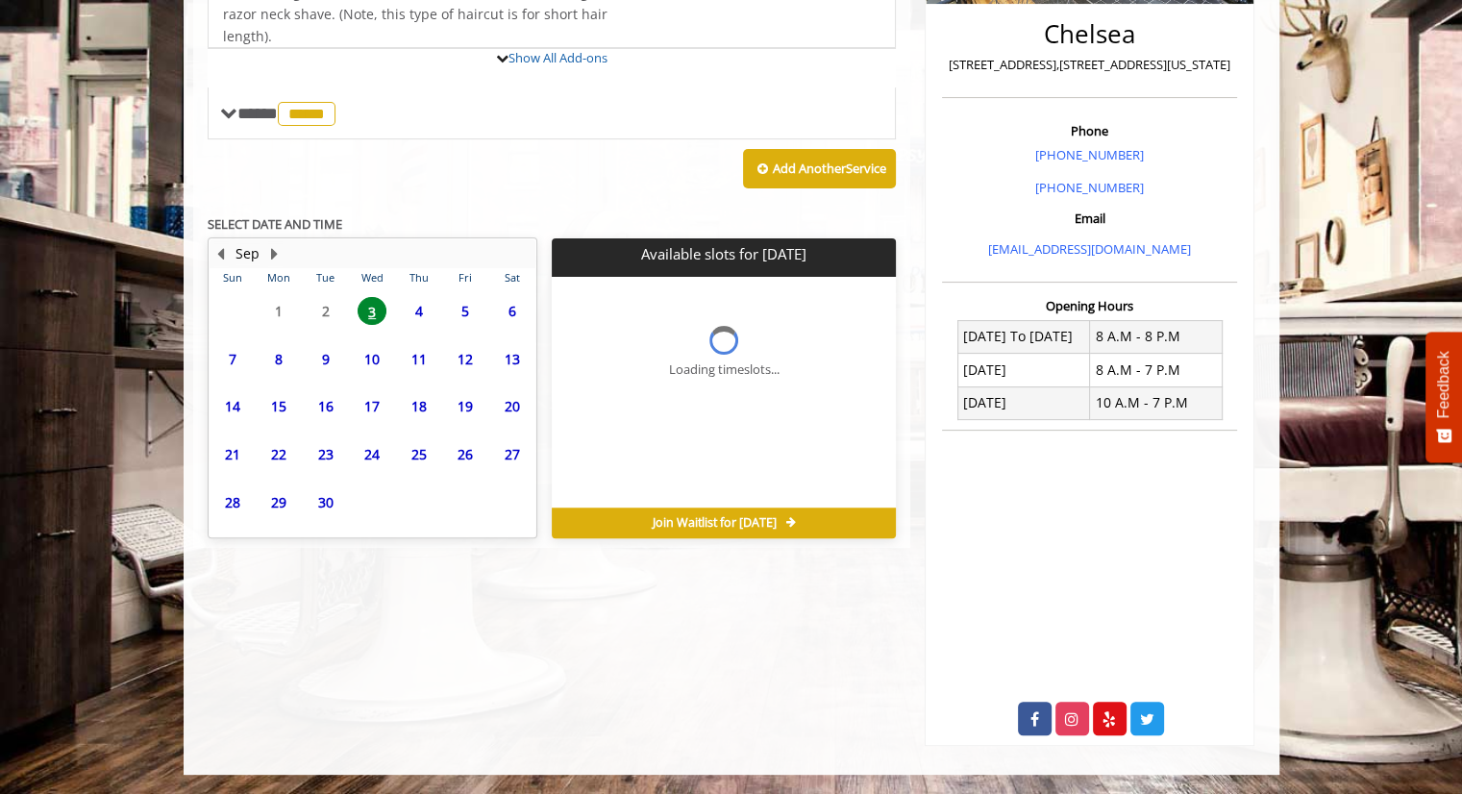
scroll to position [455, 0]
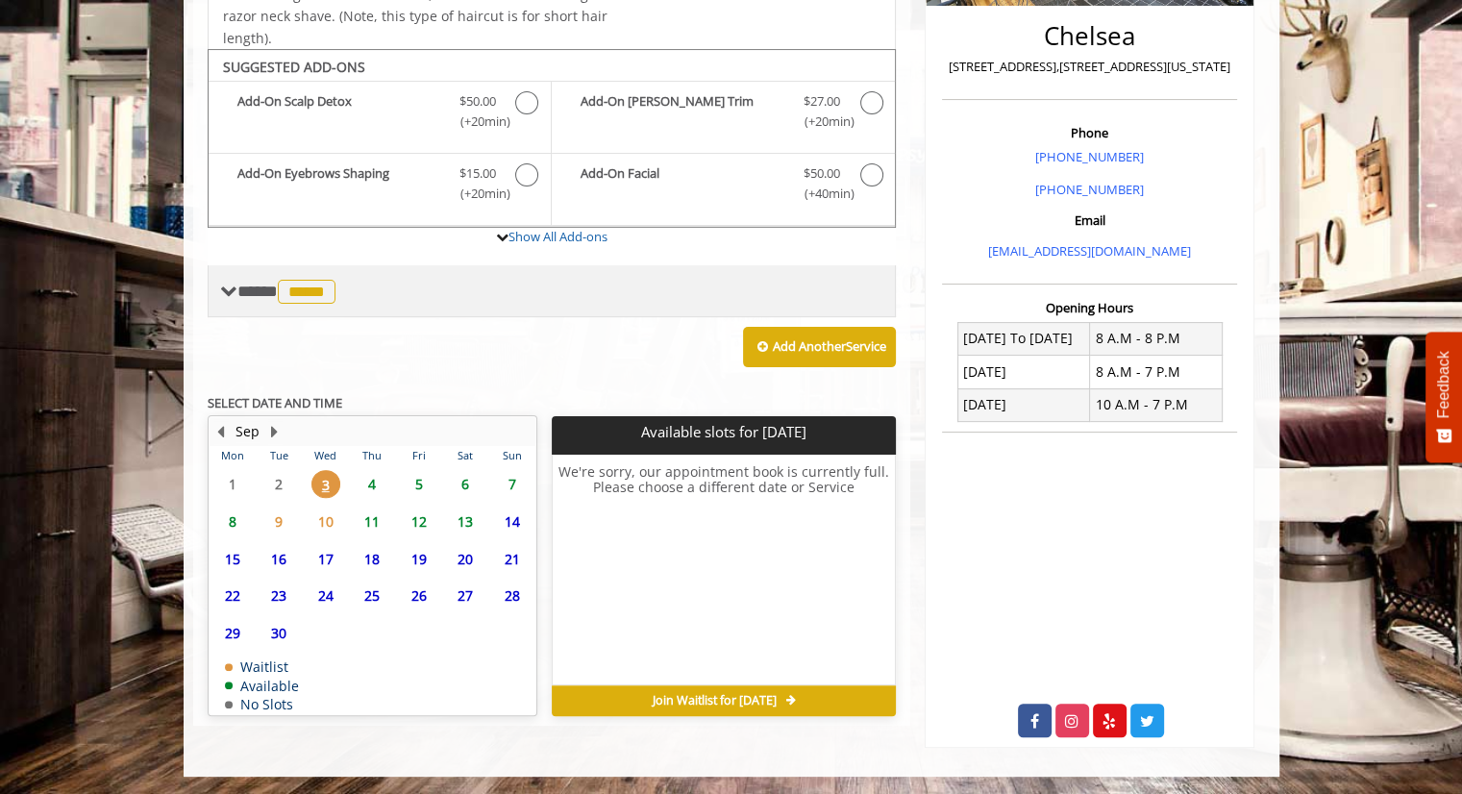
click at [316, 284] on span "*****" at bounding box center [307, 292] width 58 height 24
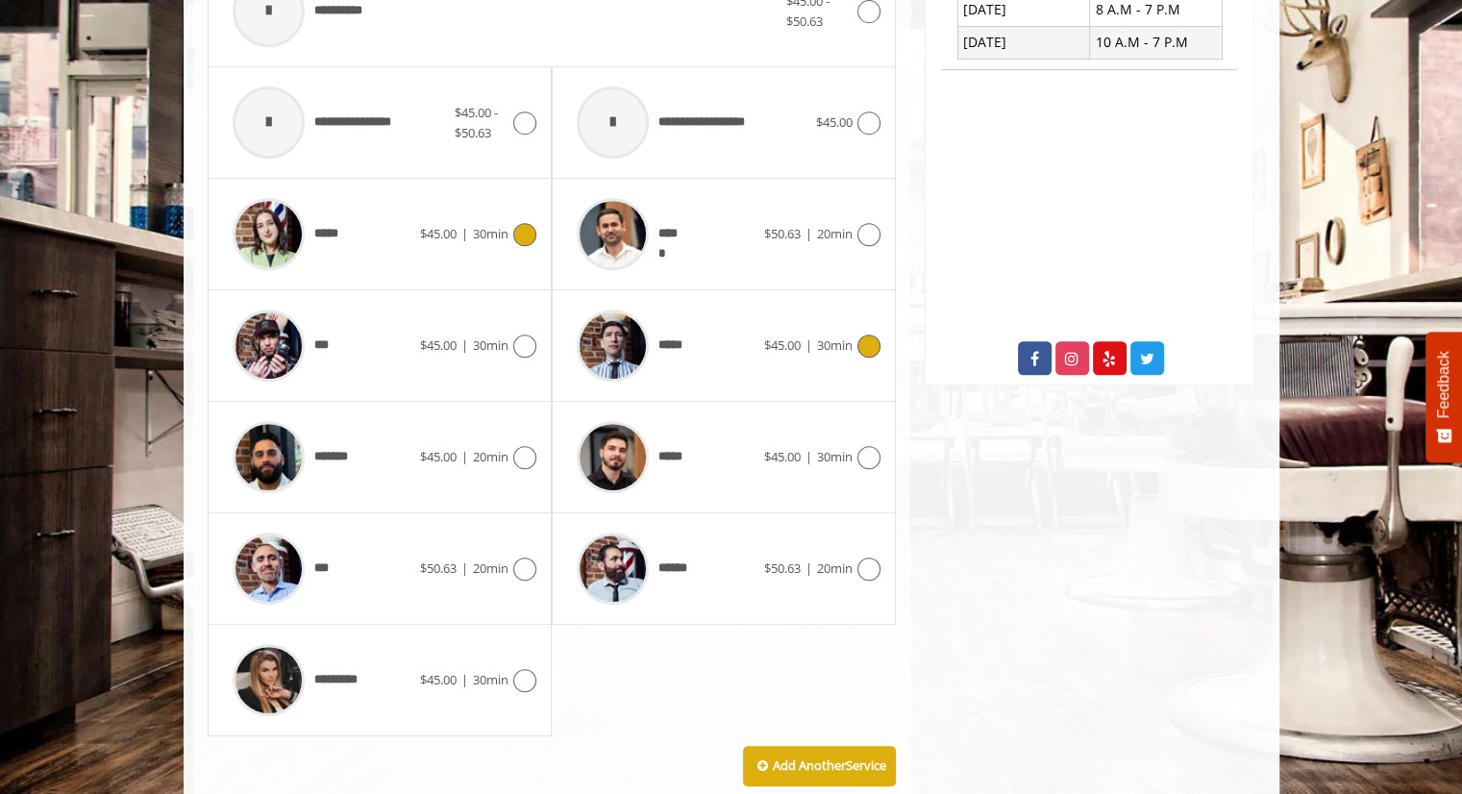
scroll to position [820, 0]
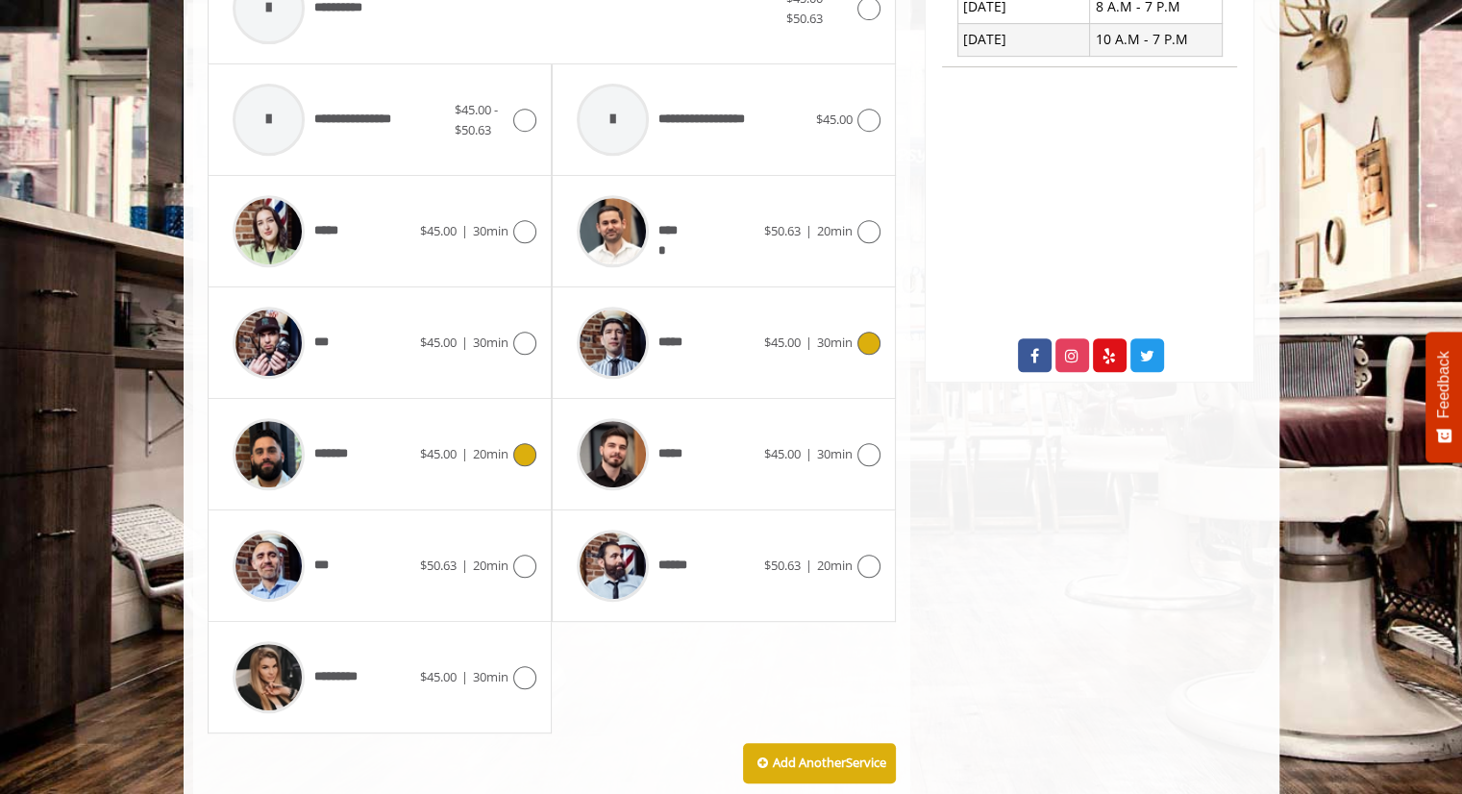
click at [424, 461] on div "$45.00 | 20min" at bounding box center [478, 454] width 116 height 23
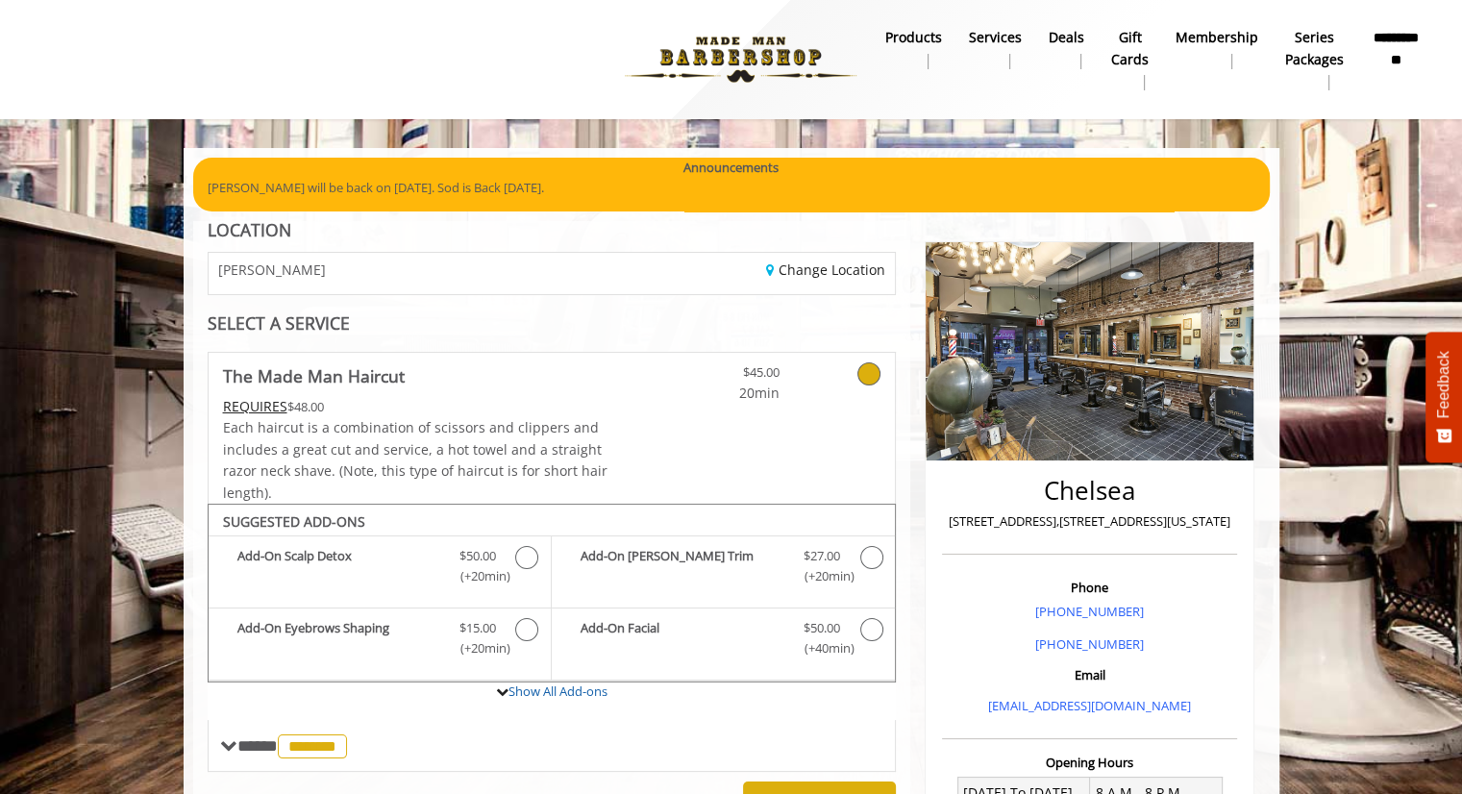
scroll to position [322, 0]
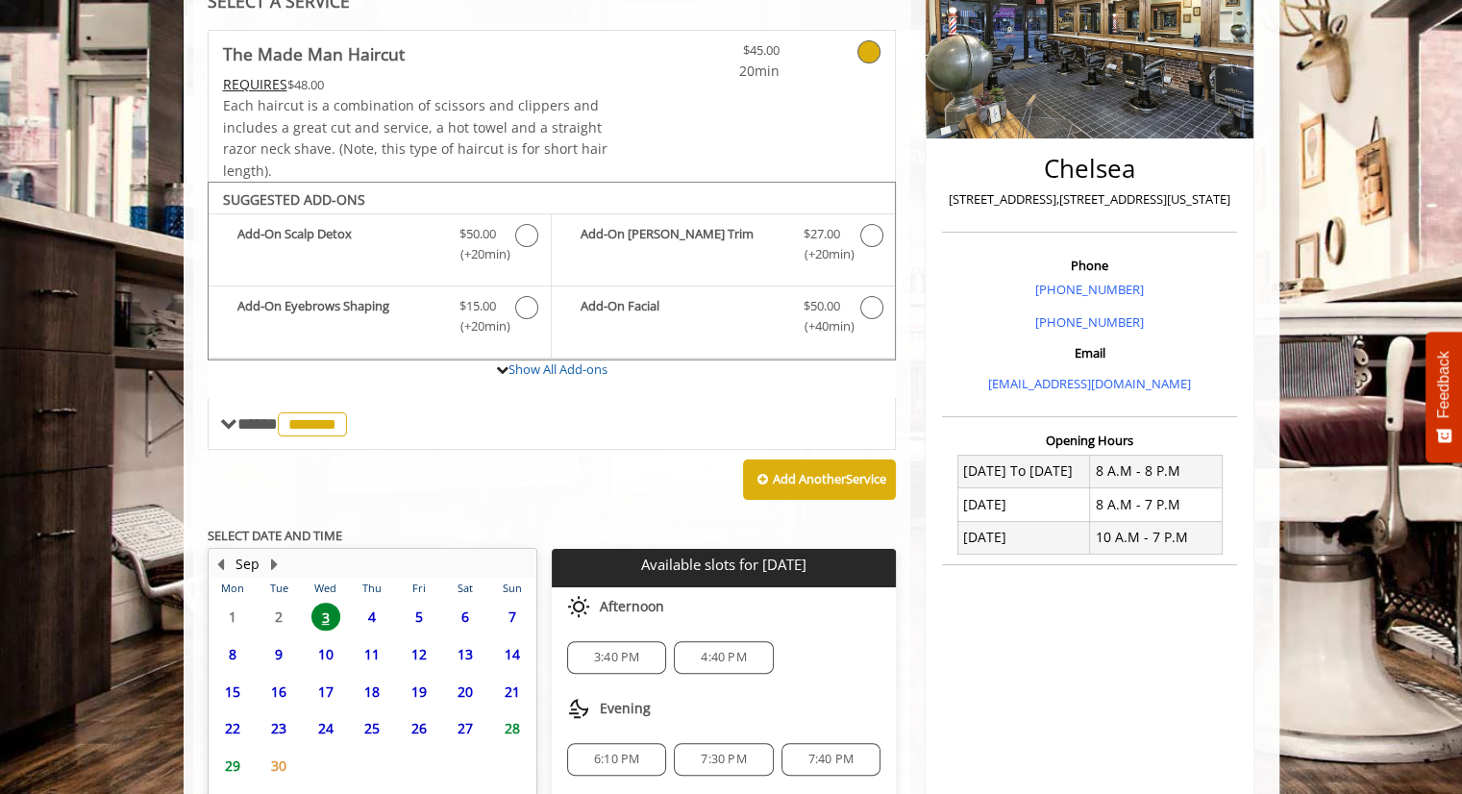
click at [598, 659] on span "3:40 PM" at bounding box center [616, 657] width 45 height 15
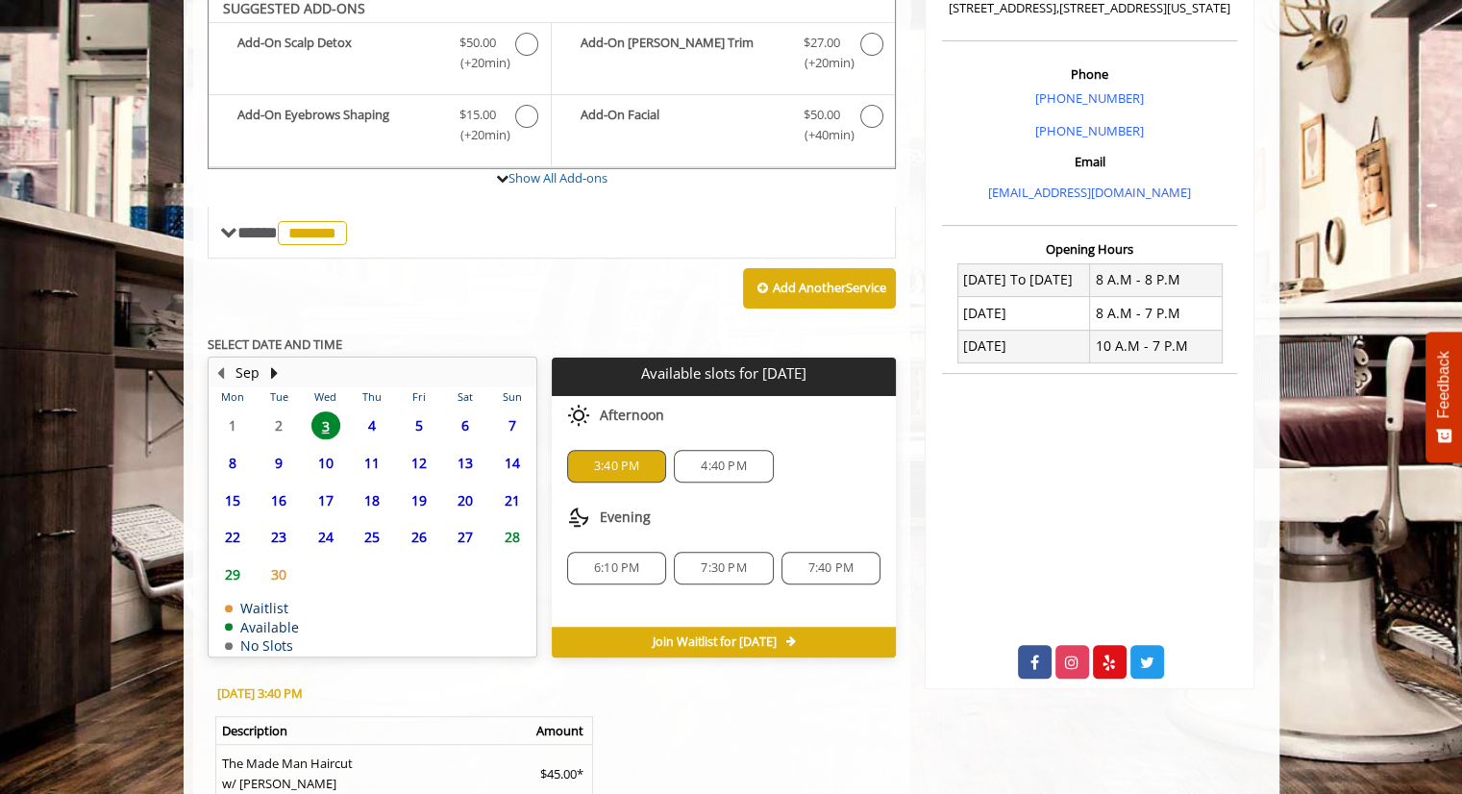
scroll to position [779, 0]
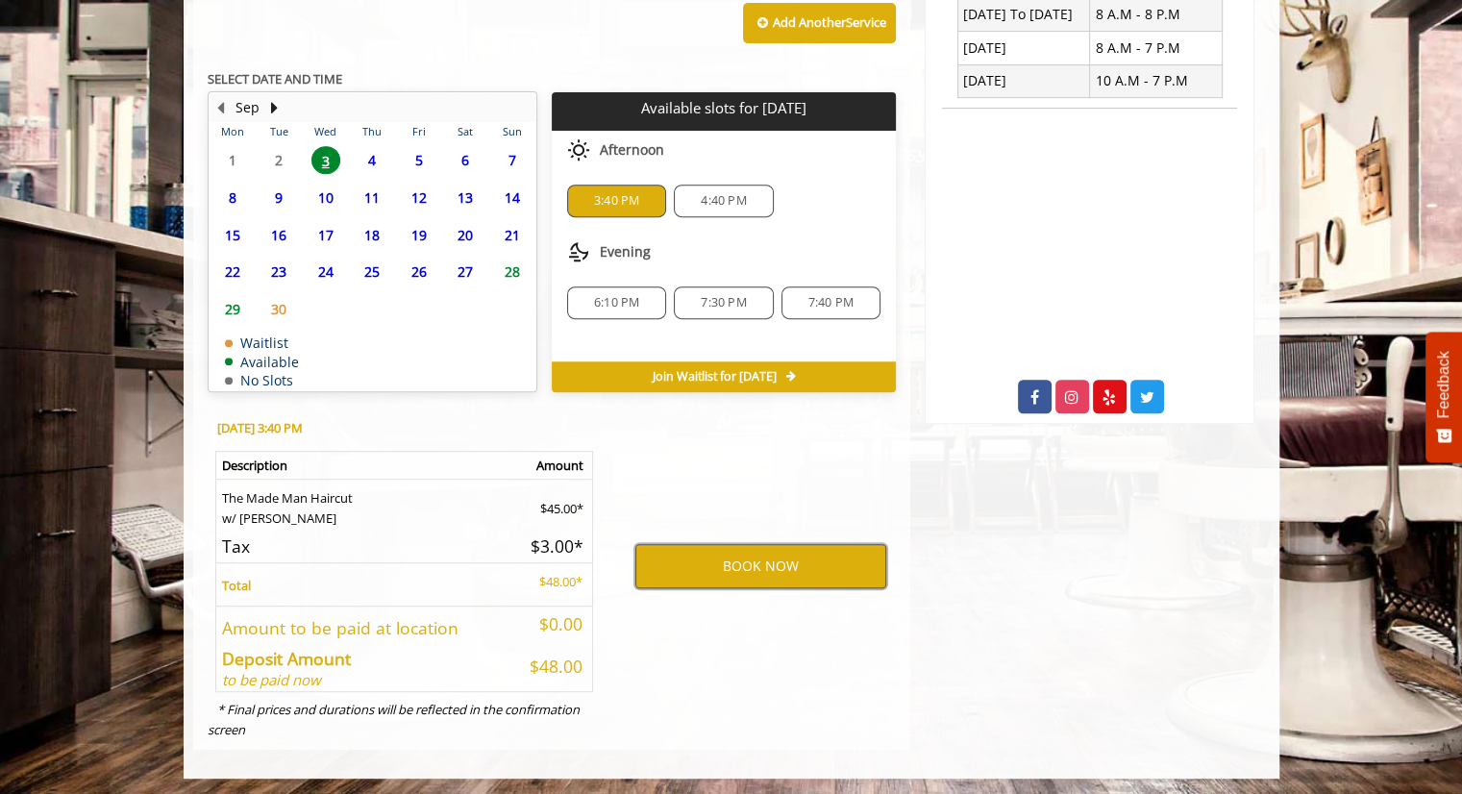
click at [714, 573] on button "BOOK NOW" at bounding box center [760, 566] width 251 height 44
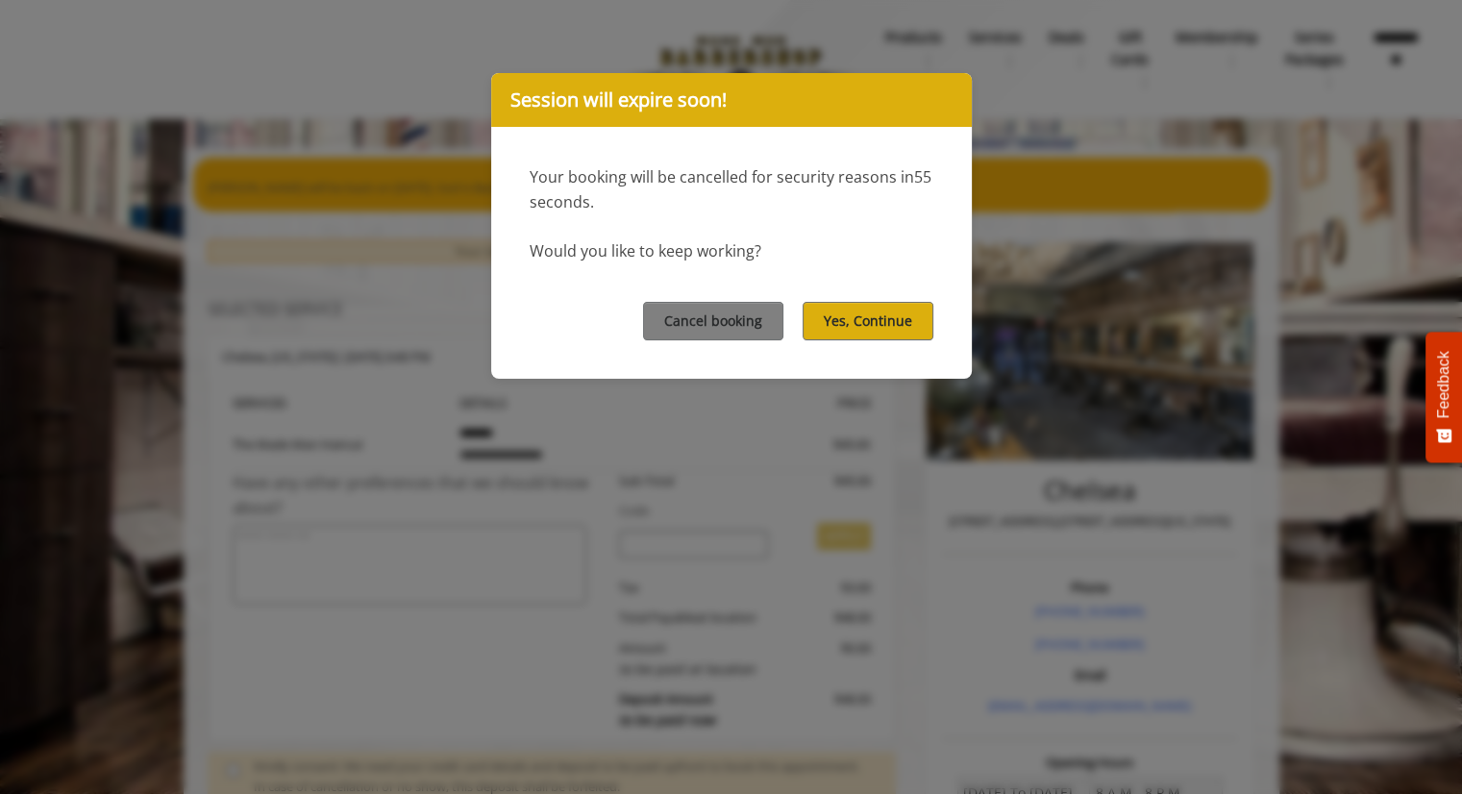
scroll to position [0, 0]
select select "***"
click at [874, 319] on button "Yes, Continue" at bounding box center [868, 320] width 131 height 37
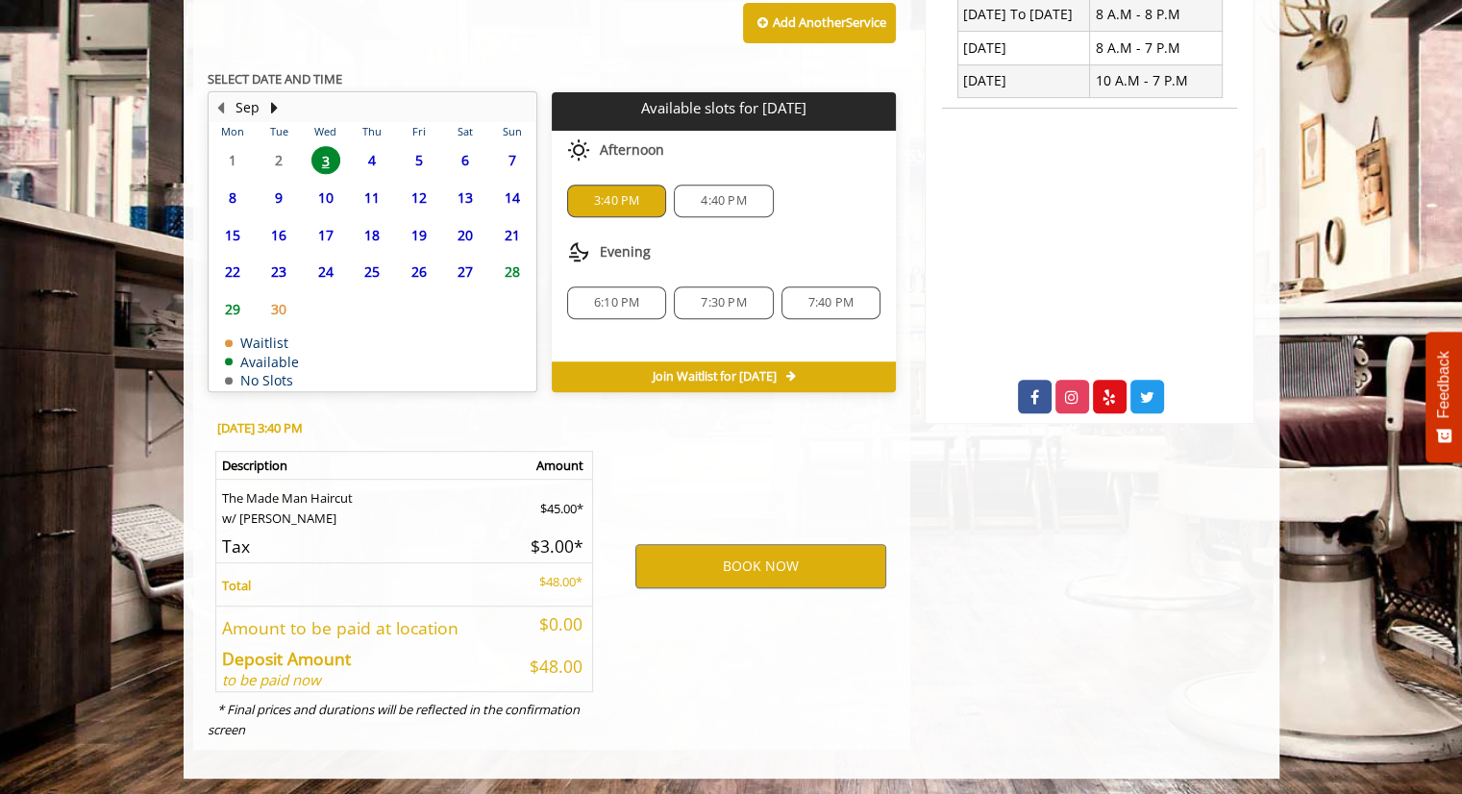
scroll to position [778, 0]
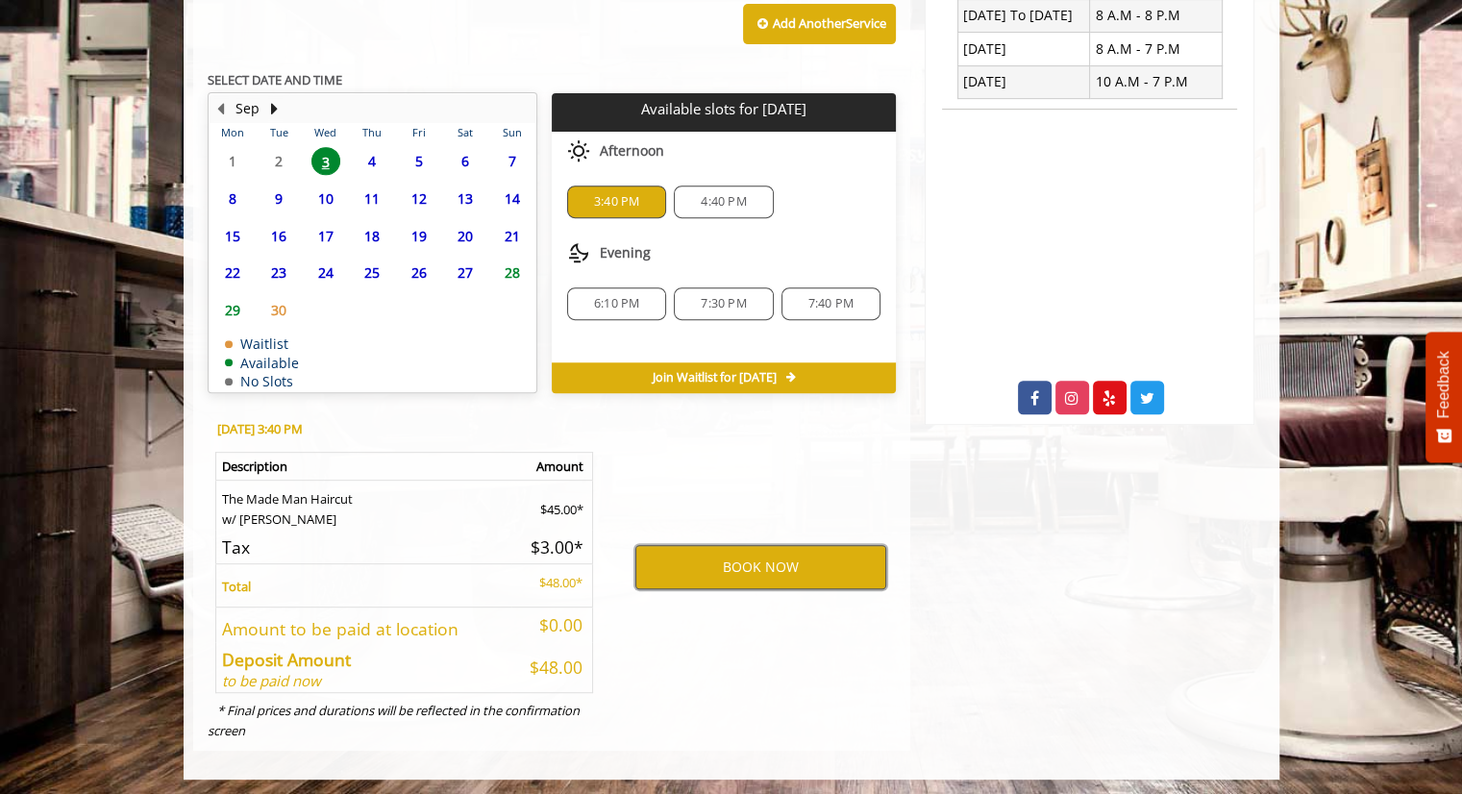
click at [819, 552] on button "BOOK NOW" at bounding box center [760, 567] width 251 height 44
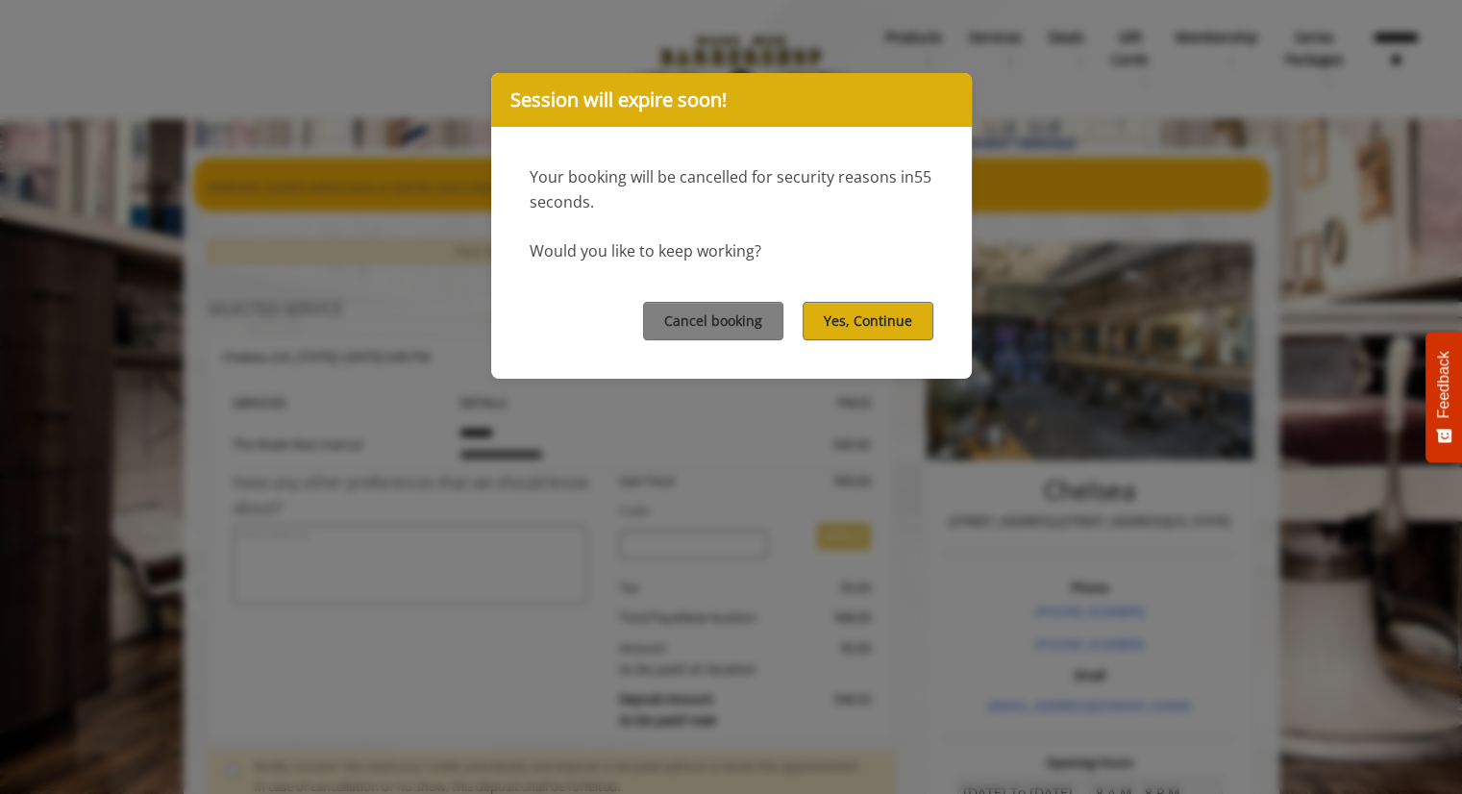
scroll to position [317, 0]
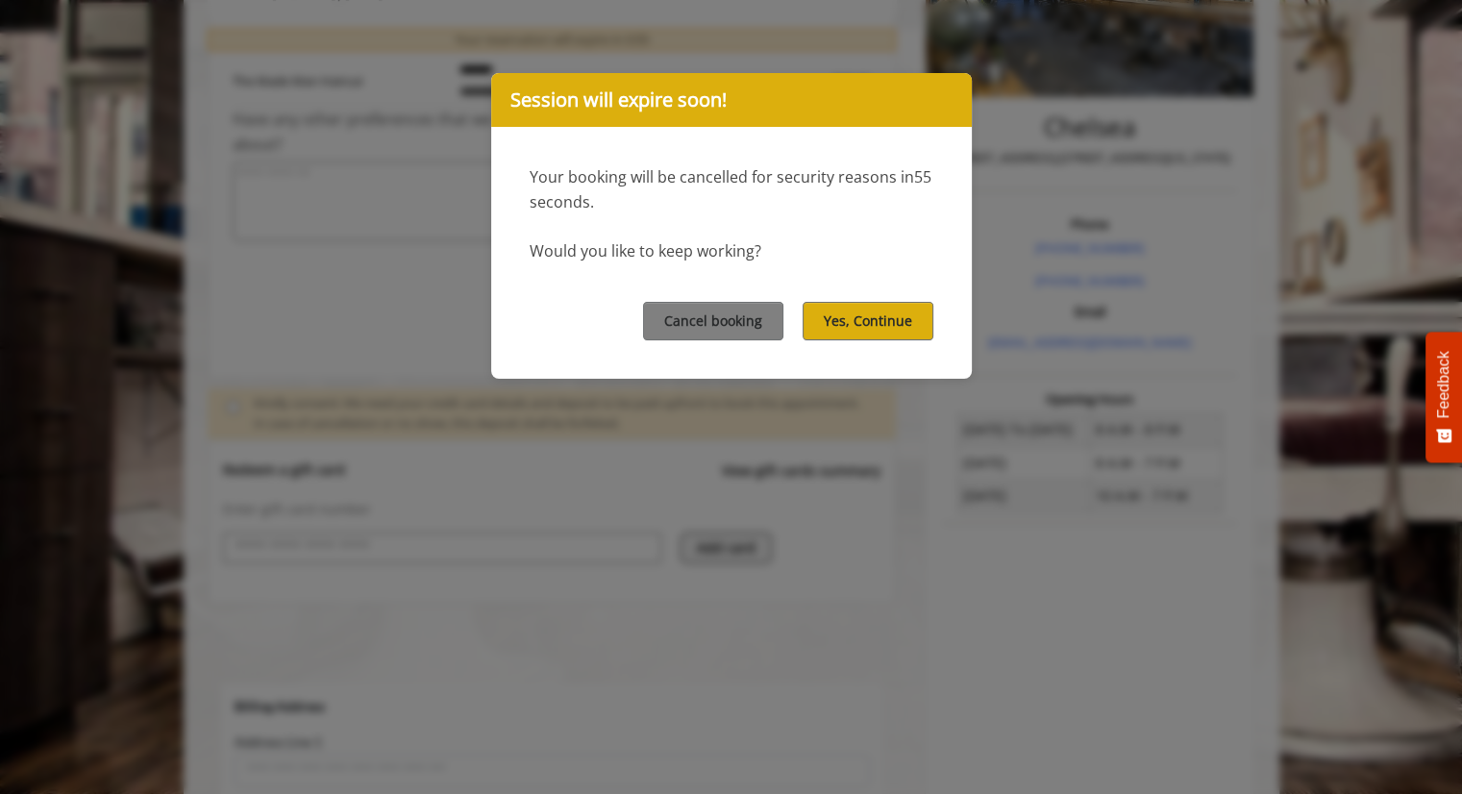
select select "***"
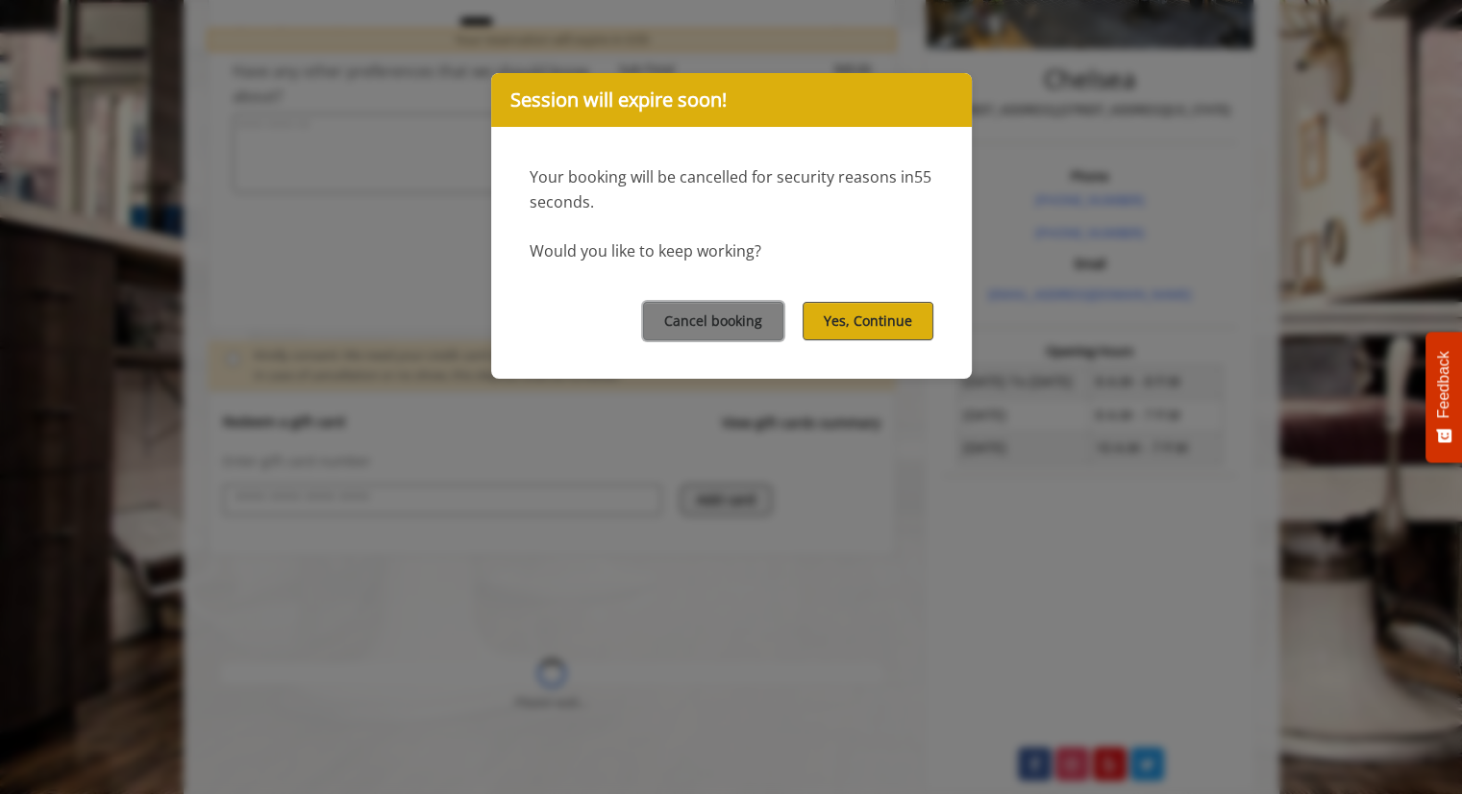
scroll to position [427, 0]
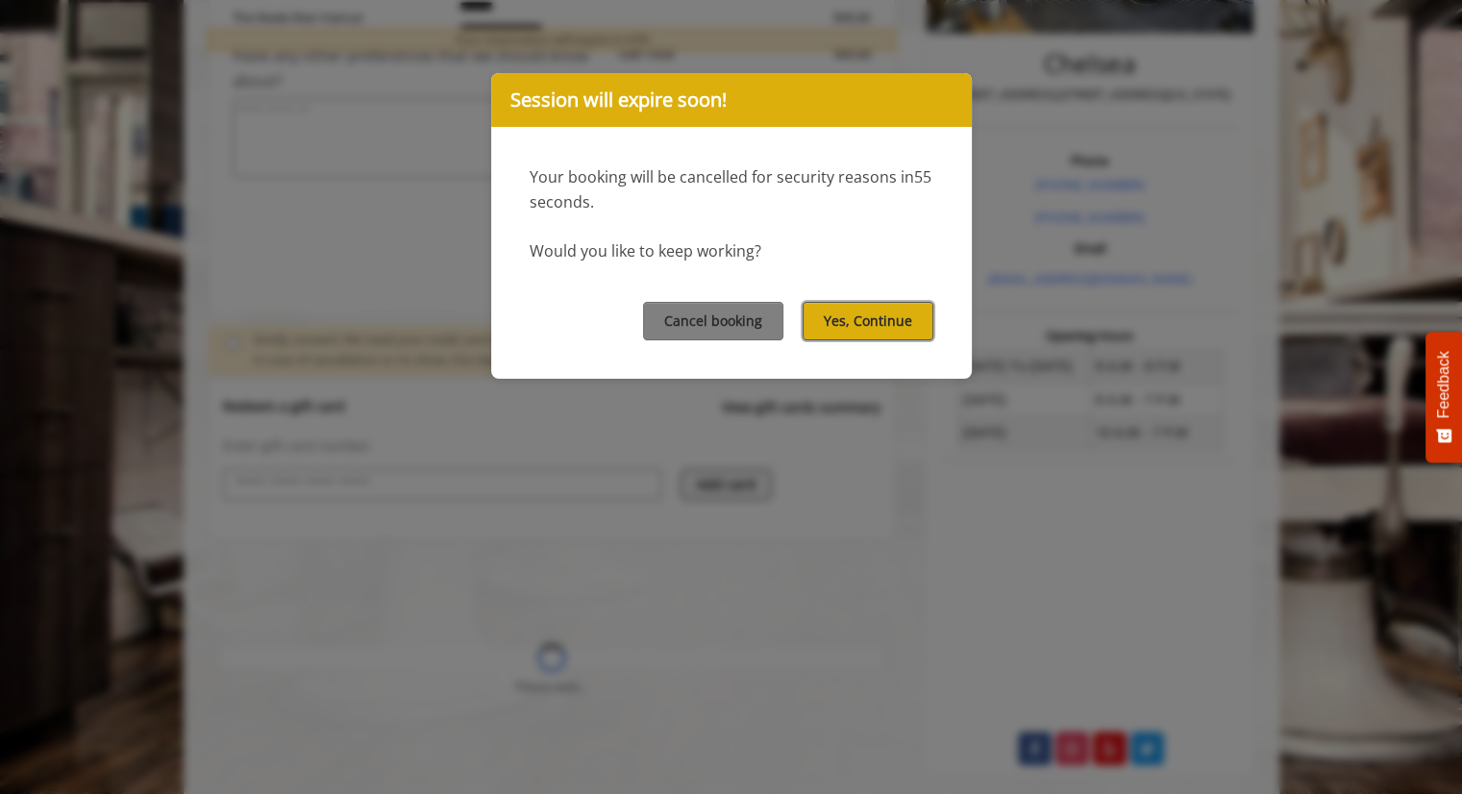
click at [838, 305] on button "Yes, Continue" at bounding box center [868, 320] width 131 height 37
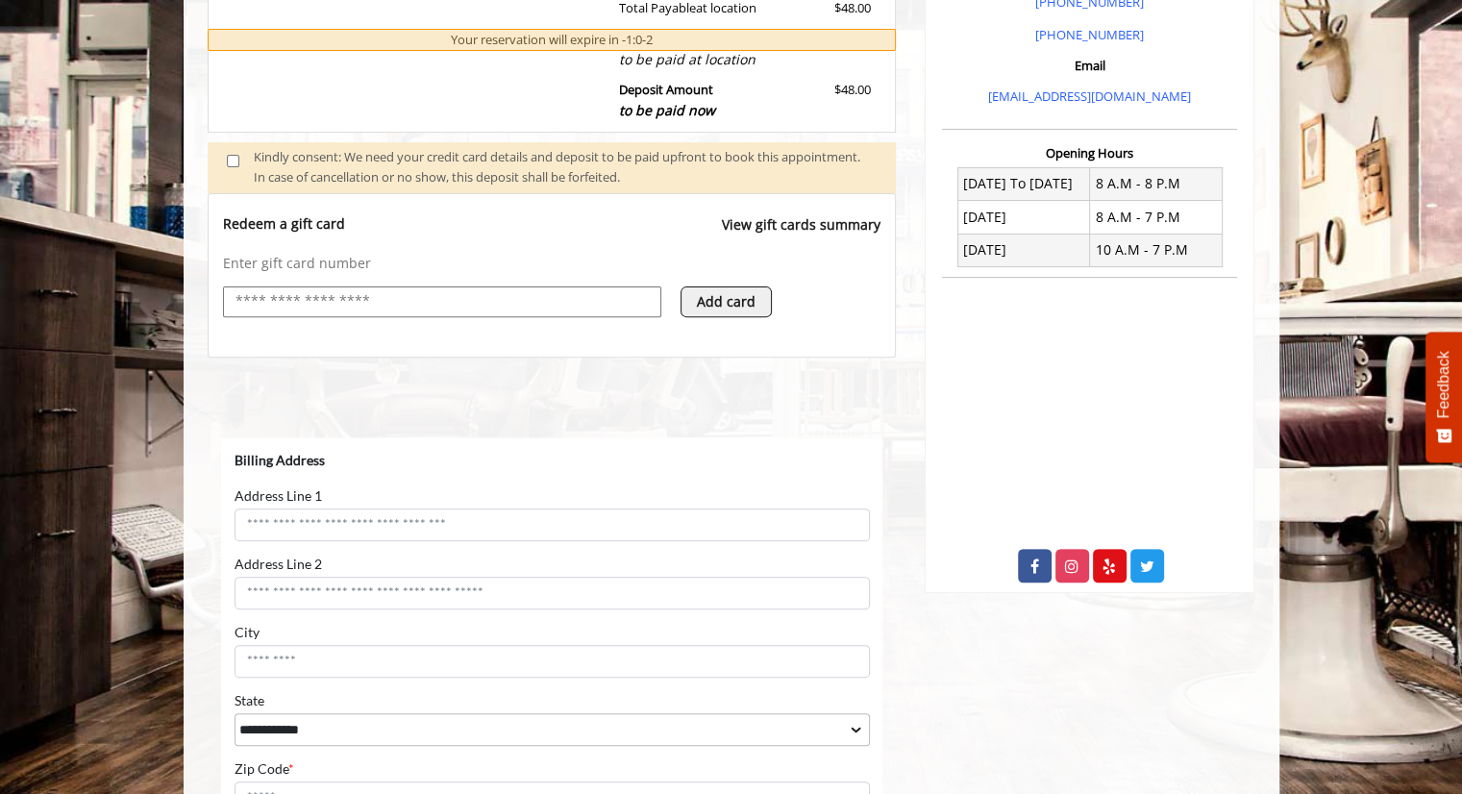
scroll to position [610, 0]
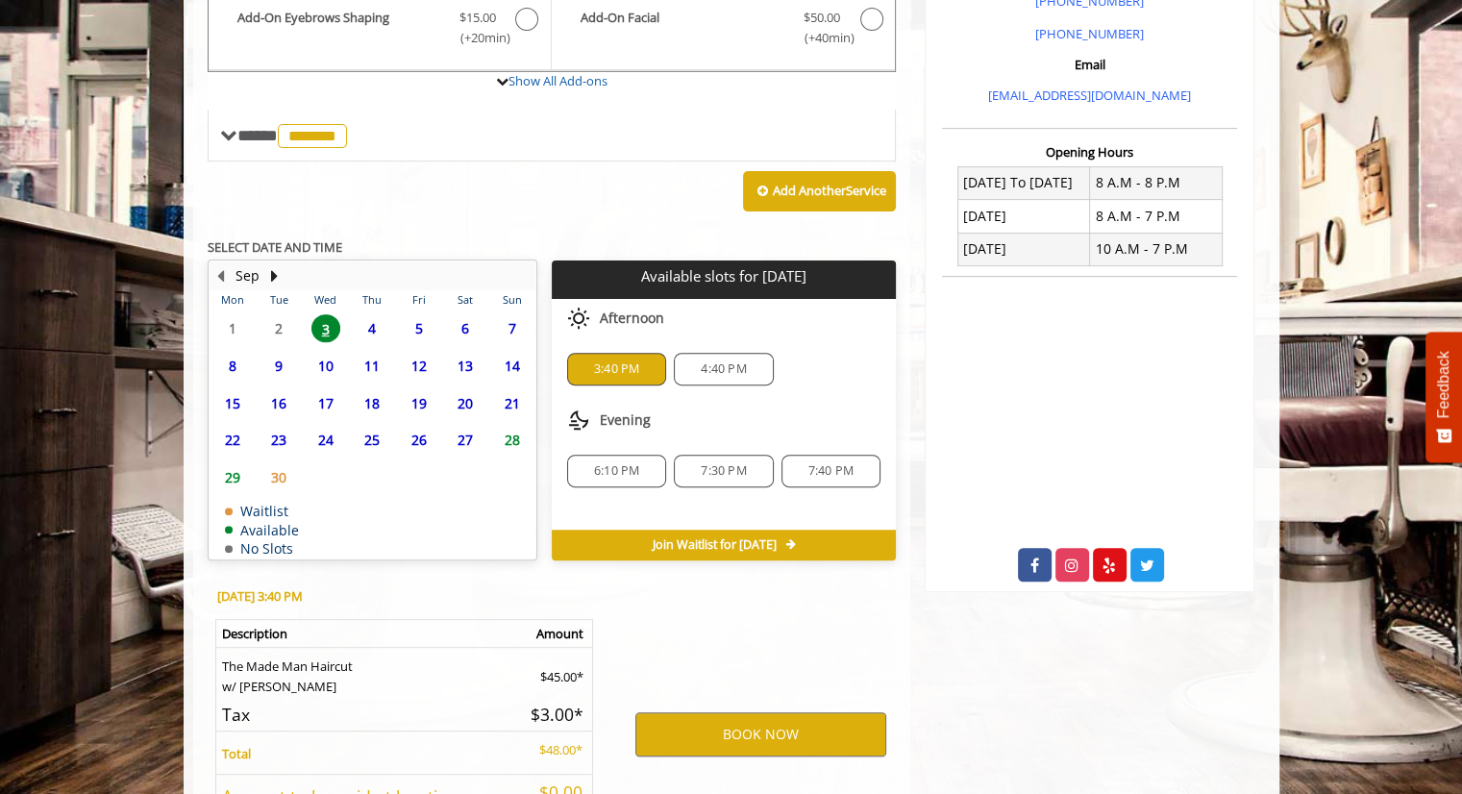
click at [733, 308] on div "Afternoon" at bounding box center [724, 318] width 344 height 38
